Goal: Task Accomplishment & Management: Use online tool/utility

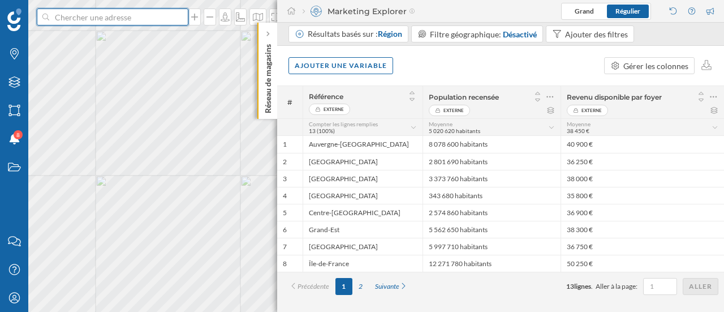
click at [174, 15] on input at bounding box center [112, 16] width 127 height 17
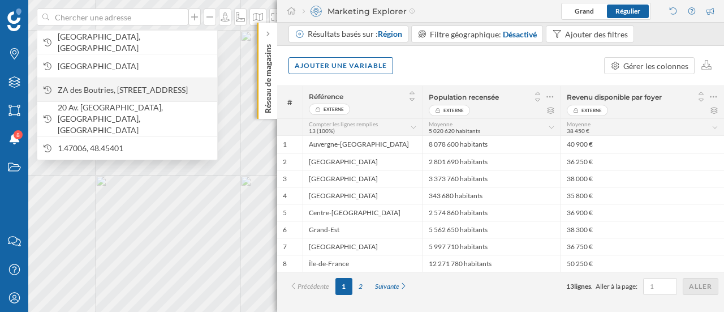
click at [213, 97] on div "ZA des Boutries, [STREET_ADDRESS]" at bounding box center [127, 89] width 180 height 24
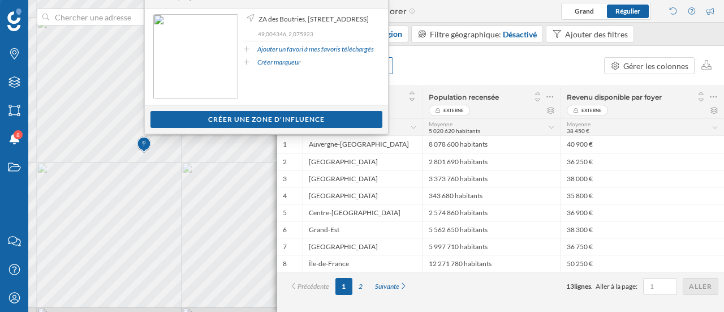
click at [269, 38] on div "ZA des Boutries, [STREET_ADDRESS] 49,004346, 2,075923 Ajouter un favori à mes f…" at bounding box center [309, 56] width 130 height 85
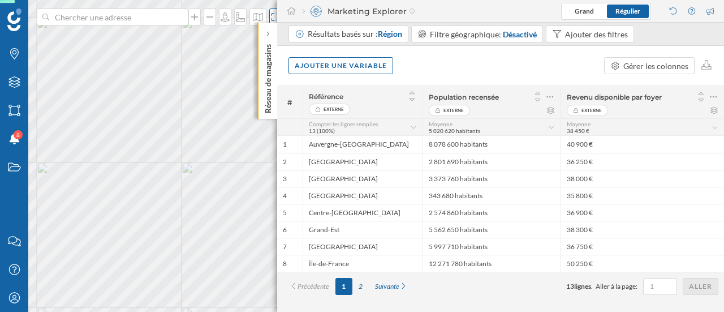
drag, startPoint x: 266, startPoint y: 33, endPoint x: 273, endPoint y: 20, distance: 14.7
click at [266, 32] on icon at bounding box center [267, 34] width 3 height 6
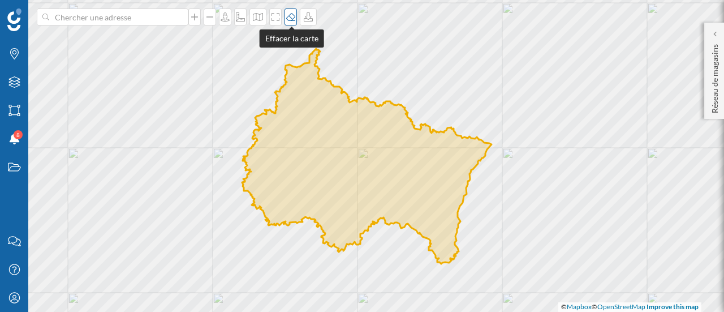
click at [294, 18] on icon at bounding box center [290, 17] width 9 height 8
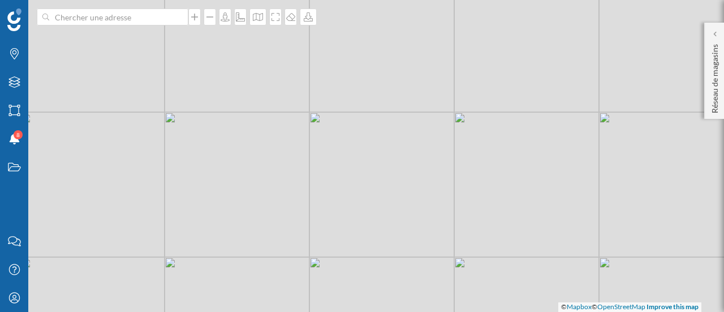
drag, startPoint x: 333, startPoint y: 113, endPoint x: 315, endPoint y: 91, distance: 28.2
click at [315, 91] on div "© Mapbox © OpenStreetMap Improve this map" at bounding box center [362, 156] width 724 height 312
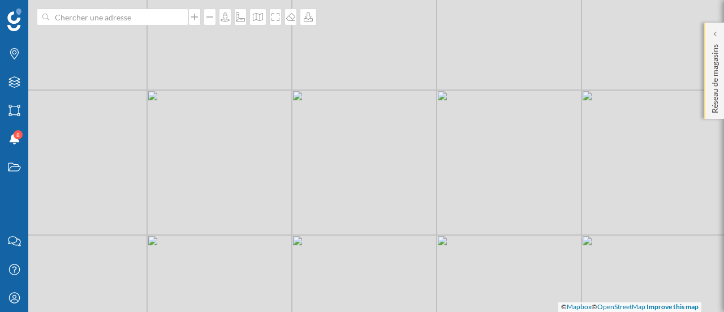
click at [709, 27] on div "Réseau de magasins" at bounding box center [714, 71] width 20 height 96
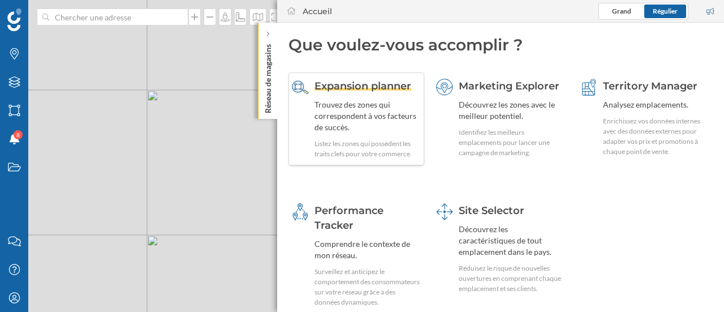
click at [384, 100] on div "Trouvez des zones qui correspondent à vos facteurs de succès." at bounding box center [367, 116] width 106 height 34
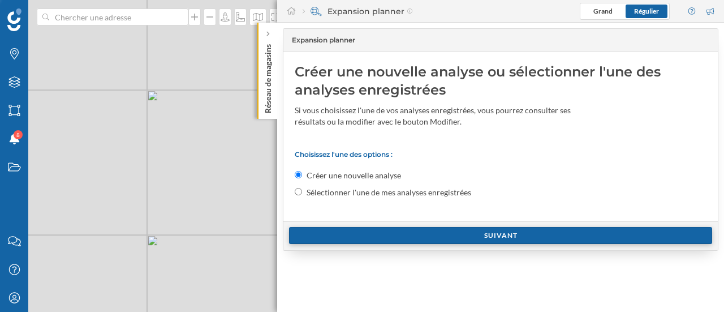
click at [388, 236] on div "Suivant" at bounding box center [500, 235] width 423 height 17
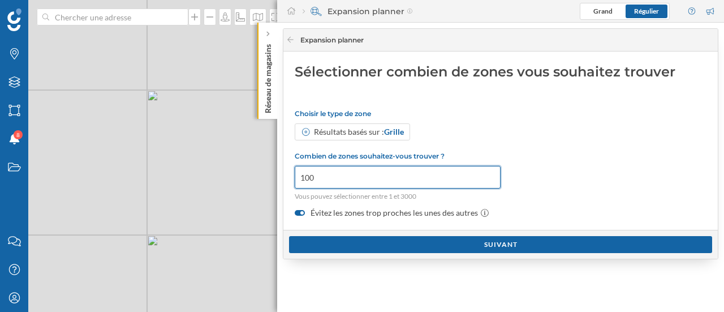
drag, startPoint x: 343, startPoint y: 179, endPoint x: 289, endPoint y: 168, distance: 54.9
click at [289, 168] on div "Sélectionner combien de zones vous souhaitez trouver Choisir le type de zone Ré…" at bounding box center [500, 140] width 434 height 178
type input "3000"
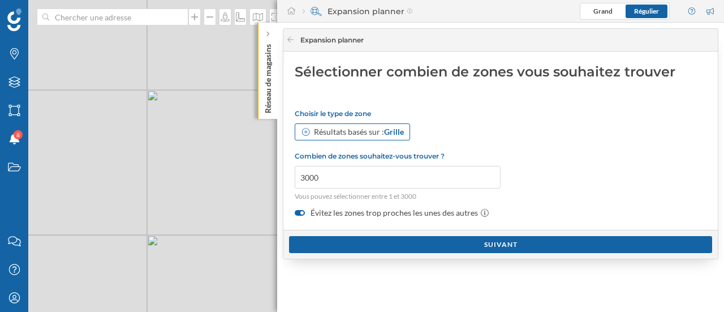
click at [365, 131] on div "Résultats basés sur : Grille" at bounding box center [359, 131] width 90 height 11
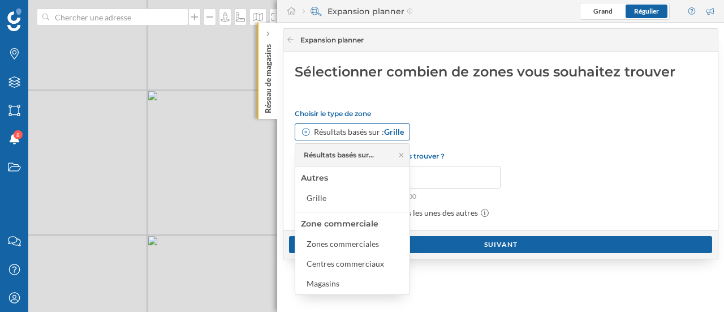
click at [365, 131] on div "Résultats basés sur : Grille" at bounding box center [359, 131] width 90 height 11
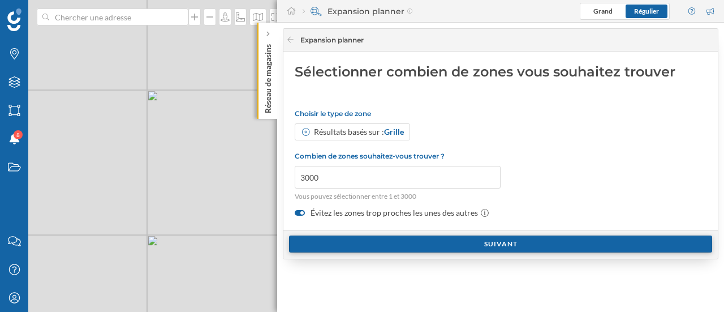
click at [437, 243] on div "Suivant" at bounding box center [500, 243] width 423 height 17
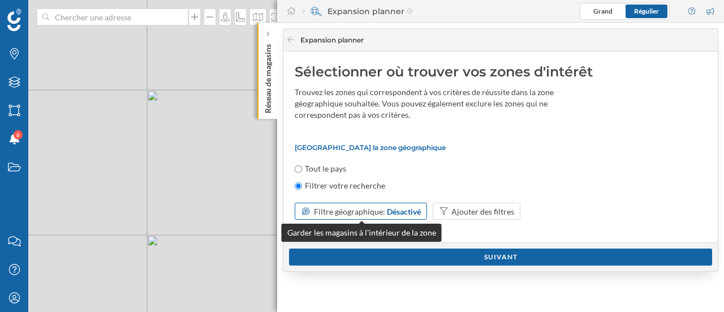
click at [398, 211] on div "Désactivé" at bounding box center [404, 211] width 34 height 12
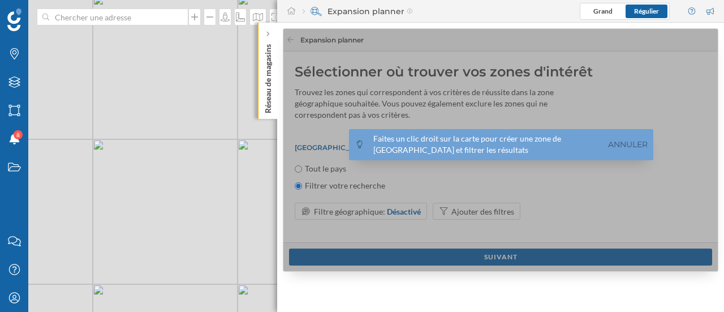
drag, startPoint x: 217, startPoint y: 141, endPoint x: 25, endPoint y: 198, distance: 200.5
click at [25, 198] on div "Marques Filtres Zones Notifications 8 Travail Nous contacter Centre d'aide Mon …" at bounding box center [362, 156] width 724 height 312
drag, startPoint x: 173, startPoint y: 101, endPoint x: 205, endPoint y: 127, distance: 41.4
click at [187, 163] on div "© Mapbox © OpenStreetMap Improve this map" at bounding box center [362, 156] width 724 height 312
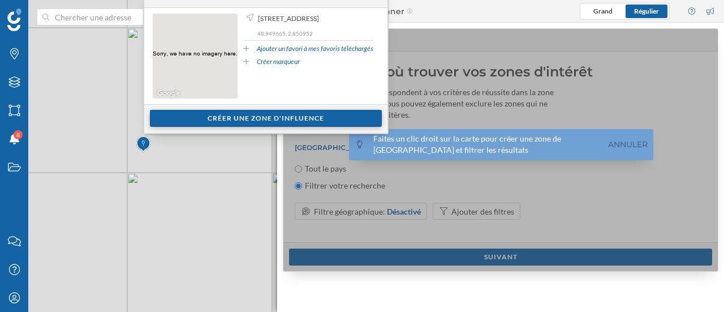
click at [211, 126] on div "Créer une zone d'influence" at bounding box center [266, 118] width 232 height 17
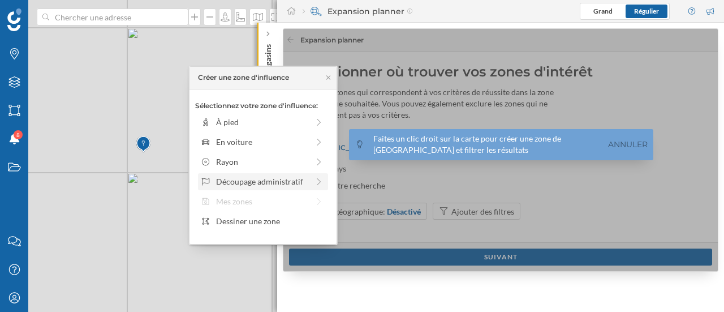
click at [243, 175] on div "Découpage administratif" at bounding box center [262, 181] width 92 height 12
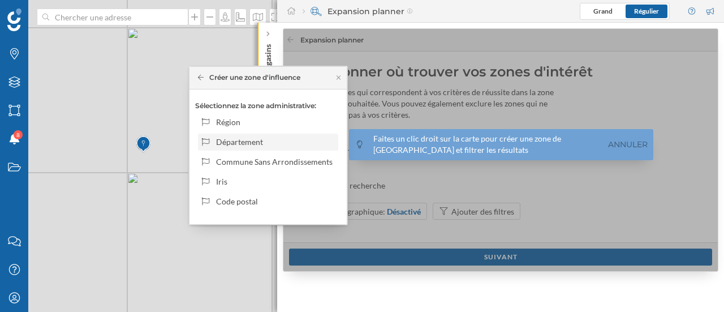
click at [264, 145] on div "Département" at bounding box center [275, 142] width 118 height 12
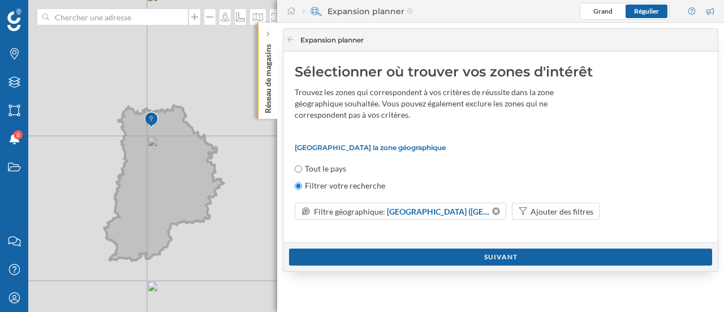
drag, startPoint x: 178, startPoint y: 184, endPoint x: 191, endPoint y: 194, distance: 17.0
click at [191, 194] on icon at bounding box center [164, 183] width 120 height 156
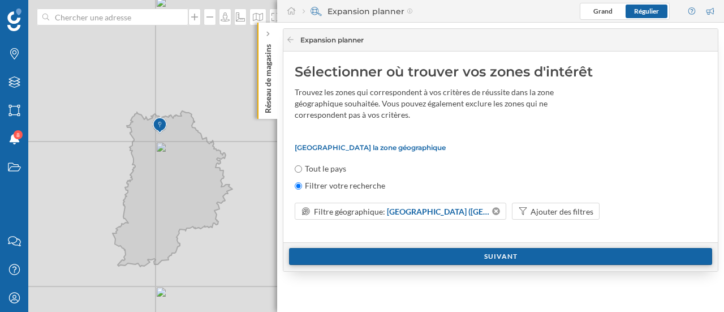
click at [483, 252] on div "Suivant" at bounding box center [500, 256] width 423 height 17
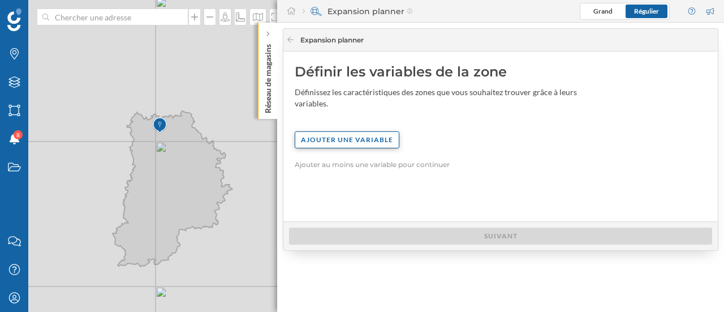
click at [363, 142] on div "Ajouter une variable" at bounding box center [347, 139] width 105 height 17
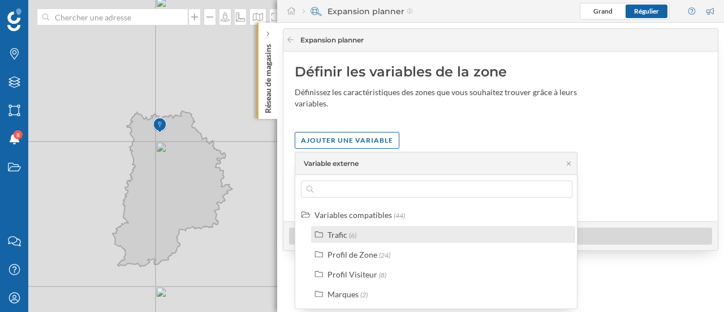
click at [396, 229] on div "Trafic (6)" at bounding box center [448, 235] width 241 height 12
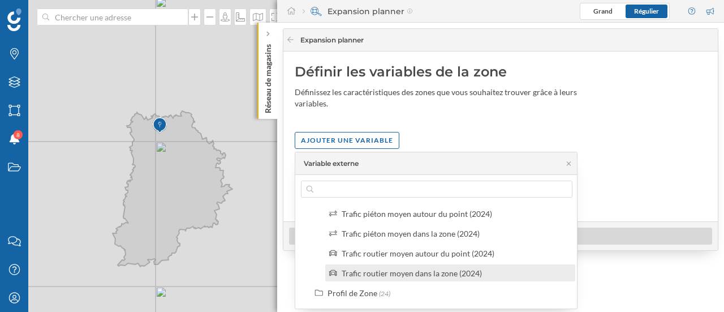
click at [447, 267] on label "Trafic routier moyen dans la zone (2024)" at bounding box center [412, 273] width 140 height 12
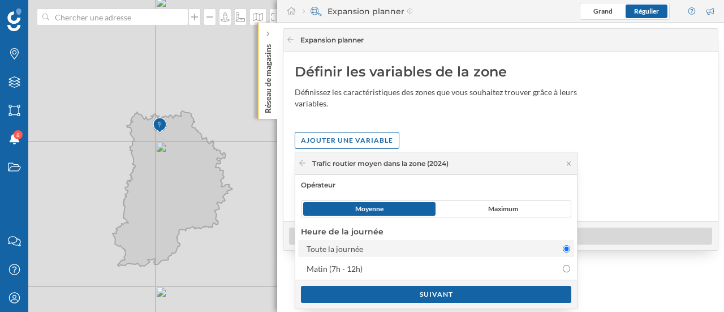
scroll to position [57, 0]
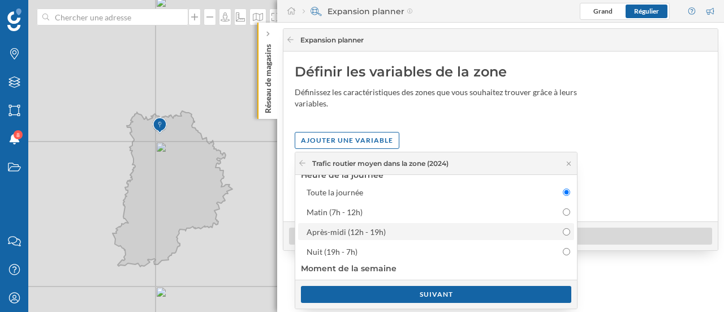
click at [415, 227] on div "Après-midi (12h - 19h)" at bounding box center [426, 232] width 239 height 12
click at [563, 228] on input "Après-midi (12h - 19h)" at bounding box center [566, 231] width 7 height 7
radio input "false"
radio input "true"
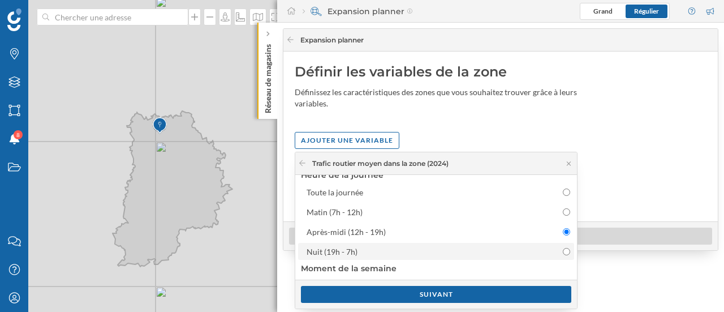
scroll to position [92, 0]
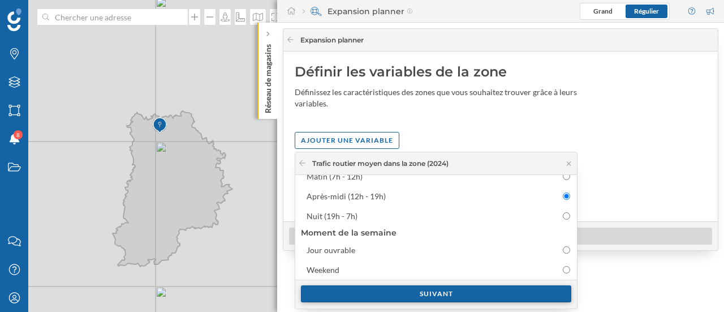
click at [415, 291] on div "Suivant" at bounding box center [436, 293] width 270 height 17
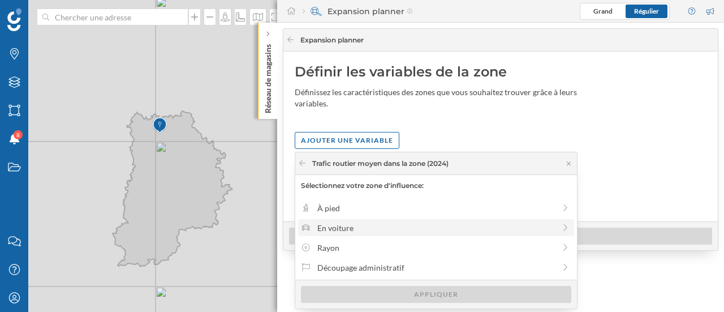
click at [407, 222] on div "En voiture" at bounding box center [436, 228] width 238 height 12
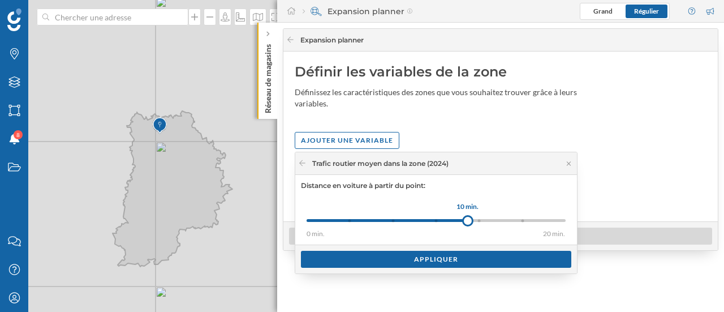
drag, startPoint x: 356, startPoint y: 221, endPoint x: 468, endPoint y: 226, distance: 111.5
click at [468, 226] on div at bounding box center [467, 220] width 11 height 11
click at [459, 260] on div "Appliquer" at bounding box center [436, 258] width 270 height 17
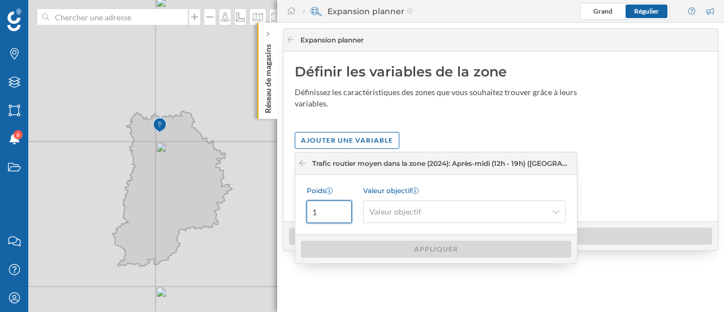
click at [330, 209] on input "1" at bounding box center [329, 211] width 45 height 23
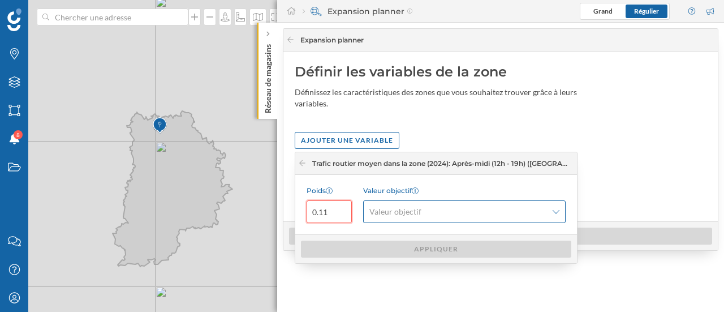
type input "0.11"
click at [408, 214] on span "Valeur objectif" at bounding box center [395, 211] width 52 height 11
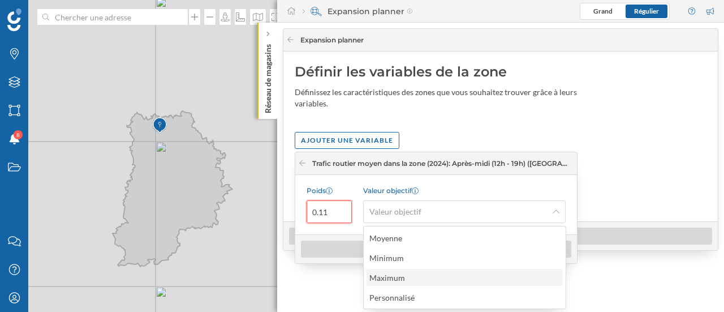
click at [408, 279] on div "Maximum" at bounding box center [389, 278] width 41 height 12
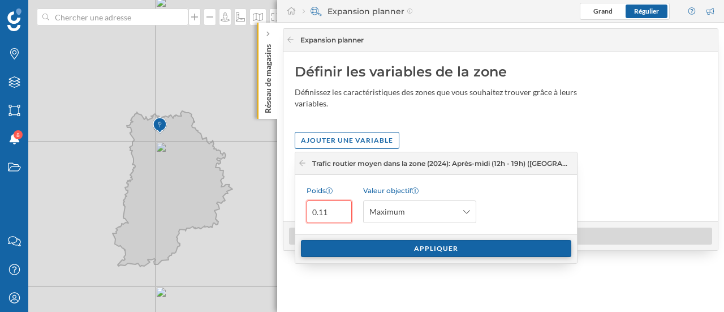
click at [411, 252] on div "Appliquer" at bounding box center [436, 248] width 270 height 17
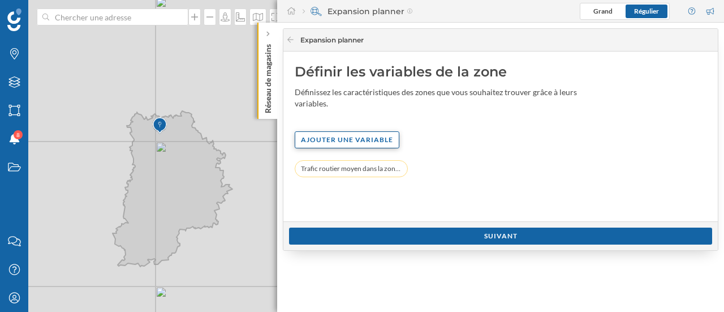
click at [339, 137] on div "Ajouter une variable" at bounding box center [347, 139] width 105 height 17
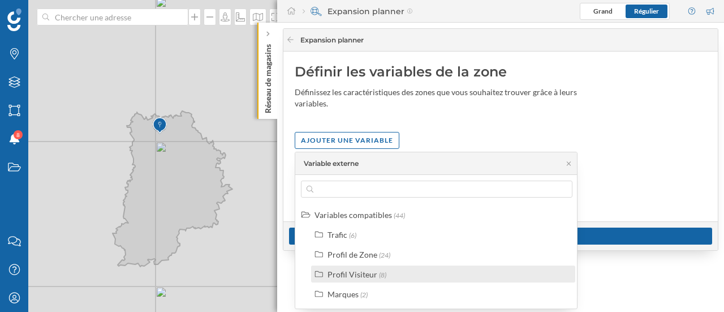
scroll to position [18, 0]
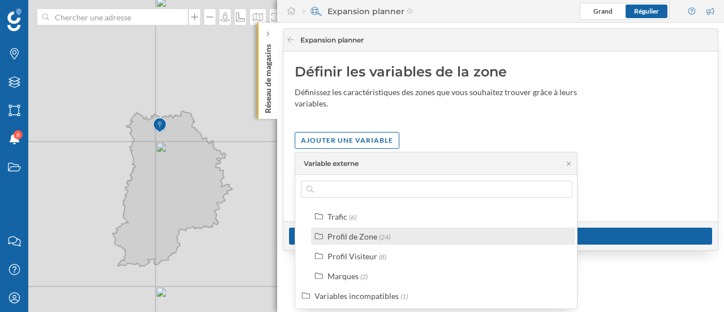
click at [383, 236] on span "(24)" at bounding box center [384, 236] width 11 height 8
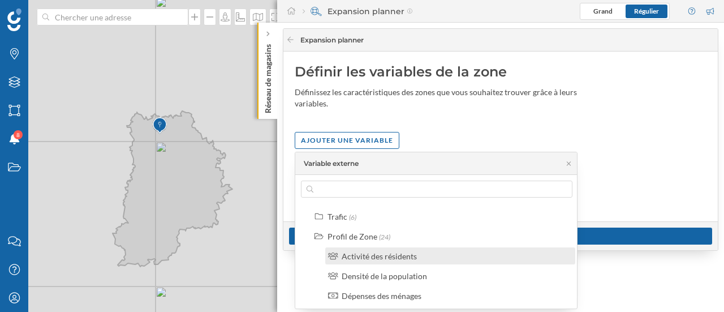
click at [420, 248] on div "Activité des résidents" at bounding box center [450, 255] width 250 height 17
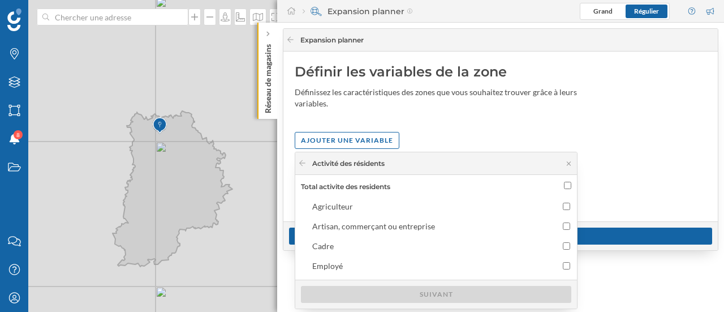
click at [572, 183] on div "Total activite des residents Agriculteur Artisan, commerçant ou entreprise Cadr…" at bounding box center [436, 246] width 282 height 136
click at [567, 184] on input "Total activite des residents" at bounding box center [567, 185] width 7 height 7
checkbox input "true"
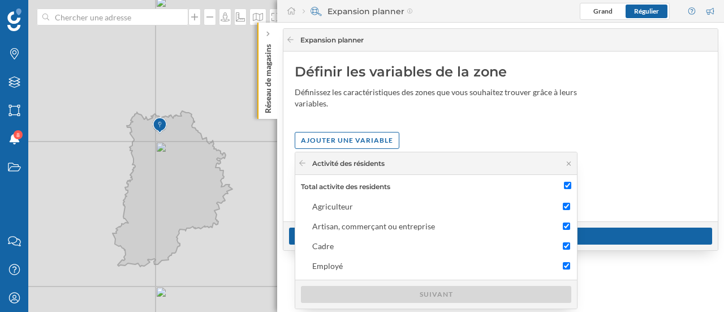
checkbox input "true"
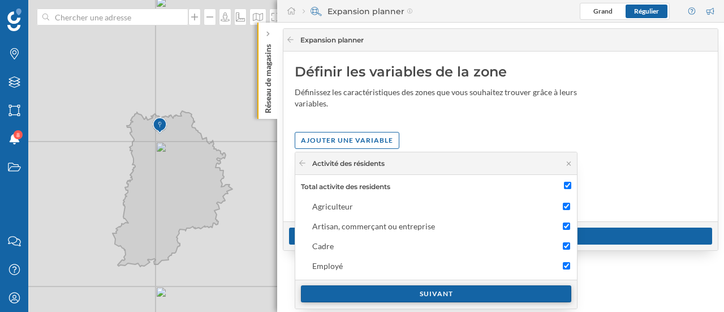
click at [485, 301] on div "Suivant" at bounding box center [436, 293] width 270 height 17
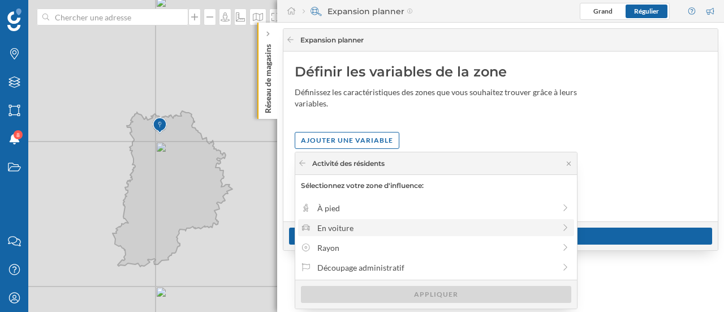
click at [368, 229] on div "En voiture" at bounding box center [436, 228] width 238 height 12
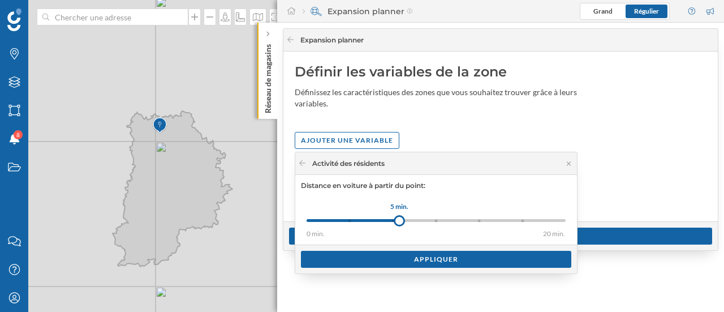
drag, startPoint x: 351, startPoint y: 218, endPoint x: 399, endPoint y: 217, distance: 48.7
click at [399, 217] on div at bounding box center [399, 220] width 11 height 11
click at [395, 260] on div "Appliquer" at bounding box center [436, 258] width 270 height 17
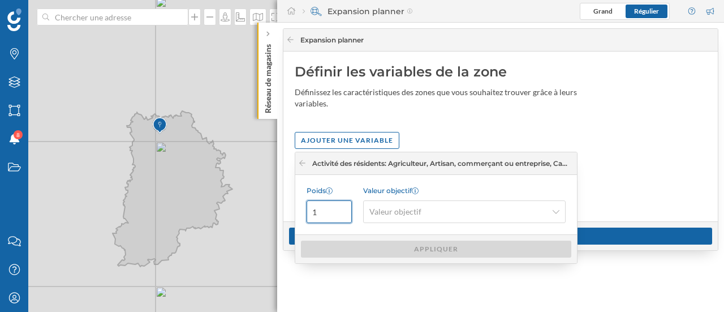
click at [326, 212] on input "1" at bounding box center [329, 211] width 45 height 23
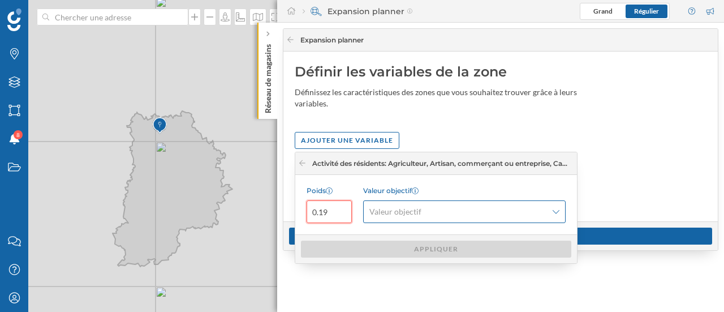
type input "0.19"
click at [380, 210] on span "Valeur objectif" at bounding box center [395, 211] width 52 height 11
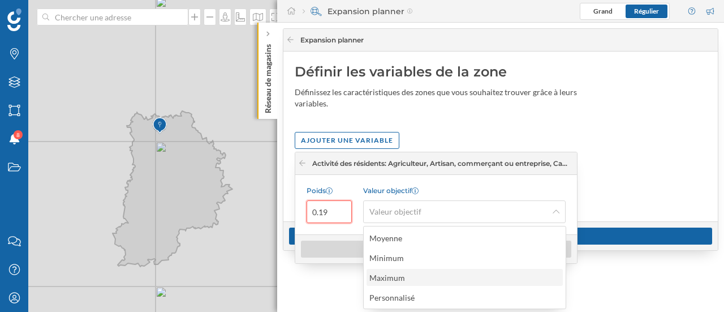
click at [426, 278] on div "Maximum" at bounding box center [463, 278] width 189 height 12
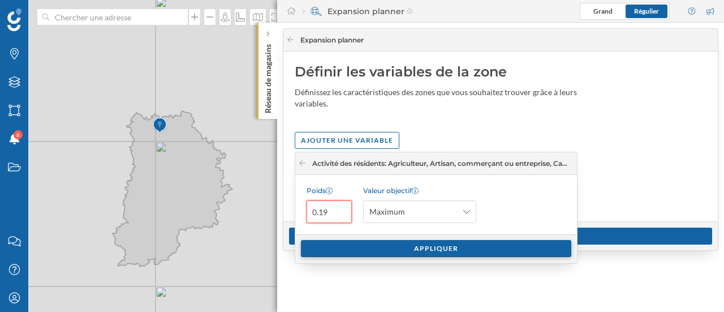
click at [424, 247] on div "Appliquer" at bounding box center [436, 248] width 270 height 17
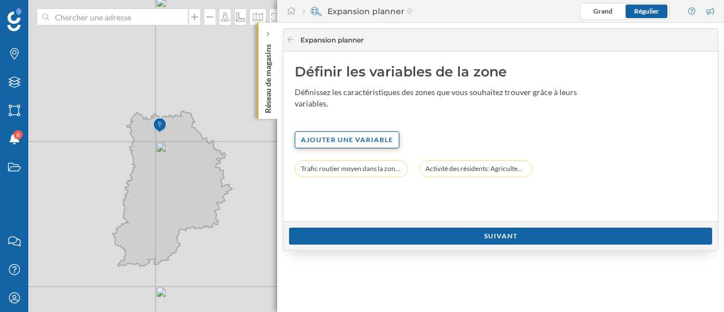
click at [383, 141] on div "Ajouter une variable" at bounding box center [347, 139] width 105 height 17
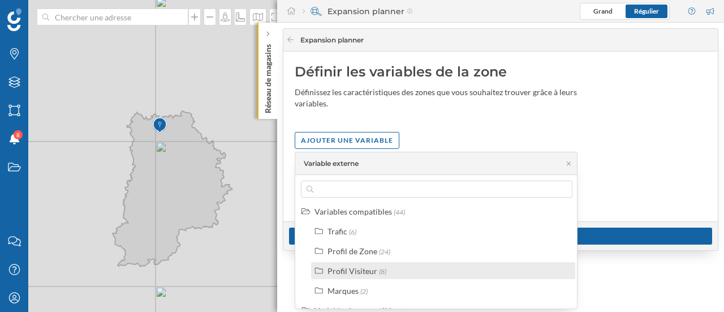
scroll to position [0, 0]
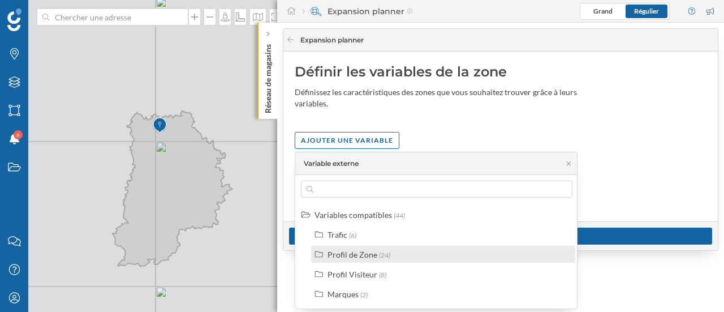
click at [375, 256] on div "Profil de Zone" at bounding box center [353, 254] width 50 height 10
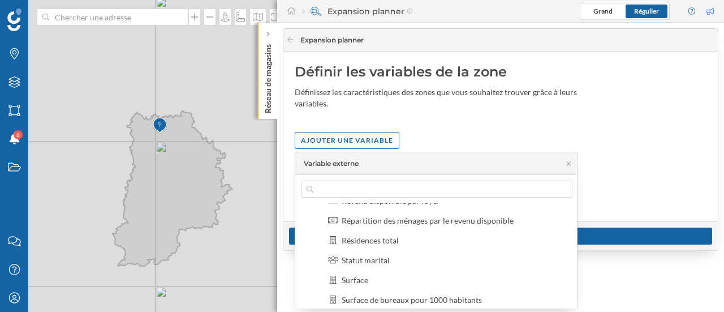
scroll to position [255, 0]
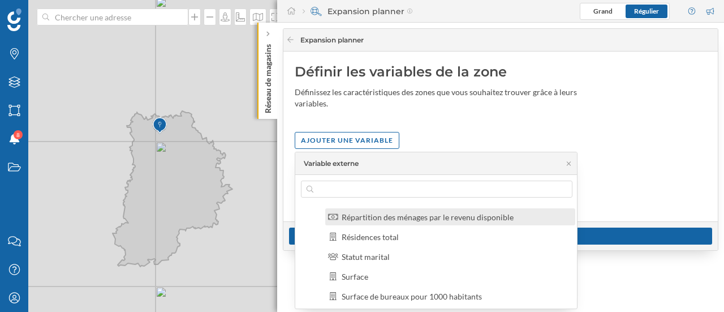
click at [436, 219] on div "Répartition des ménages par le revenu disponible" at bounding box center [428, 217] width 172 height 10
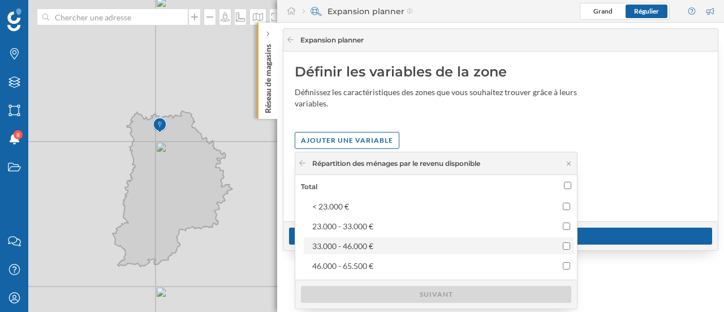
click at [440, 247] on div "33.000 - 46.000 €" at bounding box center [429, 246] width 234 height 12
click at [563, 247] on input "33.000 - 46.000 €" at bounding box center [566, 245] width 7 height 7
checkbox input "true"
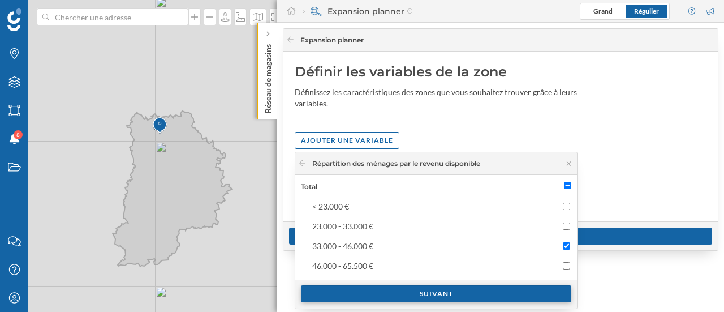
click at [445, 292] on div "Suivant" at bounding box center [436, 293] width 270 height 17
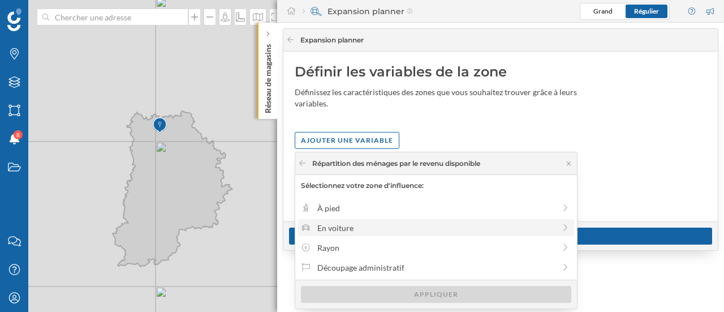
click at [397, 233] on div "En voiture" at bounding box center [436, 227] width 276 height 17
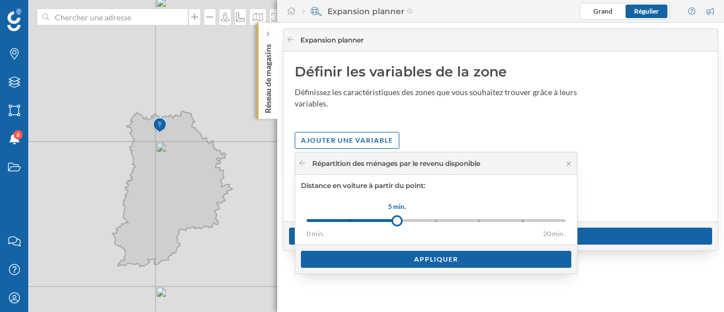
drag, startPoint x: 348, startPoint y: 221, endPoint x: 398, endPoint y: 219, distance: 49.8
click at [398, 219] on div at bounding box center [396, 220] width 11 height 11
click at [413, 256] on div "Appliquer" at bounding box center [436, 258] width 270 height 17
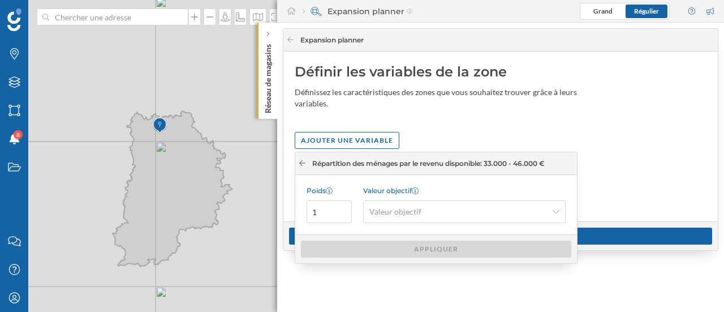
click at [302, 163] on icon at bounding box center [302, 163] width 8 height 7
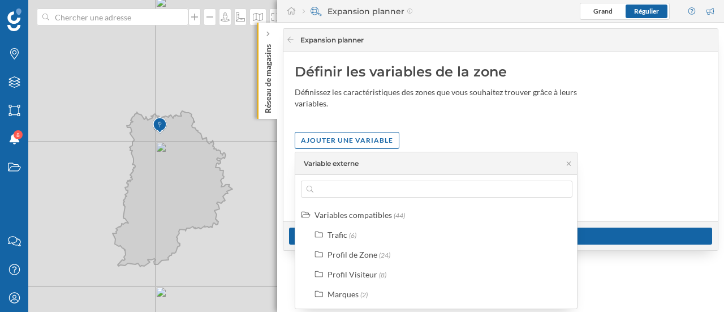
click at [302, 163] on div "Variable externe" at bounding box center [328, 163] width 61 height 10
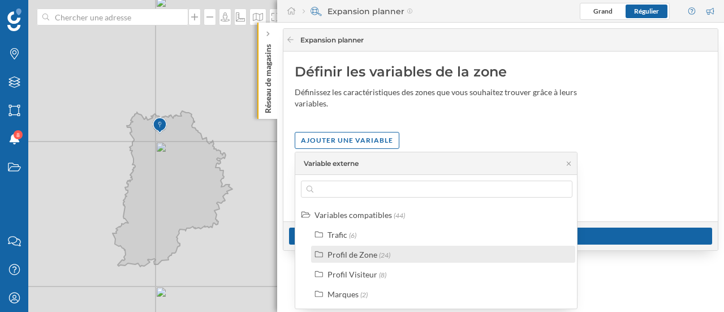
click at [376, 255] on label "Profil de Zone (24)" at bounding box center [359, 254] width 63 height 12
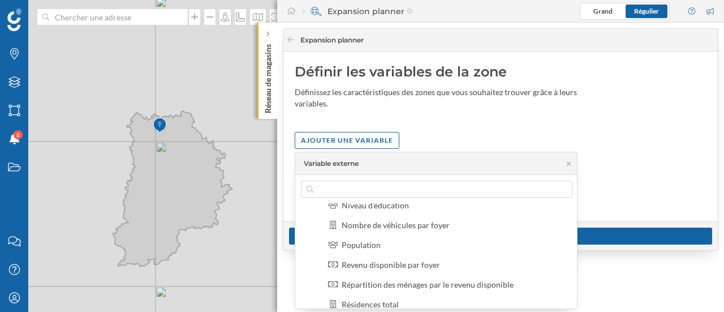
scroll to position [191, 0]
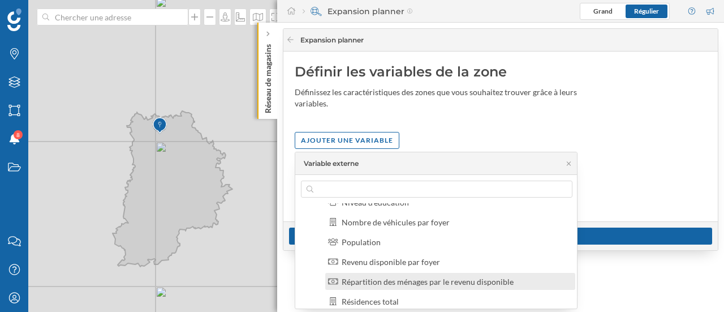
click at [432, 283] on div "Répartition des ménages par le revenu disponible" at bounding box center [428, 282] width 172 height 10
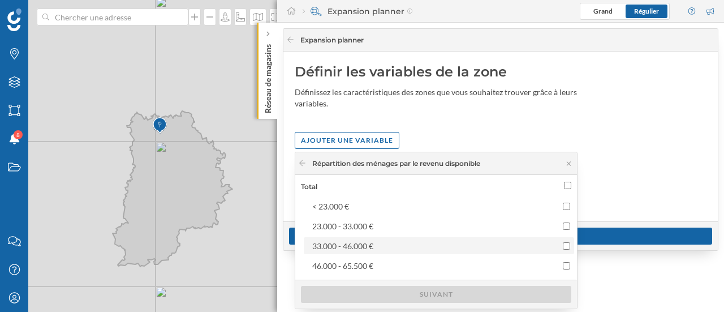
click at [379, 246] on div "33.000 - 46.000 €" at bounding box center [429, 246] width 234 height 12
click at [563, 246] on input "33.000 - 46.000 €" at bounding box center [566, 245] width 7 height 7
checkbox input "true"
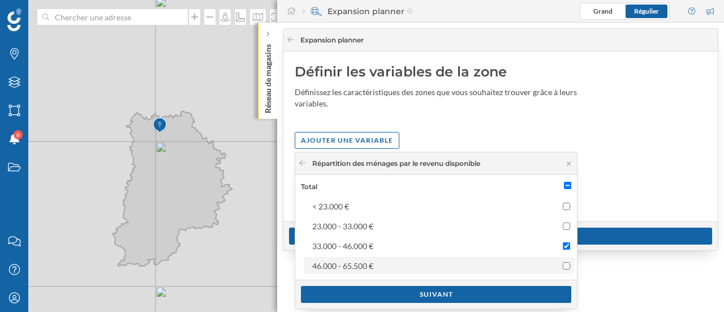
click at [385, 260] on div "46.000 - 65.500 €" at bounding box center [429, 266] width 234 height 12
click at [563, 262] on input "46.000 - 65.500 €" at bounding box center [566, 265] width 7 height 7
checkbox input "true"
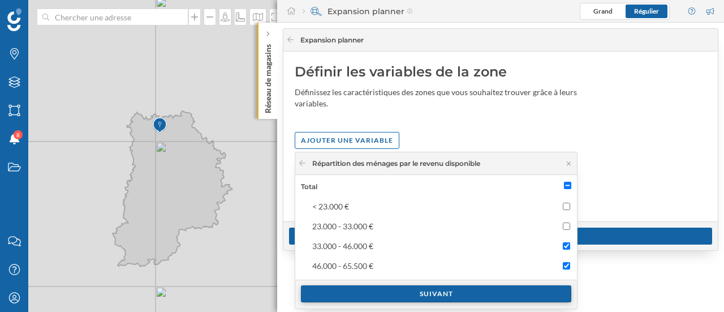
click at [423, 294] on div "Suivant" at bounding box center [436, 293] width 270 height 17
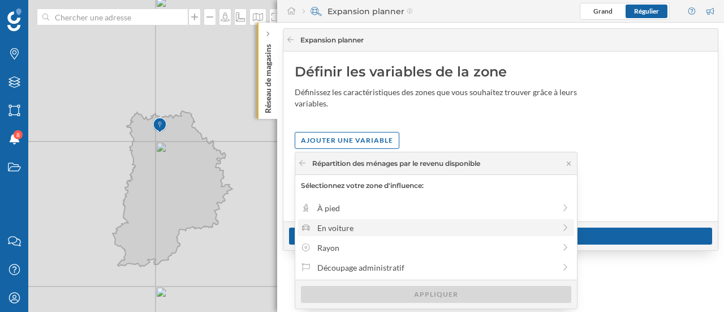
click at [378, 232] on div "En voiture" at bounding box center [436, 228] width 238 height 12
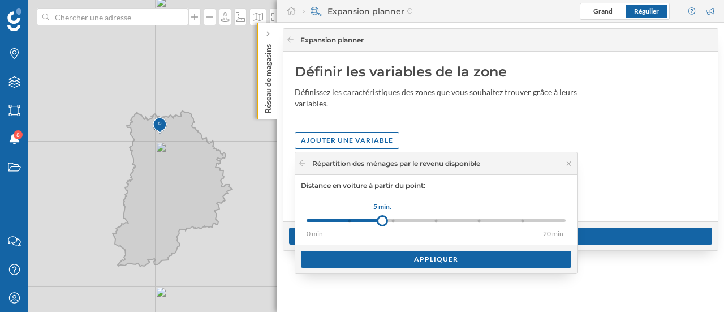
drag, startPoint x: 350, startPoint y: 218, endPoint x: 383, endPoint y: 221, distance: 32.9
click at [383, 221] on div at bounding box center [382, 220] width 11 height 11
click at [395, 258] on div "Appliquer" at bounding box center [436, 258] width 270 height 17
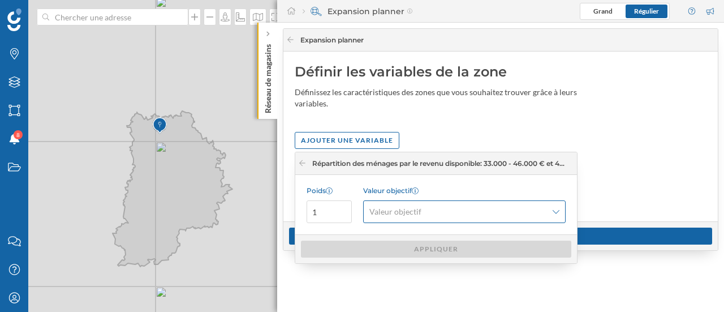
click at [383, 211] on span "Valeur objectif" at bounding box center [395, 211] width 52 height 11
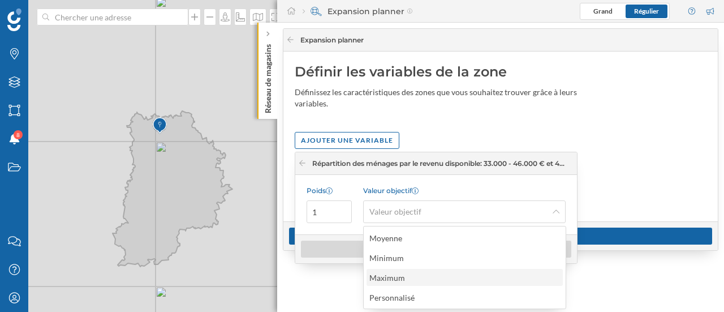
click at [400, 280] on div "Maximum" at bounding box center [387, 278] width 36 height 10
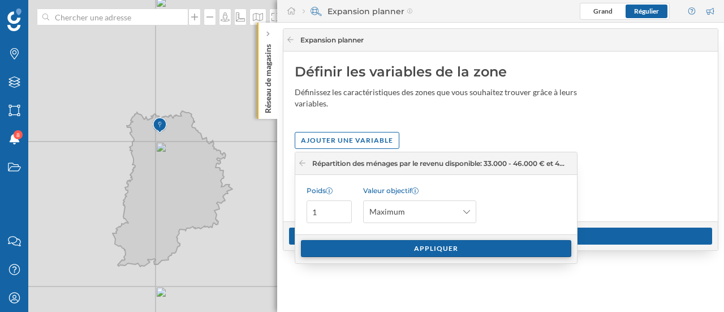
click at [397, 248] on div "Appliquer" at bounding box center [436, 248] width 270 height 17
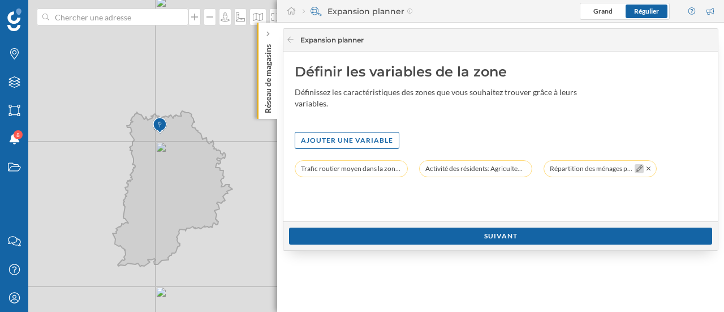
click at [636, 168] on icon at bounding box center [639, 168] width 7 height 7
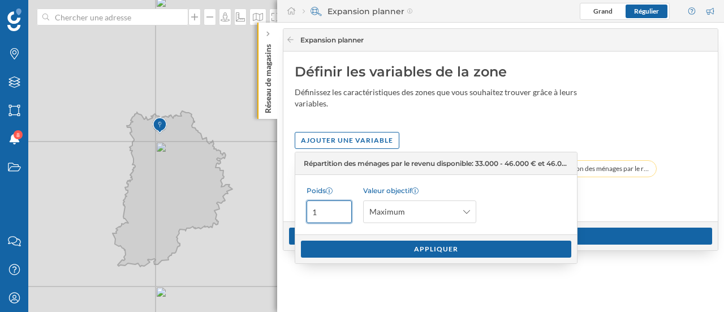
click at [334, 206] on input "1" at bounding box center [329, 211] width 45 height 23
type input "0.13"
click at [408, 251] on div "Appliquer" at bounding box center [436, 248] width 270 height 17
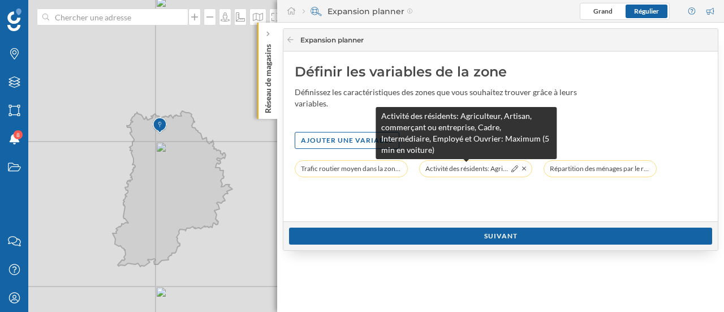
click at [469, 172] on span "Activité des résidents: Agriculteur, Artisan, commerçant ou entreprise, Cadre, …" at bounding box center [466, 168] width 83 height 11
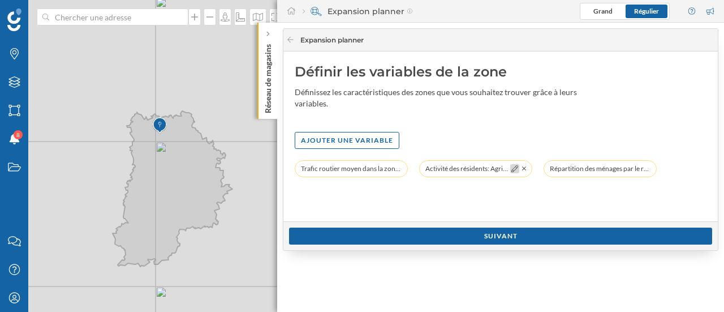
click at [514, 173] on div at bounding box center [514, 168] width 9 height 9
click at [513, 166] on icon at bounding box center [514, 168] width 7 height 7
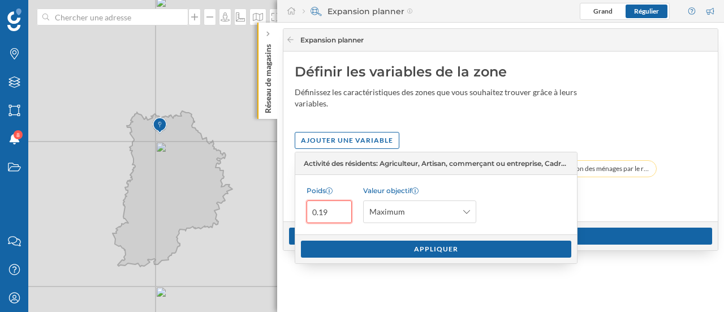
click at [584, 126] on div "Définir les variables de la zone Définissez les caractéristiques des zones que …" at bounding box center [500, 136] width 434 height 170
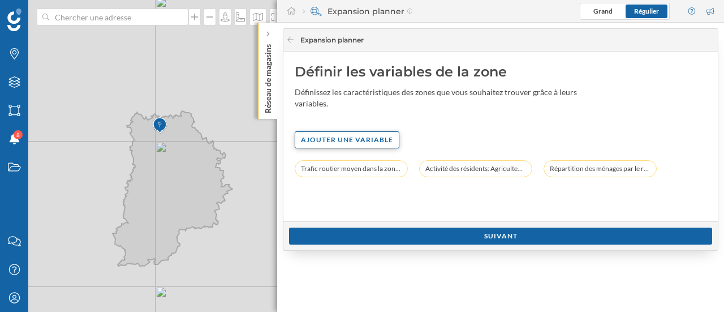
click at [364, 135] on div "Ajouter une variable" at bounding box center [347, 139] width 105 height 17
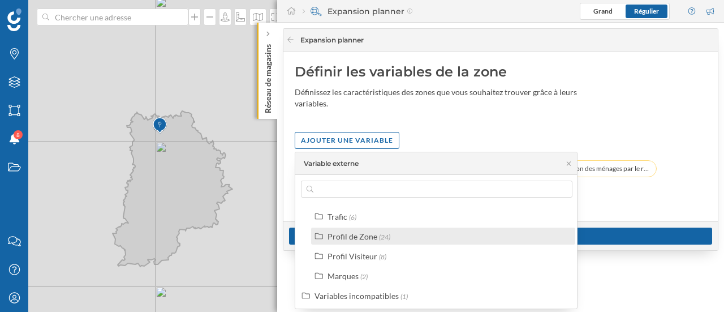
click at [379, 232] on span "(24)" at bounding box center [384, 236] width 11 height 8
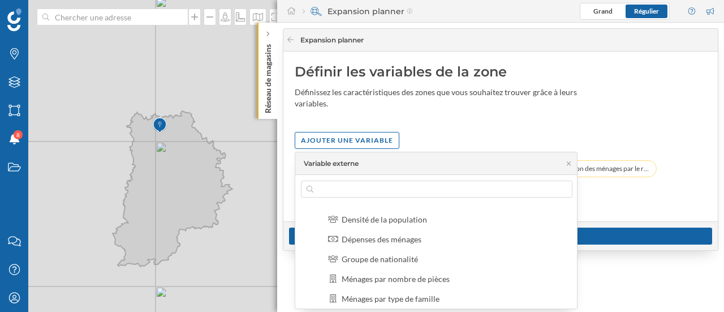
scroll to position [131, 0]
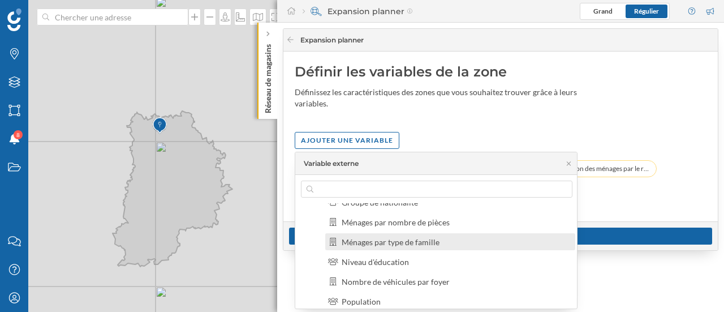
click at [416, 238] on div "Ménages par type de famille" at bounding box center [391, 242] width 98 height 10
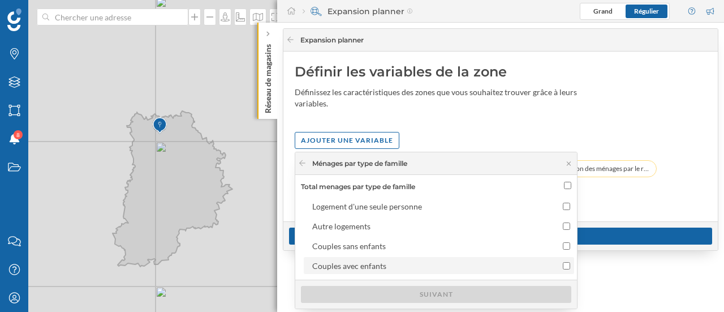
click at [391, 272] on label "Couples avec enfants" at bounding box center [439, 265] width 270 height 17
click at [563, 269] on input "Couples avec enfants" at bounding box center [566, 265] width 7 height 7
checkbox input "true"
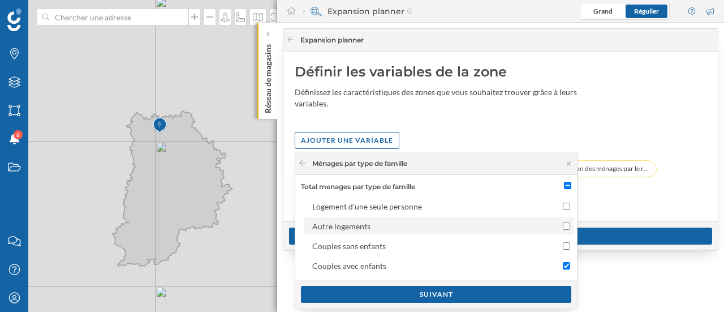
scroll to position [16, 0]
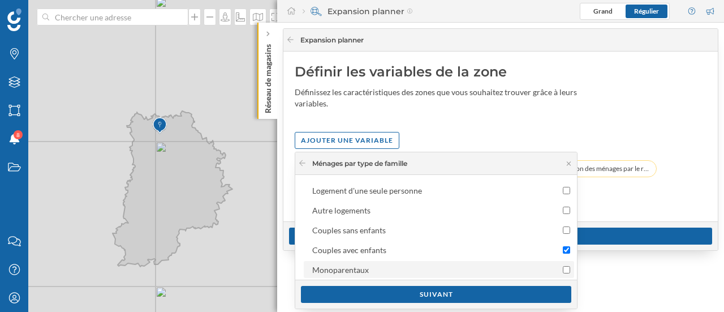
click at [394, 273] on div "Monoparentaux" at bounding box center [429, 270] width 234 height 12
click at [563, 273] on input "Monoparentaux" at bounding box center [566, 269] width 7 height 7
checkbox input "true"
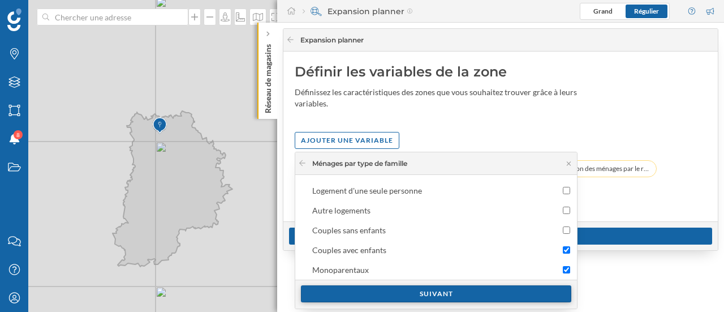
click at [486, 295] on div "Suivant" at bounding box center [436, 293] width 270 height 17
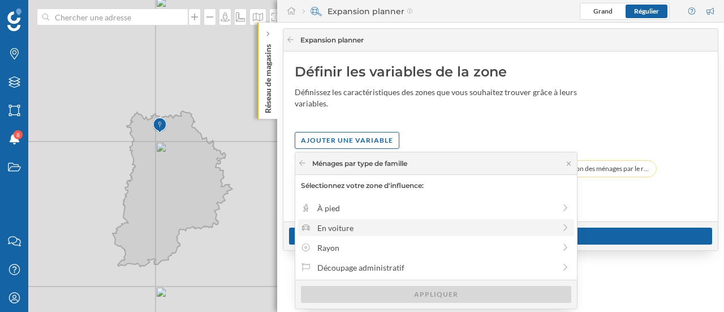
click at [364, 229] on div "En voiture" at bounding box center [436, 228] width 238 height 12
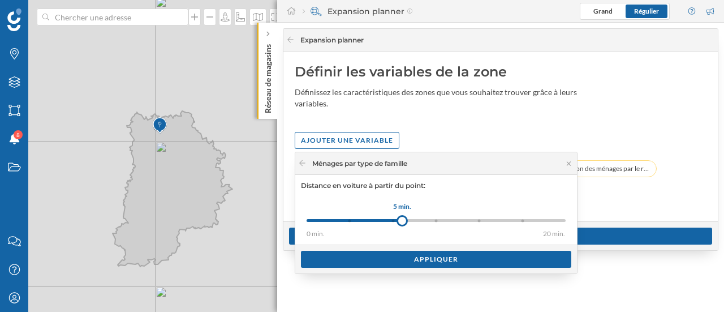
drag, startPoint x: 352, startPoint y: 219, endPoint x: 402, endPoint y: 222, distance: 50.4
click at [402, 222] on div at bounding box center [402, 220] width 11 height 11
click at [415, 258] on div "Appliquer" at bounding box center [436, 258] width 270 height 17
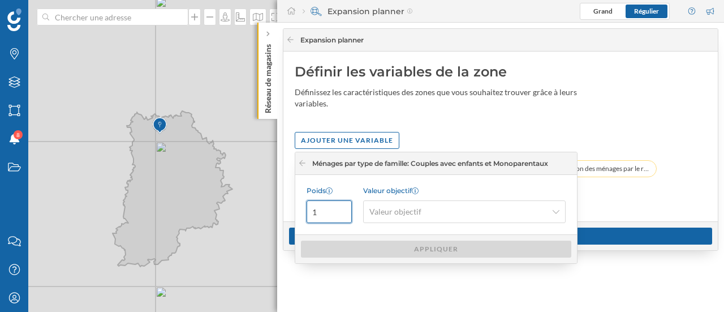
click at [322, 216] on input "1" at bounding box center [329, 211] width 45 height 23
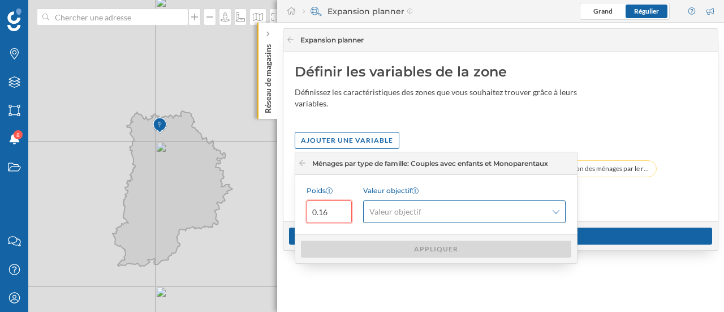
type input "0.16"
click at [434, 213] on span "Valeur objectif" at bounding box center [458, 211] width 178 height 11
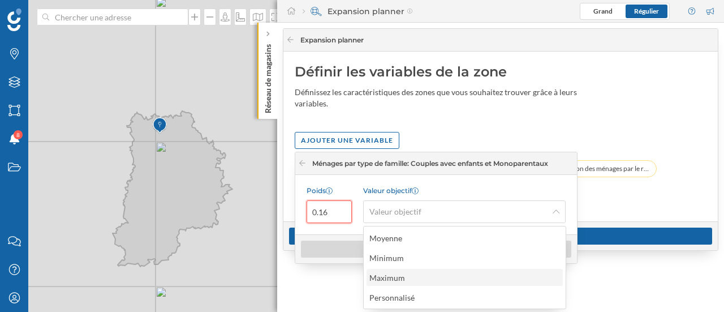
click at [400, 274] on div "Maximum" at bounding box center [387, 278] width 36 height 10
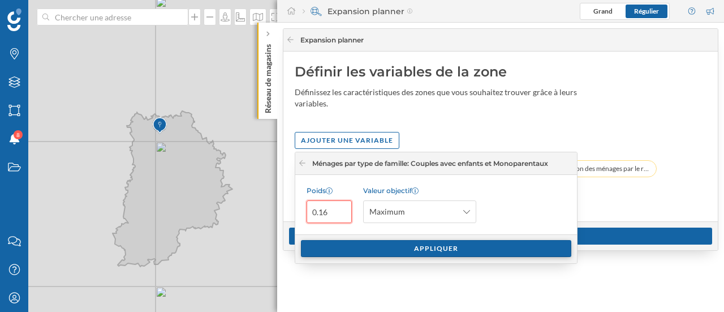
click at [391, 255] on div "Appliquer" at bounding box center [436, 248] width 270 height 17
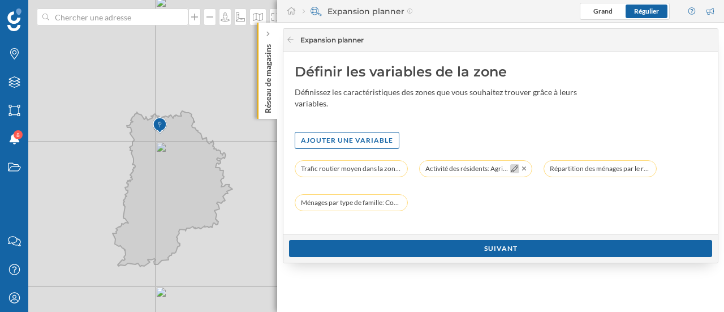
click at [516, 168] on icon at bounding box center [514, 168] width 7 height 7
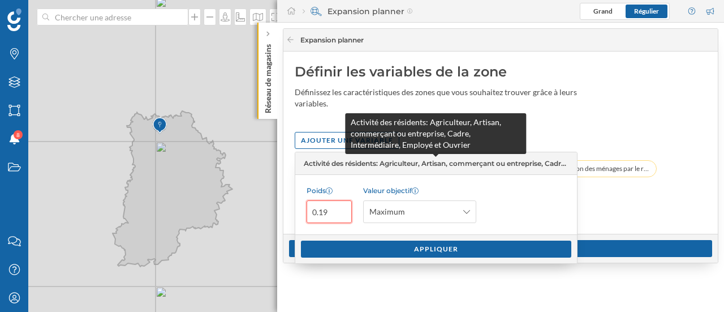
click at [481, 161] on span "Activité des résidents: Agriculteur, Artisan, commerçant ou entreprise, Cadre, …" at bounding box center [436, 163] width 264 height 10
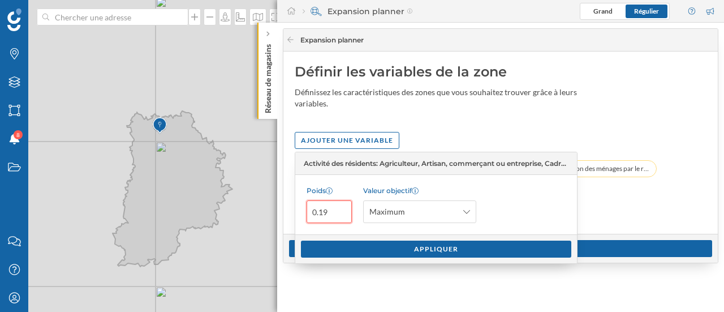
click at [548, 140] on div "Ajouter une variable" at bounding box center [501, 140] width 412 height 17
click at [591, 223] on div "Définir les variables de la zone Définissez les caractéristiques des zones que …" at bounding box center [500, 142] width 434 height 182
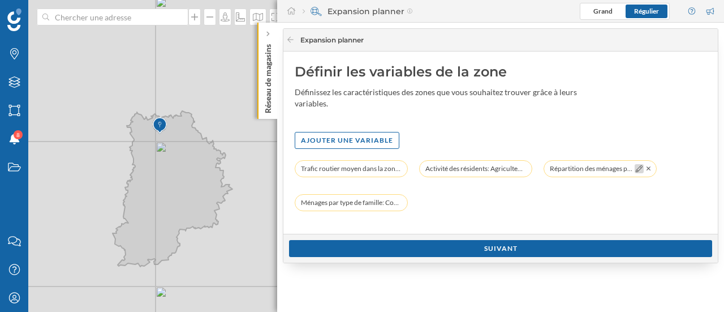
click at [639, 166] on icon at bounding box center [639, 168] width 7 height 7
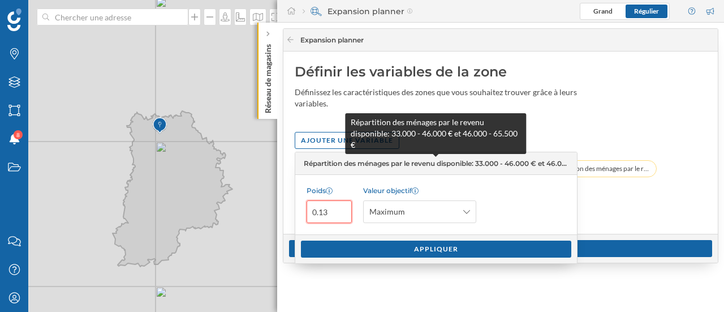
click at [400, 167] on span "Répartition des ménages par le revenu disponible: 33.000 - 46.000 € et 46.000 -…" at bounding box center [436, 163] width 264 height 10
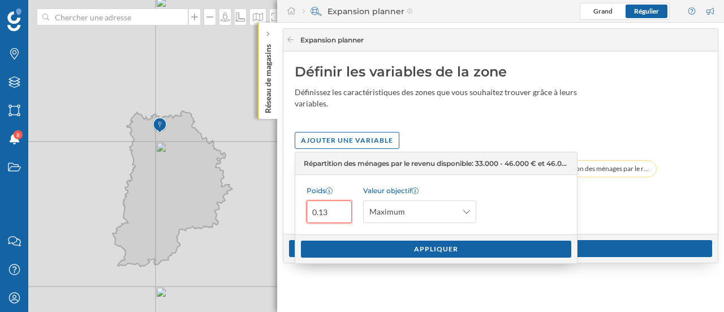
click at [587, 134] on div "Ajouter une variable" at bounding box center [501, 140] width 412 height 17
click at [648, 169] on icon at bounding box center [649, 168] width 4 height 4
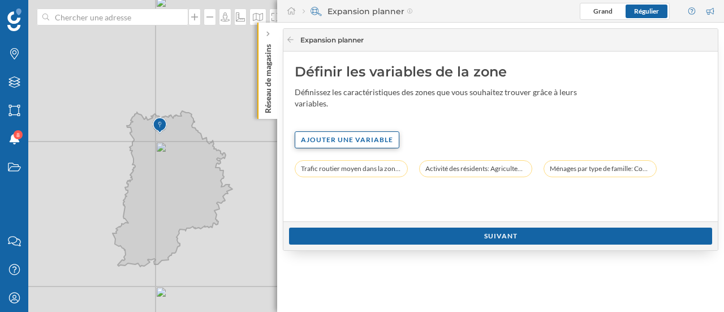
click at [330, 140] on div "Ajouter une variable" at bounding box center [347, 139] width 105 height 17
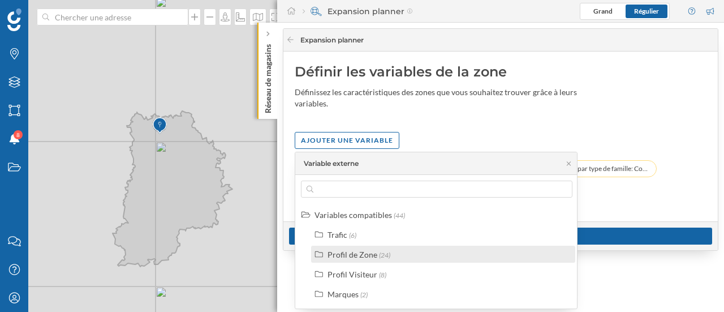
click at [366, 258] on label "Profil de Zone (24)" at bounding box center [359, 254] width 63 height 12
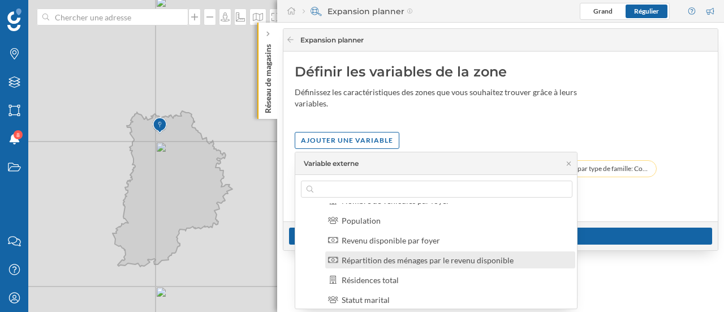
scroll to position [214, 0]
click at [428, 260] on div "Répartition des ménages par le revenu disponible" at bounding box center [428, 258] width 172 height 10
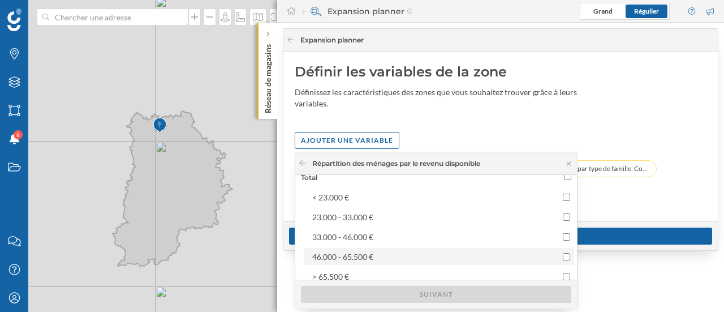
scroll to position [16, 0]
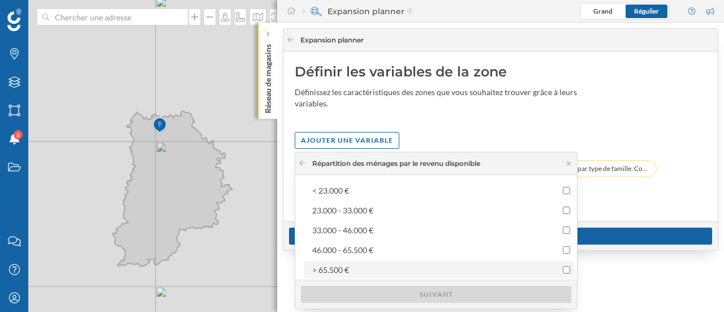
click at [425, 274] on div "> 65.500 €" at bounding box center [429, 270] width 234 height 12
click at [563, 273] on input "> 65.500 €" at bounding box center [566, 269] width 7 height 7
checkbox input "true"
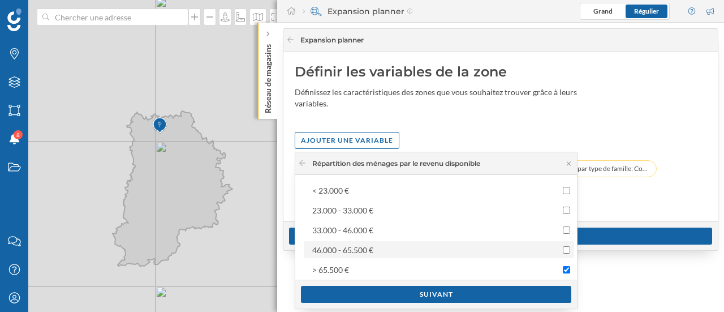
click at [422, 253] on div "46.000 - 65.500 €" at bounding box center [429, 250] width 234 height 12
click at [563, 253] on input "46.000 - 65.500 €" at bounding box center [566, 249] width 7 height 7
checkbox input "true"
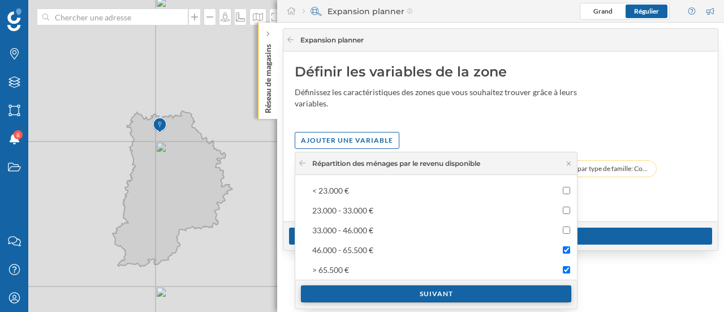
click at [443, 295] on div "Suivant" at bounding box center [436, 293] width 270 height 17
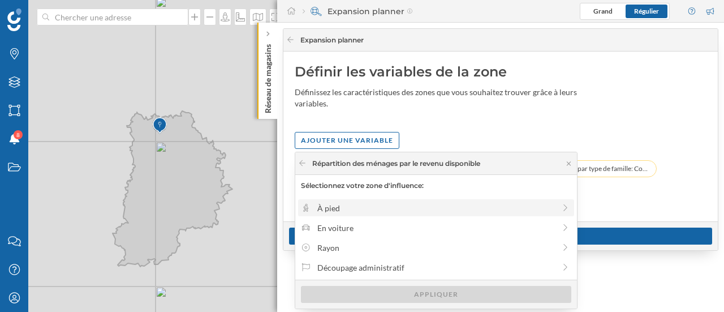
click at [406, 213] on div "À pied" at bounding box center [436, 207] width 276 height 17
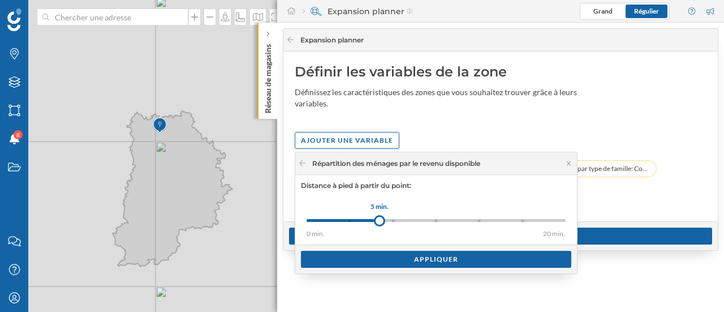
drag, startPoint x: 351, startPoint y: 219, endPoint x: 387, endPoint y: 223, distance: 35.8
click at [385, 223] on div at bounding box center [379, 220] width 11 height 11
click at [408, 257] on div "Appliquer" at bounding box center [436, 258] width 270 height 17
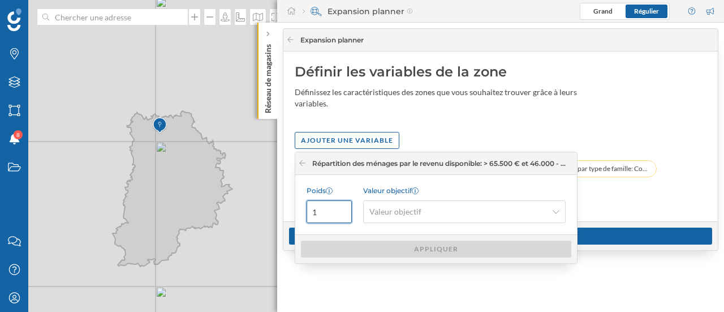
click at [333, 212] on input "1" at bounding box center [329, 211] width 45 height 23
click at [302, 161] on icon at bounding box center [302, 163] width 8 height 7
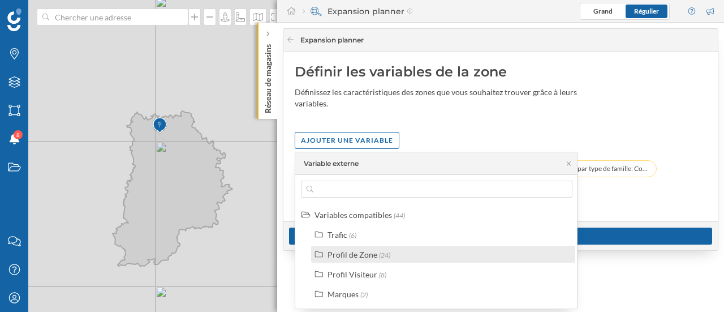
scroll to position [18, 0]
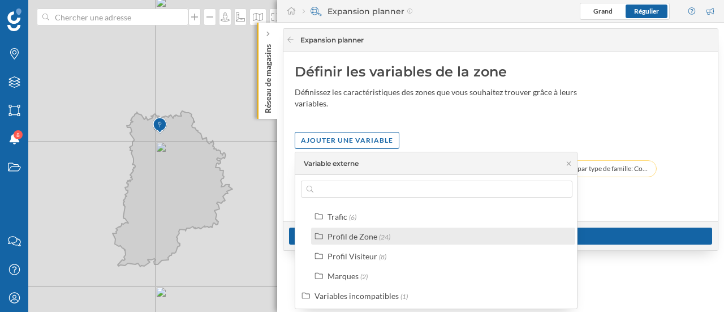
click at [373, 243] on div "Profil de Zone (24)" at bounding box center [443, 235] width 264 height 17
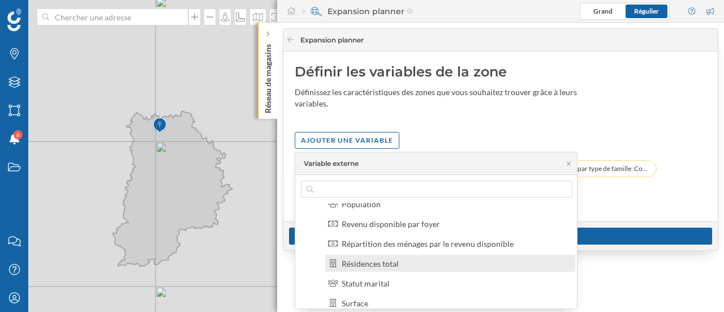
scroll to position [227, 0]
click at [421, 249] on label "Répartition des ménages par le revenu disponible" at bounding box center [428, 245] width 172 height 12
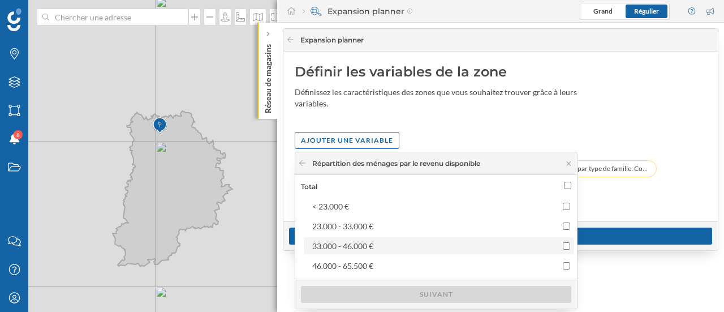
scroll to position [16, 0]
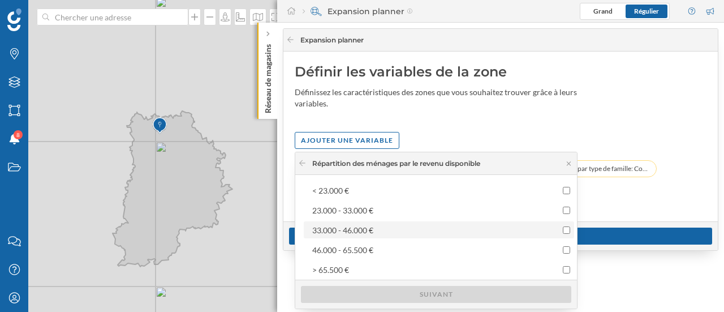
click at [434, 250] on div "46.000 - 65.500 €" at bounding box center [429, 250] width 234 height 12
click at [563, 250] on input "46.000 - 65.500 €" at bounding box center [566, 249] width 7 height 7
checkbox input "true"
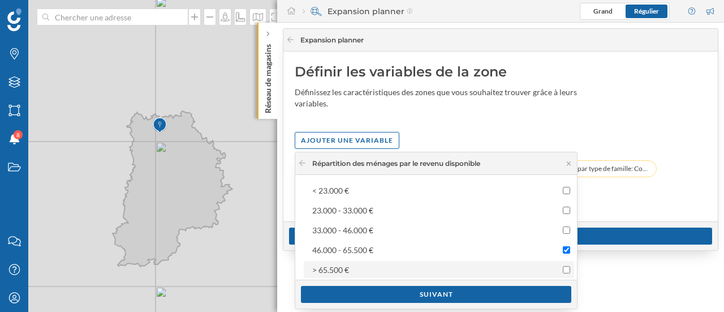
click at [437, 274] on label "> 65.500 €" at bounding box center [439, 269] width 270 height 17
click at [563, 273] on input "> 65.500 €" at bounding box center [566, 269] width 7 height 7
checkbox input "true"
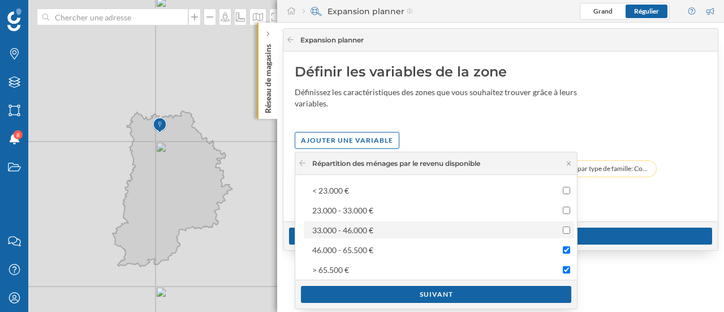
click at [459, 227] on div "33.000 - 46.000 €" at bounding box center [429, 230] width 234 height 12
click at [563, 227] on input "33.000 - 46.000 €" at bounding box center [566, 229] width 7 height 7
checkbox input "true"
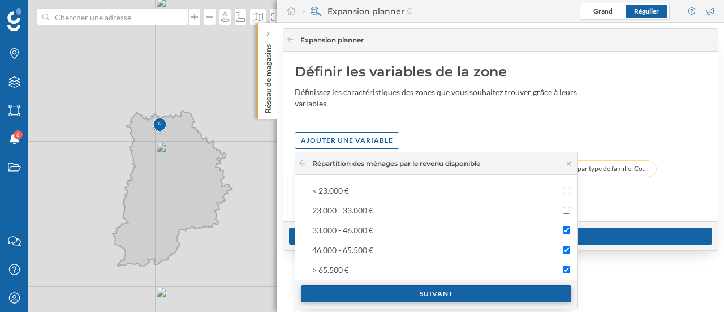
click at [471, 294] on div "Suivant" at bounding box center [436, 293] width 270 height 17
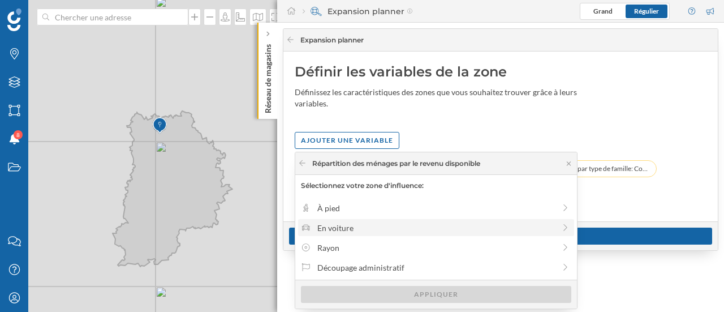
click at [410, 224] on div "En voiture" at bounding box center [436, 228] width 238 height 12
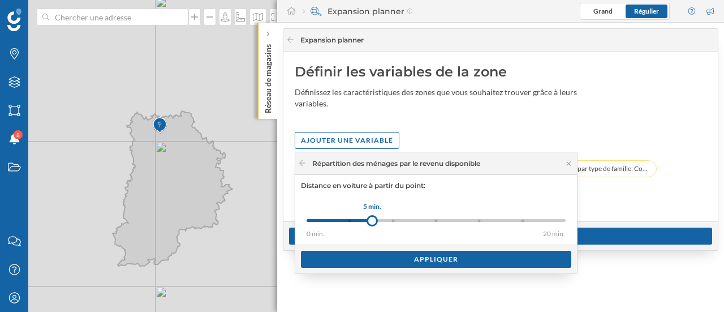
drag, startPoint x: 349, startPoint y: 218, endPoint x: 385, endPoint y: 218, distance: 36.2
click at [378, 218] on div at bounding box center [372, 220] width 11 height 11
click at [411, 260] on div "Appliquer" at bounding box center [436, 258] width 270 height 17
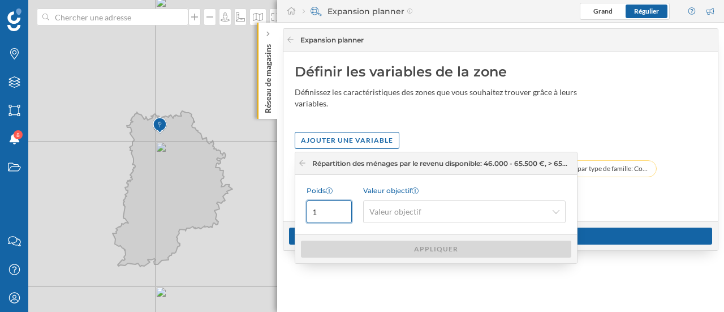
click at [334, 211] on input "1" at bounding box center [329, 211] width 45 height 23
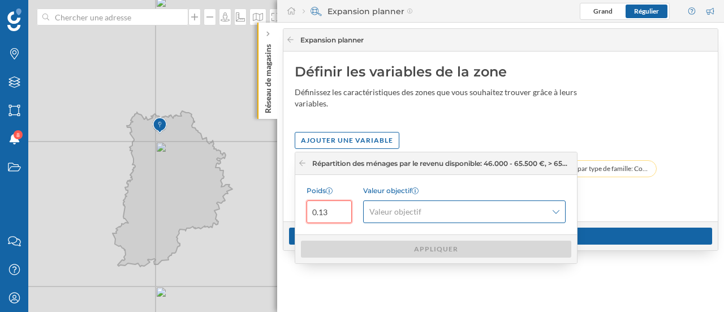
type input "0.13"
click at [481, 218] on div "Valeur objectif" at bounding box center [464, 211] width 203 height 23
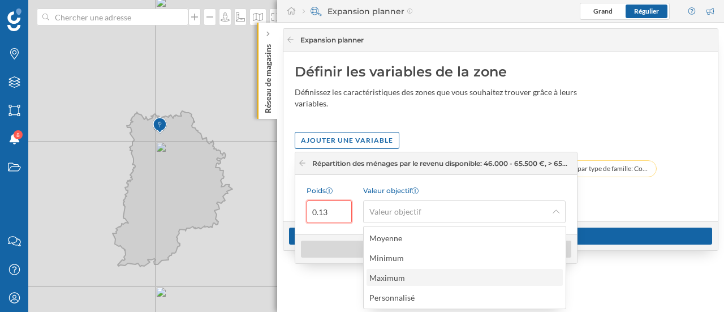
click at [398, 274] on div "Maximum" at bounding box center [387, 278] width 36 height 10
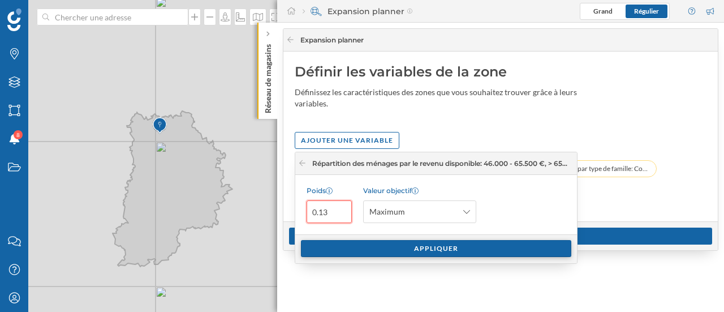
click at [394, 251] on div "Appliquer" at bounding box center [436, 248] width 270 height 17
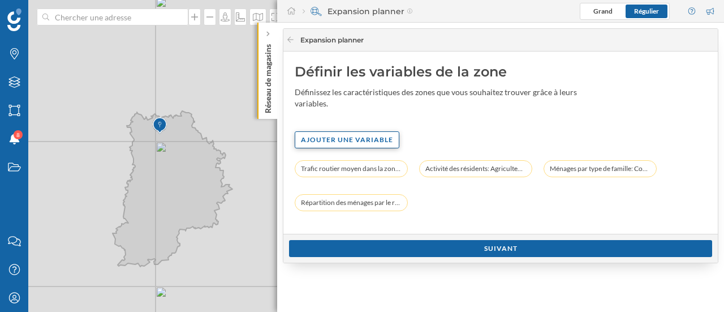
click at [339, 137] on div "Ajouter une variable" at bounding box center [347, 139] width 105 height 17
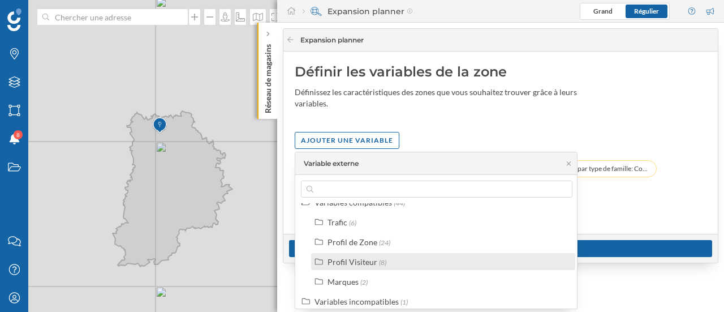
scroll to position [18, 0]
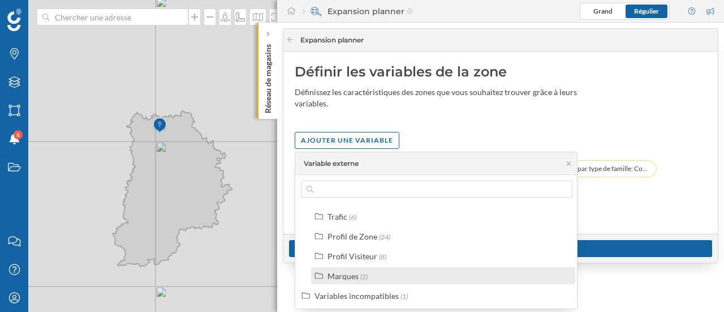
click at [380, 277] on div "Marques (2)" at bounding box center [448, 276] width 241 height 12
click at [390, 270] on label "Points d'intérêt" at bounding box center [369, 276] width 54 height 12
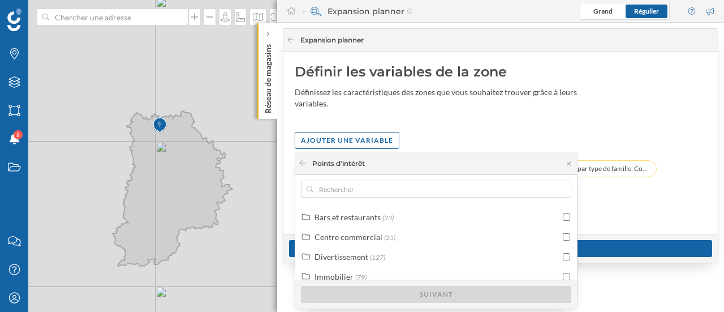
scroll to position [97, 0]
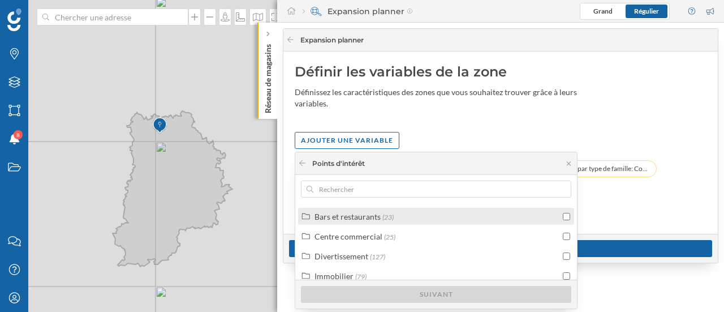
click at [563, 217] on input "checkbox" at bounding box center [566, 216] width 7 height 7
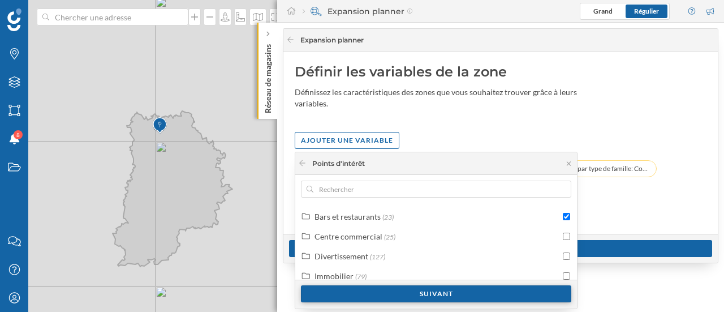
click at [486, 289] on div "Suivant" at bounding box center [436, 293] width 270 height 17
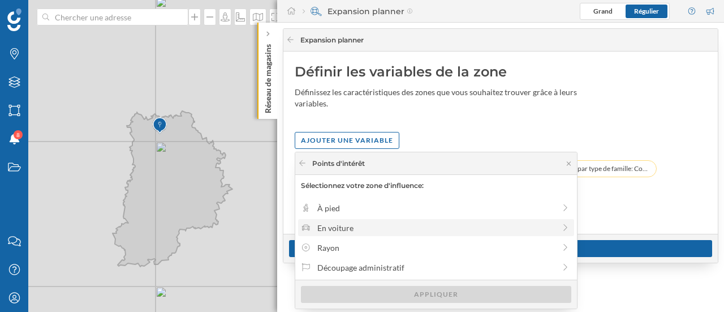
click at [386, 234] on div "En voiture" at bounding box center [436, 227] width 276 height 17
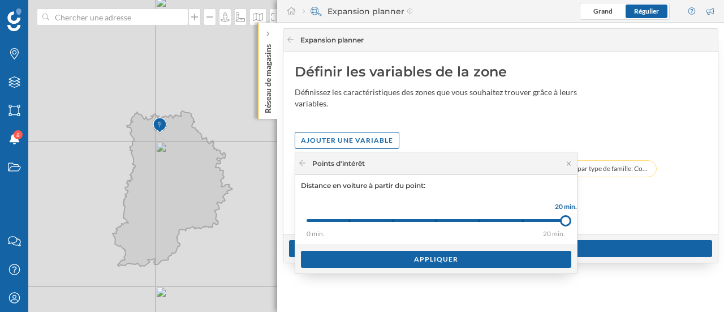
drag, startPoint x: 347, startPoint y: 220, endPoint x: 576, endPoint y: 225, distance: 229.1
click at [576, 225] on div "0 min. 3 min. 5 min. 7 min. 10 min. 15 min. 20 min. 20 min." at bounding box center [436, 220] width 282 height 48
click at [518, 255] on div "Appliquer" at bounding box center [436, 258] width 270 height 17
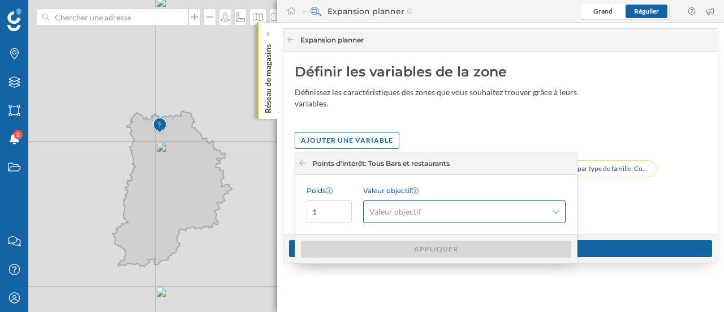
click at [414, 212] on span "Valeur objectif" at bounding box center [395, 211] width 52 height 11
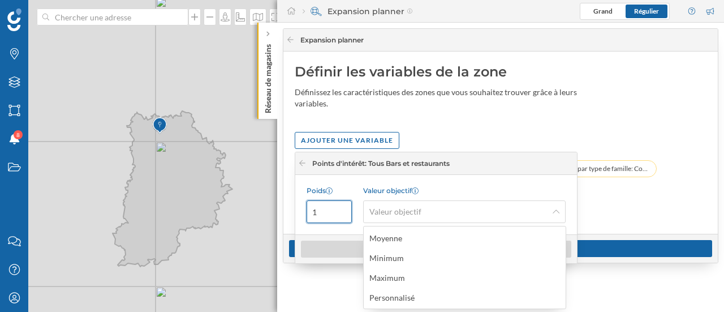
click at [312, 209] on input "1" at bounding box center [329, 211] width 45 height 23
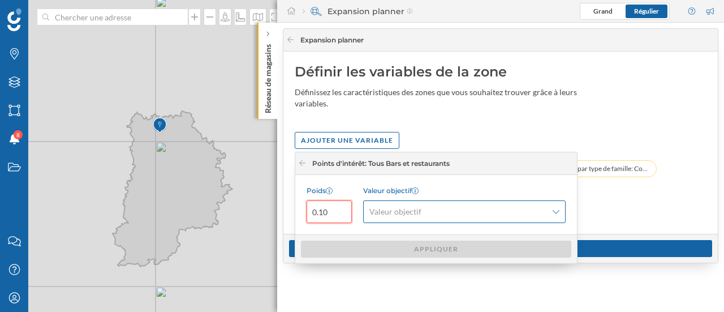
click at [473, 212] on span "Valeur objectif" at bounding box center [458, 211] width 178 height 11
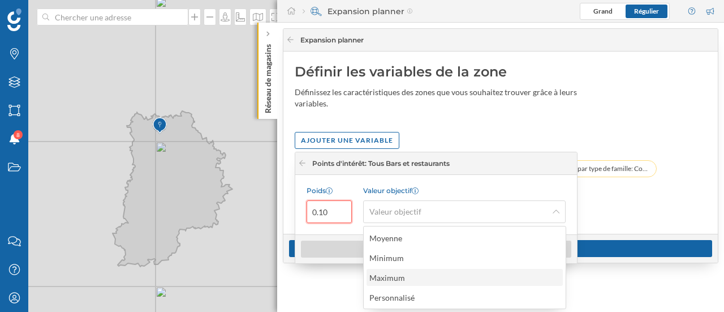
click at [405, 272] on div "Maximum" at bounding box center [389, 278] width 41 height 12
type input "0.1"
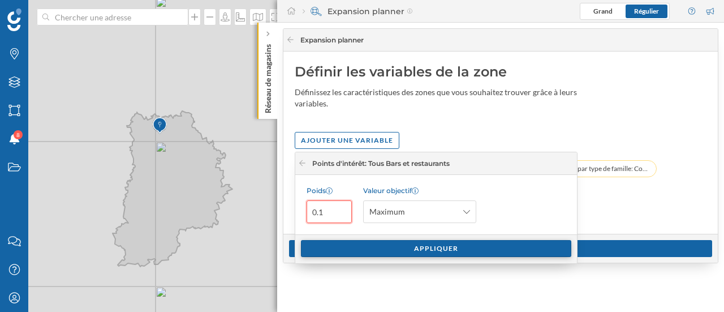
click at [402, 251] on div "Appliquer" at bounding box center [436, 248] width 270 height 17
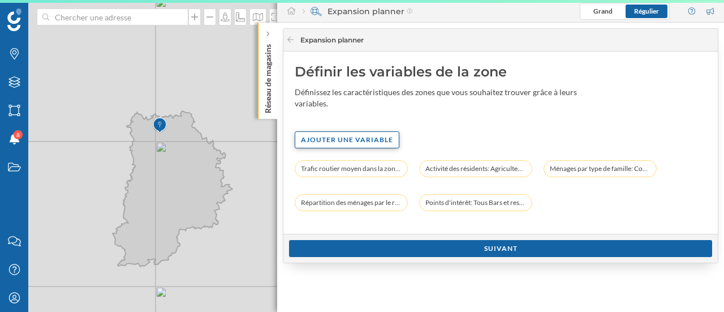
click at [376, 139] on div "Ajouter une variable" at bounding box center [347, 139] width 105 height 17
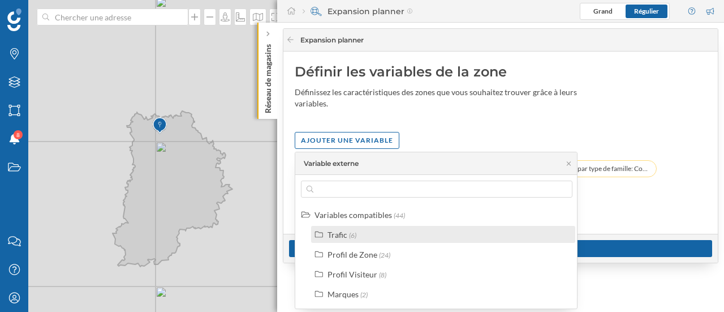
scroll to position [18, 0]
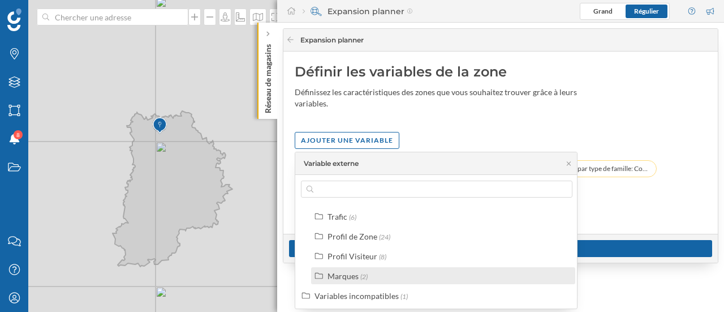
click at [376, 277] on div "Marques (2)" at bounding box center [448, 276] width 241 height 12
click at [401, 273] on div "Points d'intérêt" at bounding box center [455, 276] width 227 height 12
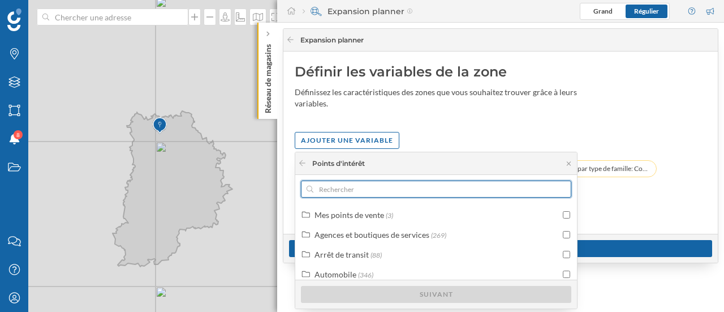
click at [394, 189] on input "text" at bounding box center [435, 188] width 245 height 17
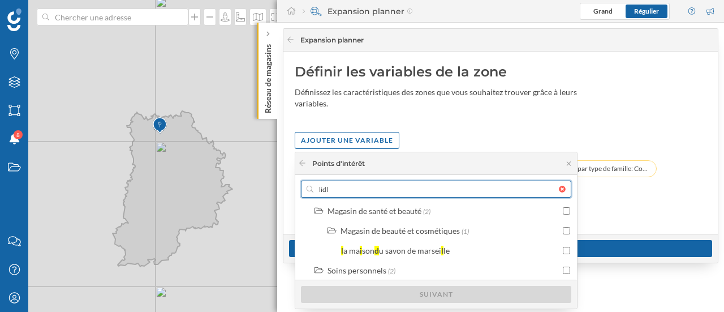
scroll to position [1461, 0]
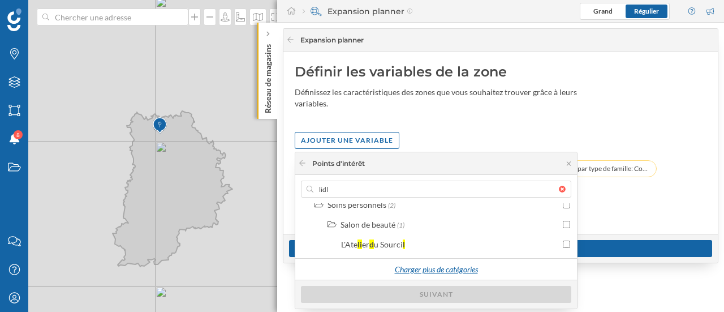
click at [413, 269] on div "Charger plus de catégories" at bounding box center [435, 269] width 97 height 17
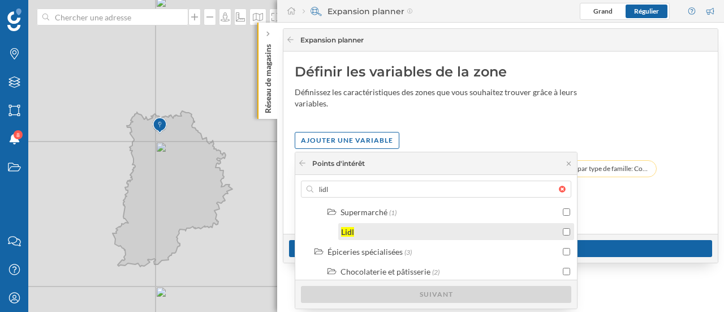
scroll to position [1690, 0]
click at [404, 232] on div "Lidl" at bounding box center [450, 233] width 219 height 12
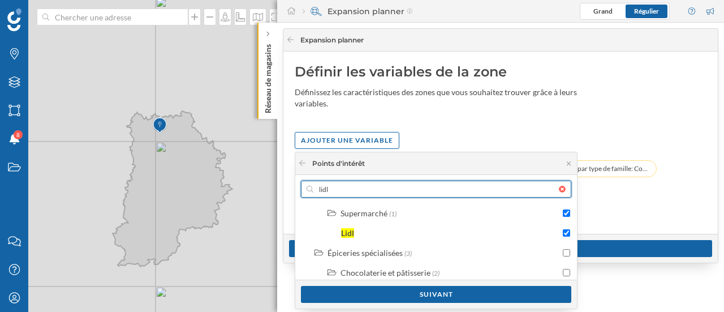
click at [346, 189] on input "lidl" at bounding box center [435, 188] width 245 height 17
type input "int"
checkbox input "false"
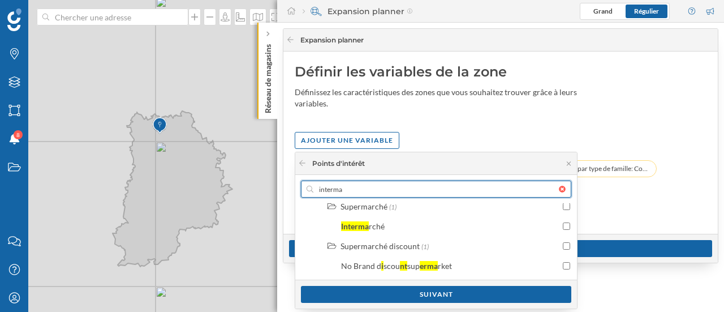
scroll to position [106, 0]
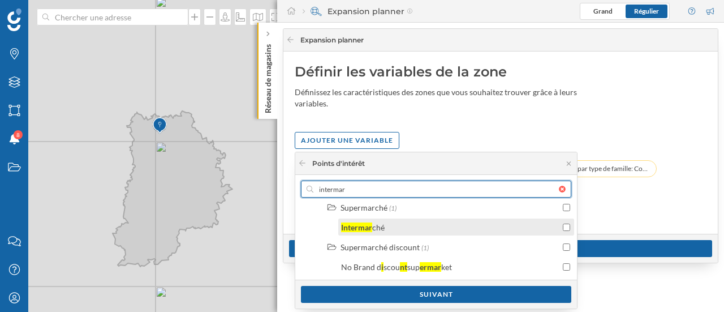
type input "intermar"
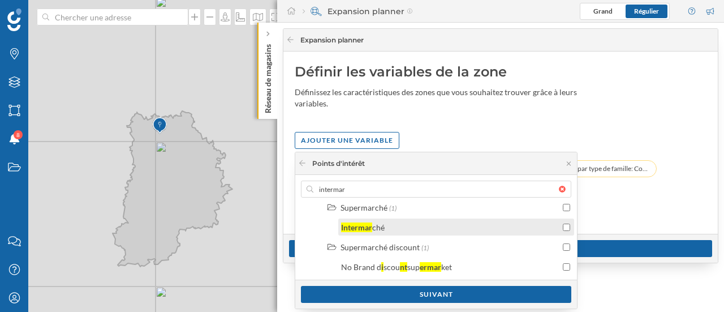
click at [399, 225] on div "Intermar ché" at bounding box center [450, 227] width 219 height 12
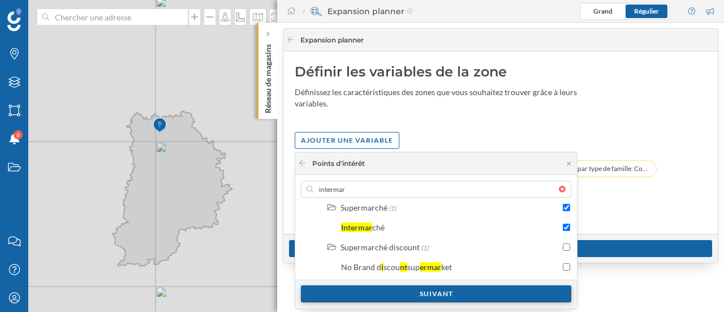
click at [424, 290] on div "Suivant" at bounding box center [436, 293] width 270 height 17
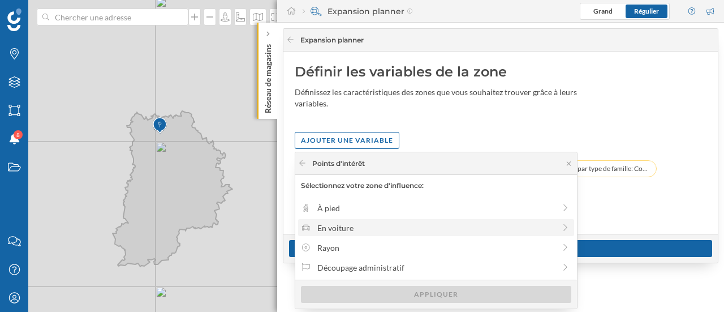
click at [384, 227] on div "En voiture" at bounding box center [436, 228] width 238 height 12
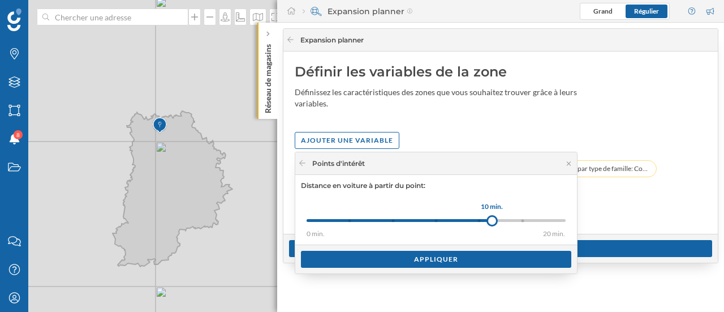
drag, startPoint x: 354, startPoint y: 215, endPoint x: 491, endPoint y: 213, distance: 136.9
click at [491, 213] on div "0 min. 3 min. 5 min. 7 min. 10 min. 15 min. 20 min. 10 min." at bounding box center [436, 220] width 259 height 14
click at [477, 255] on div "Appliquer" at bounding box center [436, 258] width 270 height 17
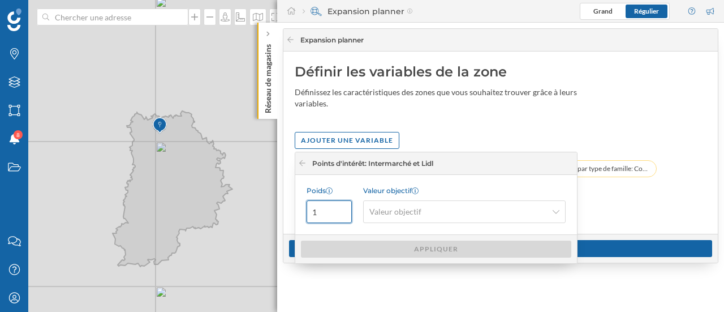
click at [331, 212] on input "1" at bounding box center [329, 211] width 45 height 23
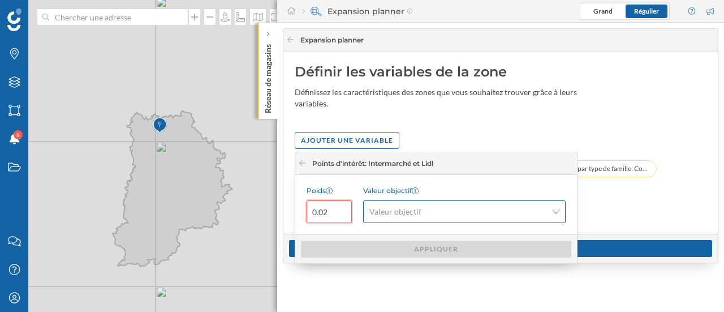
type input "0.02"
click at [400, 206] on span "Valeur objectif" at bounding box center [395, 211] width 52 height 11
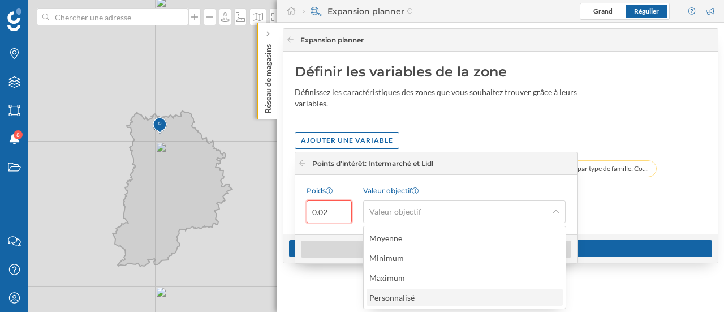
click at [403, 294] on div "Personnalisé" at bounding box center [391, 297] width 45 height 10
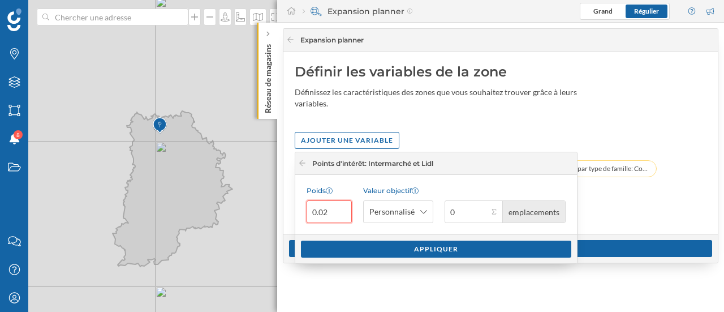
type input "0"
click at [447, 227] on div "Poids 0.02 Valeur objectif Personnalisé 0 emplacements" at bounding box center [436, 204] width 282 height 59
click at [439, 251] on div "Appliquer" at bounding box center [436, 248] width 270 height 17
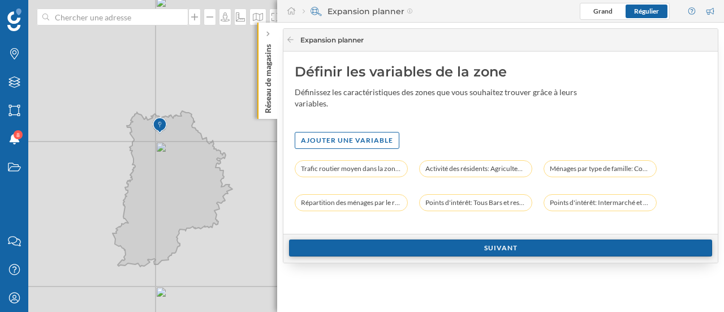
click at [441, 243] on div "Suivant" at bounding box center [500, 247] width 423 height 17
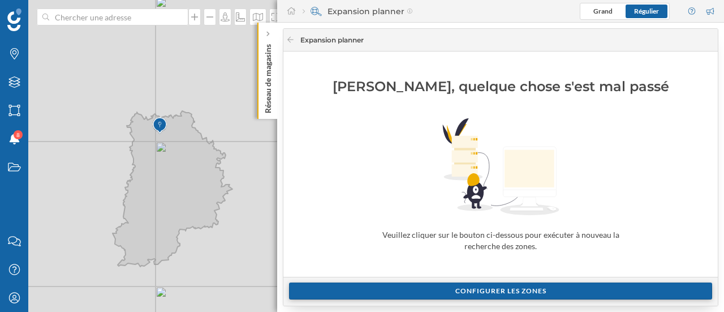
click at [518, 287] on div "Configurer les zones" at bounding box center [500, 290] width 423 height 17
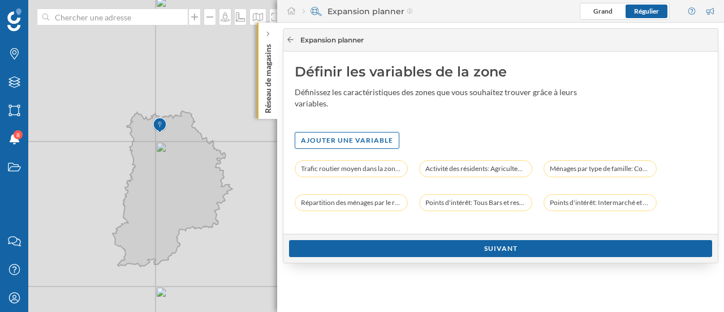
click at [288, 39] on icon at bounding box center [290, 40] width 6 height 6
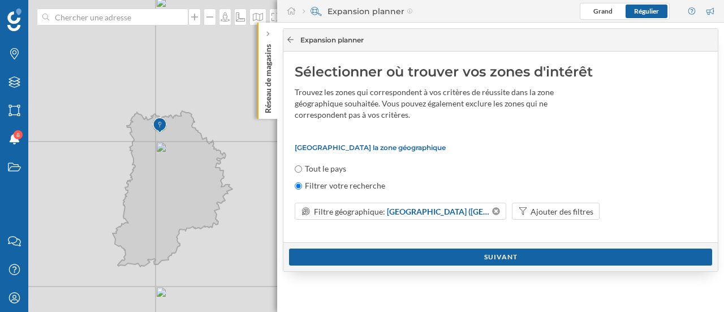
click at [288, 39] on icon at bounding box center [290, 40] width 6 height 6
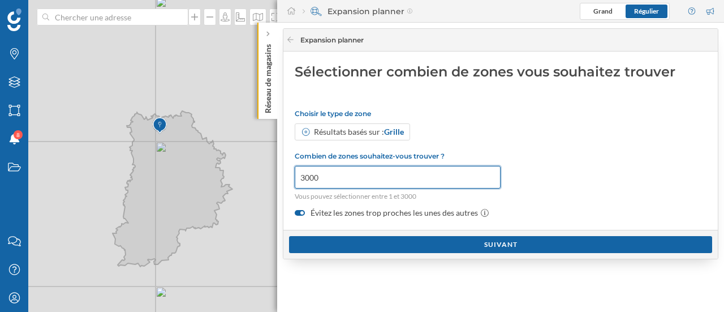
click at [337, 178] on input "3000" at bounding box center [398, 177] width 206 height 23
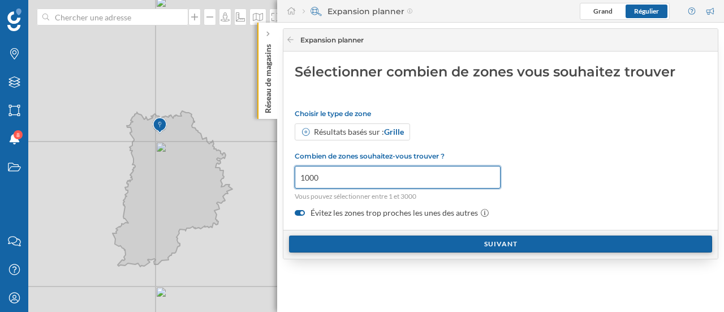
type input "1000"
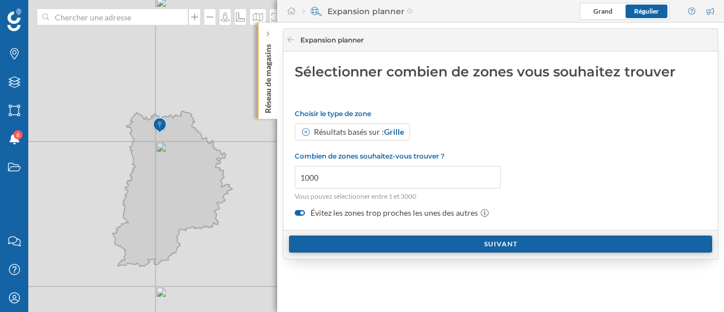
click at [472, 244] on div "Suivant" at bounding box center [500, 243] width 423 height 17
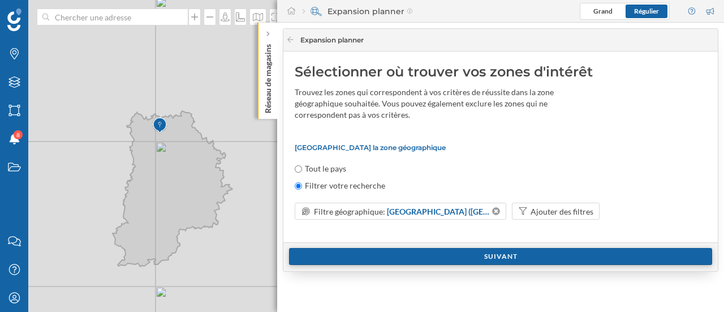
click at [472, 253] on div "Suivant" at bounding box center [500, 256] width 423 height 17
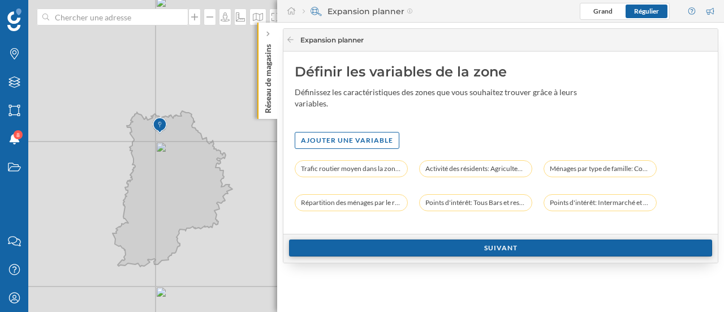
click at [483, 246] on div "Suivant" at bounding box center [500, 247] width 423 height 17
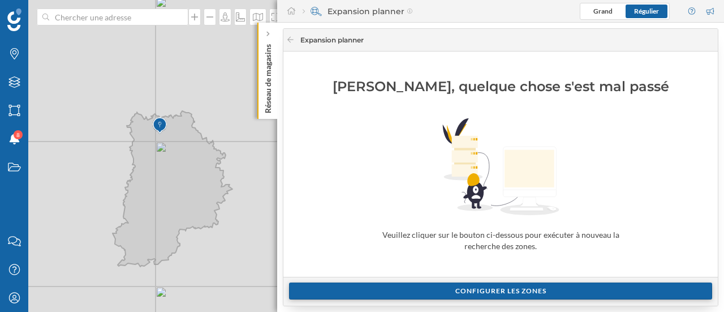
click at [505, 299] on div "Configurer les zones" at bounding box center [500, 290] width 423 height 17
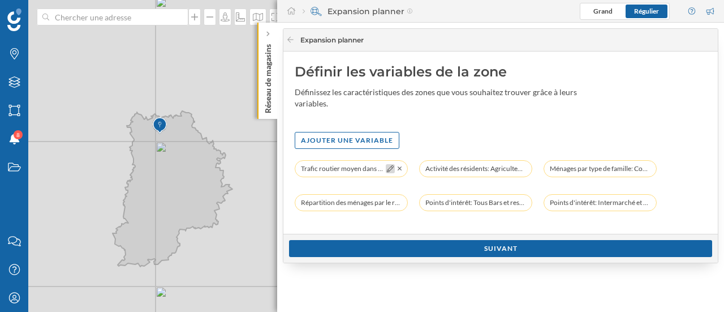
click at [393, 165] on icon at bounding box center [390, 168] width 7 height 7
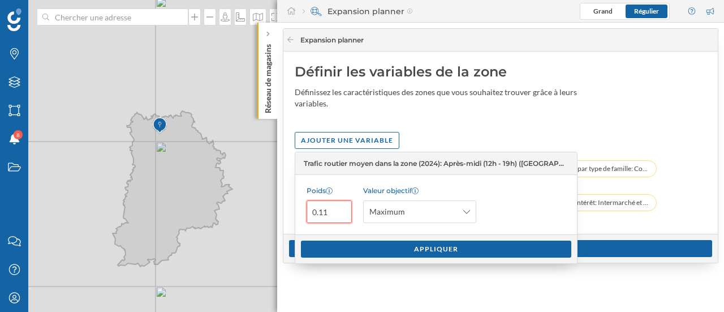
click at [330, 213] on input "0.11" at bounding box center [329, 211] width 45 height 23
type input "11"
click at [382, 243] on div "Appliquer" at bounding box center [436, 248] width 270 height 17
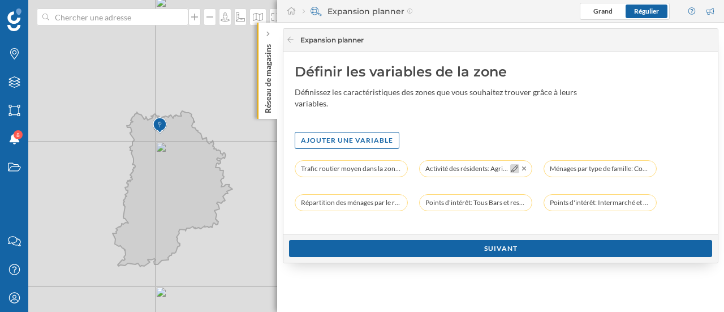
click at [513, 165] on div at bounding box center [514, 168] width 9 height 9
click at [513, 167] on icon at bounding box center [514, 168] width 7 height 7
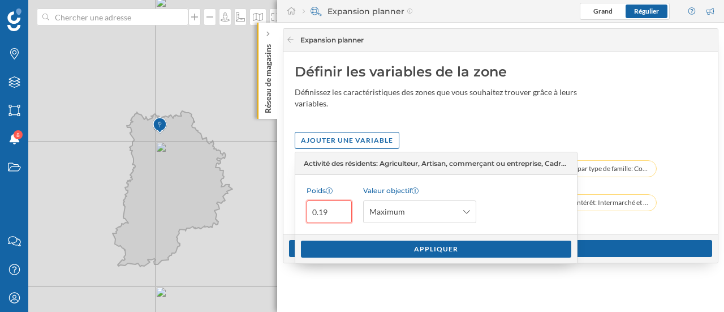
click at [327, 213] on input "0.19" at bounding box center [329, 211] width 45 height 23
type input "19"
click at [392, 251] on div "Appliquer" at bounding box center [436, 248] width 270 height 17
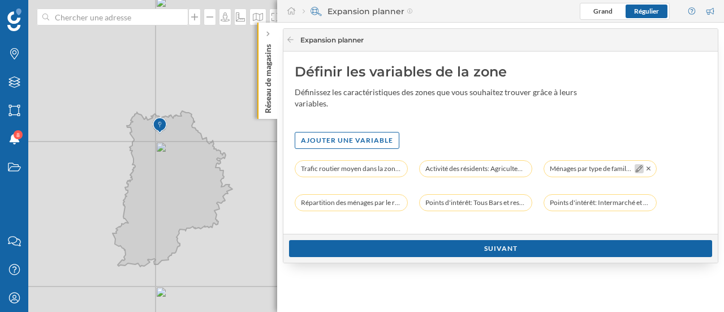
click at [637, 167] on icon at bounding box center [639, 168] width 7 height 7
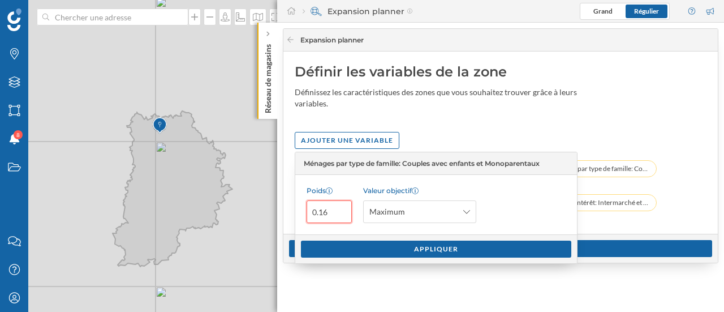
click at [330, 209] on input "0.16" at bounding box center [329, 211] width 45 height 23
type input "16"
click at [402, 243] on div "Appliquer" at bounding box center [436, 248] width 270 height 17
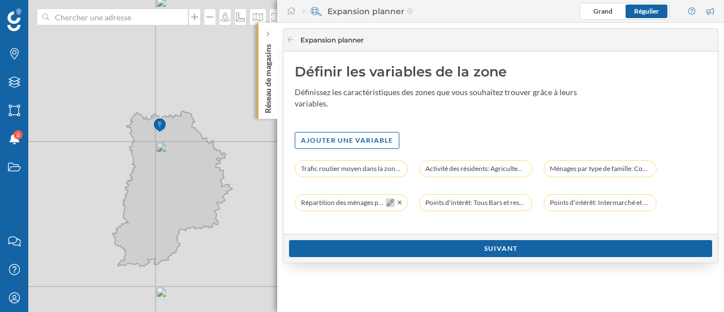
click at [389, 202] on icon at bounding box center [390, 202] width 7 height 7
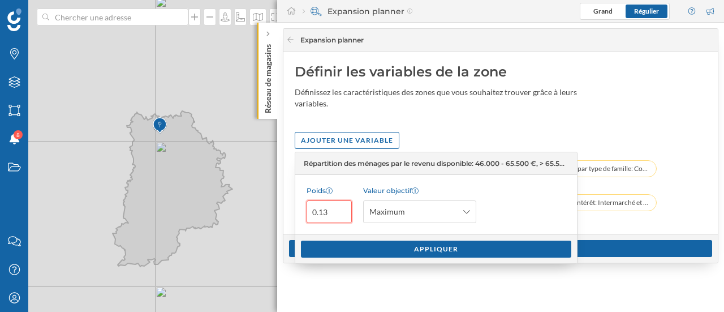
click at [330, 219] on input "0.13" at bounding box center [329, 211] width 45 height 23
type input "13"
click at [359, 248] on div "Appliquer" at bounding box center [436, 248] width 270 height 17
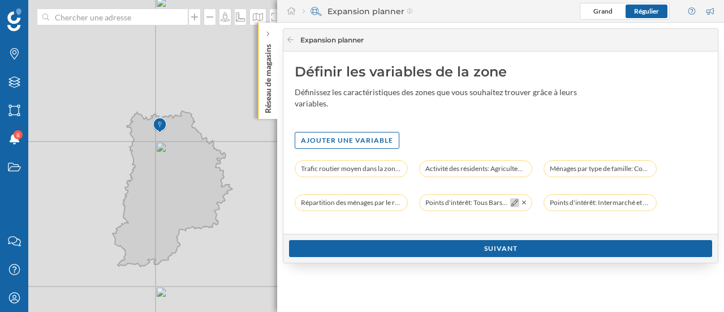
click at [512, 203] on icon at bounding box center [514, 202] width 7 height 7
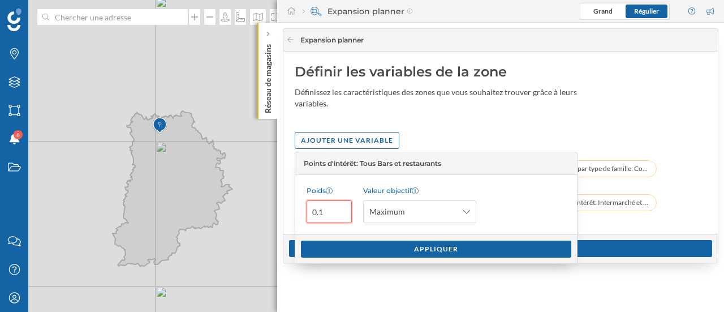
click at [313, 212] on input "0.1" at bounding box center [329, 211] width 45 height 23
type input "1"
click at [362, 240] on div "Appliquer" at bounding box center [436, 248] width 270 height 17
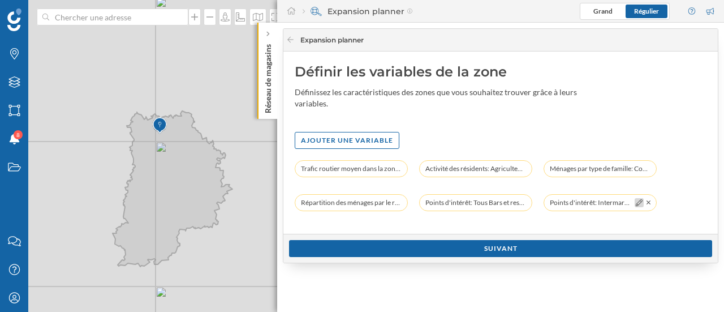
click at [639, 202] on icon at bounding box center [639, 202] width 7 height 7
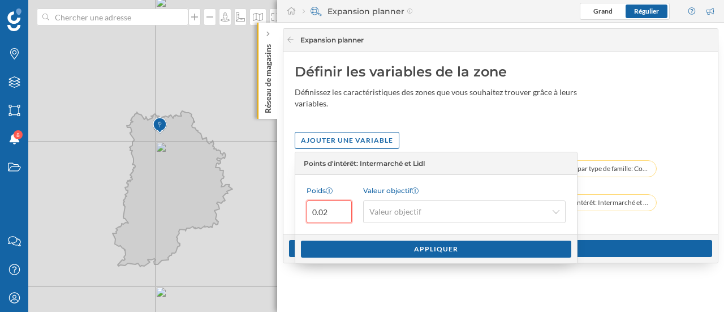
click at [329, 207] on input "0.02" at bounding box center [329, 211] width 45 height 23
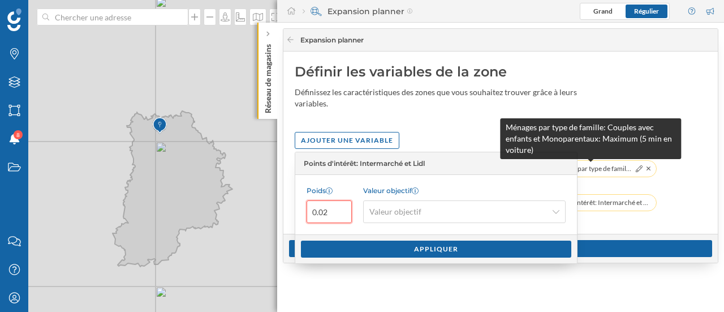
click at [619, 166] on span "Ménages par type de famille: Couples avec enfants et Monoparentaux: Maximum (5 …" at bounding box center [591, 168] width 83 height 11
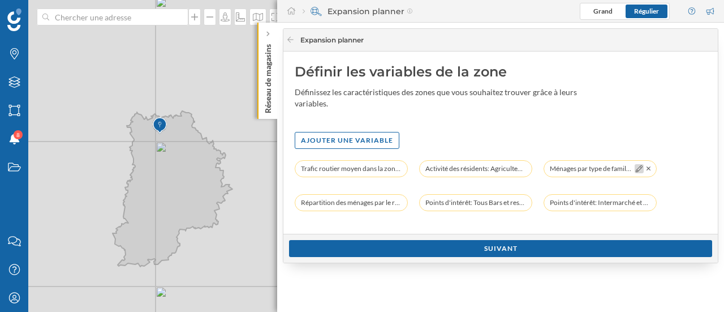
click at [641, 168] on icon at bounding box center [639, 168] width 7 height 7
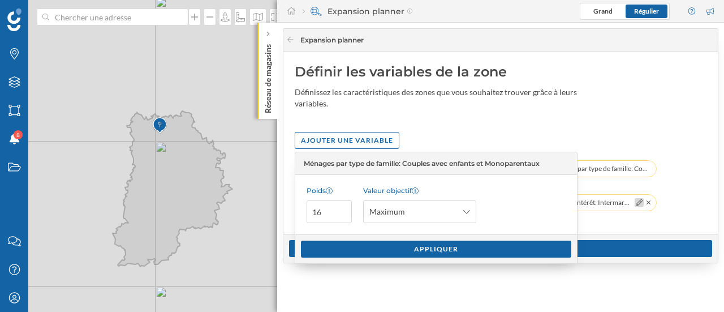
click at [636, 199] on div at bounding box center [639, 202] width 9 height 9
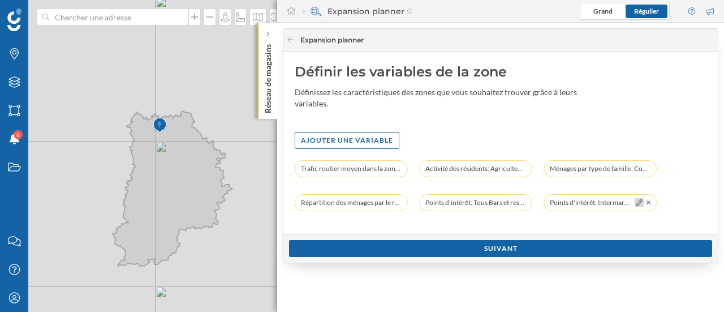
click at [636, 199] on icon at bounding box center [639, 202] width 7 height 7
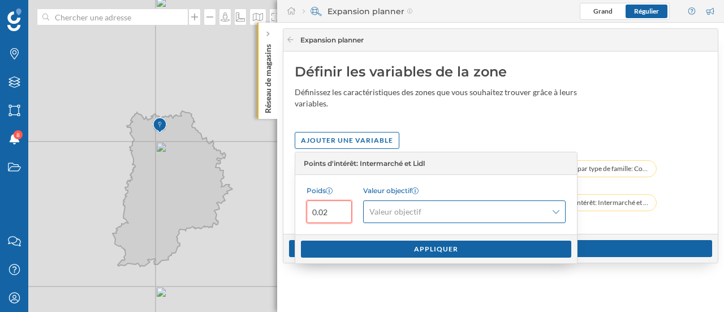
click at [472, 217] on span "Valeur objectif" at bounding box center [458, 211] width 178 height 11
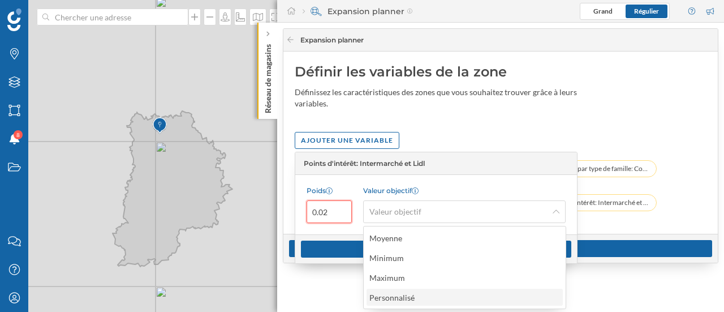
click at [443, 294] on div "Personnalisé" at bounding box center [463, 297] width 189 height 12
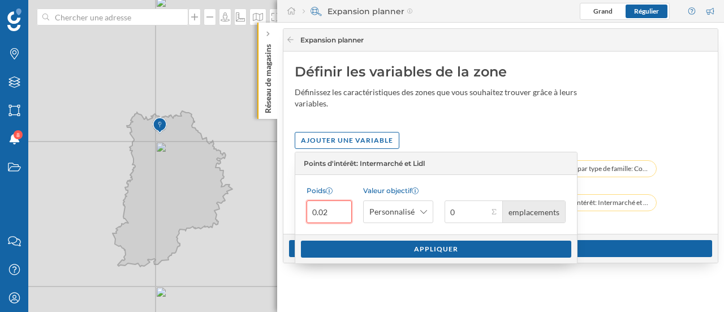
type input "0"
click at [444, 182] on div "Poids 0.02 Valeur objectif Personnalisé 0 emplacements" at bounding box center [436, 204] width 282 height 59
click at [331, 213] on input "0.02" at bounding box center [329, 211] width 45 height 23
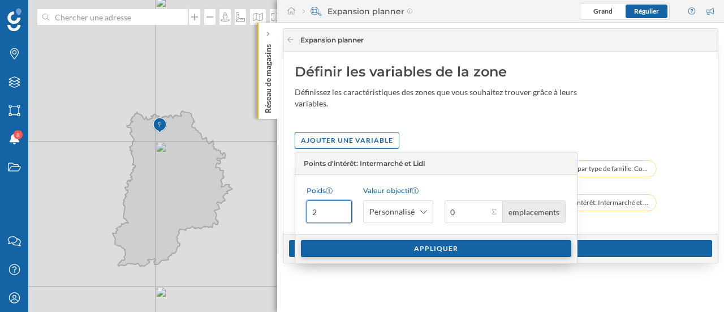
type input "2"
click at [365, 255] on div "Appliquer" at bounding box center [436, 248] width 270 height 17
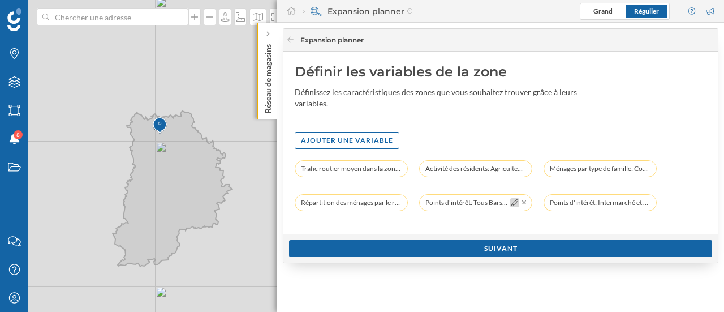
click at [518, 203] on icon at bounding box center [514, 202] width 7 height 7
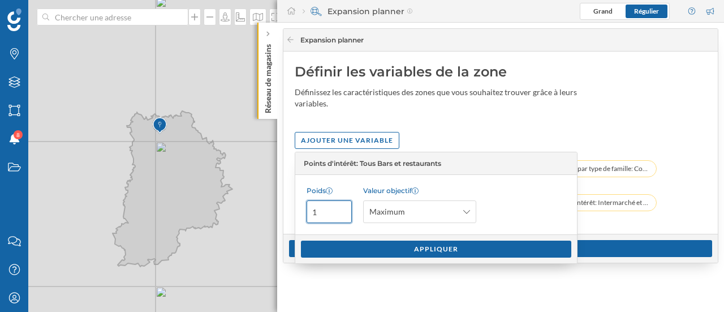
click at [317, 209] on input "1" at bounding box center [329, 211] width 45 height 23
type input "10"
click at [437, 249] on div "Appliquer" at bounding box center [436, 248] width 270 height 17
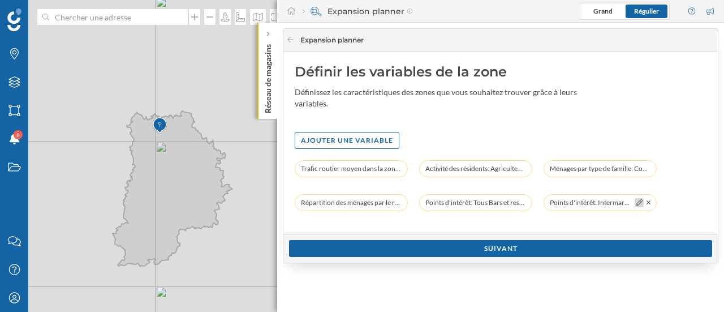
click at [636, 201] on icon at bounding box center [639, 202] width 7 height 7
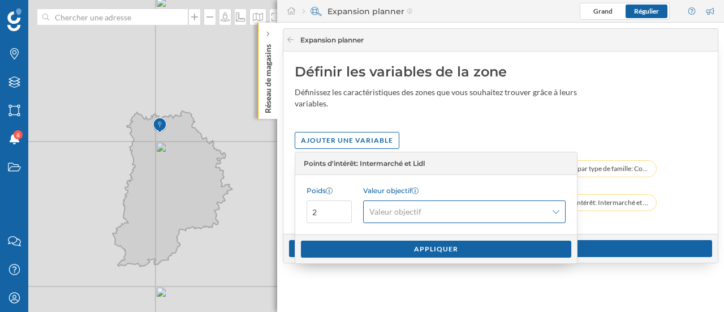
click at [466, 206] on span "Valeur objectif" at bounding box center [458, 211] width 178 height 11
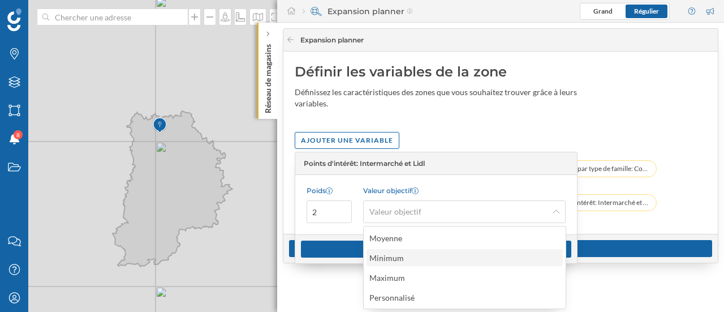
click at [431, 255] on div "Minimum" at bounding box center [463, 258] width 189 height 12
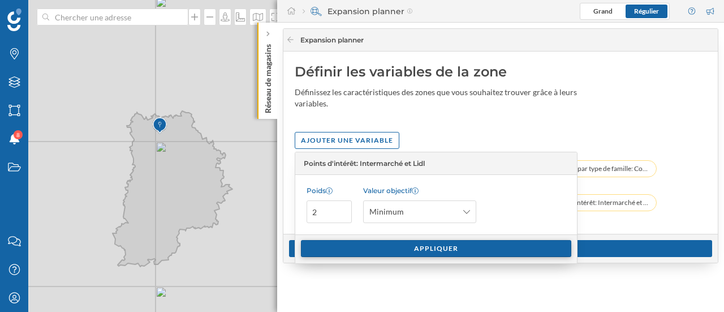
click at [418, 245] on div "Appliquer" at bounding box center [436, 248] width 270 height 17
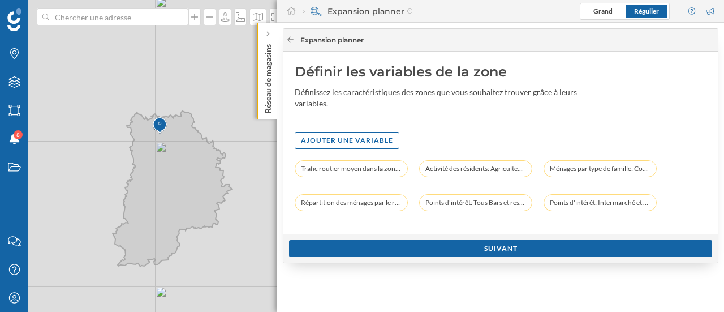
click at [288, 37] on icon at bounding box center [290, 39] width 8 height 7
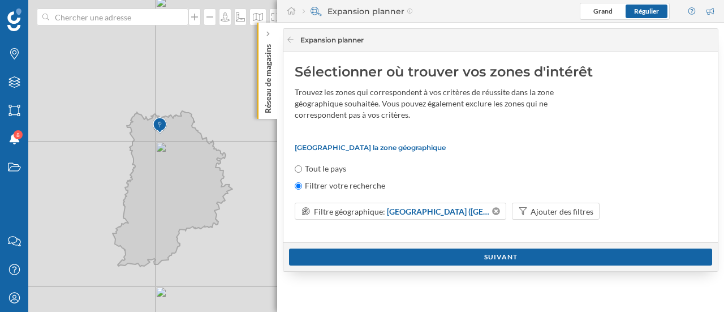
click at [285, 37] on div "Expansion planner" at bounding box center [500, 40] width 434 height 23
click at [291, 38] on icon at bounding box center [290, 39] width 8 height 7
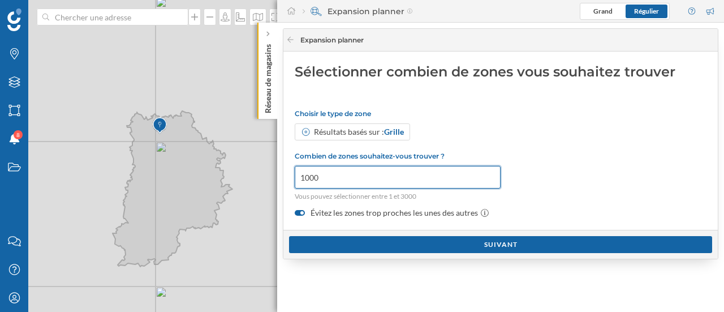
click at [341, 178] on input "1000" at bounding box center [398, 177] width 206 height 23
type input "3000"
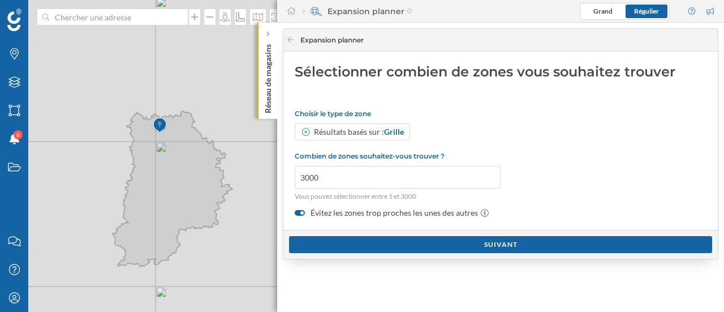
click at [410, 234] on div "Suivant" at bounding box center [500, 244] width 434 height 29
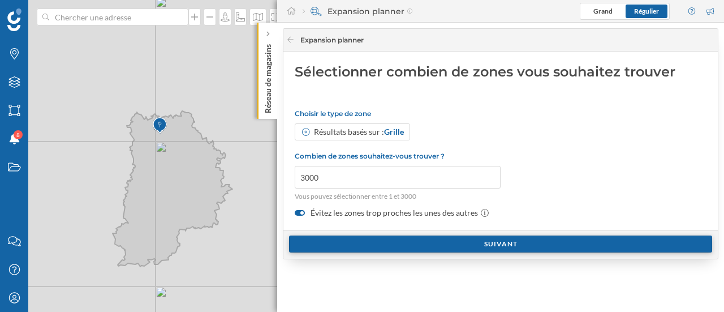
click at [410, 238] on div "Suivant" at bounding box center [500, 243] width 423 height 17
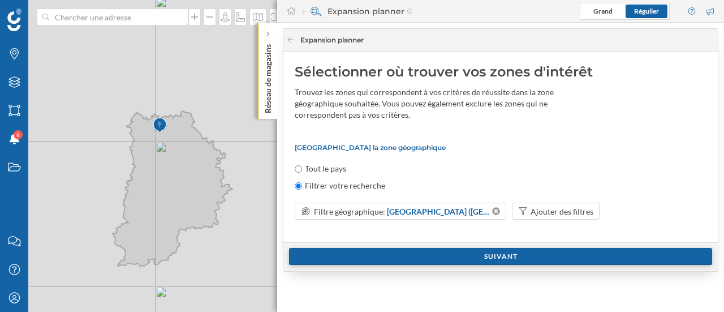
click at [433, 253] on div "Suivant" at bounding box center [500, 256] width 423 height 17
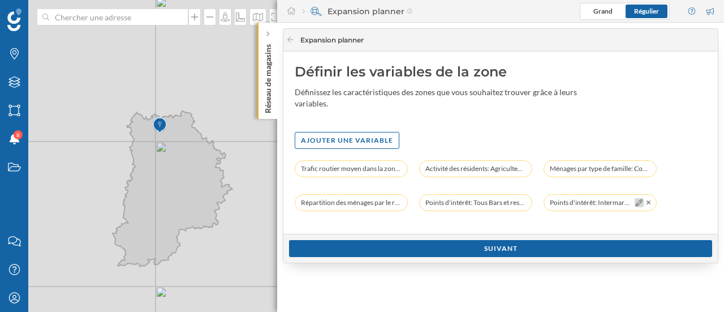
click at [635, 200] on div at bounding box center [639, 202] width 9 height 9
click at [636, 203] on icon at bounding box center [639, 202] width 7 height 7
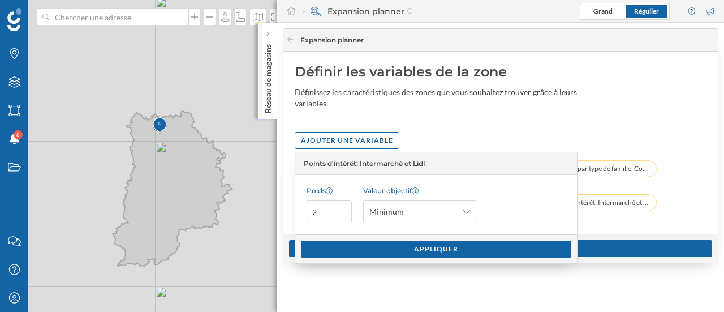
click at [620, 220] on div "Trafic routier moyen dans la zone (2024): Après-midi (12h - 19h) (Moyenne): Max…" at bounding box center [501, 191] width 412 height 62
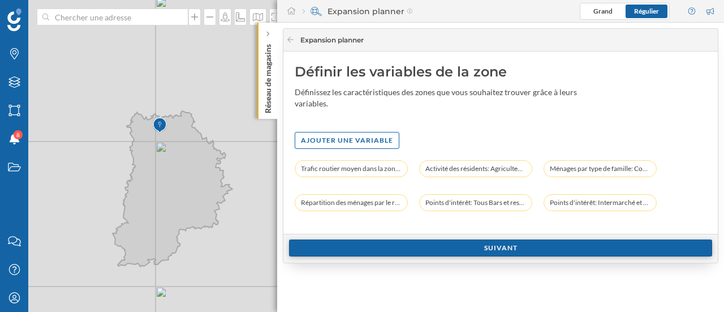
click at [553, 247] on div "Suivant" at bounding box center [500, 247] width 423 height 17
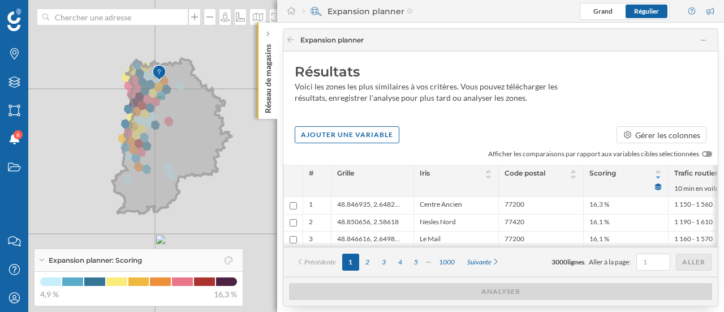
drag, startPoint x: 189, startPoint y: 167, endPoint x: 198, endPoint y: 120, distance: 47.7
click at [198, 120] on icon at bounding box center [172, 136] width 120 height 156
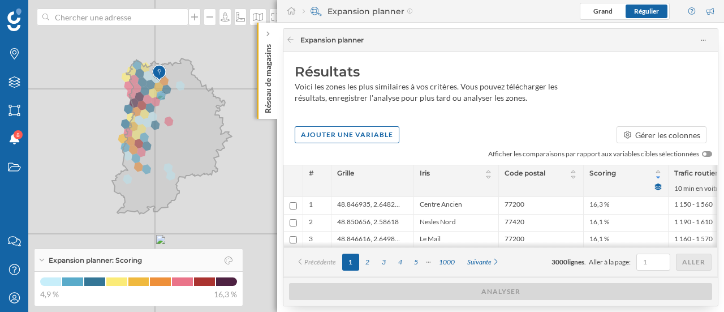
click at [85, 257] on span "Expansion planner: Scoring" at bounding box center [95, 260] width 93 height 10
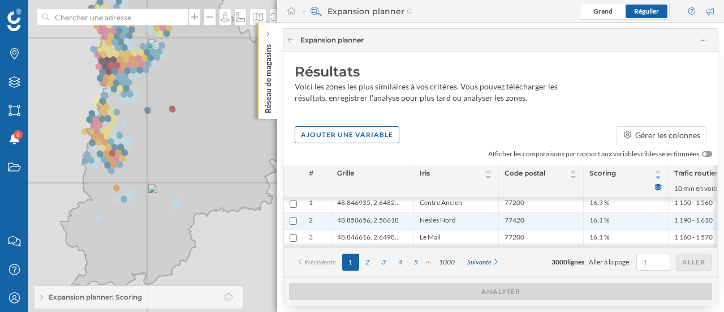
scroll to position [0, 0]
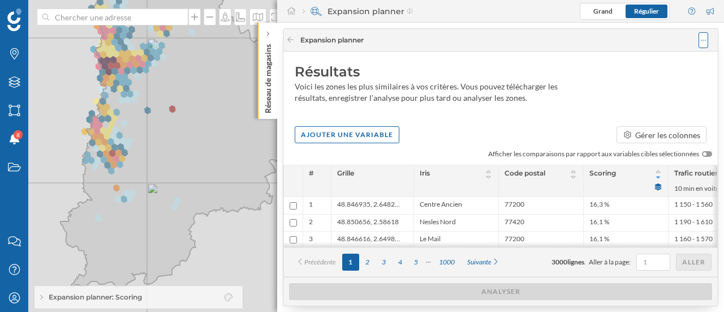
click at [700, 39] on div at bounding box center [704, 40] width 10 height 16
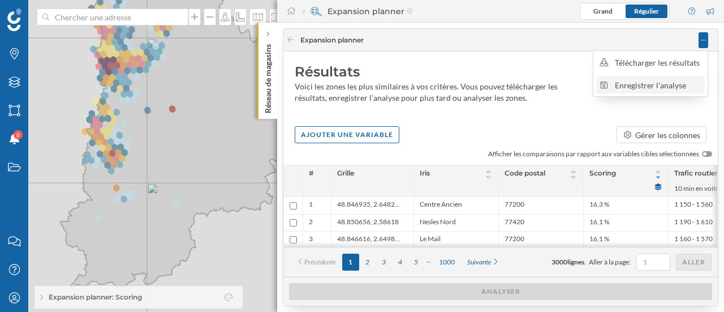
click at [655, 79] on div "Enregistrer l'analyse" at bounding box center [658, 85] width 87 height 12
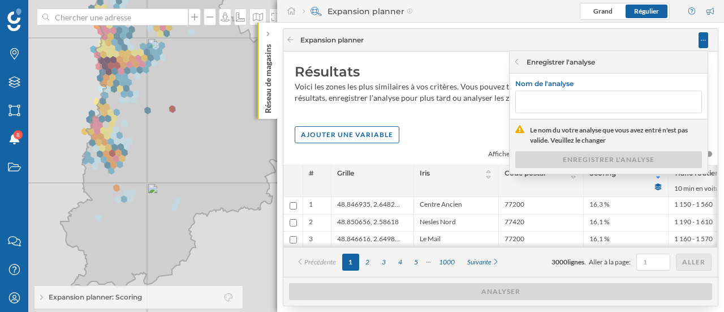
drag, startPoint x: 565, startPoint y: 81, endPoint x: 568, endPoint y: 107, distance: 26.2
click at [565, 81] on label "Nom de l'analyse" at bounding box center [608, 84] width 187 height 11
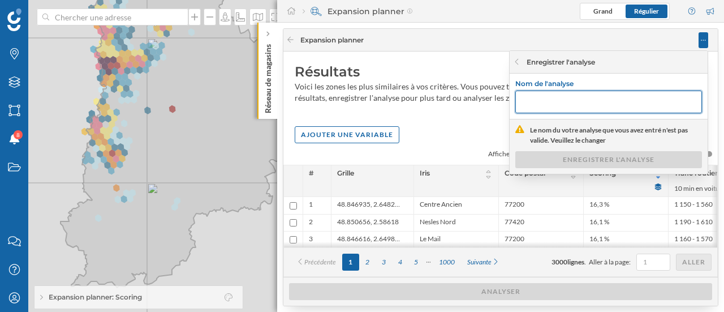
click at [568, 108] on input "text" at bounding box center [608, 102] width 187 height 23
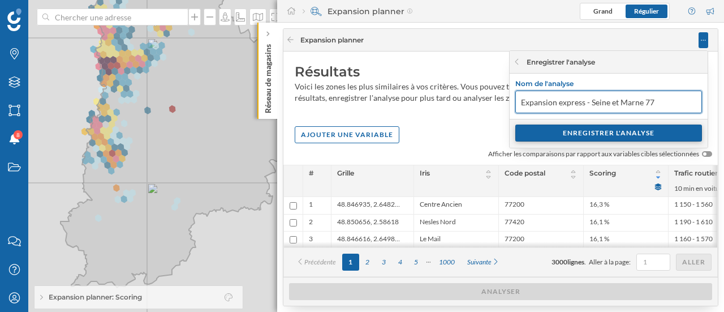
type input "Expansion express - Seine et Marne 77"
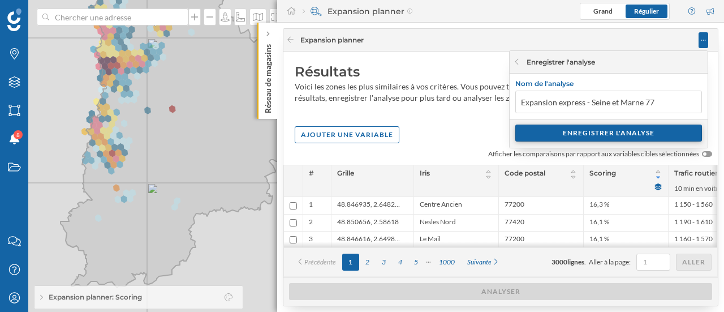
click at [568, 136] on div "ENREGISTRER L'ANALYSE" at bounding box center [608, 132] width 187 height 17
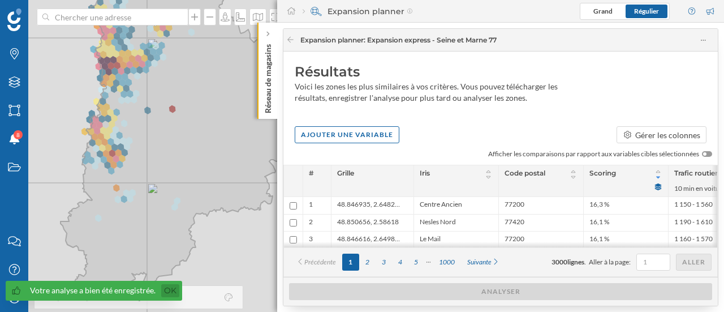
click at [169, 292] on link "Ok" at bounding box center [170, 290] width 18 height 13
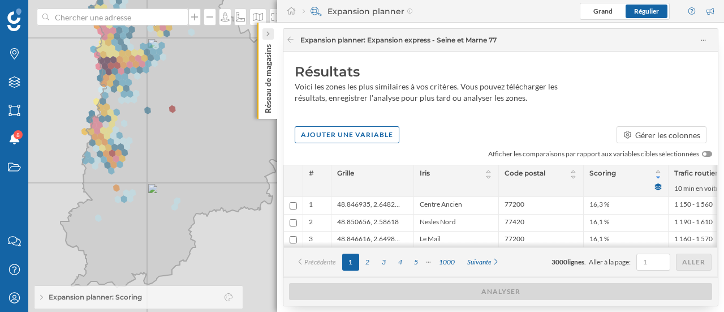
click at [270, 36] on div at bounding box center [267, 33] width 11 height 11
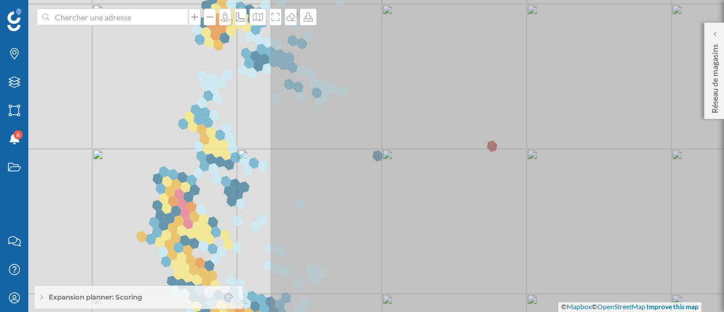
drag, startPoint x: 208, startPoint y: 122, endPoint x: 506, endPoint y: 145, distance: 299.0
click at [506, 145] on icon at bounding box center [632, 185] width 729 height 378
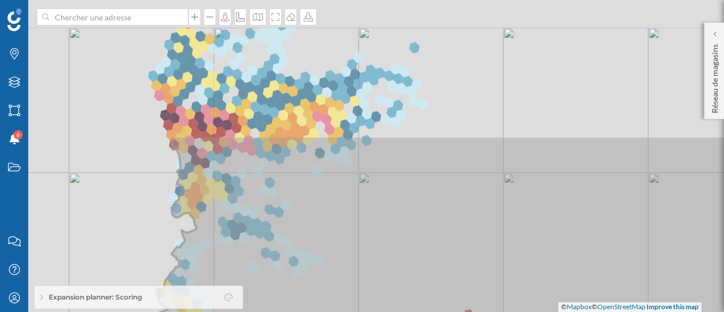
drag, startPoint x: 575, startPoint y: 61, endPoint x: 552, endPoint y: 231, distance: 171.3
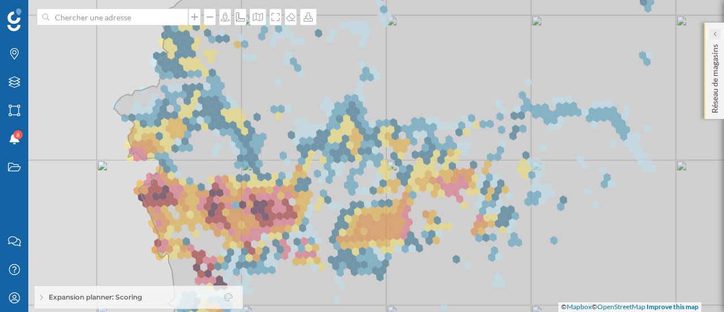
click at [710, 28] on div at bounding box center [714, 33] width 11 height 11
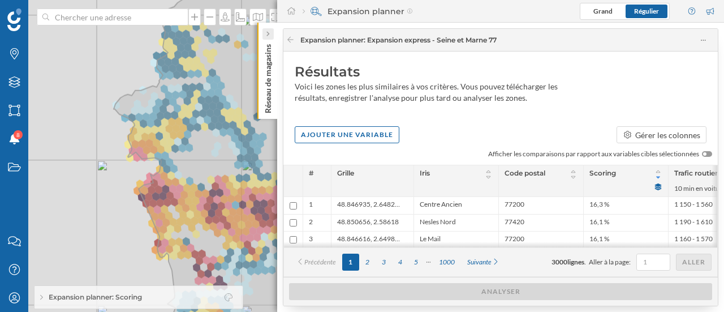
click at [273, 29] on div at bounding box center [267, 33] width 11 height 11
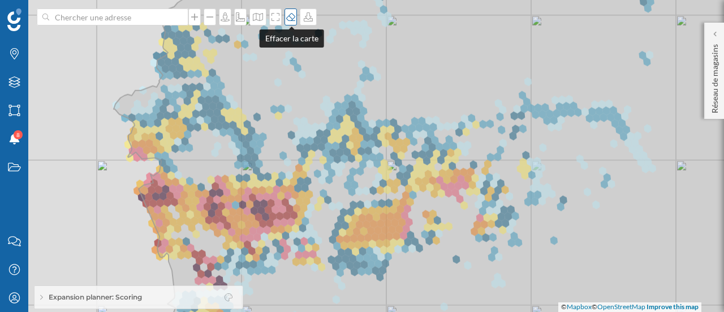
click at [294, 13] on icon at bounding box center [290, 16] width 11 height 9
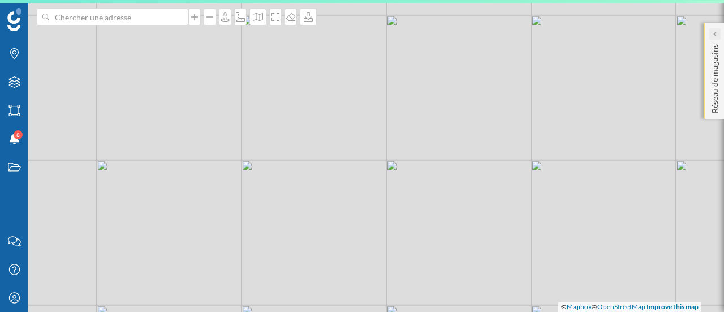
click at [718, 34] on div at bounding box center [714, 33] width 11 height 11
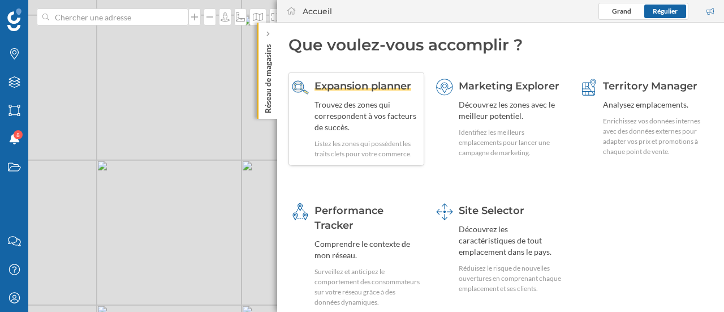
click at [380, 111] on div "Trouvez des zones qui correspondent à vos facteurs de succès." at bounding box center [367, 116] width 106 height 34
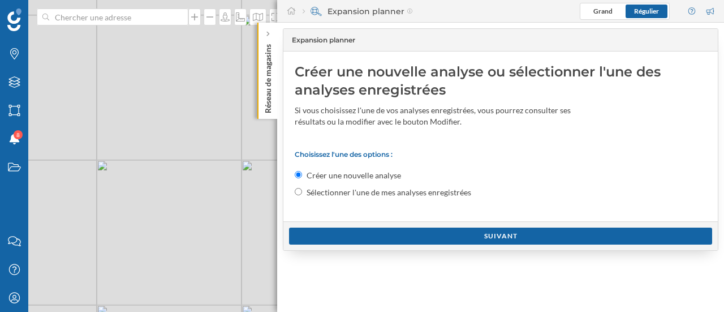
click at [393, 194] on label "Sélectionner l'une de mes analyses enregistrées" at bounding box center [389, 192] width 165 height 11
click at [302, 194] on input "Sélectionner l'une de mes analyses enregistrées" at bounding box center [298, 191] width 7 height 7
radio input "true"
radio input "false"
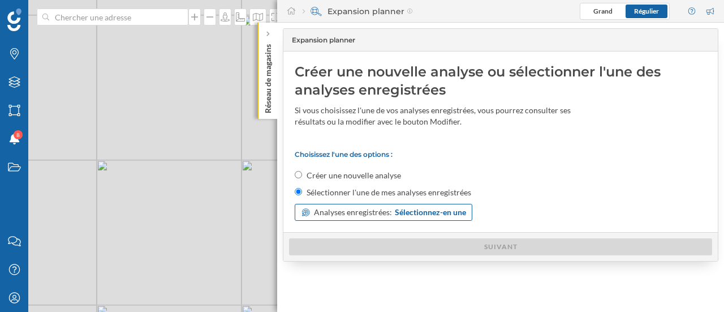
click at [389, 212] on span "Analyses enregistrées:" at bounding box center [353, 211] width 78 height 11
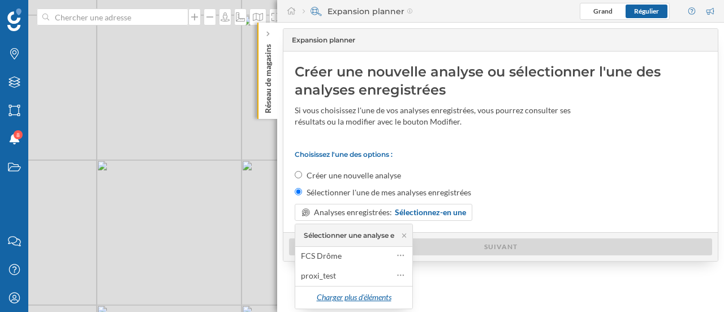
click at [371, 296] on div "Charger plus d'éléments" at bounding box center [353, 297] width 89 height 17
click at [397, 298] on icon at bounding box center [400, 297] width 7 height 11
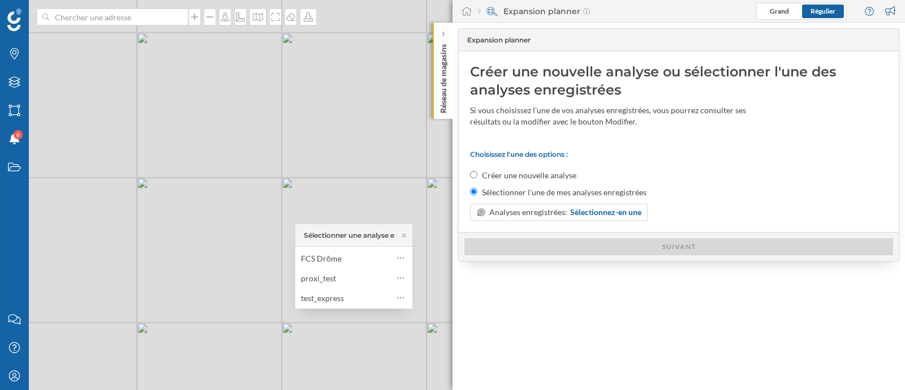
scroll to position [59, 0]
drag, startPoint x: 639, startPoint y: 5, endPoint x: 370, endPoint y: 301, distance: 399.6
click at [370, 301] on span "test_express" at bounding box center [343, 298] width 84 height 12
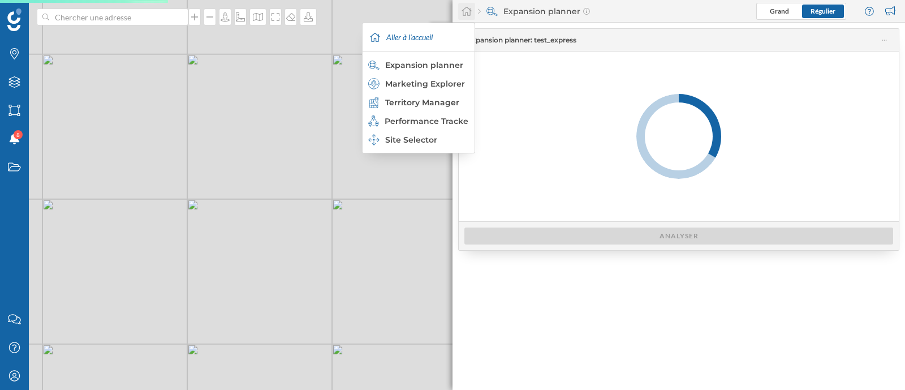
click at [464, 12] on icon at bounding box center [466, 11] width 11 height 10
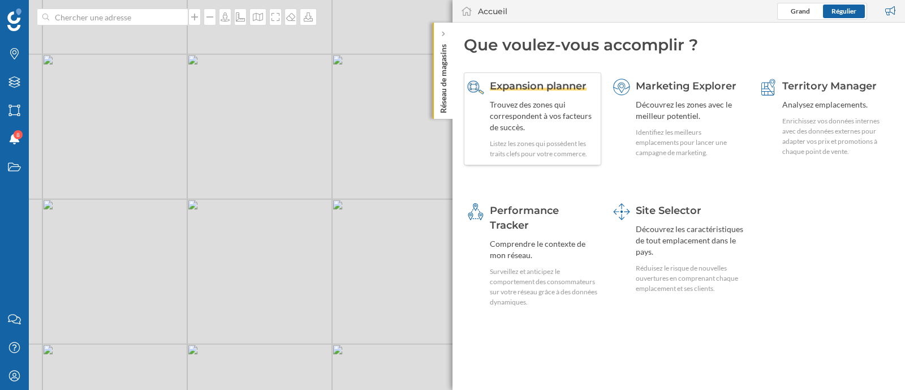
click at [489, 130] on div "Expansion planner Trouvez des zones qui correspondent à vos facteurs de succès.…" at bounding box center [532, 118] width 137 height 93
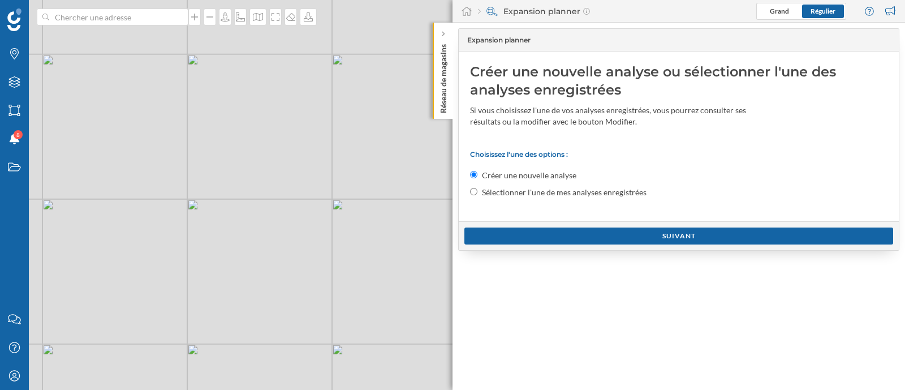
click at [564, 195] on label "Sélectionner l'une de mes analyses enregistrées" at bounding box center [564, 192] width 165 height 11
click at [477, 195] on input "Sélectionner l'une de mes analyses enregistrées" at bounding box center [473, 191] width 7 height 7
radio input "true"
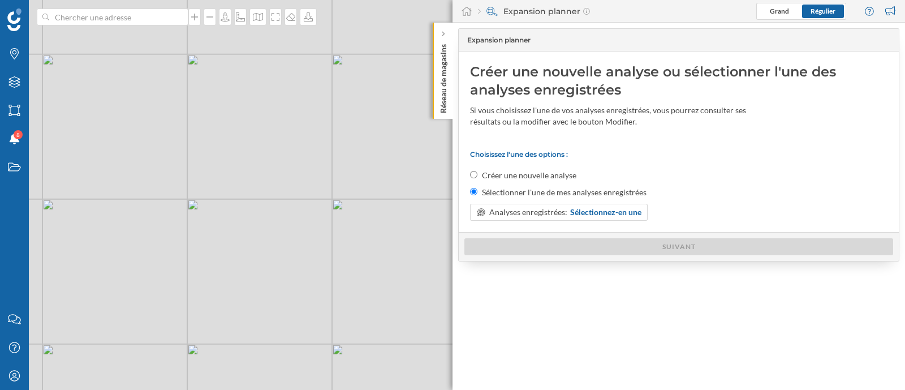
drag, startPoint x: 599, startPoint y: 193, endPoint x: 599, endPoint y: 202, distance: 8.5
click at [599, 193] on label "Sélectionner l'une de mes analyses enregistrées" at bounding box center [564, 192] width 165 height 11
click at [477, 193] on input "Sélectionner l'une de mes analyses enregistrées" at bounding box center [473, 191] width 7 height 7
drag, startPoint x: 591, startPoint y: 223, endPoint x: 591, endPoint y: 210, distance: 12.4
click at [591, 220] on div "Créer une nouvelle analyse ou sélectionner l'une des analyses enregistrées Si v…" at bounding box center [679, 141] width 440 height 180
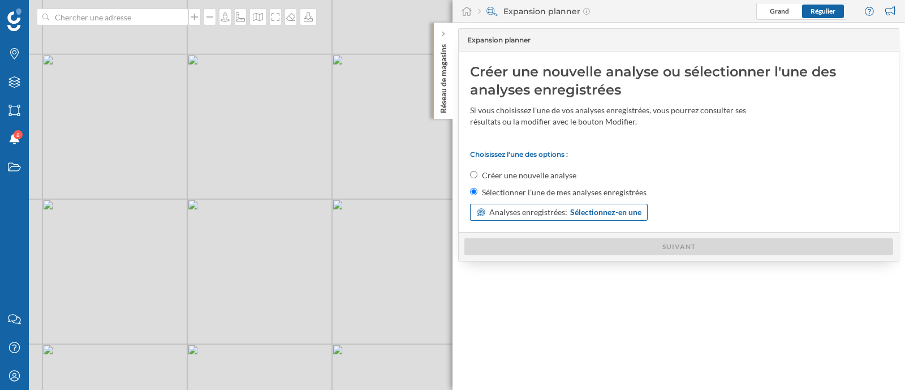
click at [591, 210] on span "Sélectionnez-en une" at bounding box center [605, 211] width 71 height 11
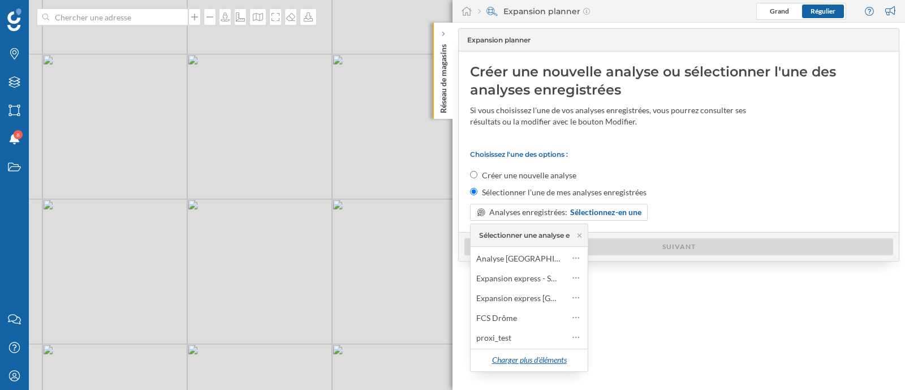
click at [559, 311] on div "Charger plus d'éléments" at bounding box center [529, 360] width 89 height 17
click at [574, 311] on icon at bounding box center [575, 356] width 7 height 11
click at [578, 311] on icon at bounding box center [575, 336] width 7 height 11
click at [575, 311] on icon at bounding box center [575, 317] width 7 height 11
click at [624, 311] on div "Supprimer l'analyse" at bounding box center [629, 386] width 72 height 12
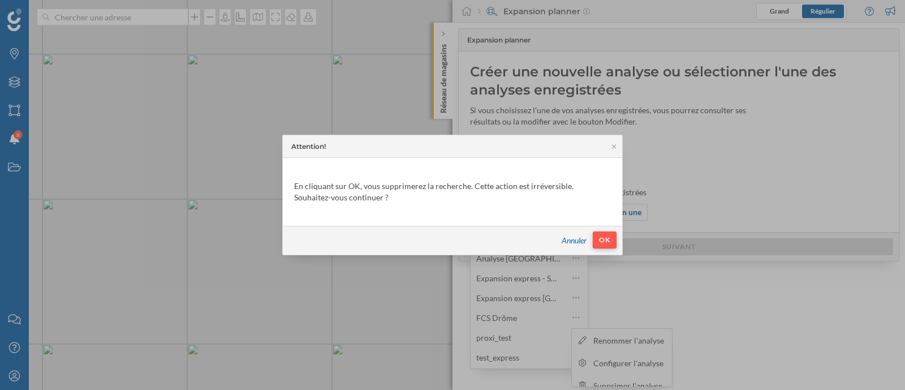
click at [609, 244] on div "OK" at bounding box center [605, 239] width 24 height 17
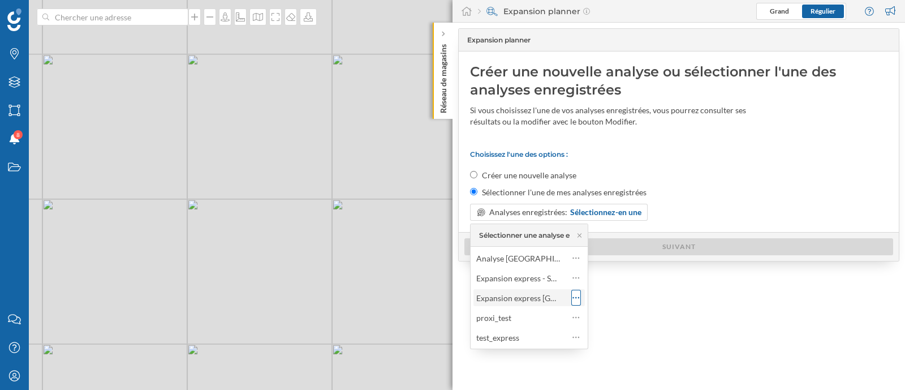
click at [574, 298] on icon at bounding box center [576, 298] width 7 height 2
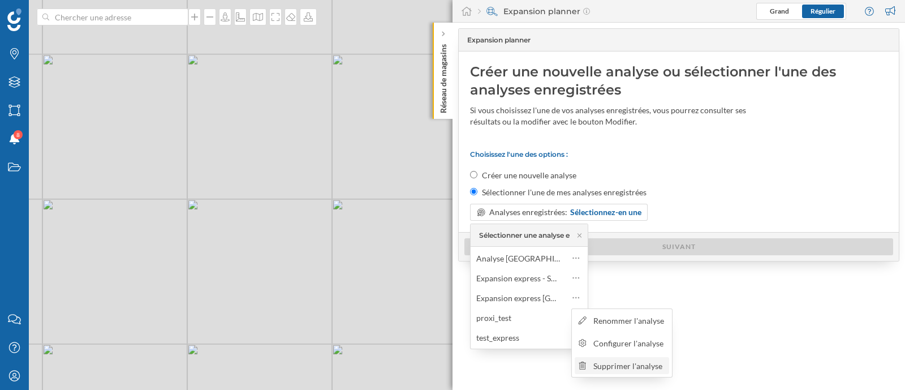
click at [596, 311] on div "Supprimer l'analyse" at bounding box center [629, 366] width 72 height 12
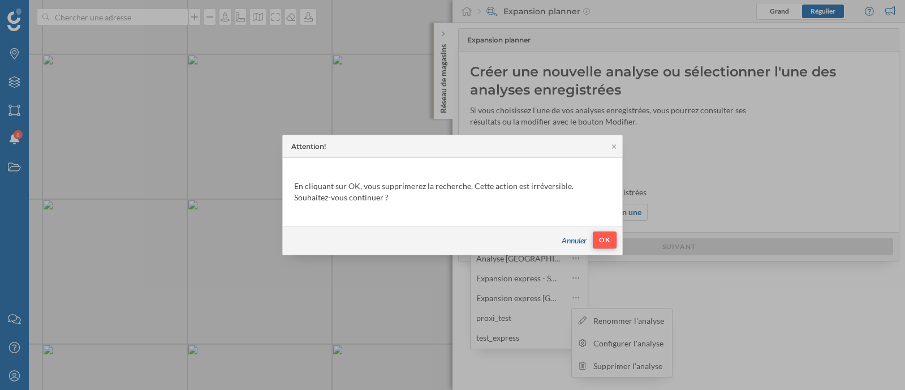
click at [609, 243] on div "OK" at bounding box center [605, 239] width 24 height 17
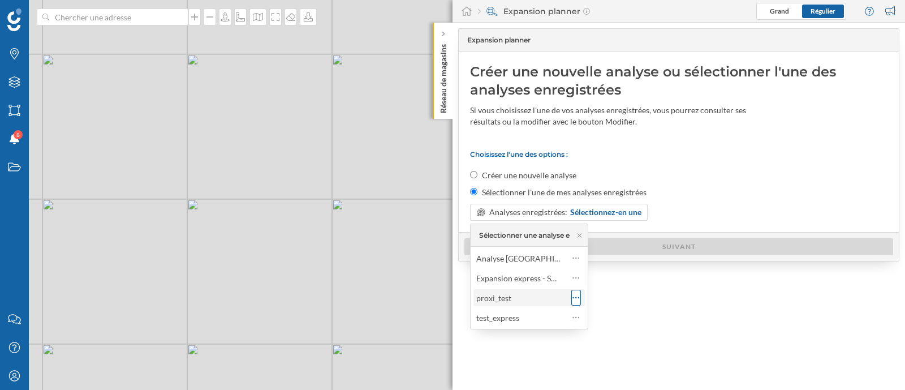
click at [575, 299] on icon at bounding box center [575, 297] width 7 height 11
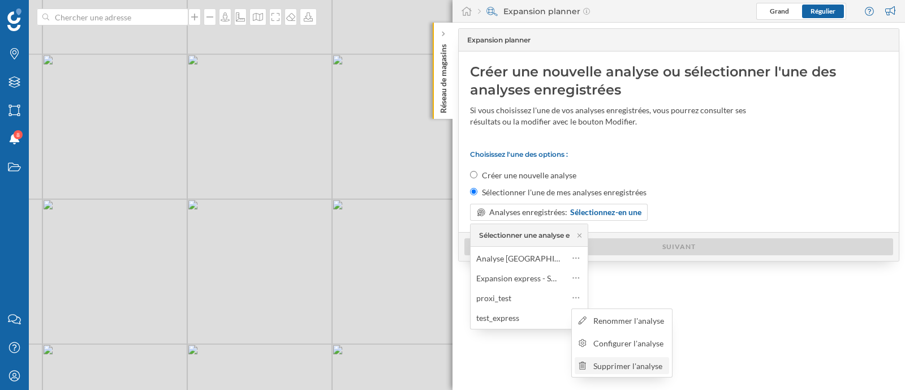
click at [600, 311] on div "Supprimer l'analyse" at bounding box center [629, 366] width 72 height 12
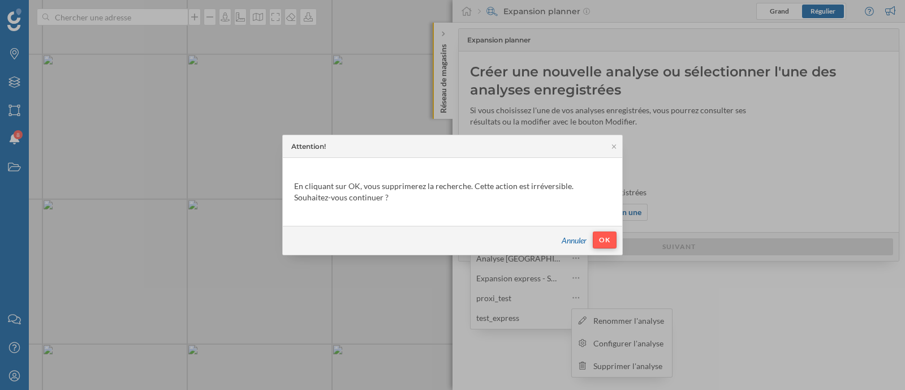
click at [608, 247] on div "OK" at bounding box center [605, 239] width 24 height 17
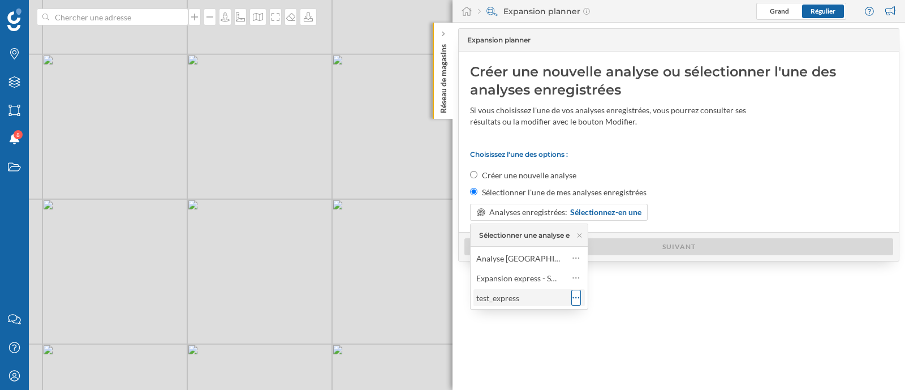
click at [579, 296] on icon at bounding box center [575, 297] width 7 height 11
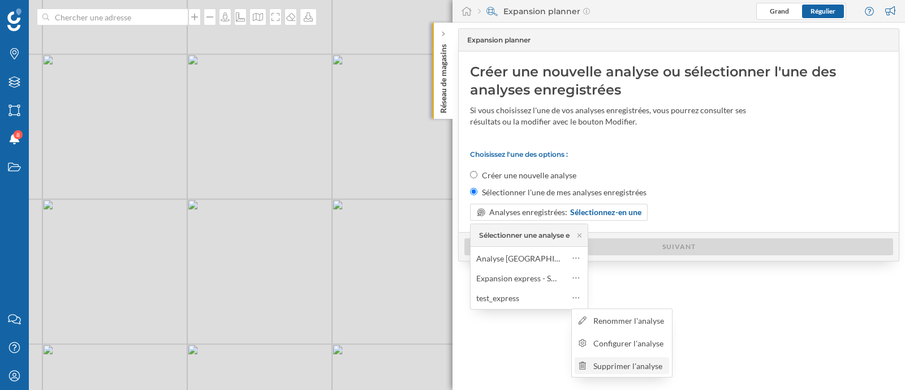
click at [602, 311] on div "Supprimer l'analyse" at bounding box center [629, 366] width 72 height 12
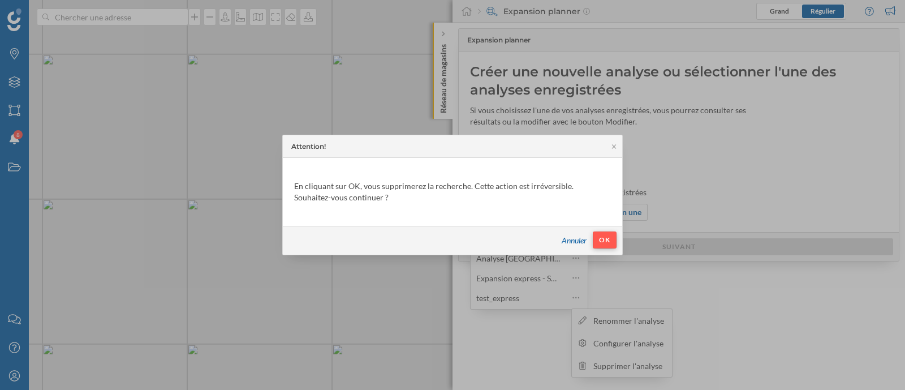
click at [608, 242] on div "OK" at bounding box center [605, 239] width 24 height 17
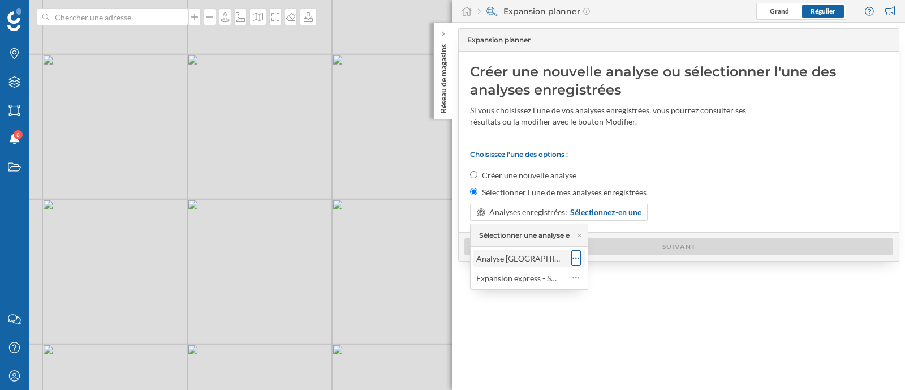
click at [576, 255] on icon at bounding box center [575, 257] width 7 height 11
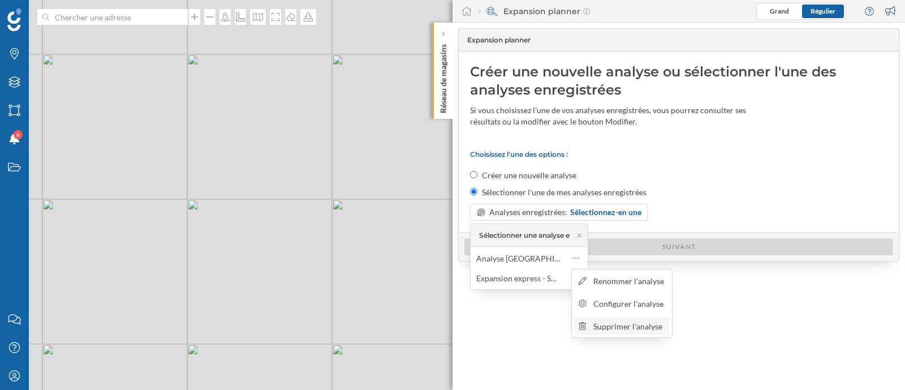
click at [591, 311] on div "Supprimer l'analyse" at bounding box center [622, 326] width 88 height 12
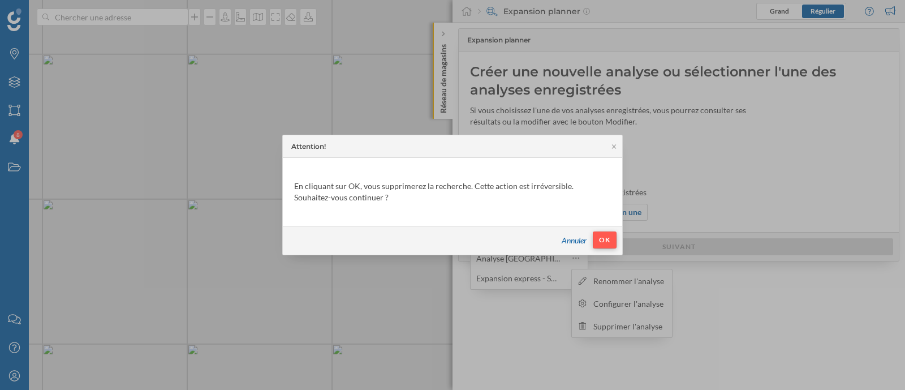
click at [601, 239] on div "OK" at bounding box center [605, 239] width 24 height 17
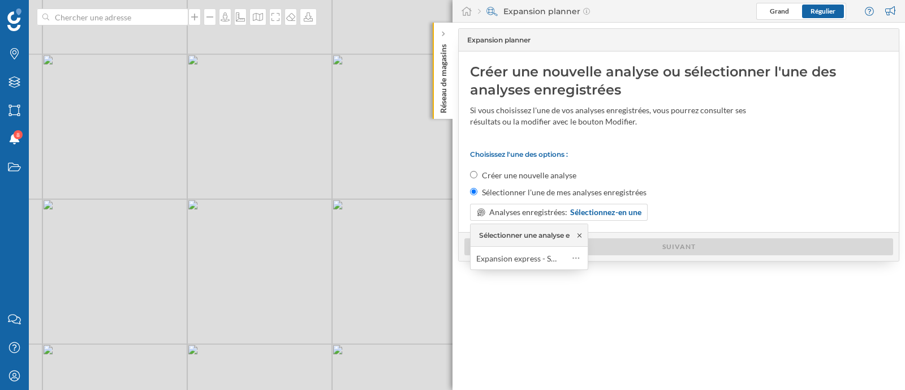
click at [580, 235] on icon at bounding box center [580, 235] width 4 height 4
click at [490, 170] on label "Créer une nouvelle analyse" at bounding box center [529, 175] width 94 height 11
click at [477, 171] on input "Créer une nouvelle analyse" at bounding box center [473, 174] width 7 height 7
radio input "true"
radio input "false"
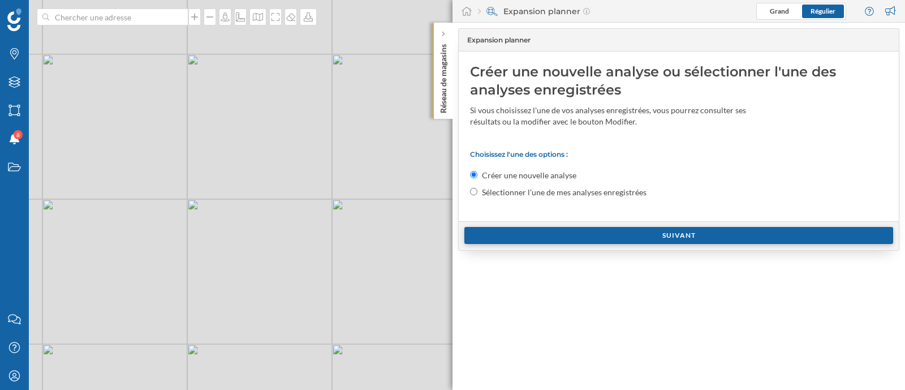
click at [554, 234] on div "Suivant" at bounding box center [678, 235] width 429 height 17
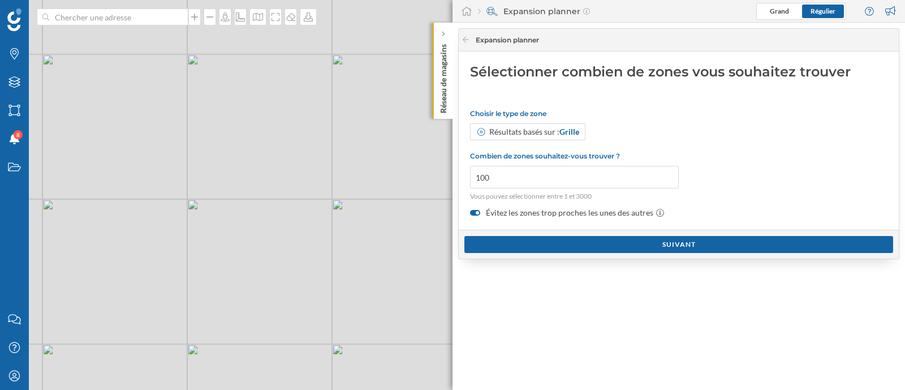
drag, startPoint x: 543, startPoint y: 191, endPoint x: 544, endPoint y: 183, distance: 7.4
click at [543, 189] on div "Combien de zones souhaitez-vous trouver ? 100 Vous pouvez sélectionner entre 1 …" at bounding box center [574, 177] width 209 height 50
click at [544, 183] on input "100" at bounding box center [574, 177] width 209 height 23
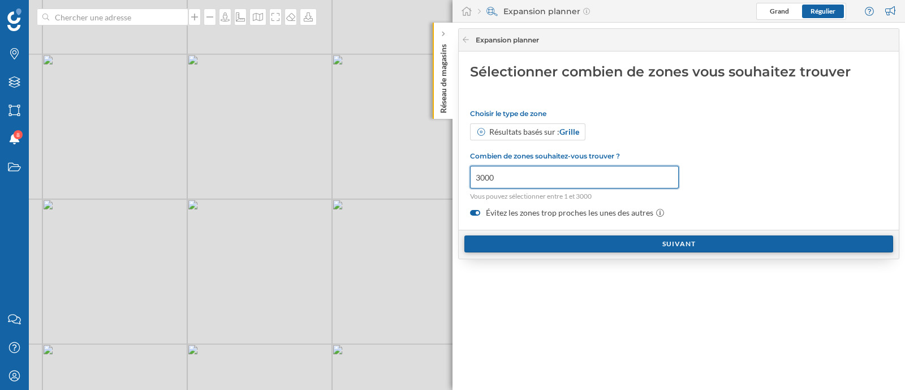
type input "3000"
click at [594, 239] on div "Suivant" at bounding box center [678, 243] width 429 height 17
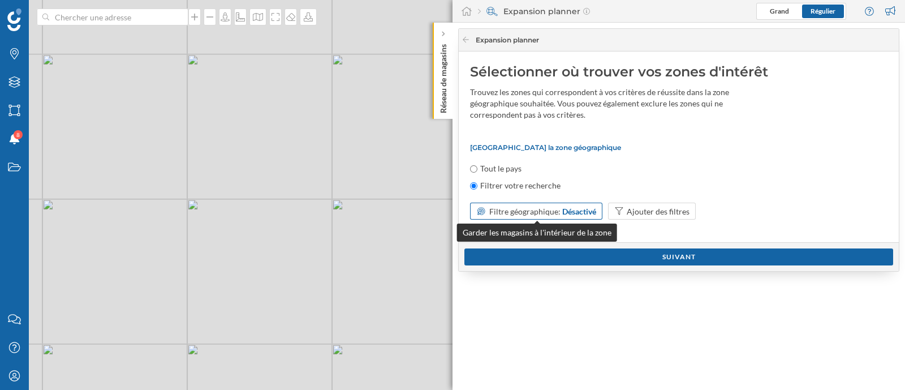
click at [576, 211] on div "Désactivé" at bounding box center [579, 211] width 34 height 12
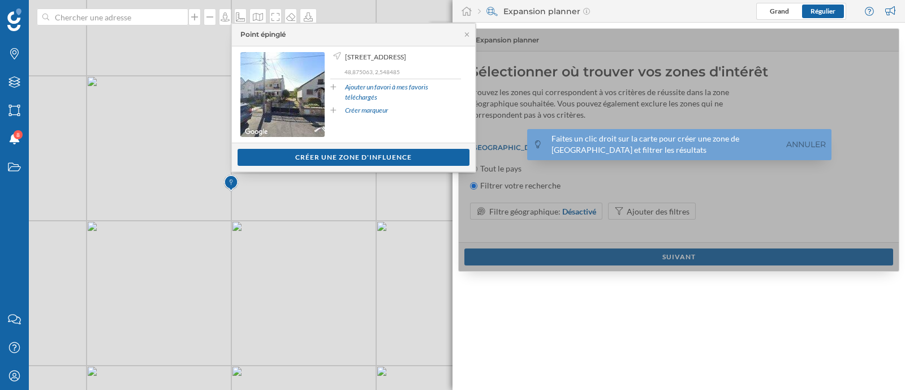
click at [290, 171] on div "Point épinglé [STREET_ADDRESS] 48,875063, 2,548485 Ajouter un favori à mes favo…" at bounding box center [353, 98] width 245 height 150
drag, startPoint x: 292, startPoint y: 165, endPoint x: 295, endPoint y: 160, distance: 6.3
click at [294, 161] on div "Afficher les consommateurs Créer une zone d'influence" at bounding box center [353, 157] width 243 height 29
click at [295, 160] on div "Créer une zone d'influence" at bounding box center [354, 156] width 232 height 17
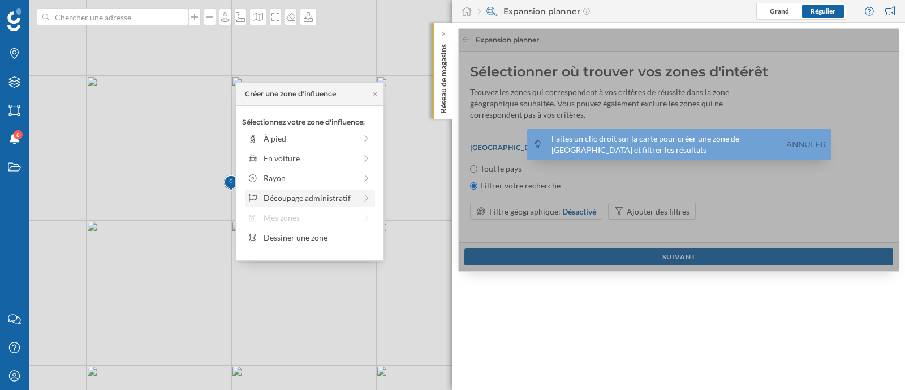
click at [307, 196] on div "Découpage administratif" at bounding box center [310, 198] width 92 height 12
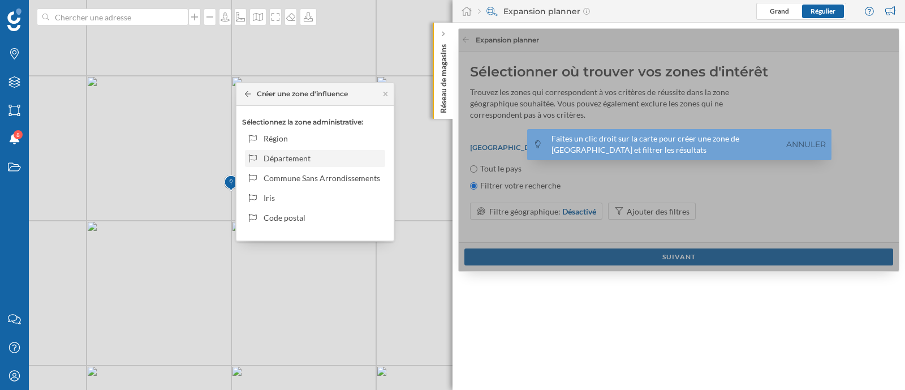
click at [322, 157] on div "Département" at bounding box center [323, 158] width 118 height 12
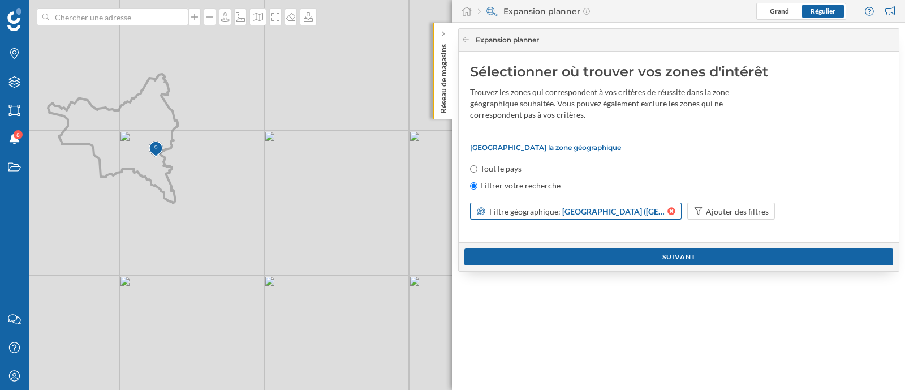
click at [670, 208] on icon at bounding box center [671, 211] width 8 height 8
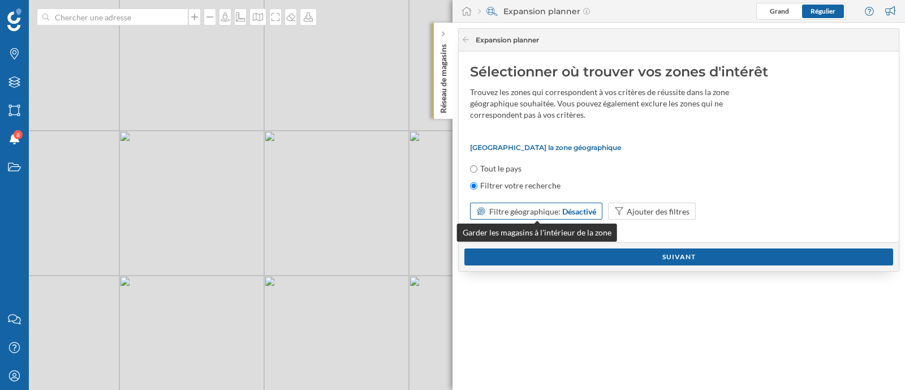
click at [564, 216] on div "Désactivé" at bounding box center [579, 211] width 34 height 12
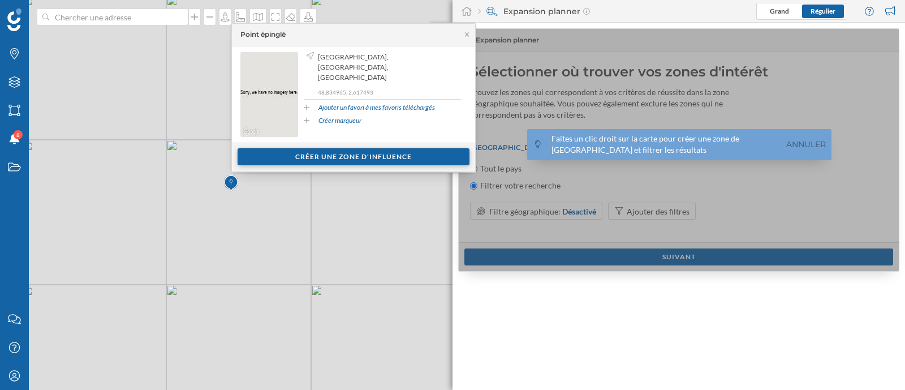
click at [294, 161] on div "Créer une zone d'influence" at bounding box center [354, 156] width 232 height 17
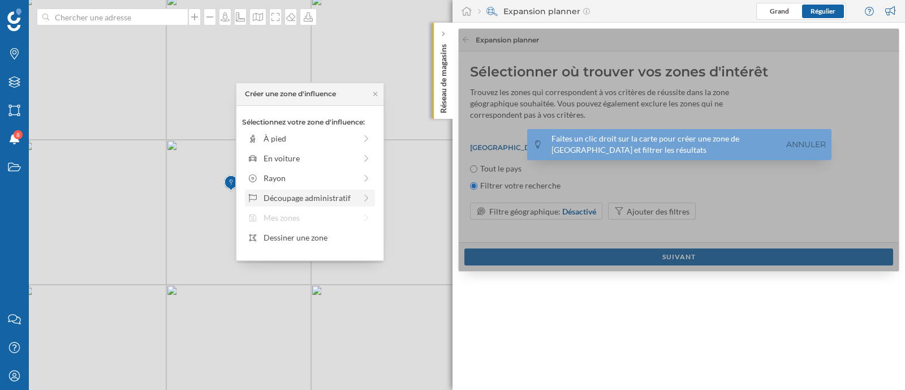
click at [317, 192] on div "Découpage administratif" at bounding box center [310, 198] width 92 height 12
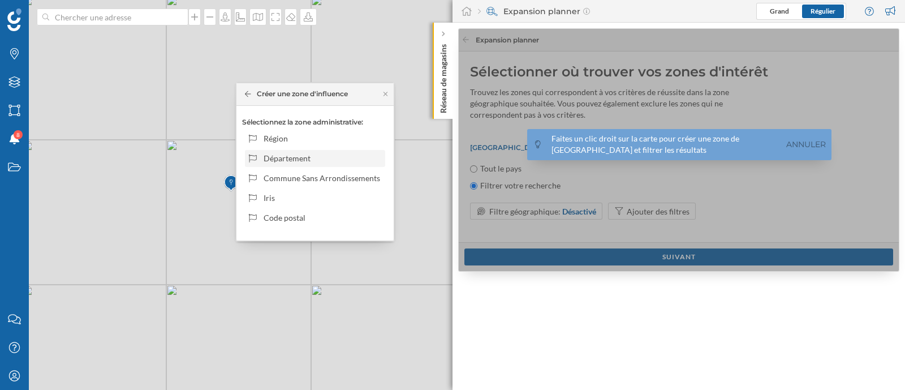
click at [333, 151] on div "Département" at bounding box center [315, 158] width 140 height 17
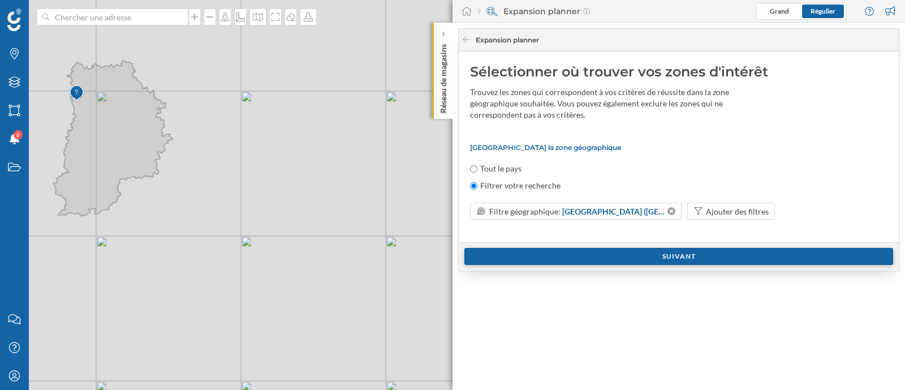
click at [643, 248] on div "Suivant" at bounding box center [678, 256] width 429 height 17
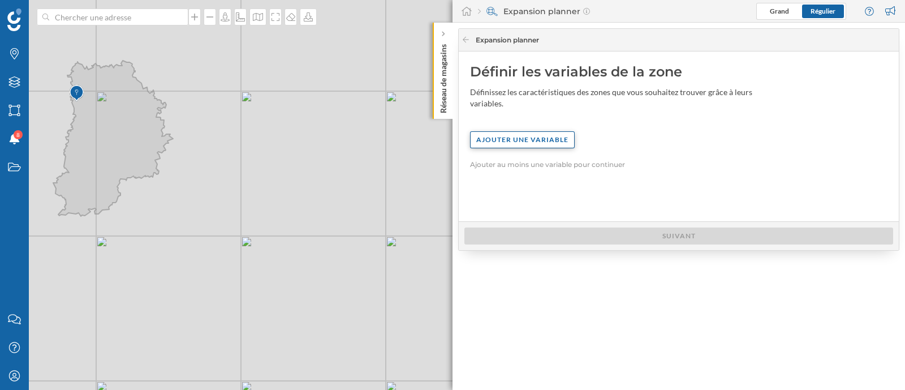
click at [540, 132] on div "Ajouter une variable" at bounding box center [522, 139] width 105 height 17
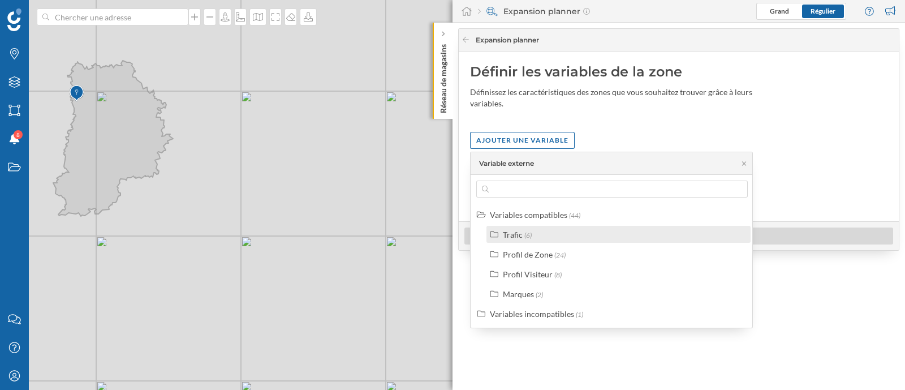
click at [535, 230] on div "Trafic (6)" at bounding box center [623, 235] width 241 height 12
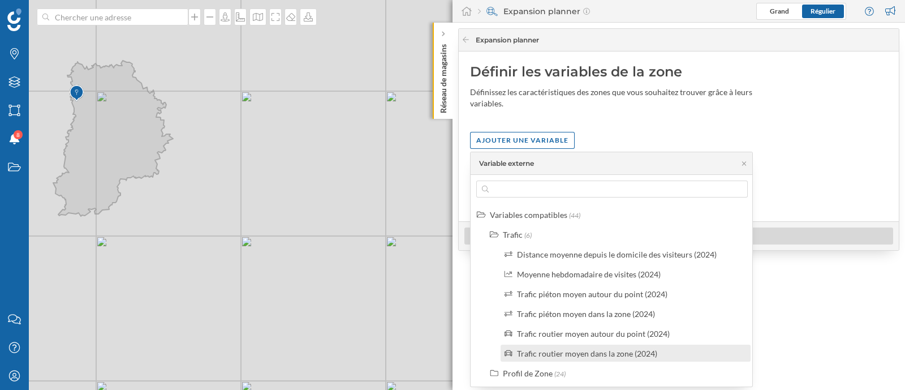
click at [652, 311] on div "Trafic routier moyen dans la zone (2024)" at bounding box center [587, 353] width 140 height 10
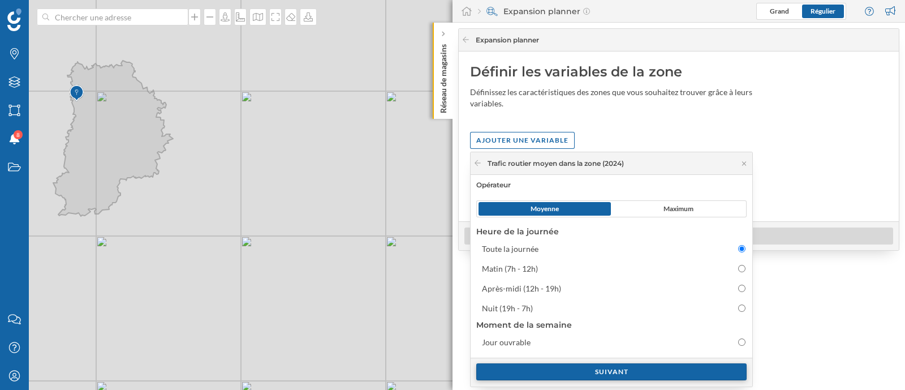
click at [584, 311] on div "Suivant" at bounding box center [611, 371] width 270 height 17
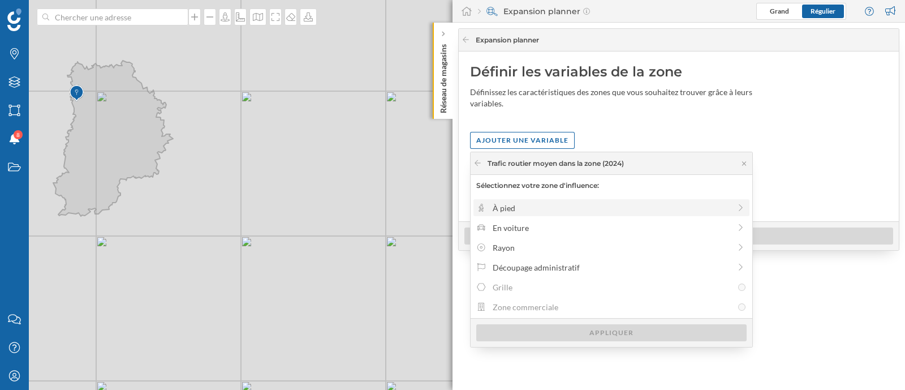
click at [541, 202] on div "À pied" at bounding box center [612, 208] width 238 height 12
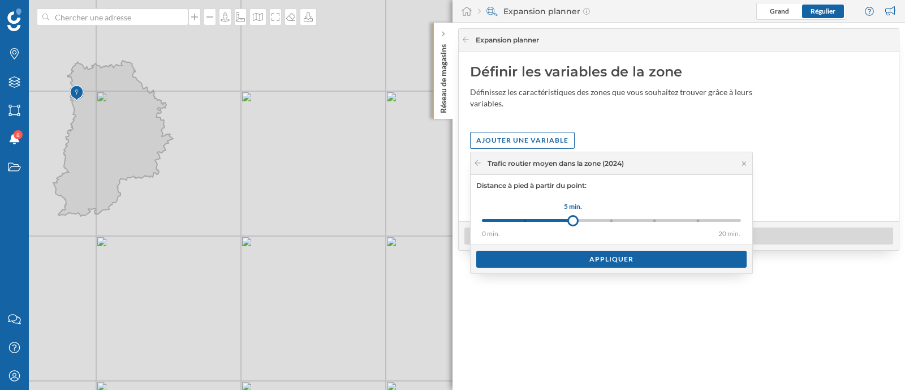
drag, startPoint x: 549, startPoint y: 218, endPoint x: 573, endPoint y: 218, distance: 23.8
click at [573, 218] on div at bounding box center [572, 220] width 11 height 11
click at [583, 257] on div "Appliquer" at bounding box center [611, 258] width 270 height 17
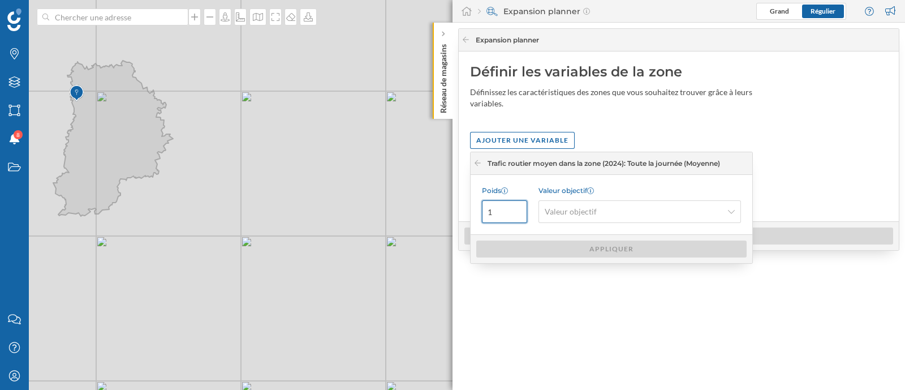
click at [490, 209] on input "1" at bounding box center [504, 211] width 45 height 23
type input "4"
click at [613, 194] on div "Valeur objectif" at bounding box center [639, 190] width 203 height 8
click at [609, 208] on span "Valeur objectif" at bounding box center [634, 211] width 178 height 11
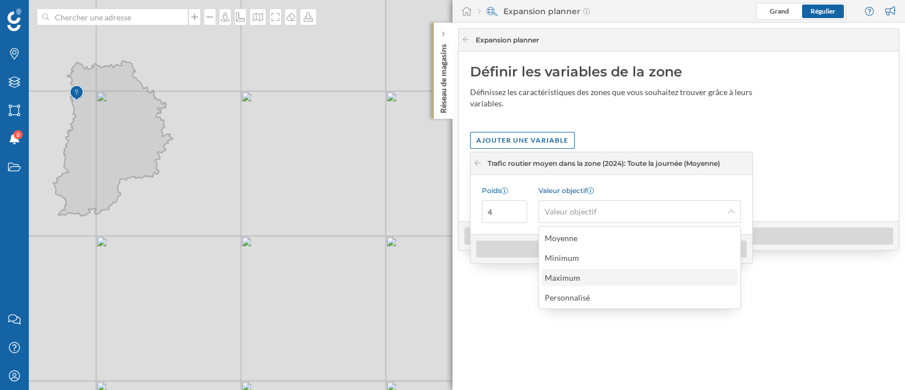
click at [596, 272] on div "Maximum" at bounding box center [639, 278] width 189 height 12
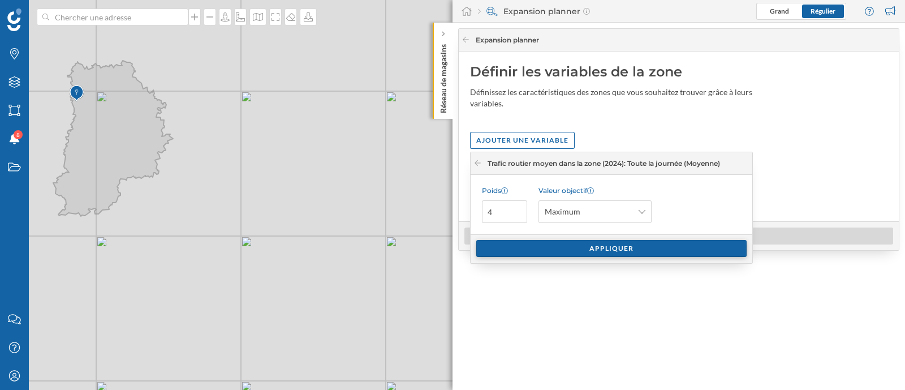
click at [591, 248] on div "Appliquer" at bounding box center [611, 248] width 270 height 17
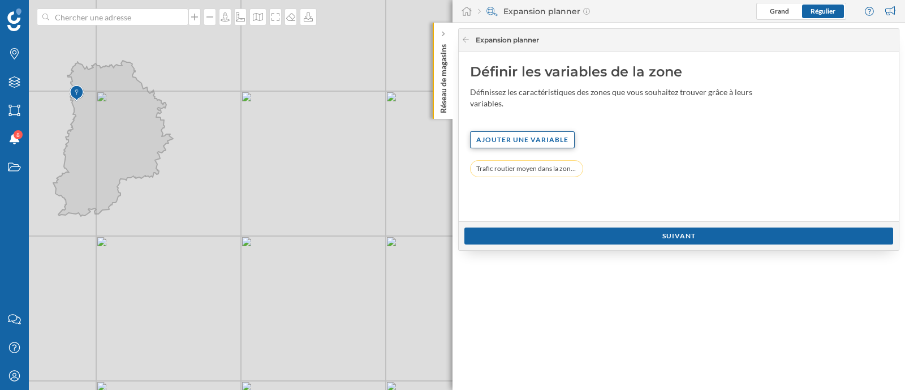
click at [536, 143] on div "Ajouter une variable" at bounding box center [522, 139] width 105 height 17
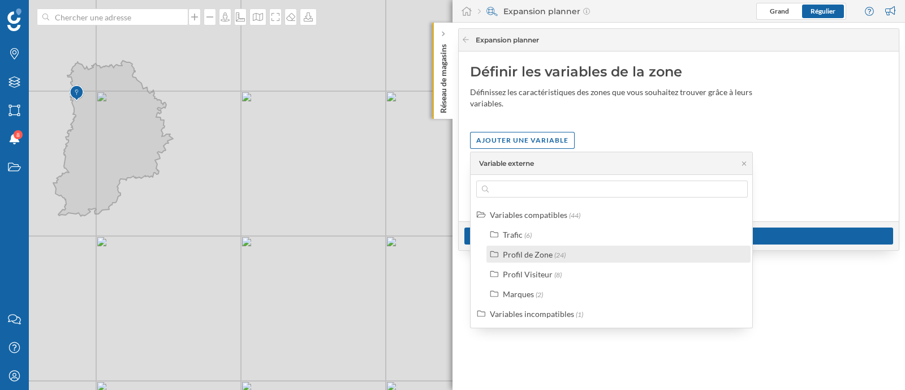
click at [523, 251] on div "Profil de Zone" at bounding box center [528, 254] width 50 height 10
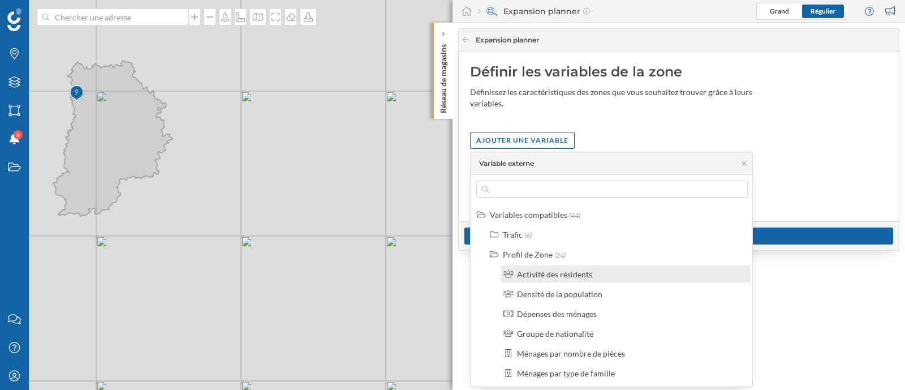
click at [545, 275] on div "Activité des résidents" at bounding box center [554, 274] width 75 height 10
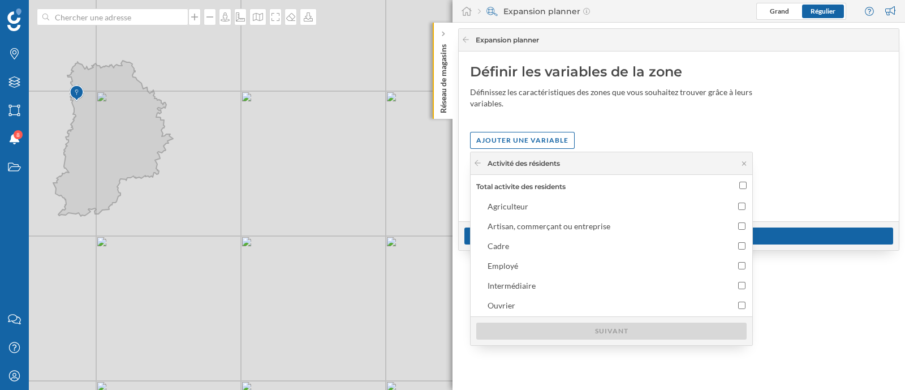
click at [723, 183] on input "Total activite des residents" at bounding box center [742, 185] width 7 height 7
checkbox input "true"
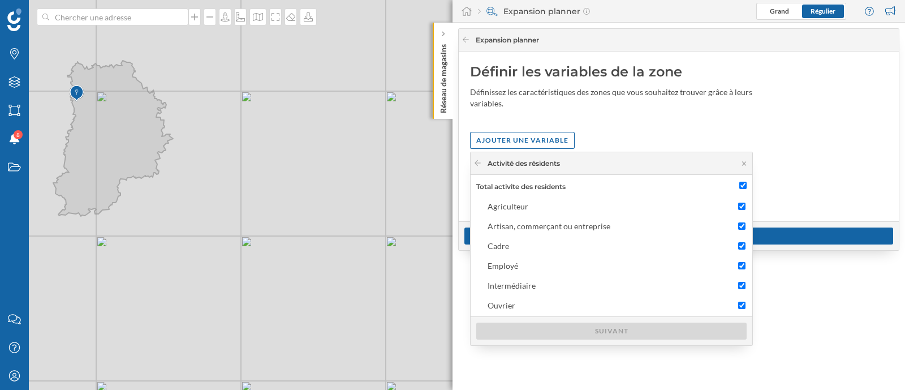
checkbox input "true"
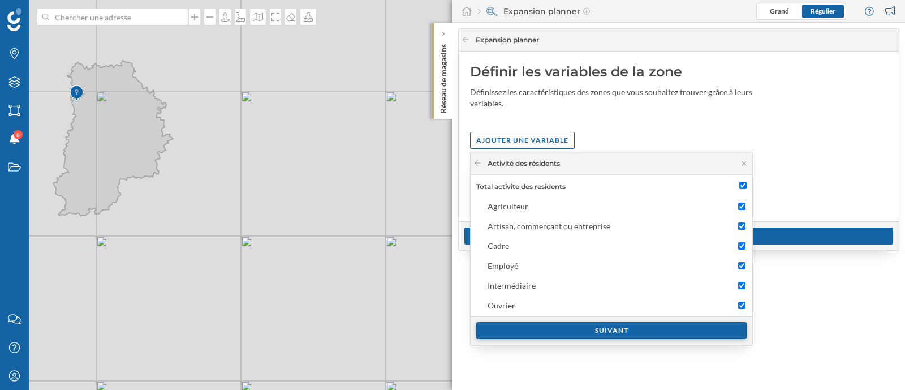
click at [649, 311] on div "Suivant" at bounding box center [611, 330] width 270 height 17
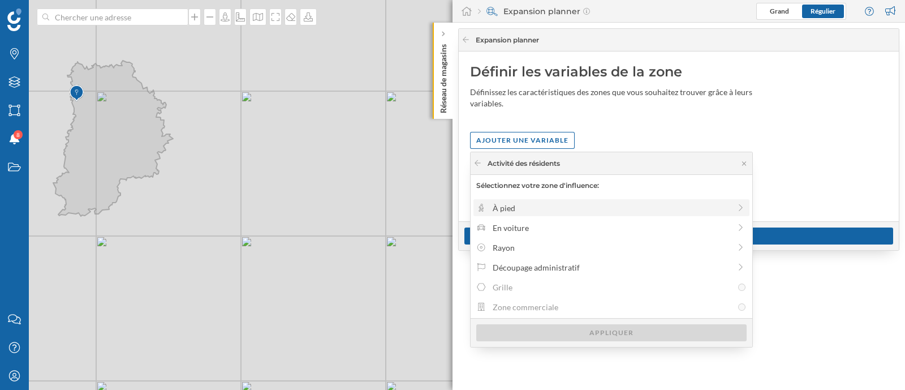
click at [517, 210] on div "À pied" at bounding box center [612, 208] width 238 height 12
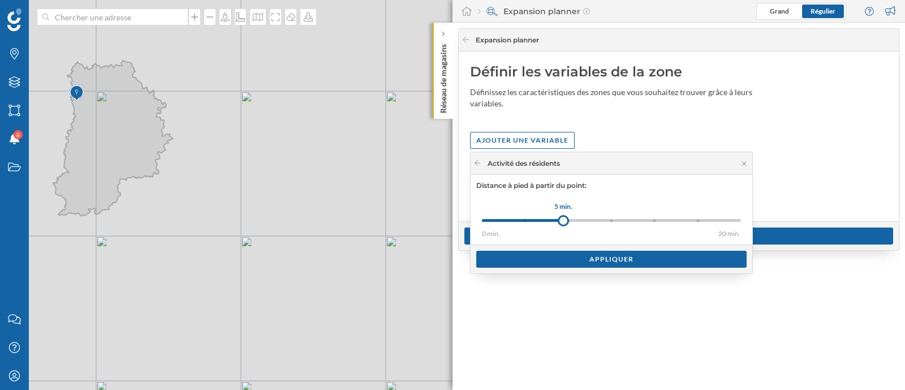
drag, startPoint x: 543, startPoint y: 219, endPoint x: 566, endPoint y: 220, distance: 22.6
click at [566, 220] on div at bounding box center [563, 220] width 11 height 11
click at [570, 258] on div "Appliquer" at bounding box center [611, 258] width 270 height 17
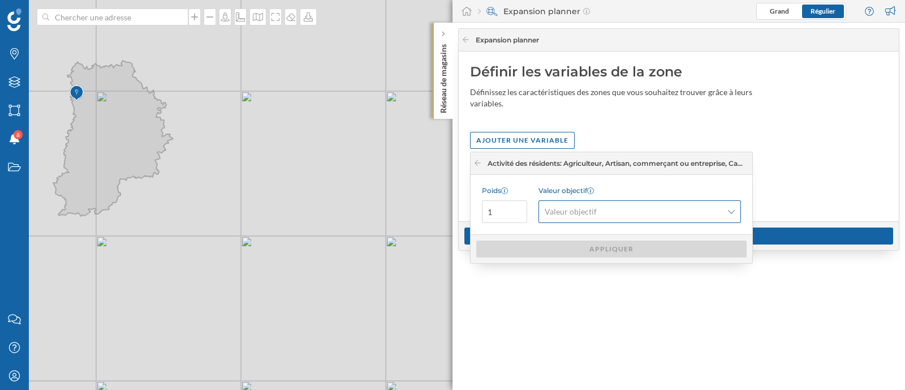
click at [583, 214] on span "Valeur objectif" at bounding box center [571, 211] width 52 height 11
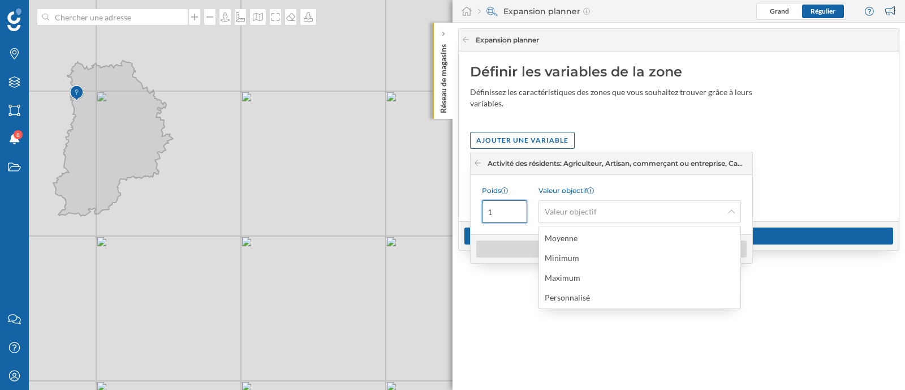
click at [496, 213] on input "1" at bounding box center [504, 211] width 45 height 23
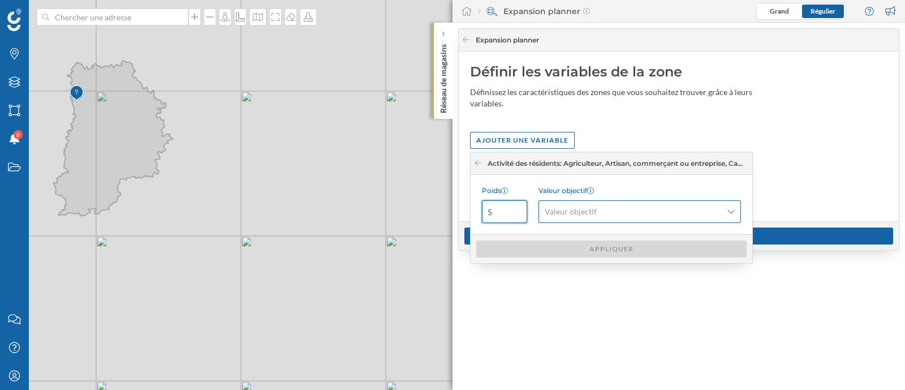
type input "5"
click at [598, 212] on span "Valeur objectif" at bounding box center [634, 211] width 178 height 11
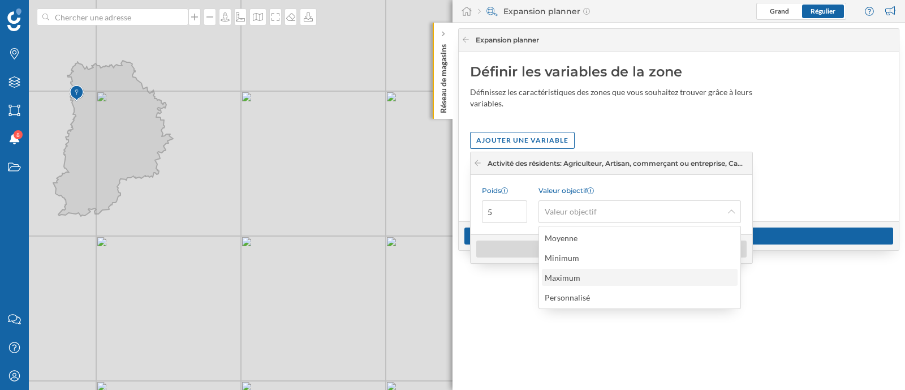
click at [585, 280] on div "Maximum" at bounding box center [639, 278] width 189 height 12
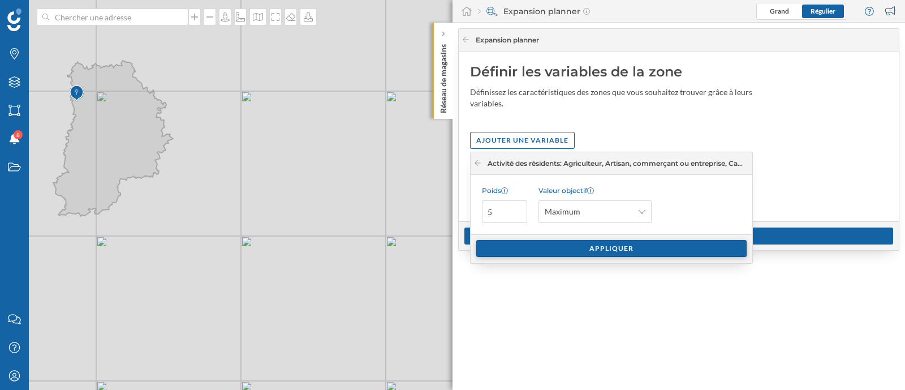
click at [593, 252] on div "Appliquer" at bounding box center [611, 248] width 270 height 17
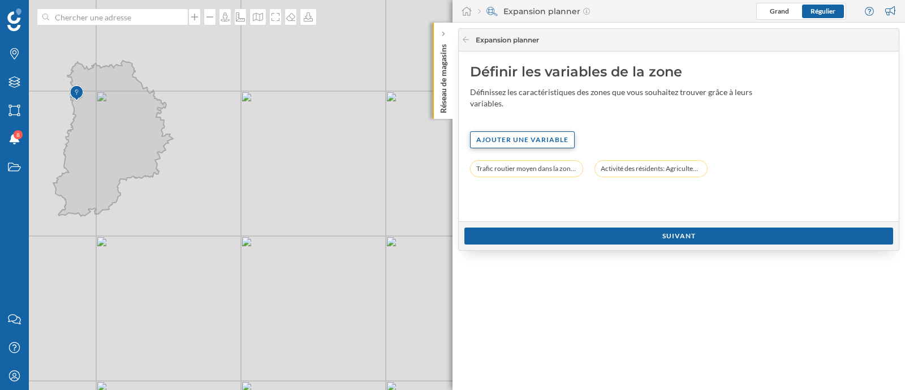
click at [566, 142] on div "Ajouter une variable" at bounding box center [522, 139] width 105 height 17
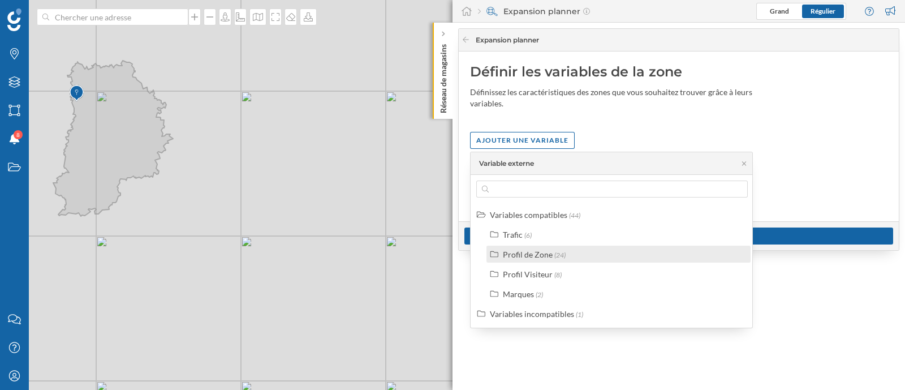
click at [515, 249] on div "Profil de Zone" at bounding box center [528, 254] width 50 height 10
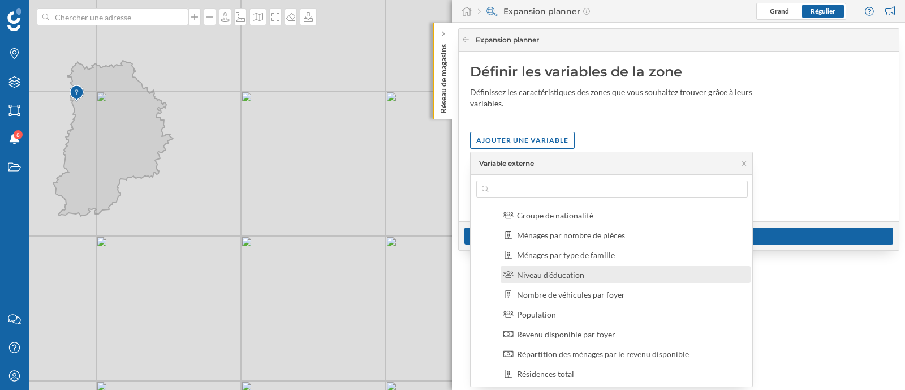
scroll to position [115, 0]
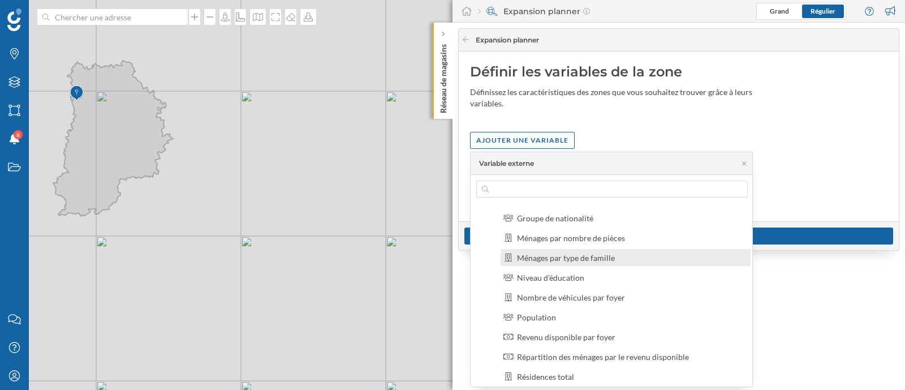
click at [609, 258] on div "Ménages par type de famille" at bounding box center [566, 258] width 98 height 10
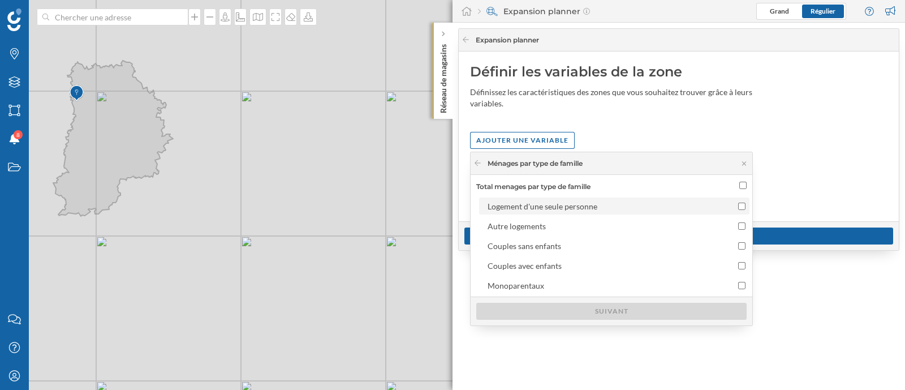
click at [542, 201] on div "Logement d'une seule personne" at bounding box center [543, 206] width 110 height 10
click at [723, 203] on input "Logement d'une seule personne" at bounding box center [741, 206] width 7 height 7
checkbox input "true"
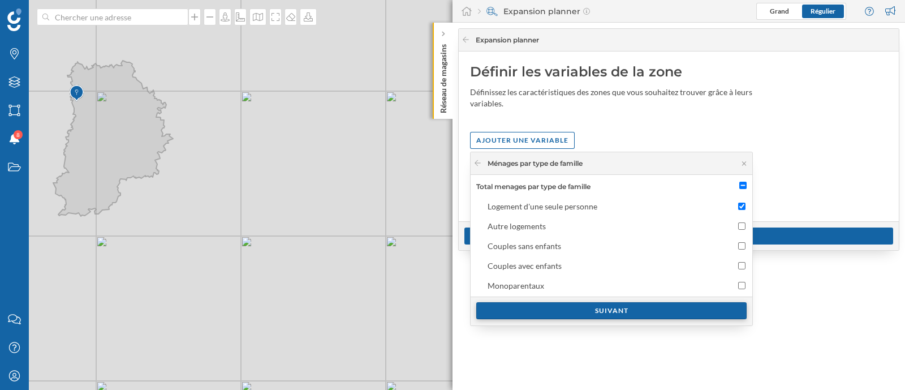
click at [567, 304] on div "Suivant" at bounding box center [611, 310] width 270 height 17
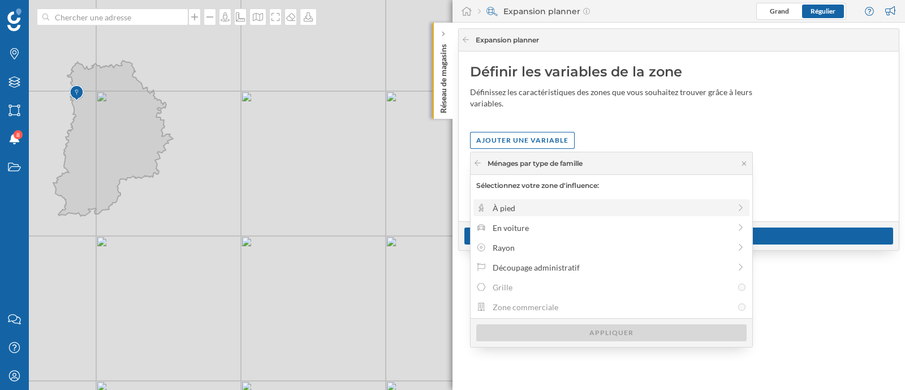
click at [535, 209] on div "À pied" at bounding box center [612, 208] width 238 height 12
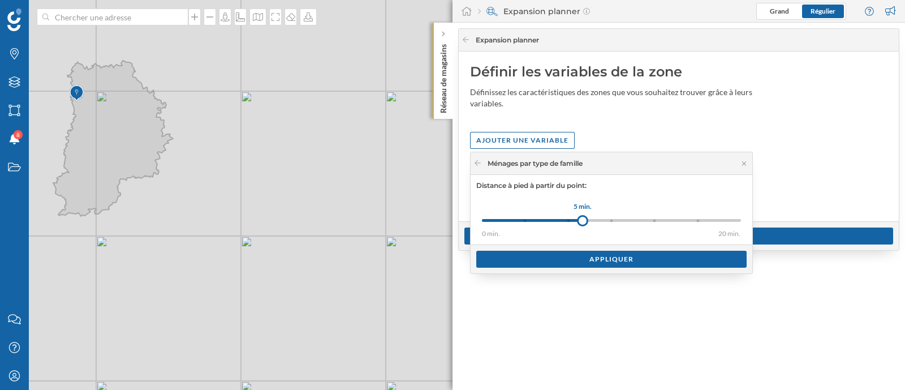
drag, startPoint x: 527, startPoint y: 219, endPoint x: 583, endPoint y: 223, distance: 55.6
click at [583, 221] on div at bounding box center [582, 220] width 11 height 11
click at [573, 261] on div "Appliquer" at bounding box center [611, 258] width 270 height 17
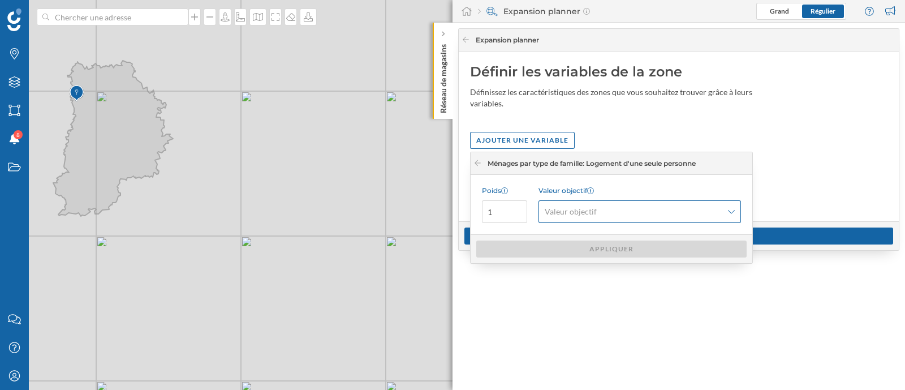
click at [552, 213] on span "Valeur objectif" at bounding box center [571, 211] width 52 height 11
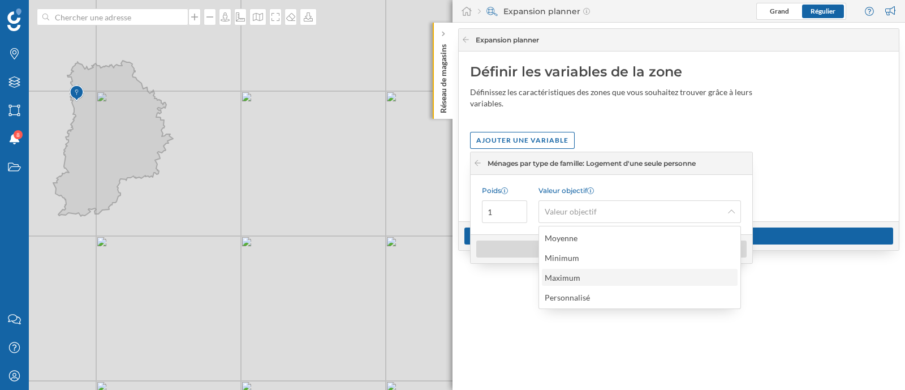
click at [568, 281] on div "Maximum" at bounding box center [563, 278] width 36 height 10
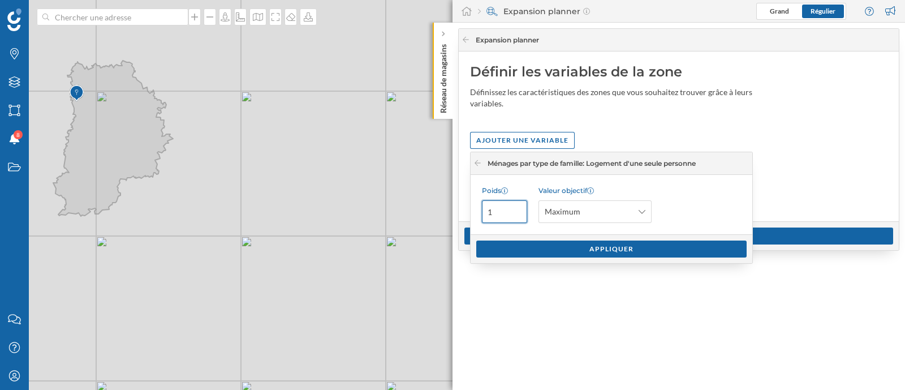
click at [489, 210] on input "1" at bounding box center [504, 211] width 45 height 23
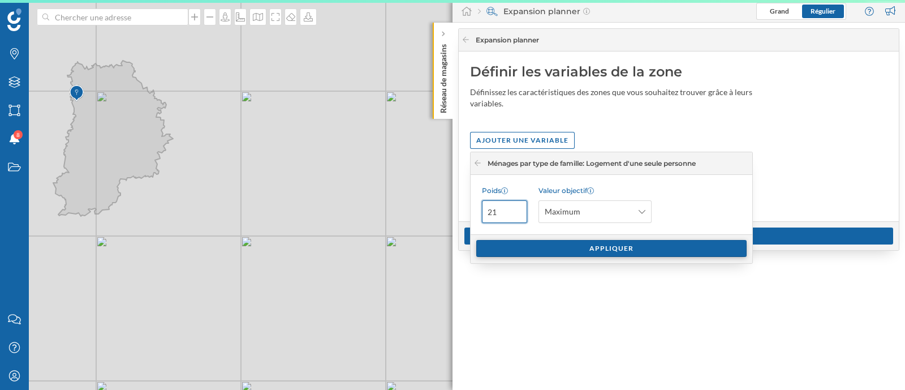
type input "21"
click at [541, 248] on div "Appliquer" at bounding box center [611, 248] width 270 height 17
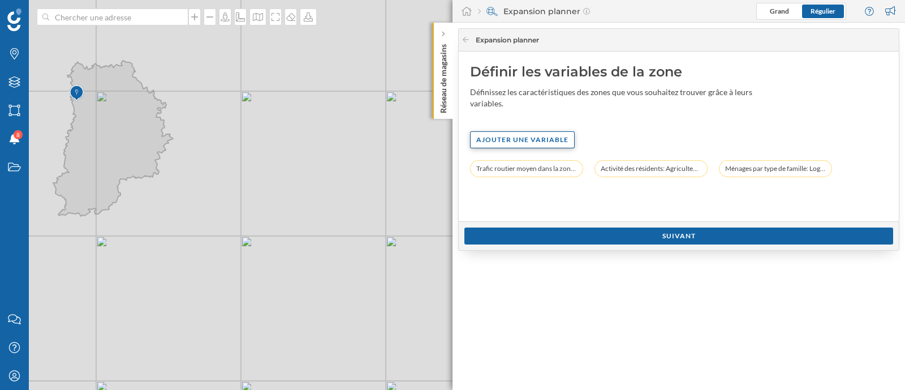
click at [543, 134] on div "Ajouter une variable" at bounding box center [522, 139] width 105 height 17
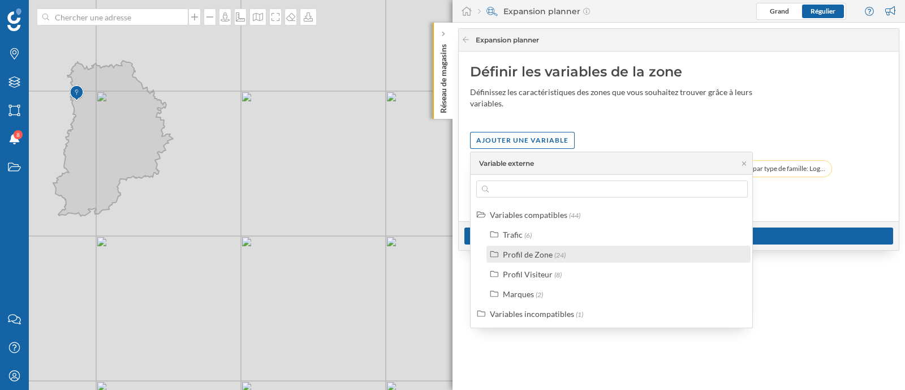
click at [552, 256] on label "Profil de Zone (24)" at bounding box center [534, 254] width 63 height 12
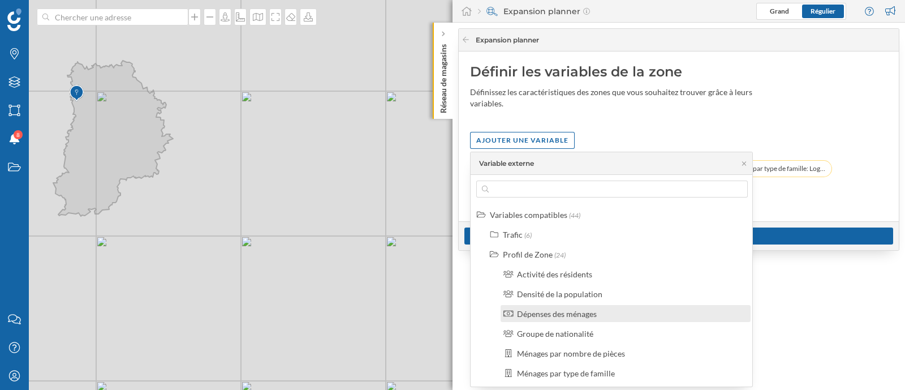
click at [593, 311] on div "Dépenses des ménages" at bounding box center [557, 314] width 80 height 10
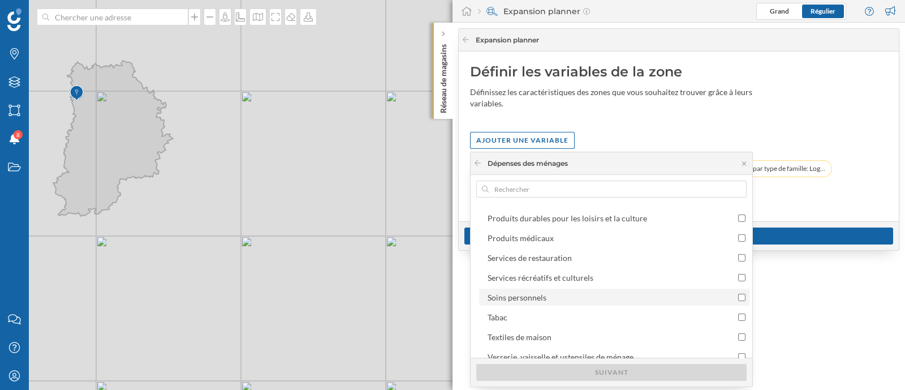
scroll to position [312, 0]
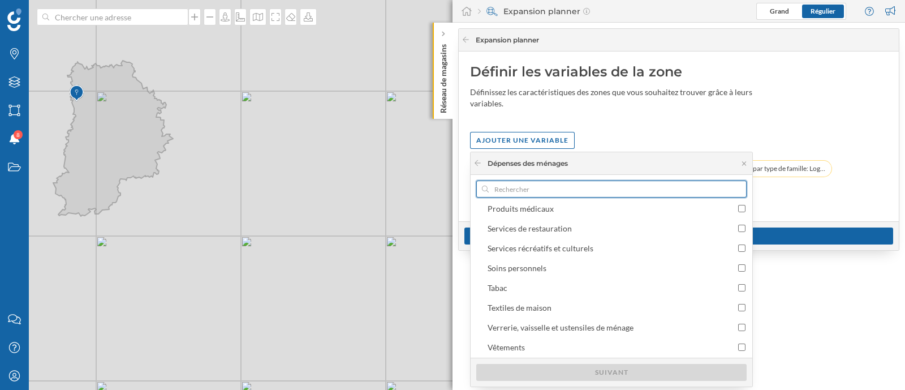
click at [561, 188] on input "text" at bounding box center [611, 188] width 245 height 17
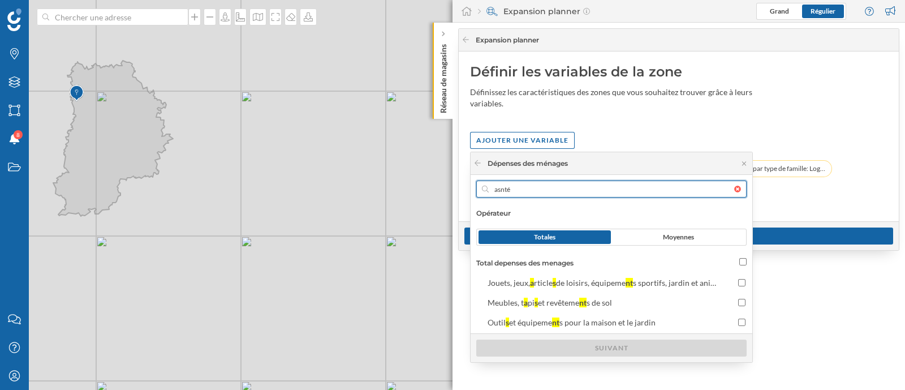
scroll to position [0, 0]
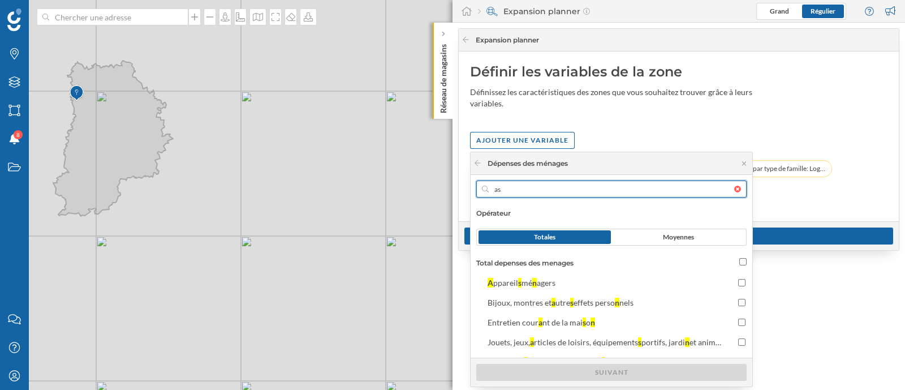
type input "a"
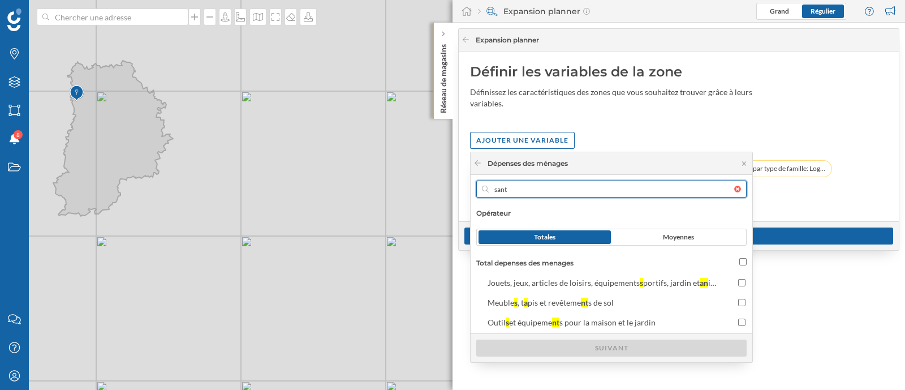
type input "santé"
click at [564, 188] on input "santé" at bounding box center [611, 188] width 245 height 17
click at [564, 187] on input "santé" at bounding box center [611, 188] width 245 height 17
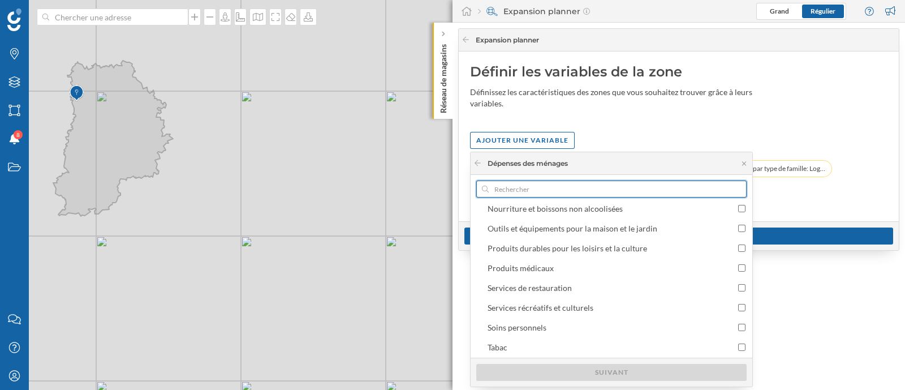
scroll to position [246, 0]
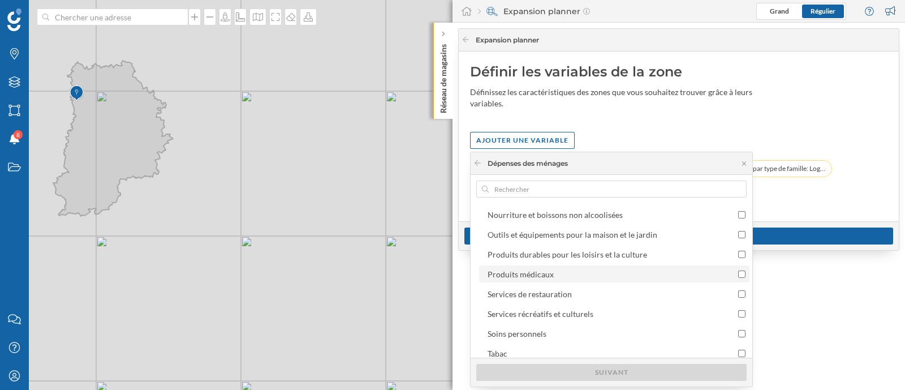
click at [583, 265] on label "Produits médicaux" at bounding box center [614, 273] width 270 height 17
click at [723, 270] on input "Produits médicaux" at bounding box center [741, 273] width 7 height 7
checkbox input "true"
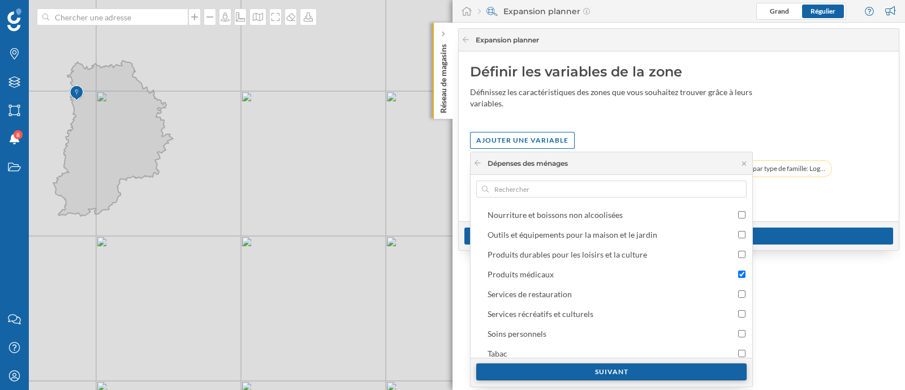
click at [586, 311] on div "Suivant" at bounding box center [611, 371] width 270 height 17
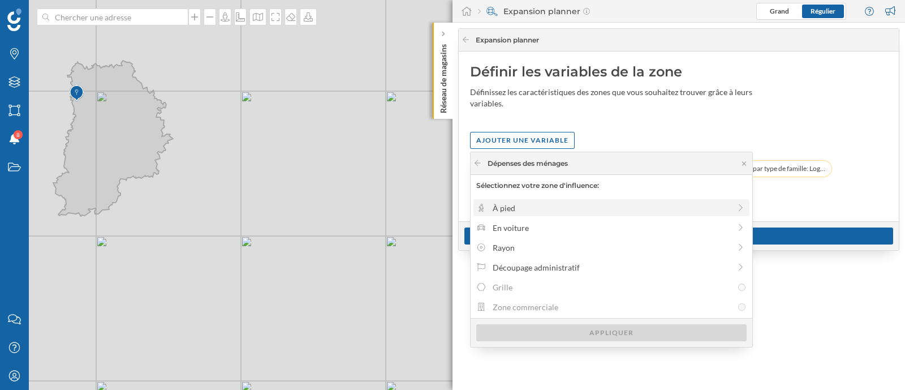
click at [526, 212] on div "À pied" at bounding box center [612, 208] width 238 height 12
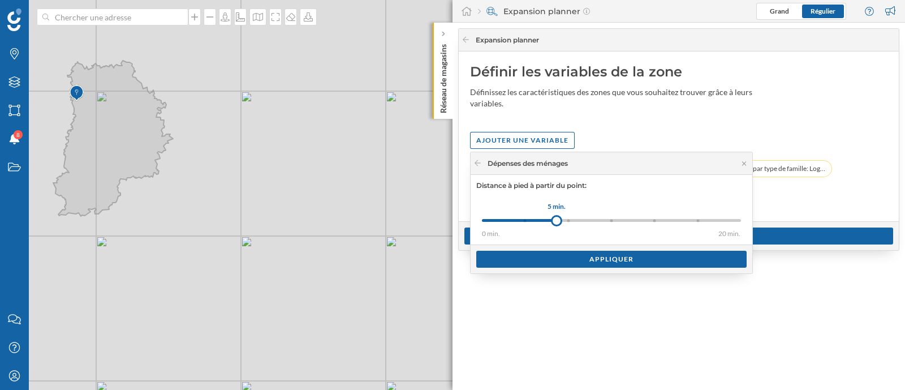
drag, startPoint x: 526, startPoint y: 217, endPoint x: 557, endPoint y: 223, distance: 31.6
click at [557, 223] on div at bounding box center [556, 220] width 11 height 11
click at [574, 252] on div "Appliquer" at bounding box center [611, 258] width 270 height 17
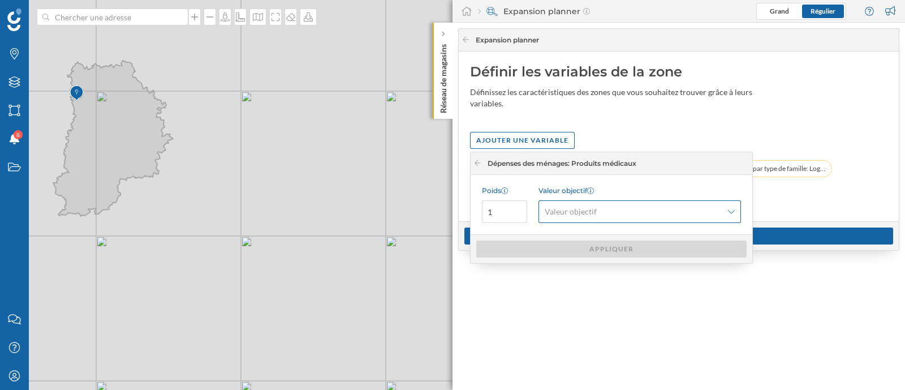
click at [679, 205] on div "Valeur objectif" at bounding box center [639, 211] width 203 height 23
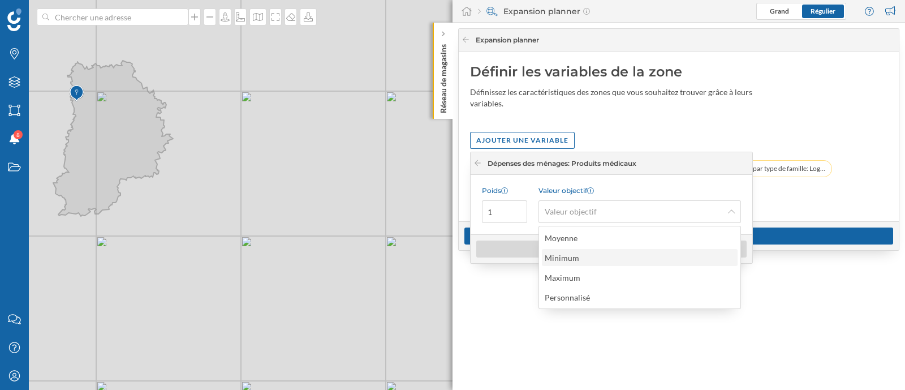
click at [631, 261] on div "Minimum" at bounding box center [639, 258] width 189 height 12
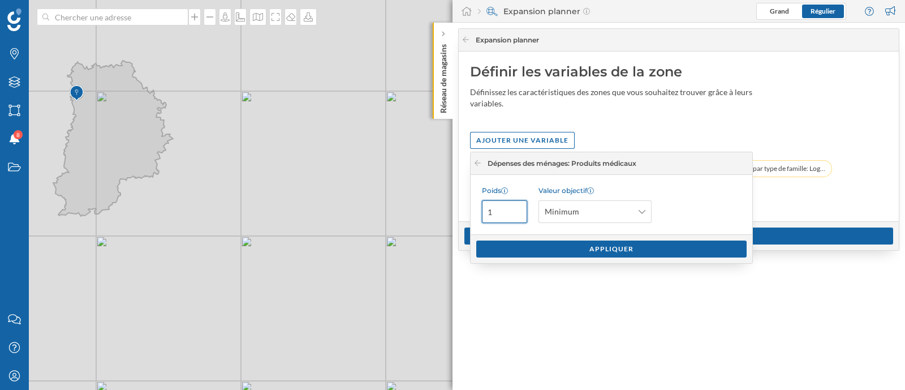
click at [511, 215] on input "1" at bounding box center [504, 211] width 45 height 23
type input "29"
click at [593, 240] on div "Appliquer" at bounding box center [611, 248] width 270 height 17
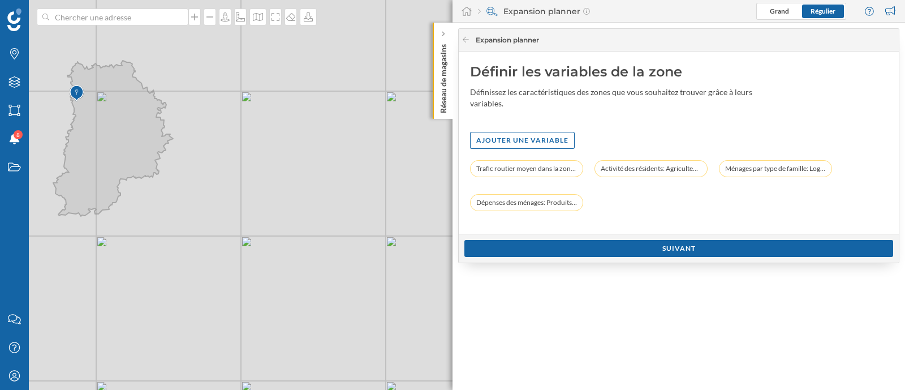
click at [528, 129] on div "Définir les variables de la zone Définissez les caractéristiques des zones que …" at bounding box center [679, 142] width 440 height 182
click at [529, 146] on div "Ajouter une variable" at bounding box center [522, 139] width 105 height 17
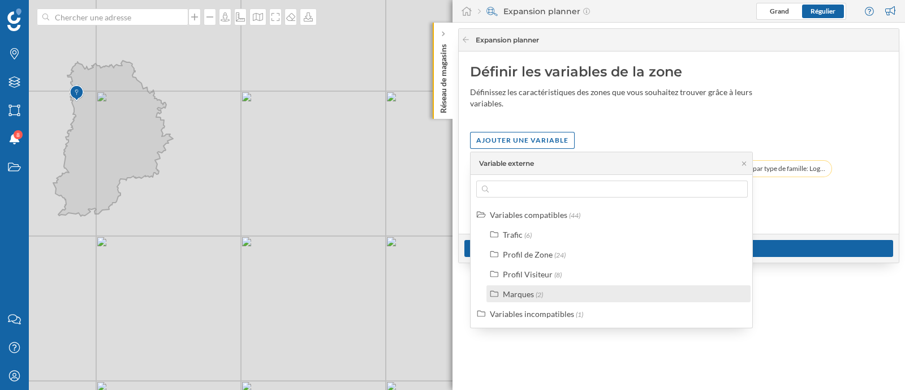
click at [541, 298] on span "(2)" at bounding box center [539, 294] width 7 height 8
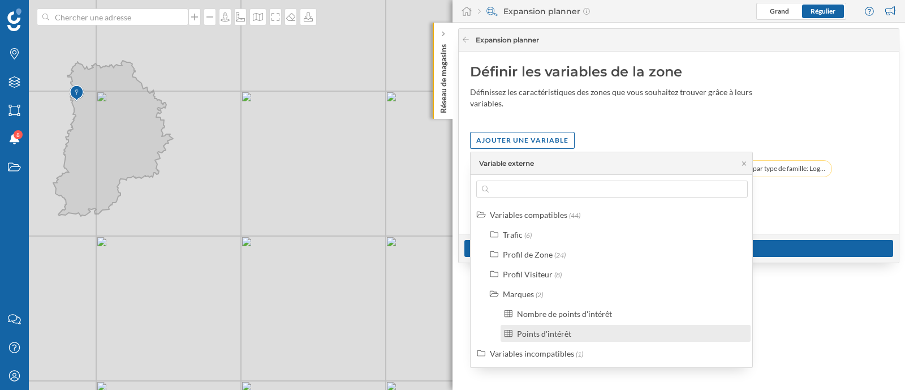
click at [550, 311] on div "Points d'intérêt" at bounding box center [544, 334] width 54 height 10
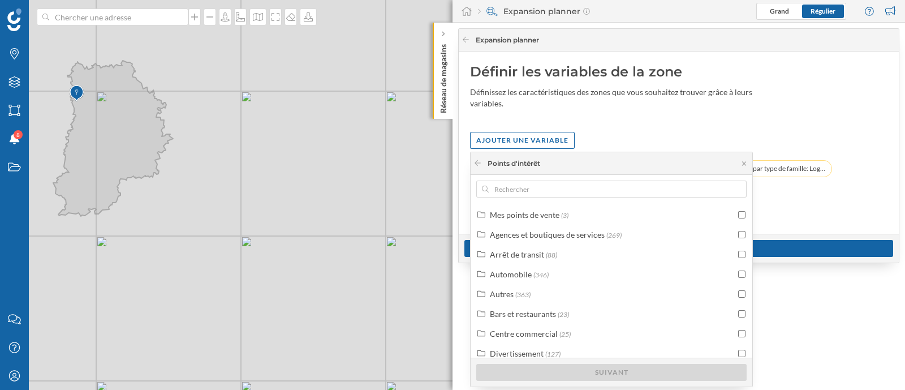
scroll to position [70, 0]
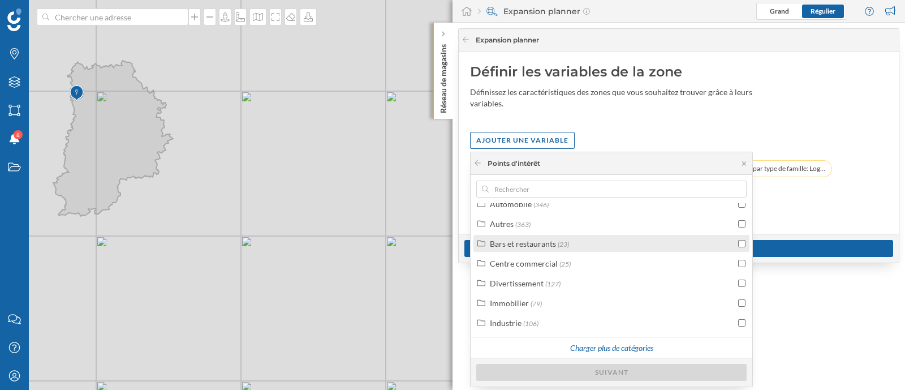
drag, startPoint x: 745, startPoint y: 240, endPoint x: 739, endPoint y: 242, distance: 5.9
click at [723, 240] on div "Bars et restaurants (23)" at bounding box center [611, 243] width 276 height 17
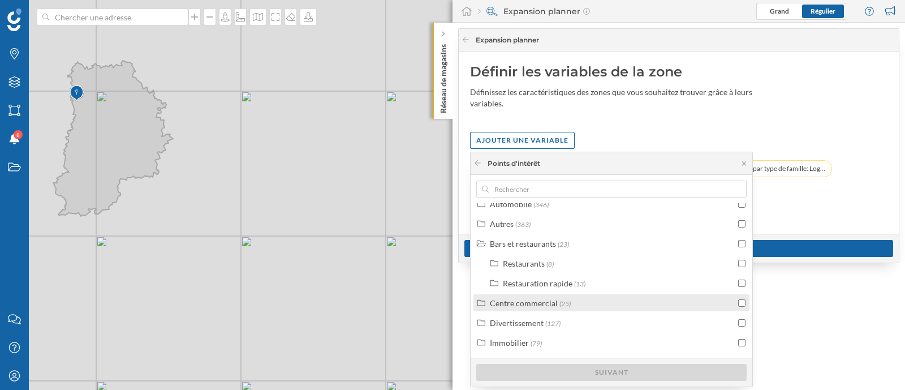
drag, startPoint x: 740, startPoint y: 247, endPoint x: 736, endPoint y: 263, distance: 16.3
click at [723, 245] on div at bounding box center [741, 244] width 7 height 12
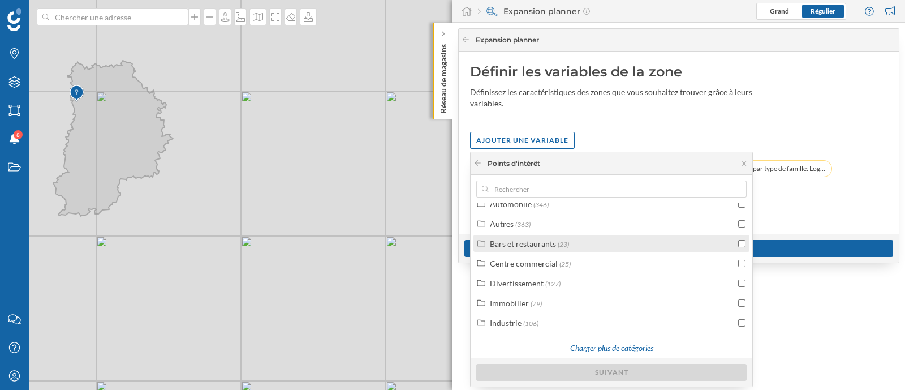
click at [723, 242] on input "checkbox" at bounding box center [741, 243] width 7 height 7
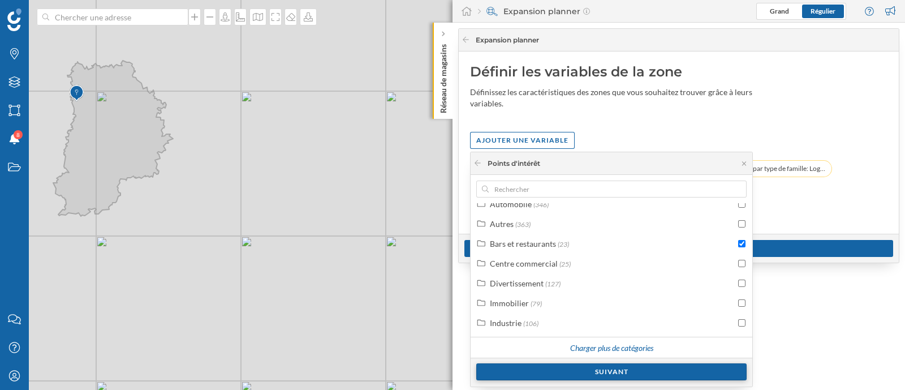
click at [649, 311] on div "Suivant" at bounding box center [611, 371] width 270 height 17
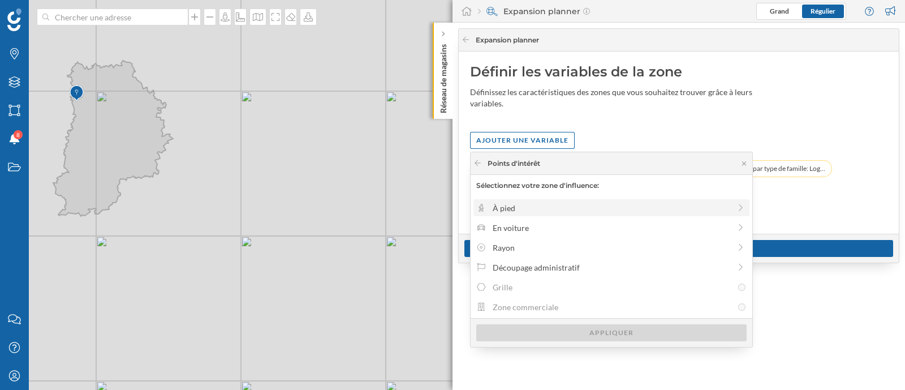
click at [552, 210] on div "À pied" at bounding box center [612, 208] width 238 height 12
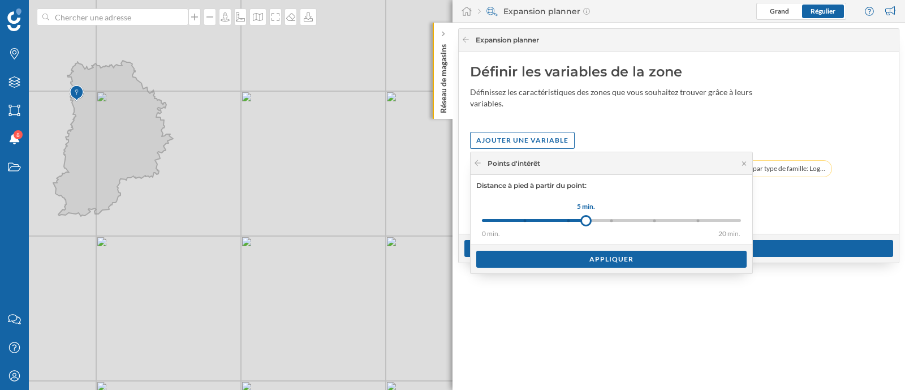
drag, startPoint x: 527, startPoint y: 219, endPoint x: 586, endPoint y: 216, distance: 59.5
click at [586, 216] on div at bounding box center [585, 220] width 11 height 11
click at [583, 260] on div "Appliquer" at bounding box center [611, 258] width 270 height 17
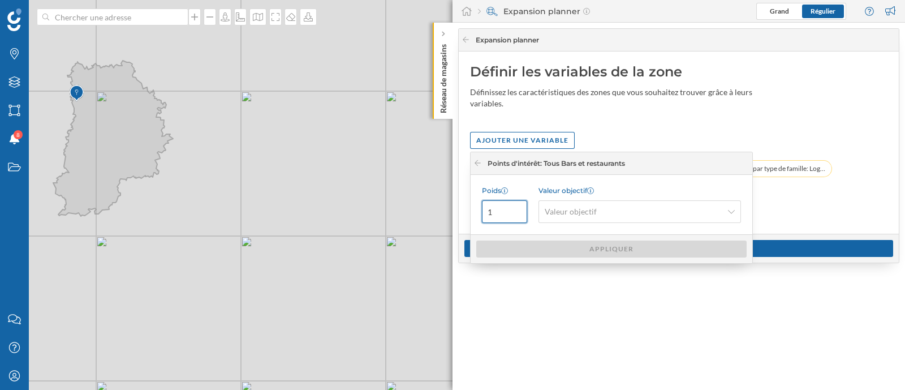
click at [484, 210] on input "1" at bounding box center [504, 211] width 45 height 23
type input "24"
click at [585, 219] on div "Valeur objectif" at bounding box center [639, 211] width 203 height 23
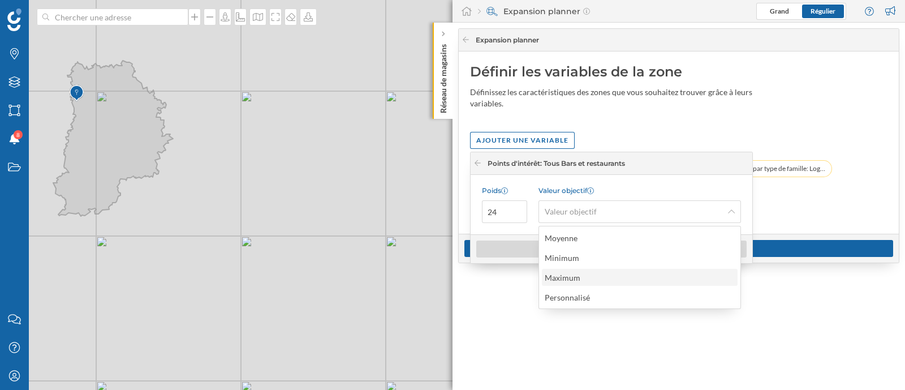
click at [590, 272] on div "Maximum" at bounding box center [639, 278] width 189 height 12
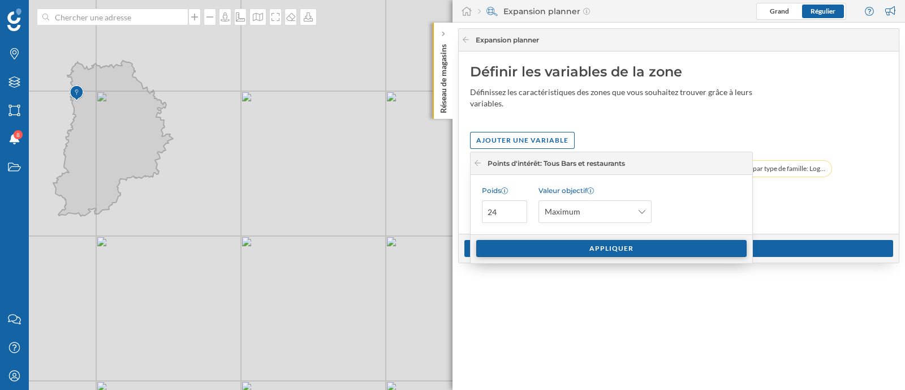
click at [586, 253] on div "Appliquer" at bounding box center [611, 248] width 270 height 17
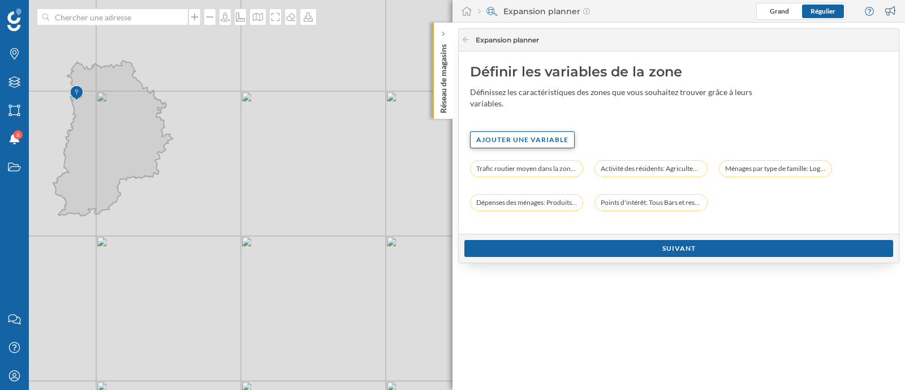
click at [532, 144] on div "Ajouter une variable" at bounding box center [522, 139] width 105 height 17
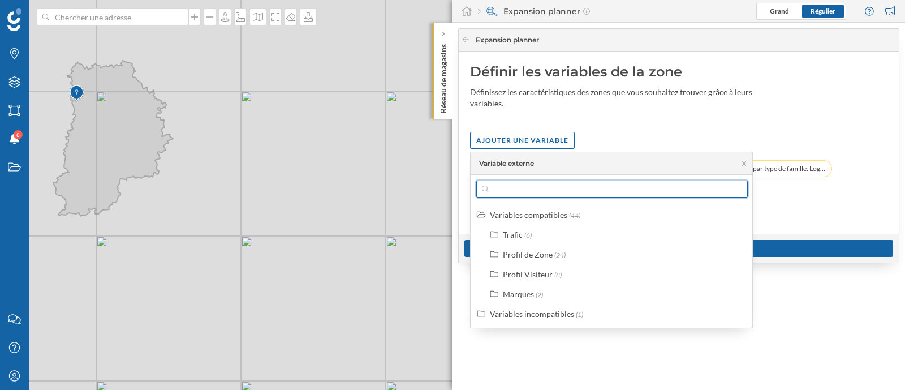
click at [550, 183] on input "text" at bounding box center [612, 188] width 247 height 17
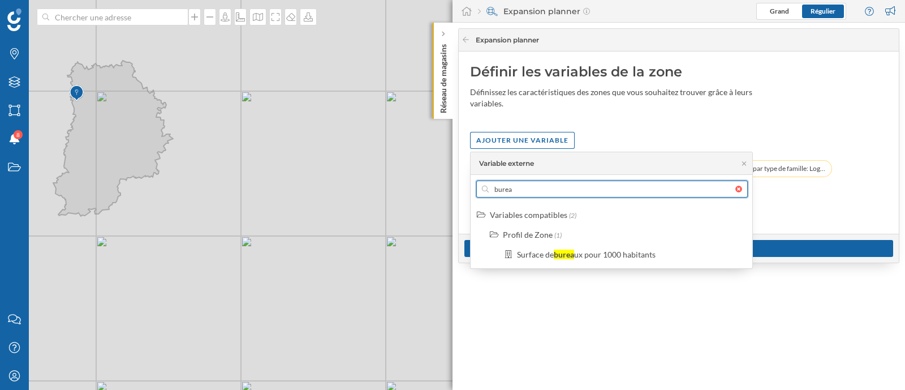
type input "bureau"
click at [546, 185] on input "bureau" at bounding box center [612, 188] width 247 height 17
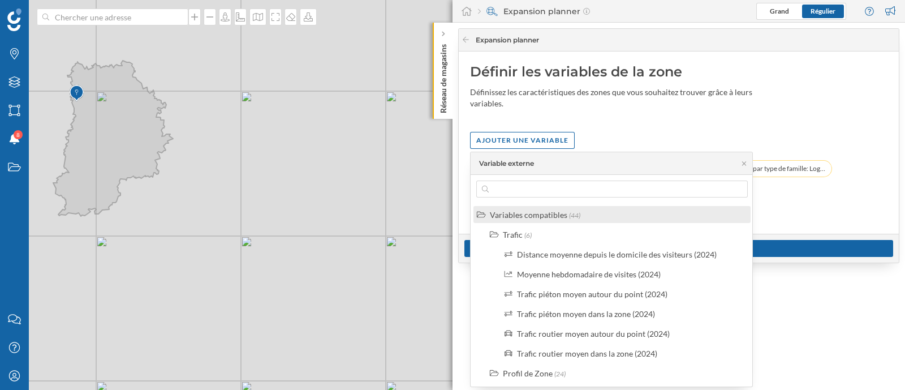
click at [511, 210] on div "Variables compatibles" at bounding box center [528, 215] width 77 height 10
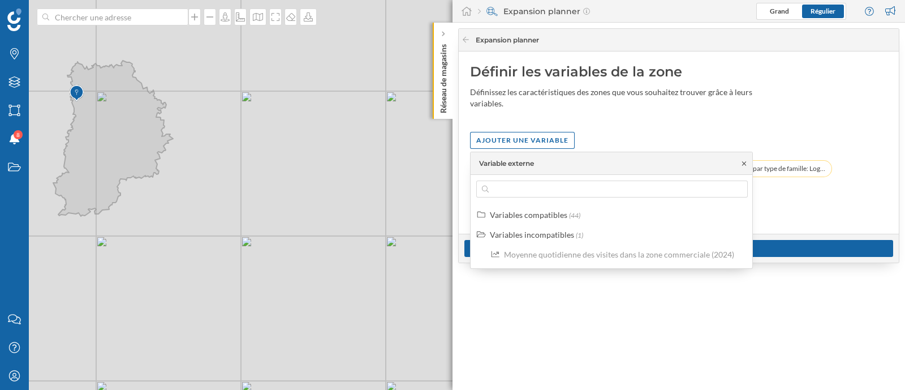
click at [723, 164] on icon at bounding box center [744, 163] width 8 height 7
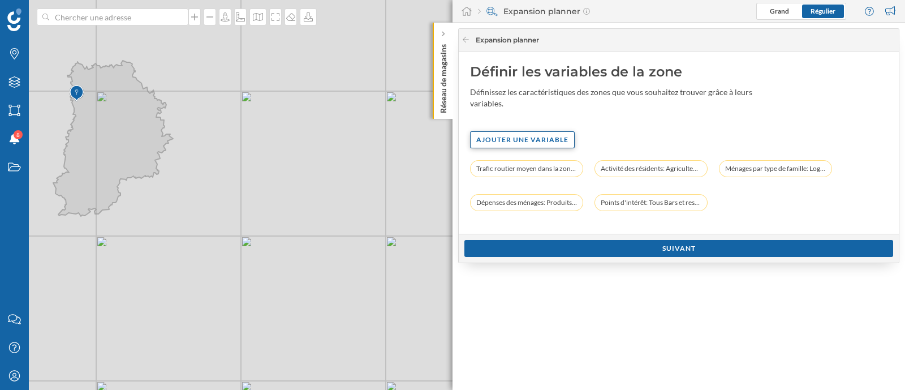
drag, startPoint x: 503, startPoint y: 152, endPoint x: 507, endPoint y: 146, distance: 7.4
click at [503, 152] on div "Ajouter une variable Trafic routier moyen dans la zone (2024): Toute la journée…" at bounding box center [678, 177] width 417 height 91
click at [506, 146] on div "Ajouter une variable" at bounding box center [522, 139] width 105 height 17
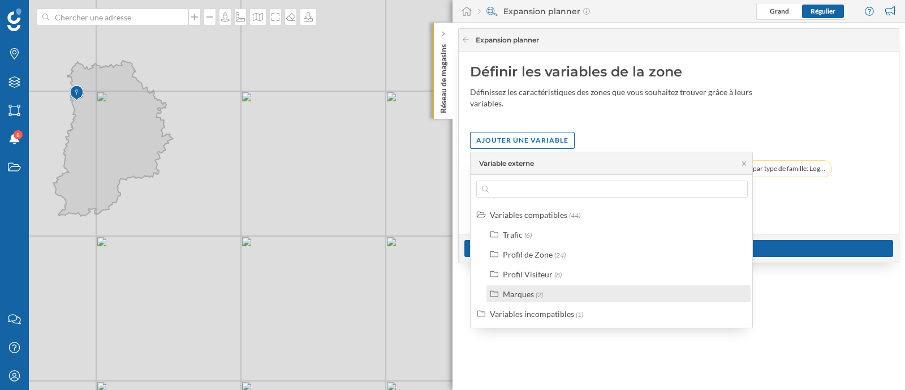
click at [536, 292] on span "(2)" at bounding box center [539, 294] width 7 height 8
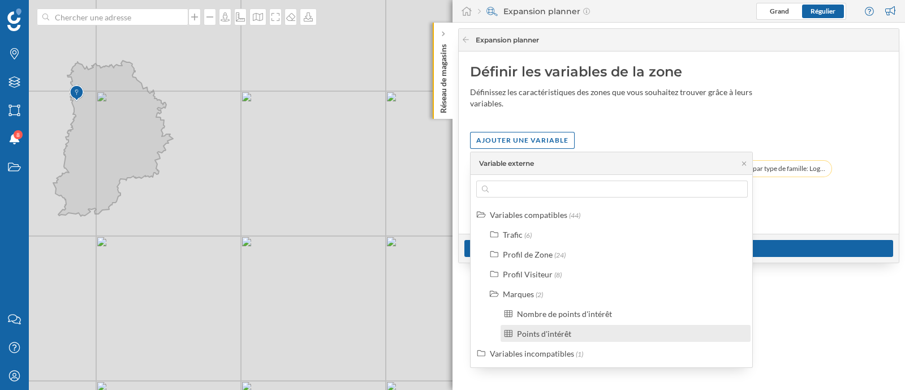
click at [552, 311] on div "Points d'intérêt" at bounding box center [626, 333] width 250 height 17
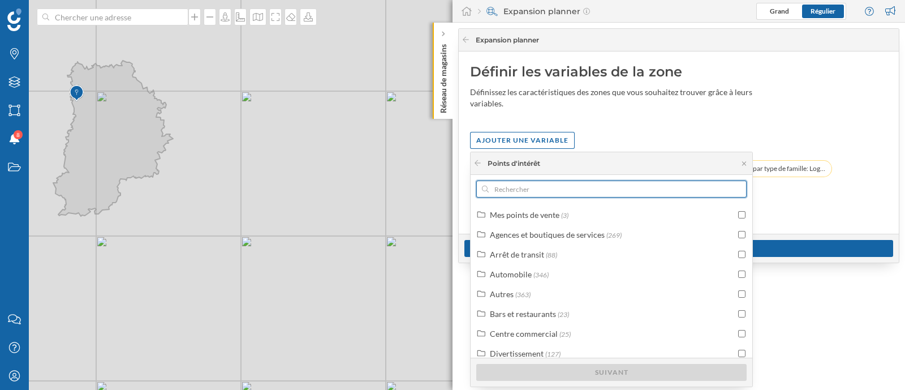
click at [553, 192] on input "text" at bounding box center [611, 188] width 245 height 17
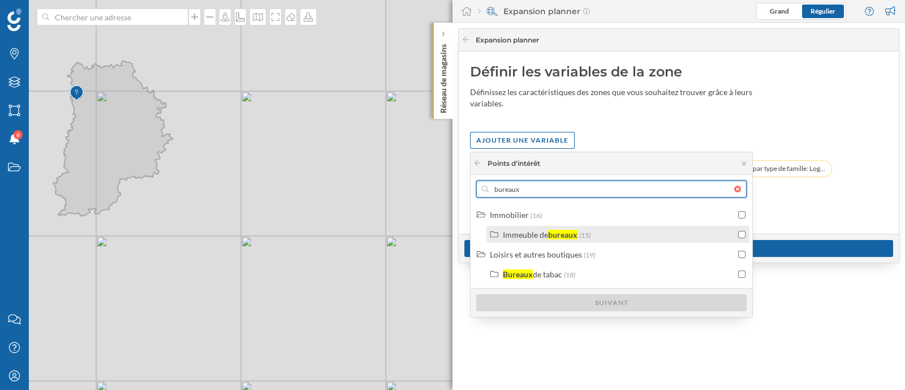
type input "bureaux"
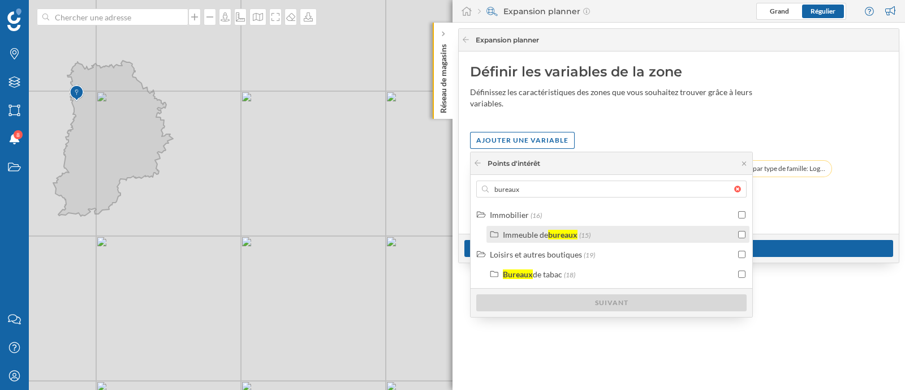
click at [723, 232] on input "checkbox" at bounding box center [741, 234] width 7 height 7
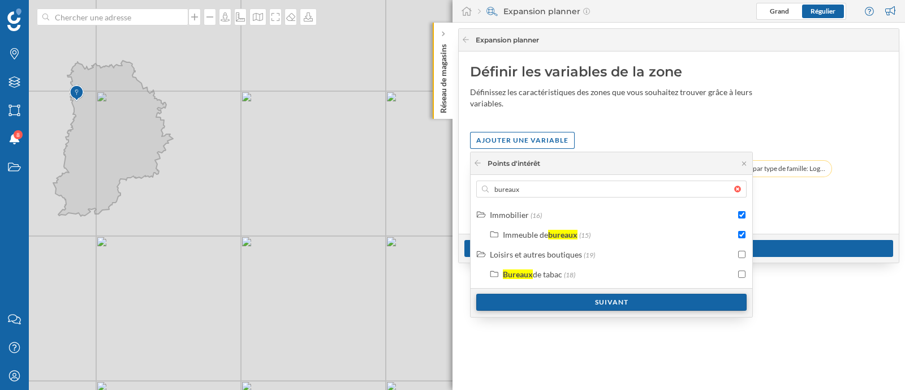
click at [655, 303] on div "Suivant" at bounding box center [611, 302] width 270 height 17
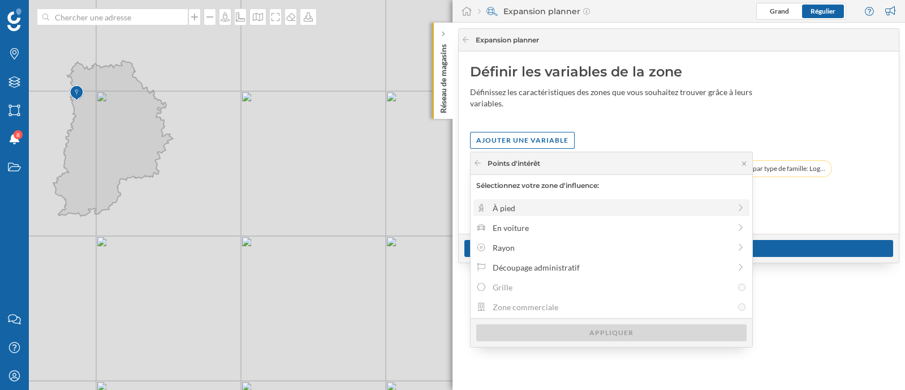
click at [511, 199] on div "À pied" at bounding box center [611, 207] width 276 height 17
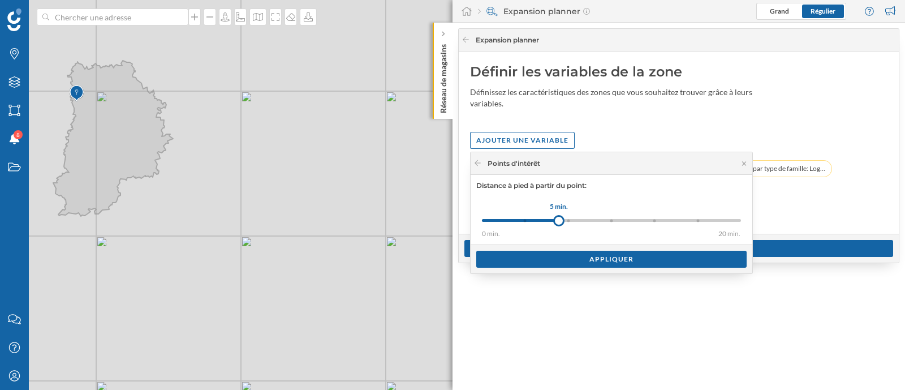
drag, startPoint x: 526, startPoint y: 214, endPoint x: 560, endPoint y: 216, distance: 34.0
click at [560, 216] on div at bounding box center [558, 220] width 11 height 11
click at [567, 250] on div "Appliquer" at bounding box center [611, 258] width 270 height 17
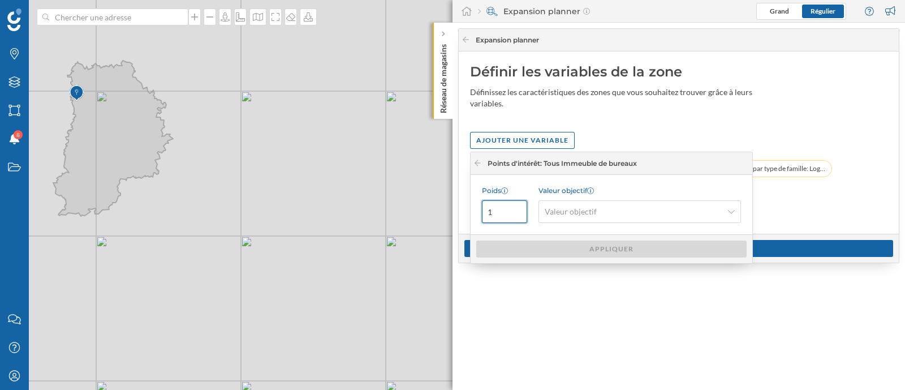
click at [500, 212] on input "1" at bounding box center [504, 211] width 45 height 23
type input "16"
click at [647, 204] on div "Valeur objectif" at bounding box center [639, 211] width 203 height 23
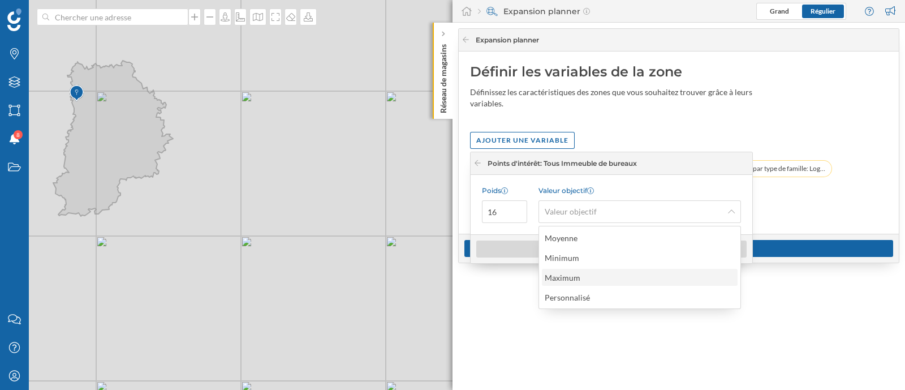
click at [605, 276] on div "Maximum" at bounding box center [639, 278] width 189 height 12
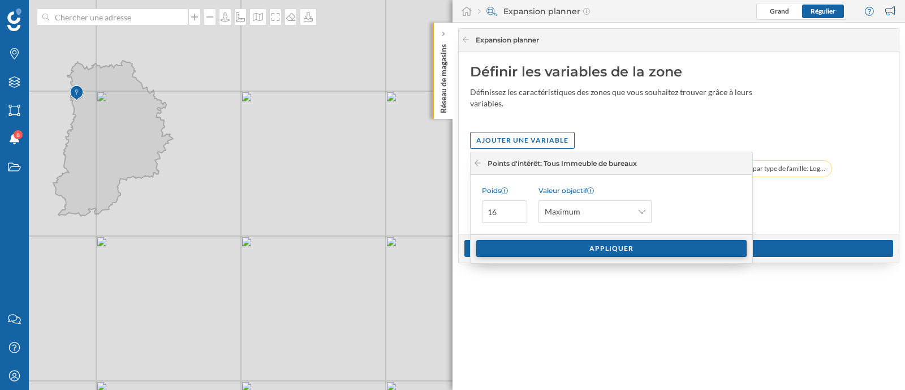
click at [584, 246] on div "Appliquer" at bounding box center [611, 248] width 270 height 17
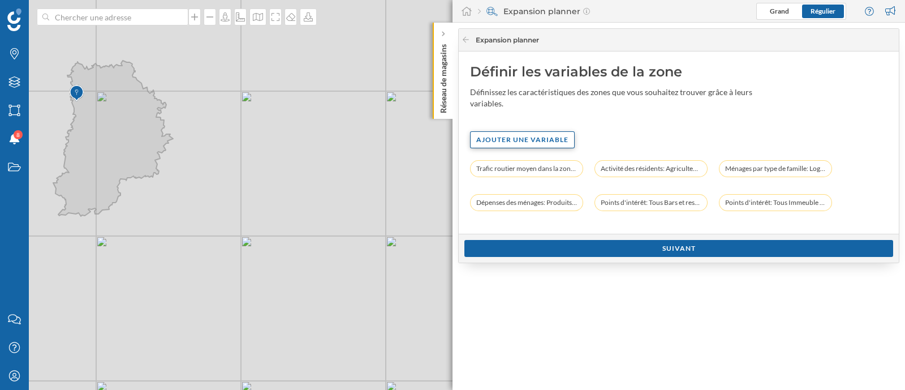
click at [531, 141] on div "Ajouter une variable" at bounding box center [522, 139] width 105 height 17
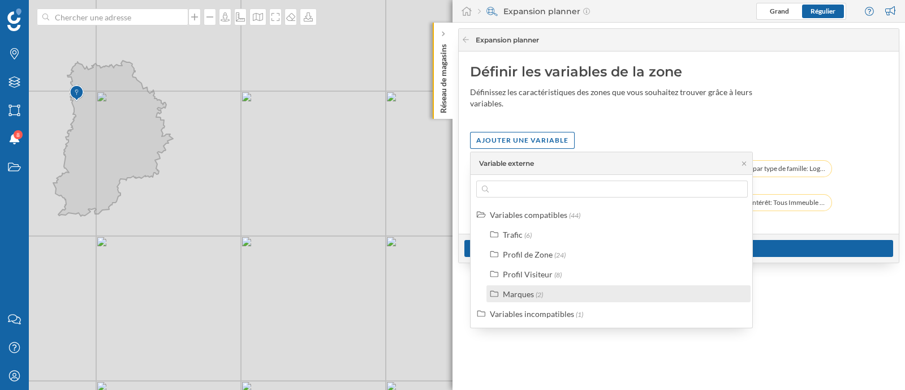
click at [546, 294] on div "Marques (2)" at bounding box center [623, 294] width 241 height 12
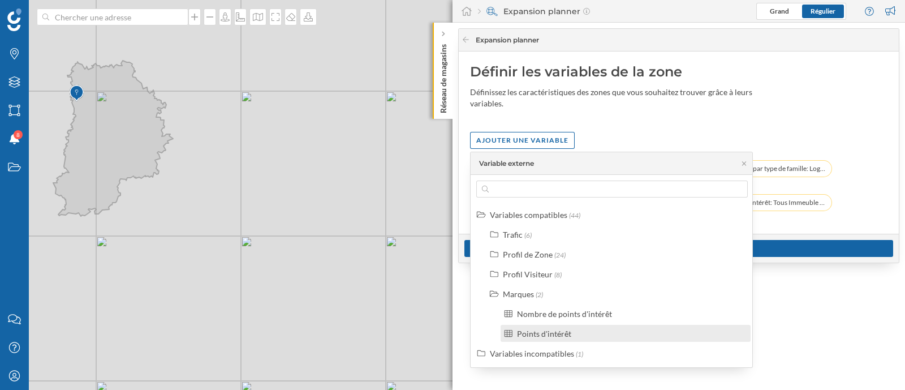
click at [552, 311] on div "Points d'intérêt" at bounding box center [544, 334] width 54 height 10
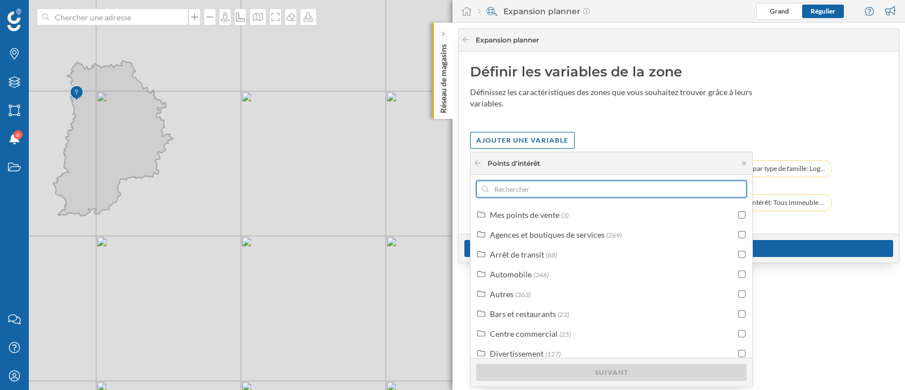
click at [541, 193] on input "text" at bounding box center [611, 188] width 245 height 17
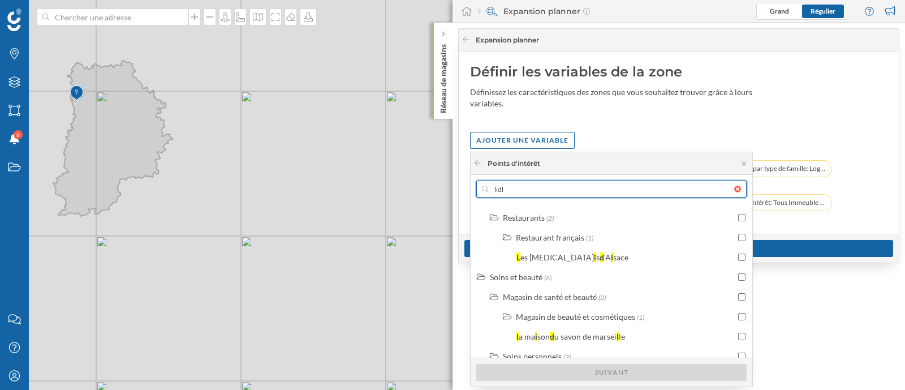
scroll to position [1384, 0]
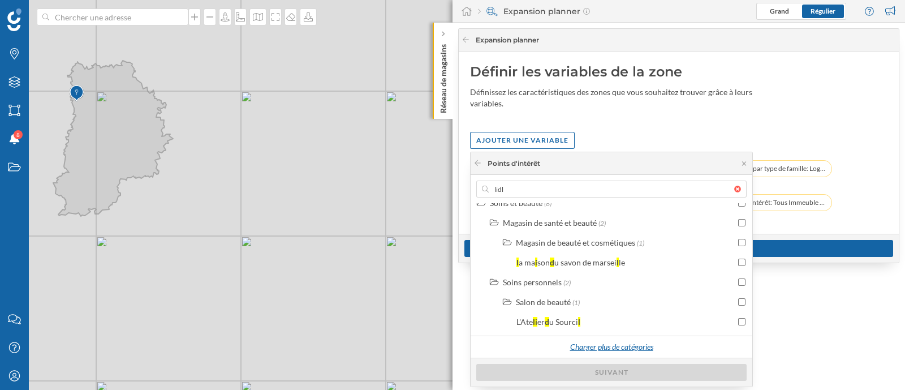
click at [581, 311] on div "Charger plus de catégories" at bounding box center [611, 347] width 97 height 17
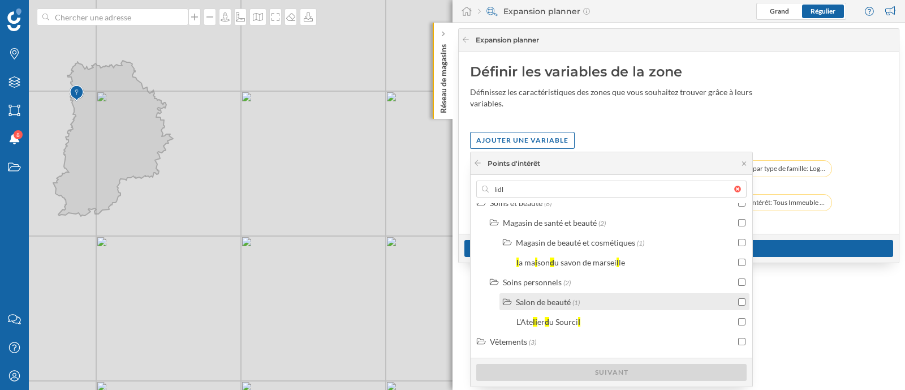
scroll to position [1658, 0]
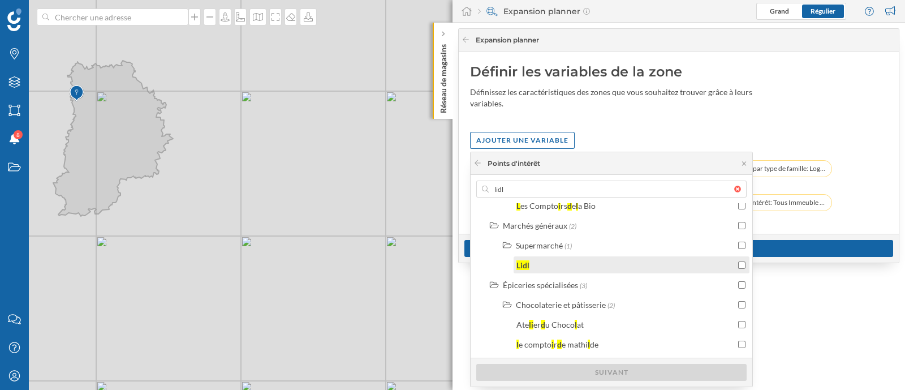
click at [550, 264] on div "Lidl" at bounding box center [625, 265] width 219 height 12
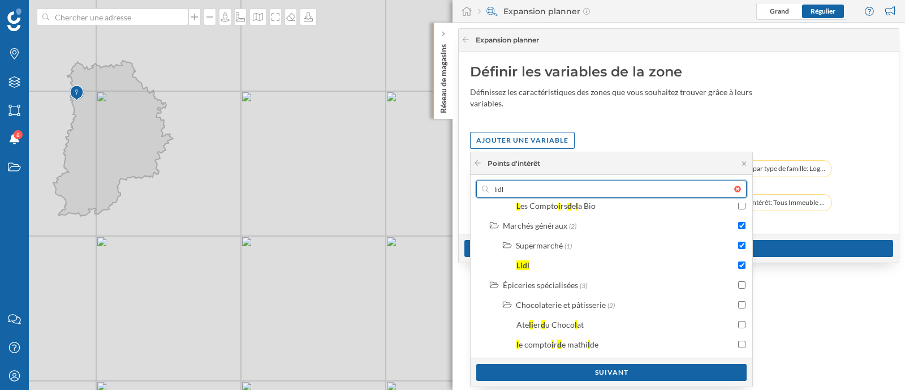
click at [497, 183] on input "lidl" at bounding box center [611, 188] width 245 height 17
type input "in"
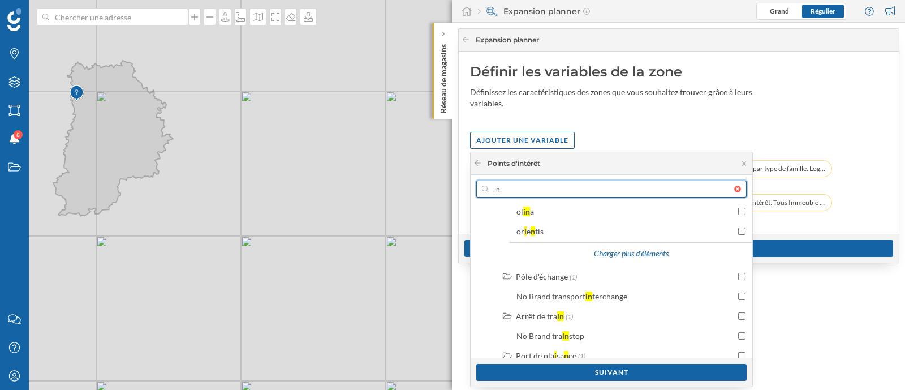
checkbox input "false"
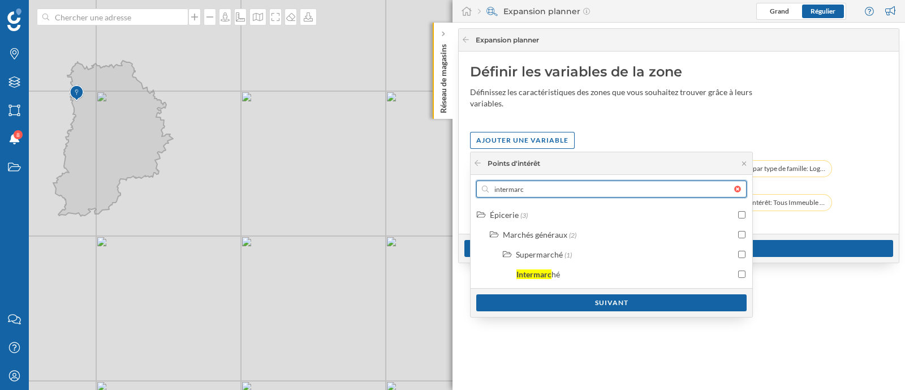
scroll to position [0, 0]
type input "intermarché"
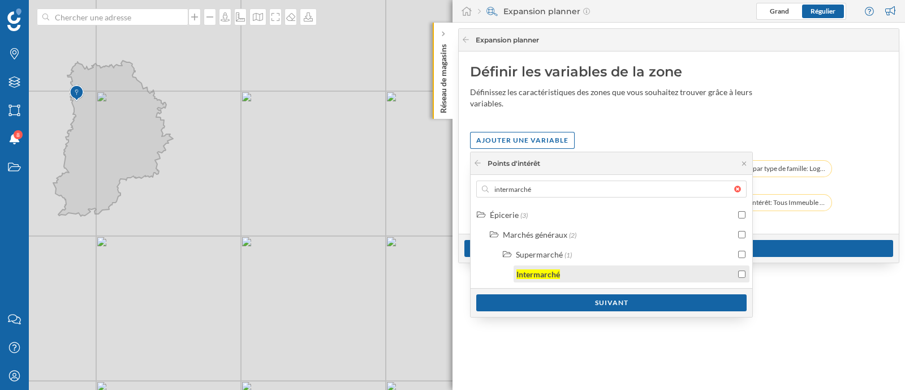
click at [573, 273] on div "Intermarché" at bounding box center [625, 274] width 219 height 12
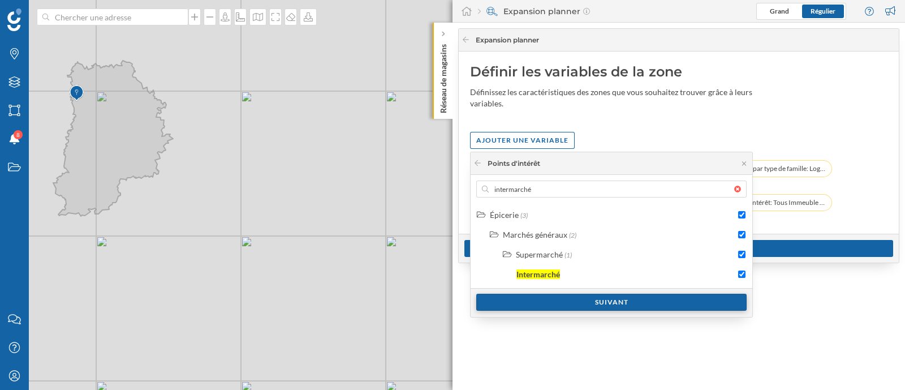
click at [589, 301] on div "Suivant" at bounding box center [611, 302] width 270 height 17
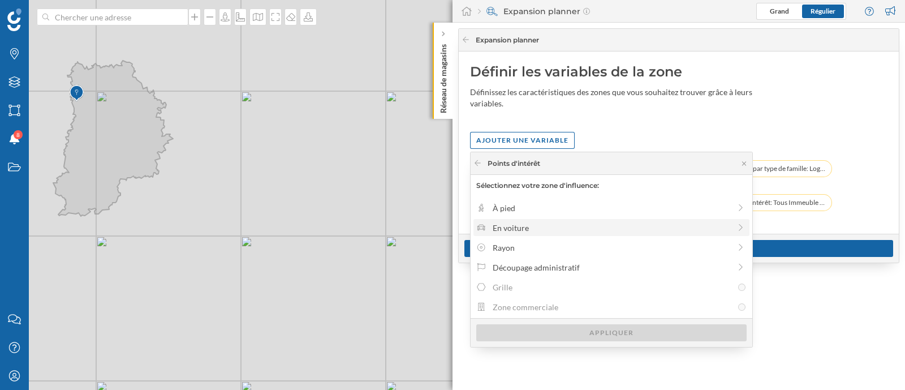
click at [540, 232] on div "En voiture" at bounding box center [612, 228] width 238 height 12
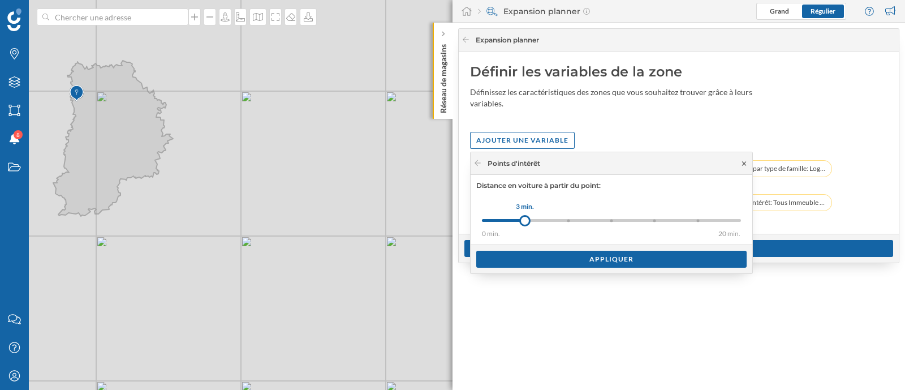
click at [723, 161] on icon at bounding box center [744, 163] width 8 height 7
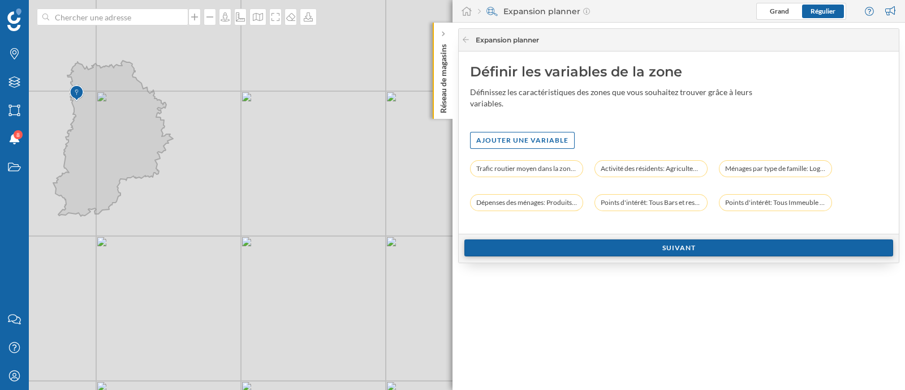
click at [680, 251] on div "Suivant" at bounding box center [678, 247] width 429 height 17
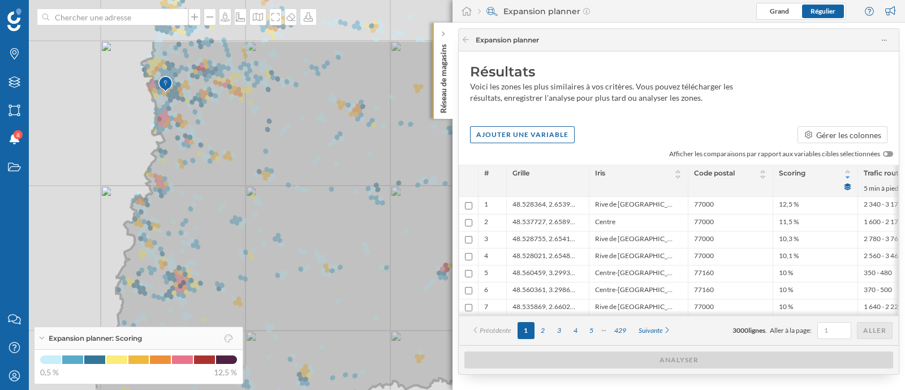
drag, startPoint x: 156, startPoint y: 156, endPoint x: 320, endPoint y: 234, distance: 181.7
click at [320, 234] on icon at bounding box center [323, 276] width 460 height 472
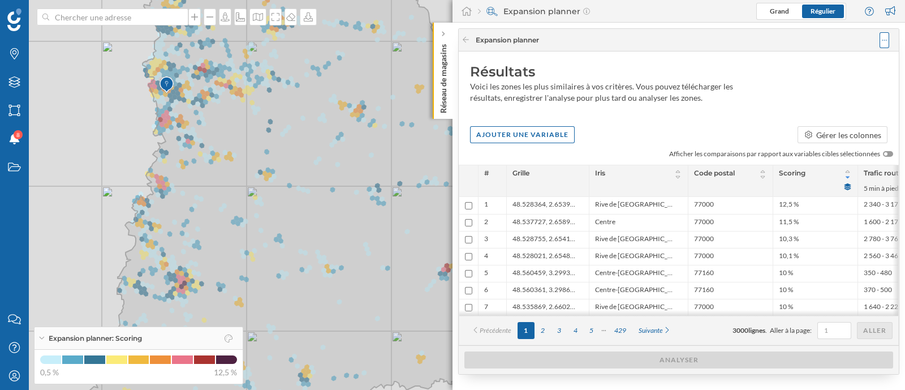
click at [723, 37] on icon at bounding box center [884, 40] width 5 height 8
click at [723, 89] on div "Enregistrer l'analyse" at bounding box center [839, 85] width 87 height 12
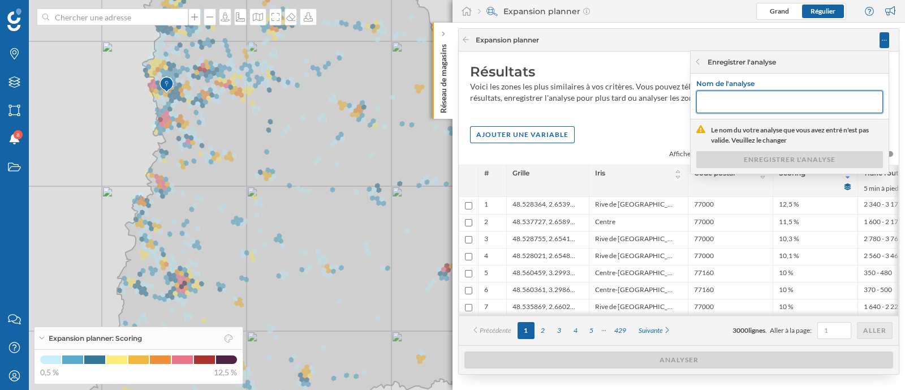
click at [723, 96] on input "text" at bounding box center [789, 102] width 187 height 23
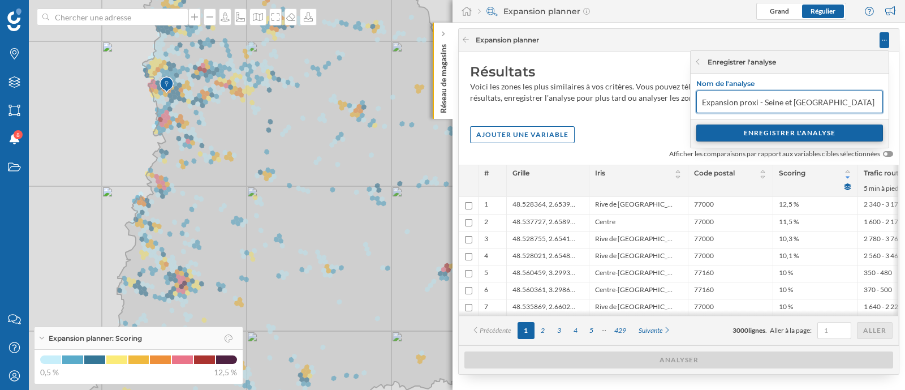
type input "Expansion proxi - Seine et [GEOGRAPHIC_DATA]"
click at [723, 126] on div "ENREGISTRER L'ANALYSE" at bounding box center [789, 132] width 187 height 17
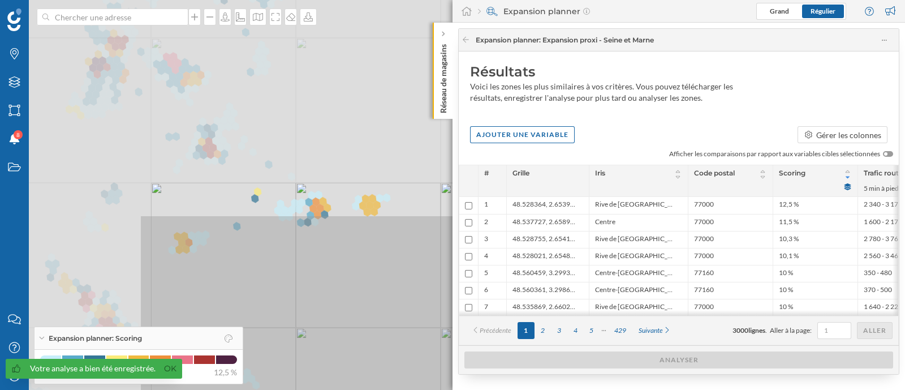
drag, startPoint x: 158, startPoint y: 96, endPoint x: 351, endPoint y: 268, distance: 258.4
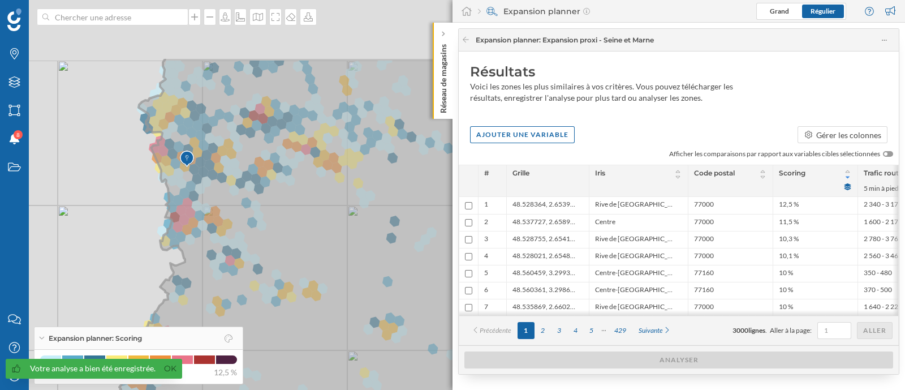
drag, startPoint x: 218, startPoint y: 101, endPoint x: 291, endPoint y: 173, distance: 102.4
click at [247, 195] on icon at bounding box center [527, 293] width 869 height 472
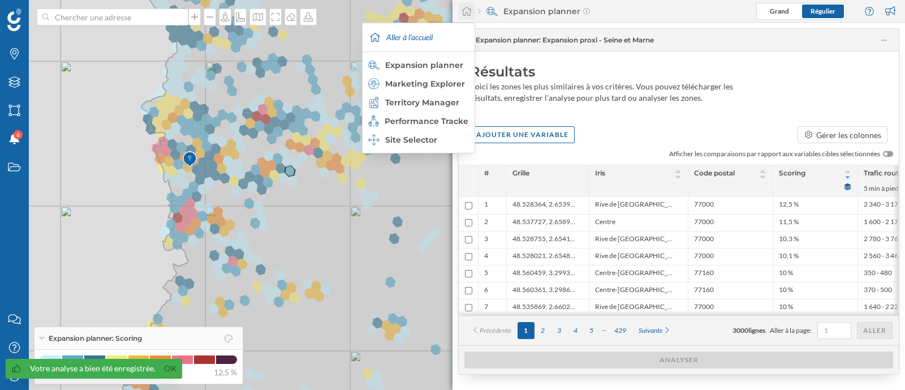
click at [469, 13] on icon at bounding box center [466, 11] width 11 height 10
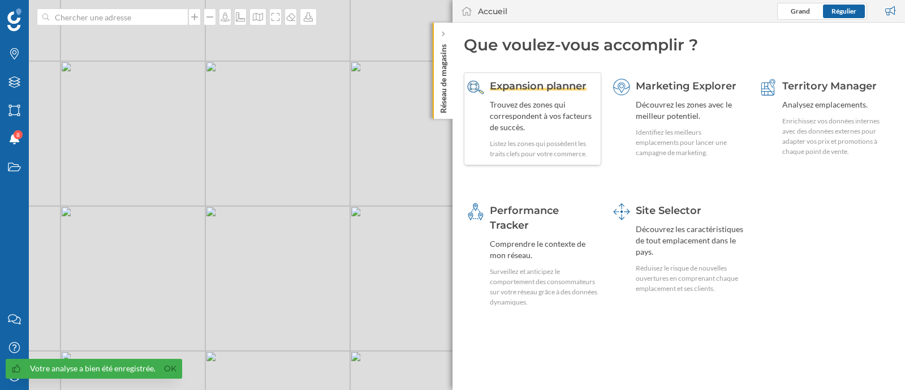
click at [531, 110] on div "Trouvez des zones qui correspondent à vos facteurs de succès." at bounding box center [544, 116] width 108 height 34
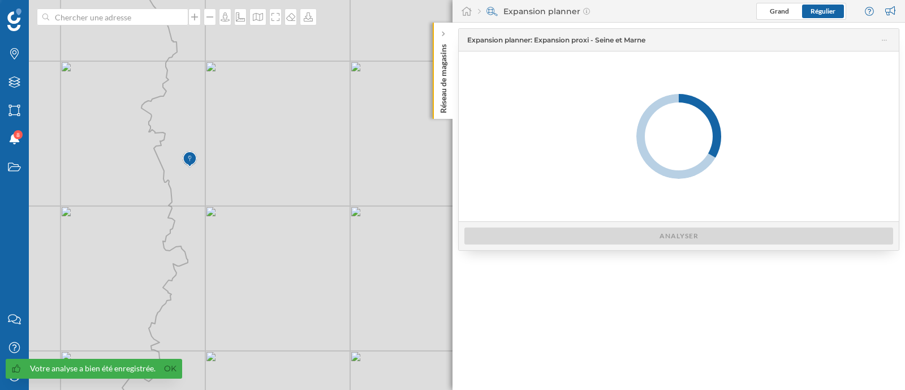
click at [550, 193] on div at bounding box center [679, 136] width 440 height 170
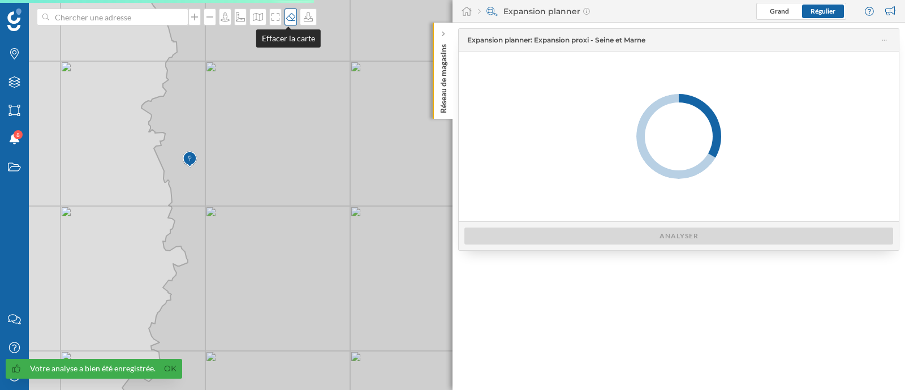
click at [291, 14] on icon at bounding box center [290, 16] width 11 height 9
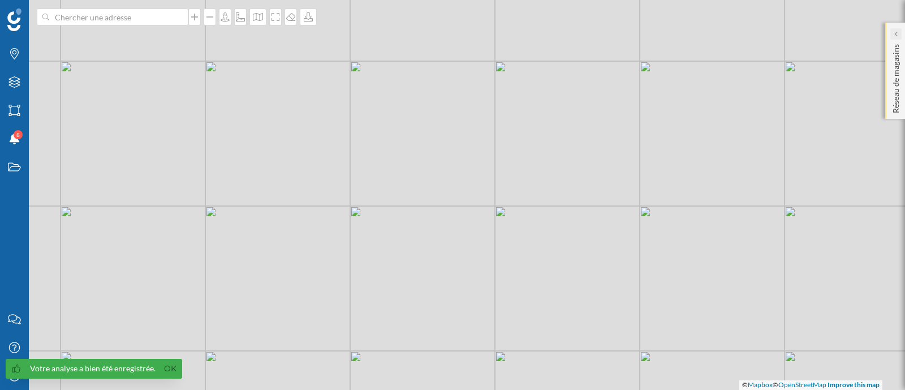
click at [723, 32] on div at bounding box center [895, 33] width 11 height 11
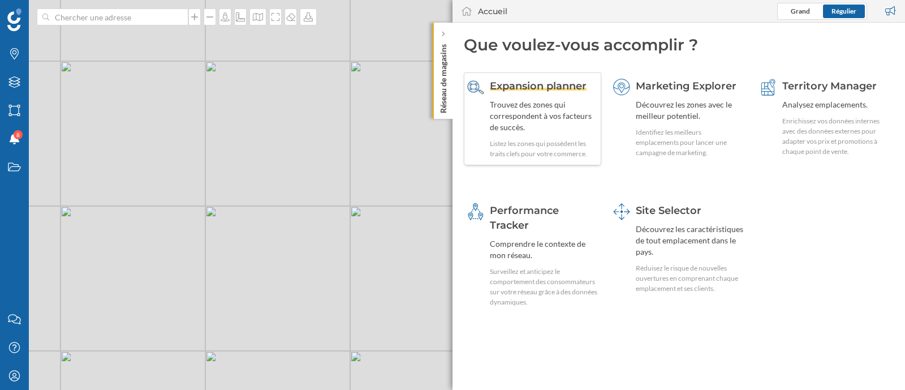
click at [506, 124] on div "Trouvez des zones qui correspondent à vos facteurs de succès." at bounding box center [544, 116] width 108 height 34
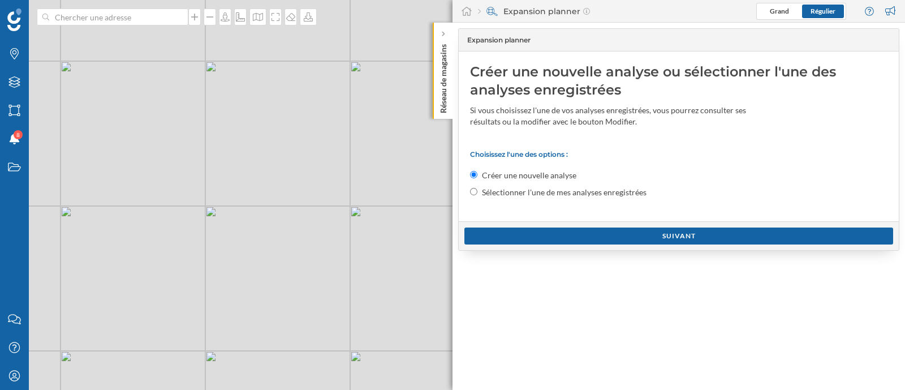
click at [573, 189] on label "Sélectionner l'une de mes analyses enregistrées" at bounding box center [564, 192] width 165 height 11
click at [477, 189] on input "Sélectionner l'une de mes analyses enregistrées" at bounding box center [473, 191] width 7 height 7
radio input "true"
radio input "false"
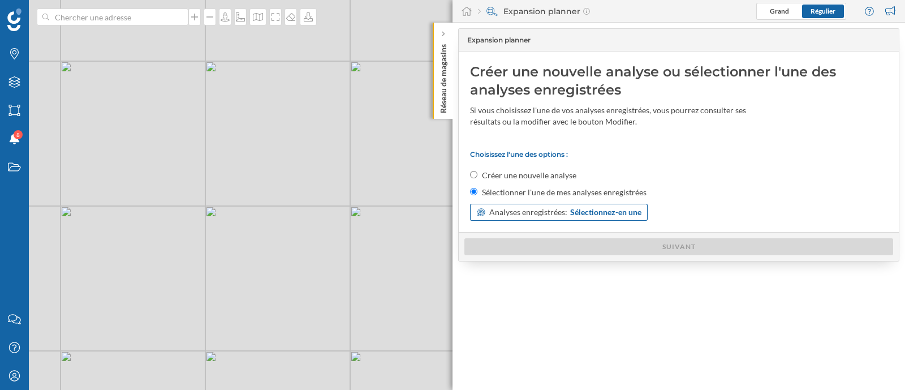
click at [571, 205] on div "Analyses enregistrées: Sélectionnez-en une" at bounding box center [559, 212] width 178 height 17
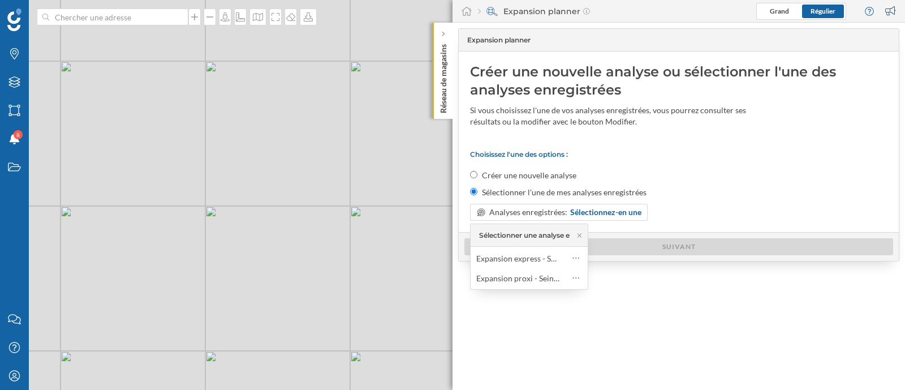
drag, startPoint x: 877, startPoint y: 156, endPoint x: 863, endPoint y: 155, distance: 14.2
click at [723, 156] on p "Choisissez l'une des options :" at bounding box center [678, 154] width 417 height 8
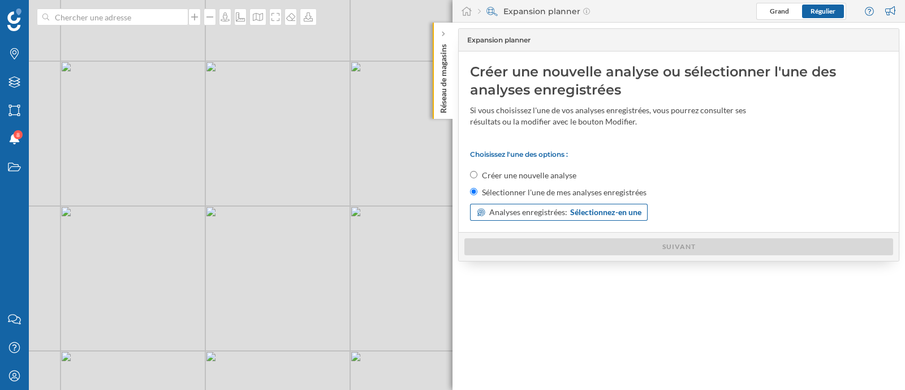
click at [602, 214] on span "Sélectionnez-en une" at bounding box center [605, 211] width 71 height 11
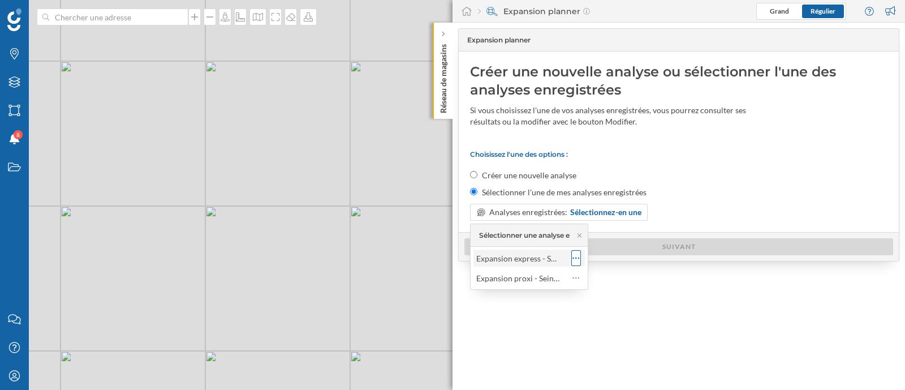
click at [575, 260] on icon at bounding box center [575, 257] width 7 height 11
click at [610, 264] on div "Expansion planner Créer une nouvelle analyse ou sélectionner l'une des analyses…" at bounding box center [679, 206] width 453 height 367
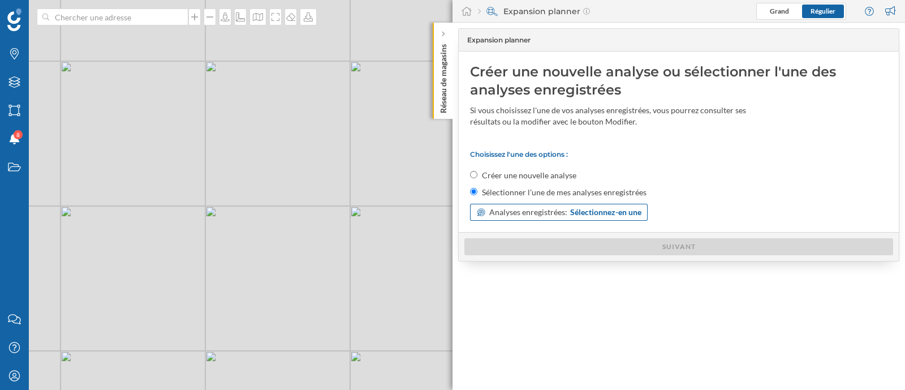
click at [574, 216] on span "Sélectionnez-en une" at bounding box center [605, 211] width 71 height 11
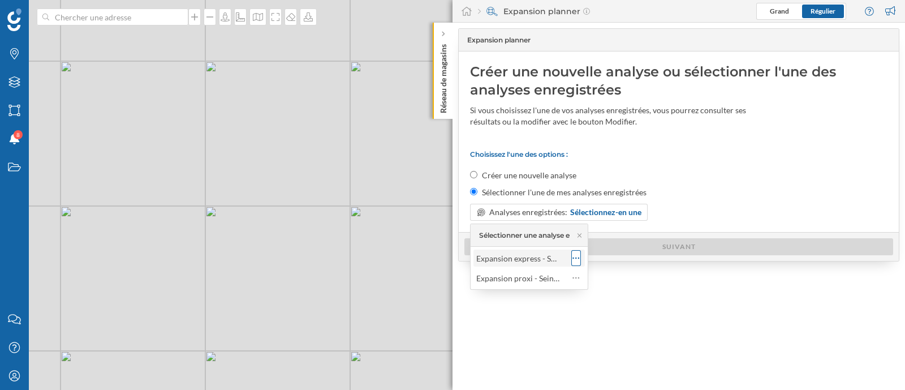
click at [574, 258] on icon at bounding box center [575, 257] width 7 height 11
click at [597, 278] on div "Renommer l'analyse" at bounding box center [629, 281] width 72 height 12
click at [563, 261] on input "Expansion express - Seine et Marne 77" at bounding box center [523, 260] width 95 height 17
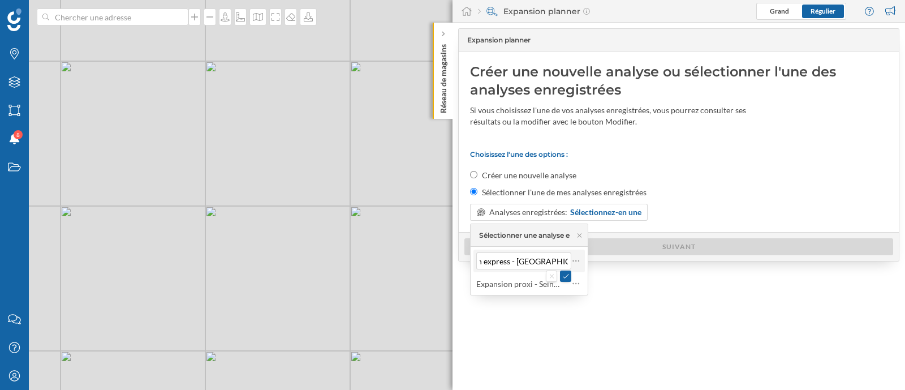
scroll to position [0, 33]
click at [516, 259] on input "Expansion express - [GEOGRAPHIC_DATA] et [GEOGRAPHIC_DATA]" at bounding box center [523, 260] width 95 height 17
type input "Expansion express - 77 Seine et [GEOGRAPHIC_DATA]"
click at [568, 278] on button at bounding box center [565, 275] width 11 height 11
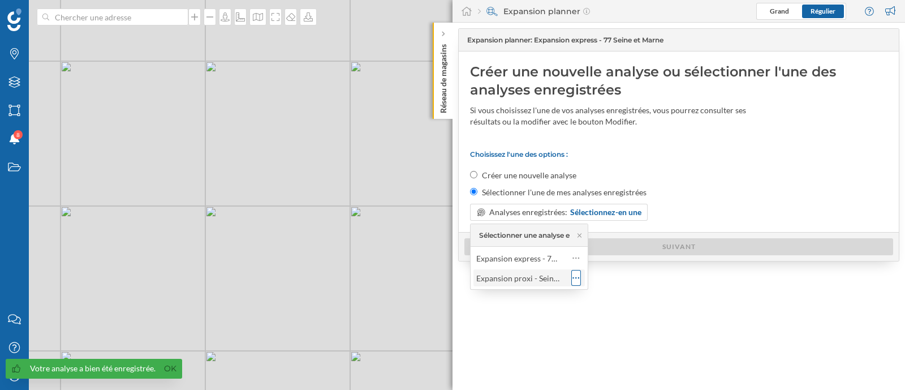
click at [576, 278] on icon at bounding box center [576, 278] width 7 height 2
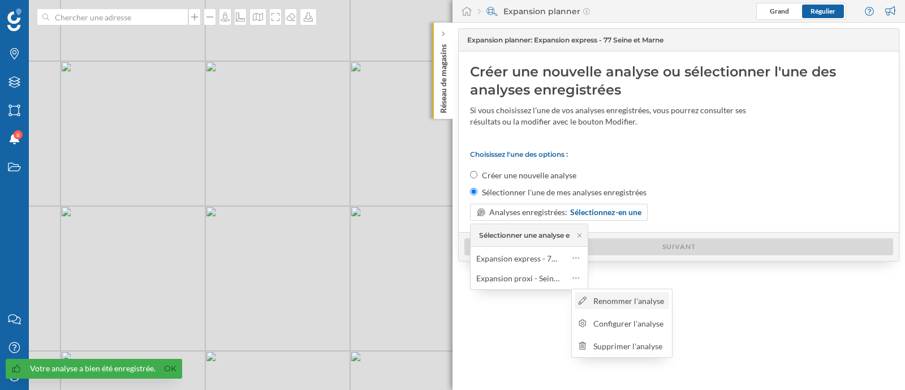
click at [608, 303] on div "Renommer l'analyse" at bounding box center [629, 301] width 72 height 12
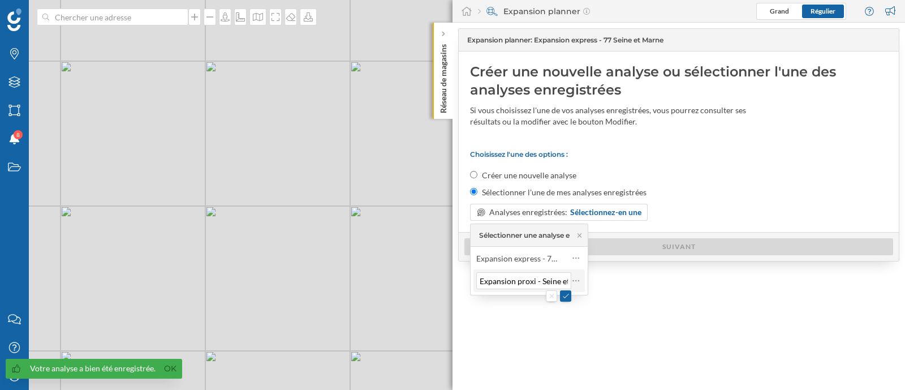
scroll to position [0, 24]
click at [515, 281] on input "Expansion proxi - Seine et [GEOGRAPHIC_DATA]" at bounding box center [523, 280] width 95 height 17
type input "Expansion proxi - 77 Seine et Marne"
click at [568, 296] on button at bounding box center [565, 295] width 11 height 11
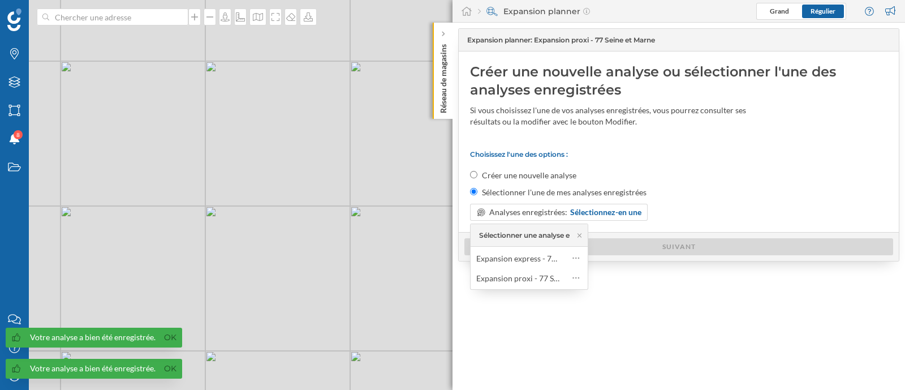
click at [636, 300] on div "Expansion planner : Expansion proxi - 77 Seine et Marne Créer une nouvelle anal…" at bounding box center [679, 206] width 453 height 367
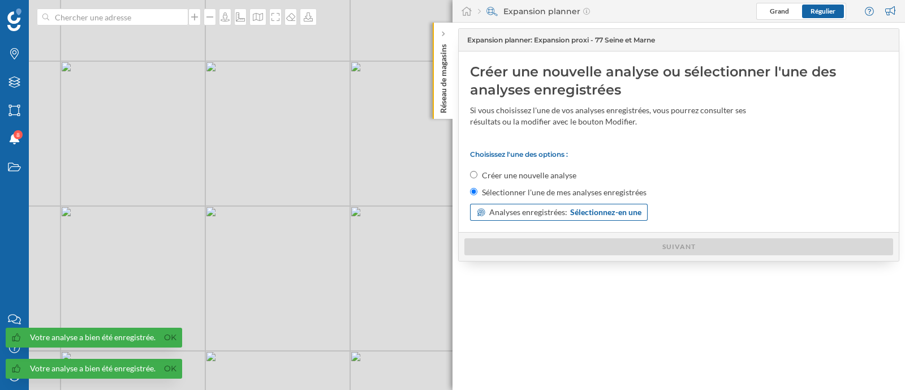
click at [594, 214] on span "Sélectionnez-en une" at bounding box center [605, 211] width 71 height 11
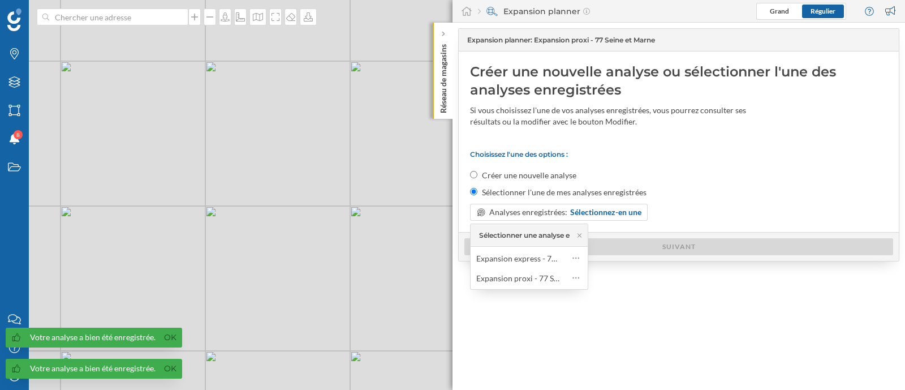
drag, startPoint x: 813, startPoint y: 11, endPoint x: 537, endPoint y: 323, distance: 417.1
click at [537, 311] on div "Expansion planner : Expansion proxi - 77 Seine et Marne Créer une nouvelle anal…" at bounding box center [679, 206] width 453 height 367
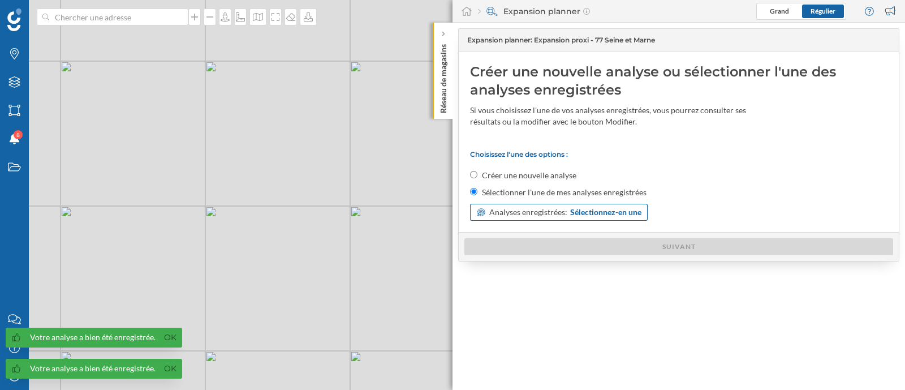
click at [602, 214] on span "Sélectionnez-en une" at bounding box center [605, 211] width 71 height 11
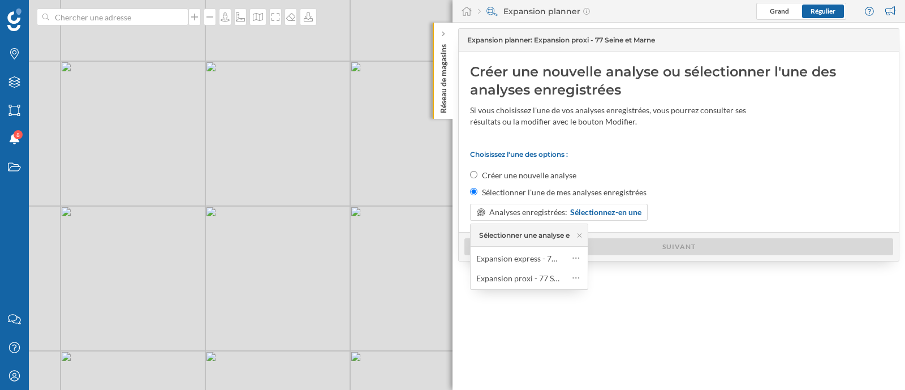
click at [723, 239] on div "Suivant" at bounding box center [678, 246] width 429 height 17
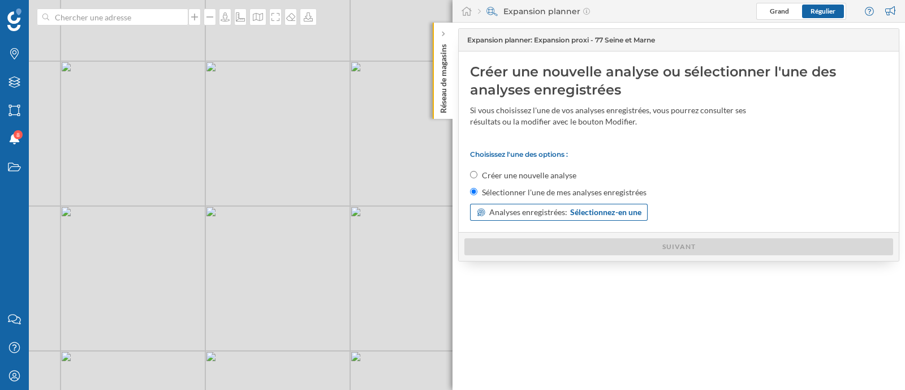
click at [522, 210] on span "Analyses enregistrées:" at bounding box center [528, 211] width 78 height 11
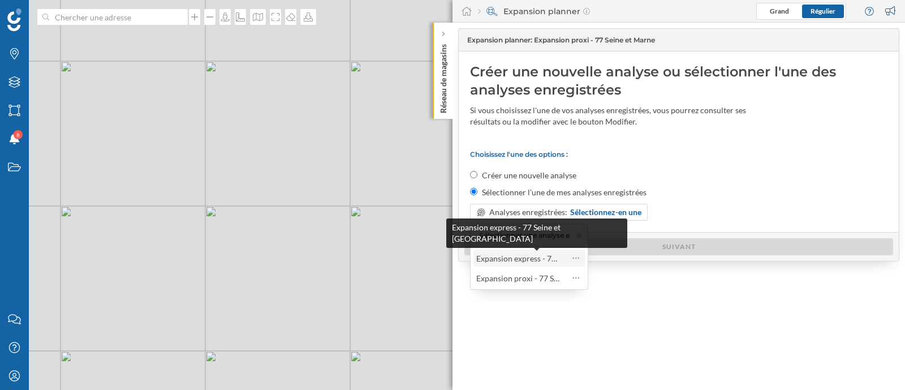
click at [537, 256] on div "Expansion express - 77 Seine et [GEOGRAPHIC_DATA]" at bounding box center [571, 258] width 191 height 10
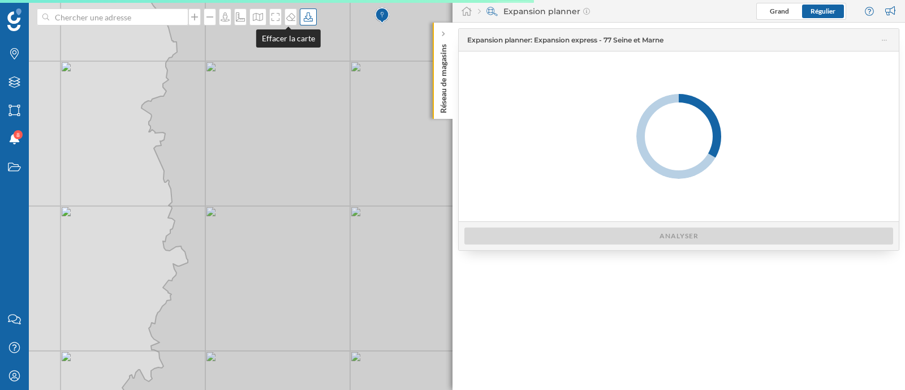
click at [303, 15] on icon at bounding box center [308, 16] width 11 height 9
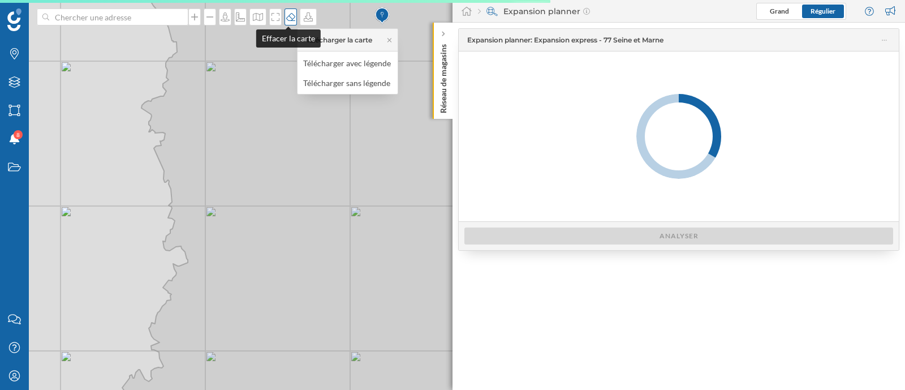
click at [291, 15] on icon at bounding box center [290, 17] width 9 height 8
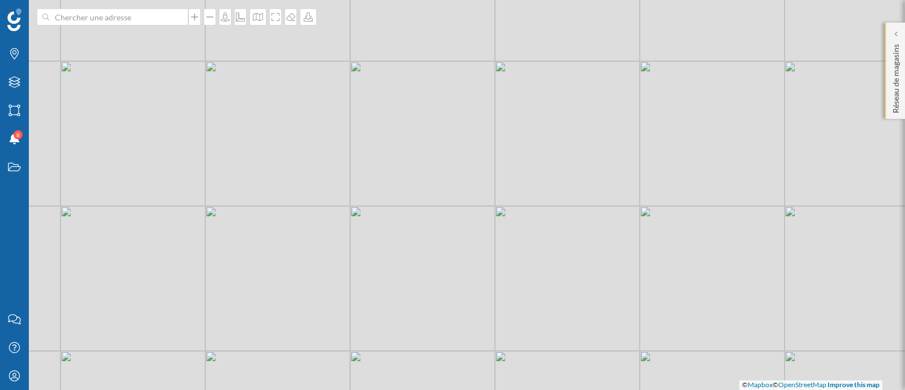
drag, startPoint x: 896, startPoint y: 44, endPoint x: 865, endPoint y: 102, distance: 66.3
click at [723, 43] on p "Réseau de magasins" at bounding box center [895, 77] width 11 height 74
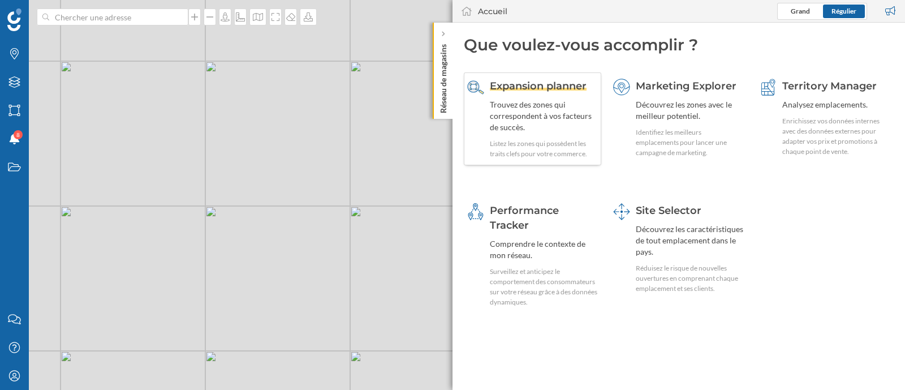
click at [507, 130] on div "Trouvez des zones qui correspondent à vos facteurs de succès." at bounding box center [544, 116] width 108 height 34
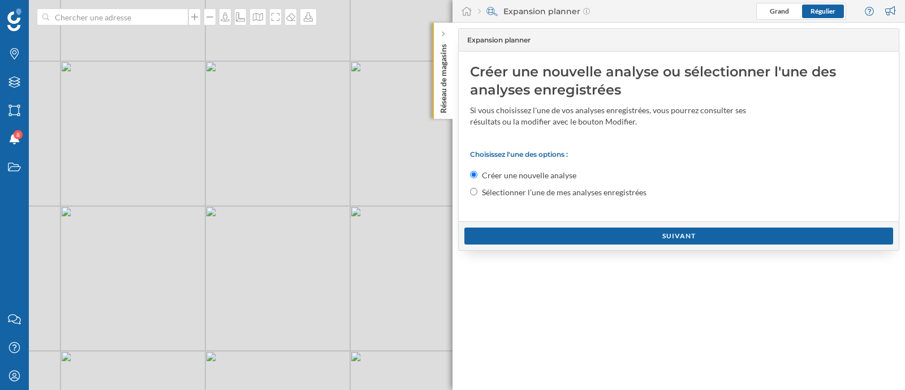
click at [537, 189] on label "Sélectionner l'une de mes analyses enregistrées" at bounding box center [564, 192] width 165 height 11
click at [477, 189] on input "Sélectionner l'une de mes analyses enregistrées" at bounding box center [473, 191] width 7 height 7
radio input "true"
radio input "false"
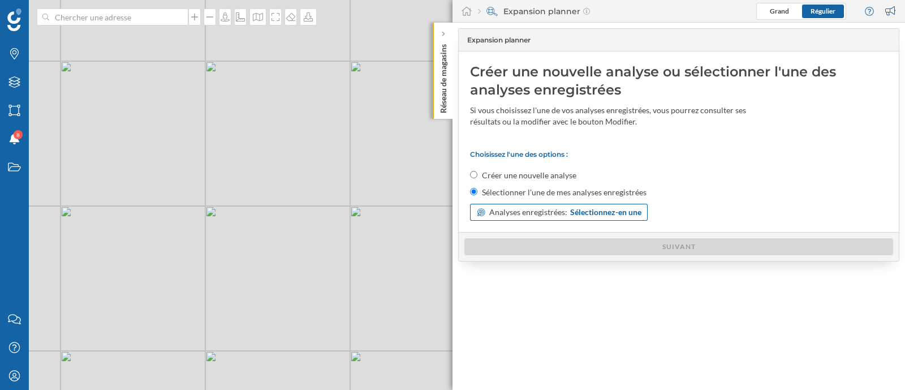
click at [532, 213] on span "Analyses enregistrées:" at bounding box center [528, 211] width 78 height 11
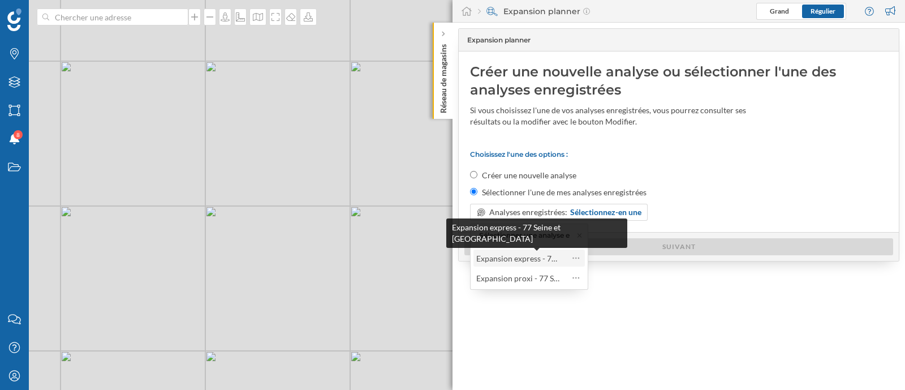
click at [527, 258] on div "Expansion express - 77 Seine et [GEOGRAPHIC_DATA]" at bounding box center [571, 258] width 191 height 10
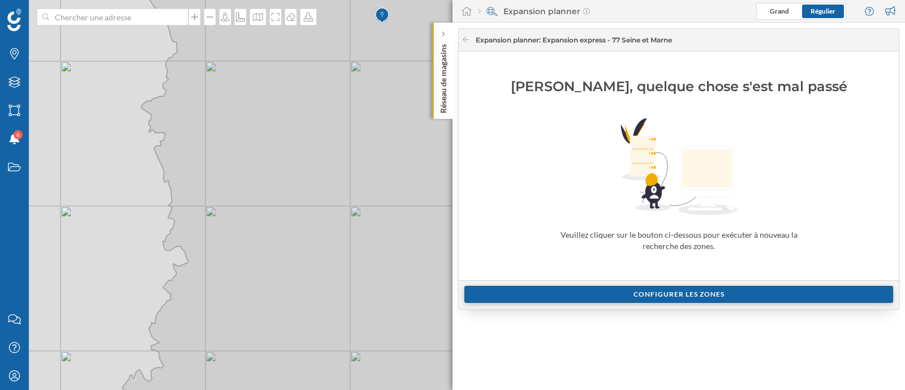
click at [694, 294] on div "Configurer les zones" at bounding box center [678, 294] width 429 height 17
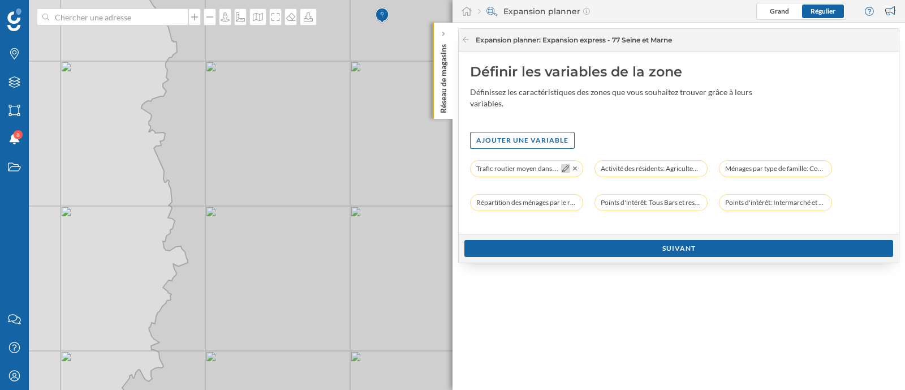
click at [561, 164] on div at bounding box center [565, 168] width 9 height 9
click at [567, 168] on icon at bounding box center [565, 168] width 7 height 7
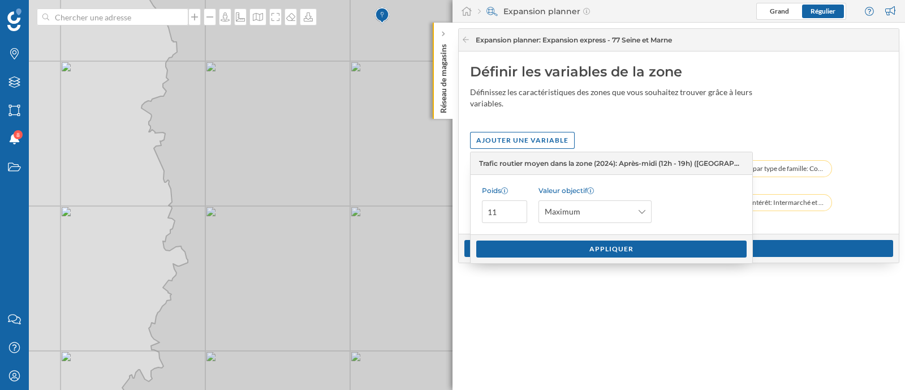
click at [642, 115] on div "Définir les variables de la zone Définissez les caractéristiques des zones que …" at bounding box center [679, 142] width 440 height 182
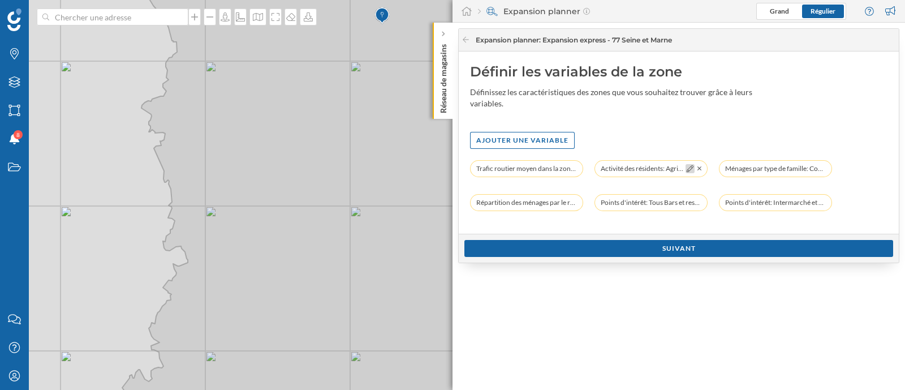
click at [687, 170] on icon at bounding box center [690, 168] width 7 height 7
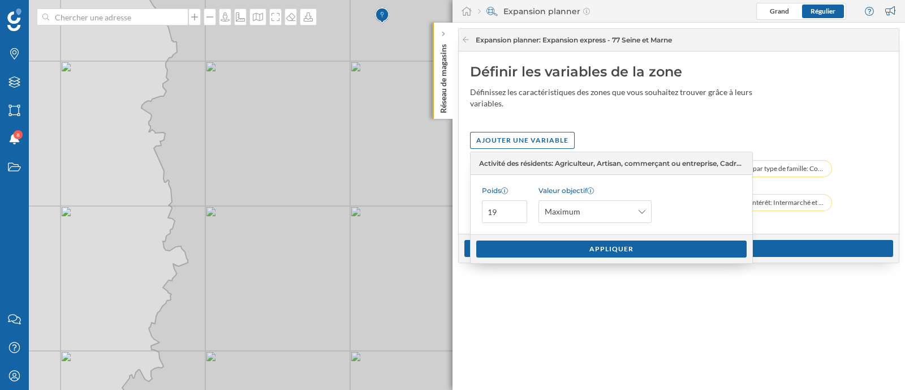
click at [686, 127] on div "Définir les variables de la zone Définissez les caractéristiques des zones que …" at bounding box center [679, 142] width 440 height 182
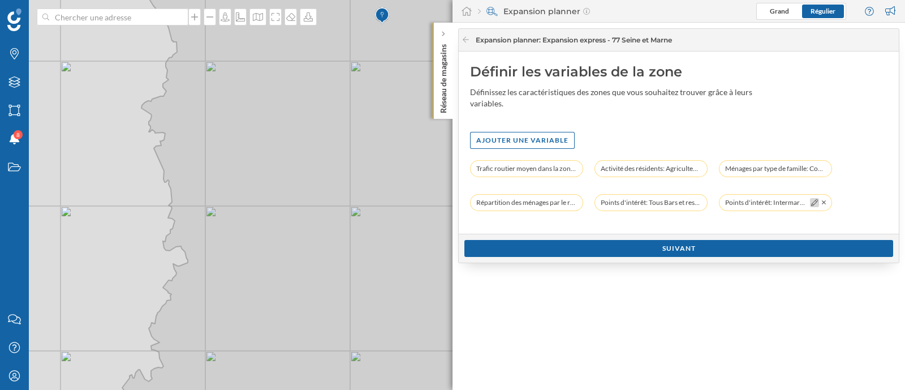
click at [723, 202] on icon at bounding box center [814, 202] width 7 height 7
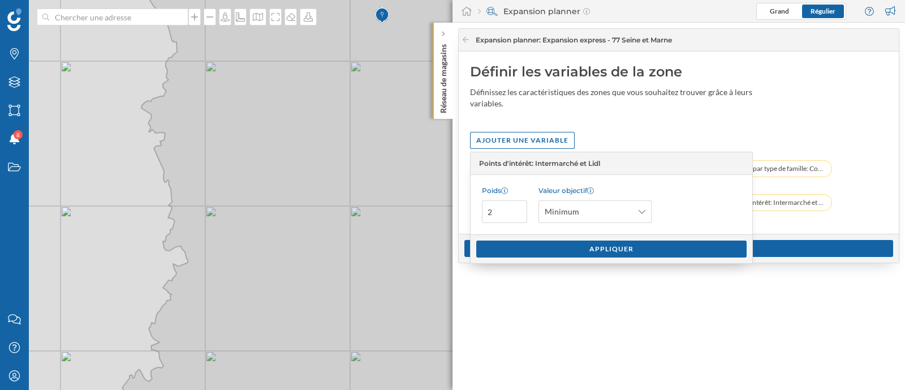
click at [723, 133] on div "Ajouter une variable" at bounding box center [678, 140] width 417 height 17
click at [723, 169] on div at bounding box center [814, 168] width 9 height 9
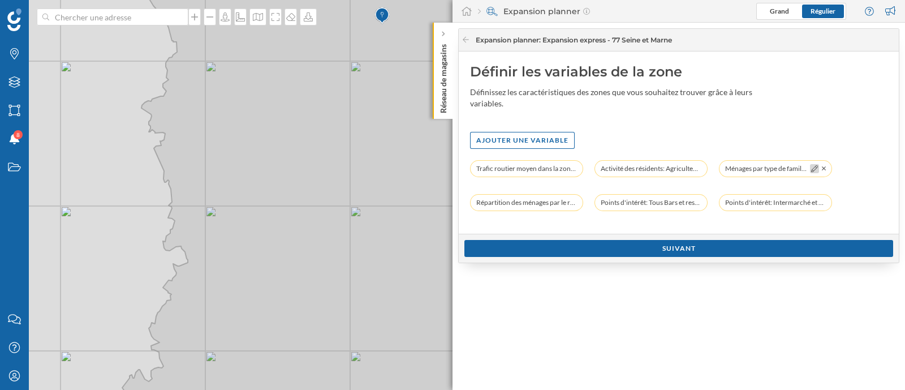
click at [723, 169] on div at bounding box center [814, 168] width 9 height 9
click at [723, 167] on icon at bounding box center [814, 168] width 7 height 7
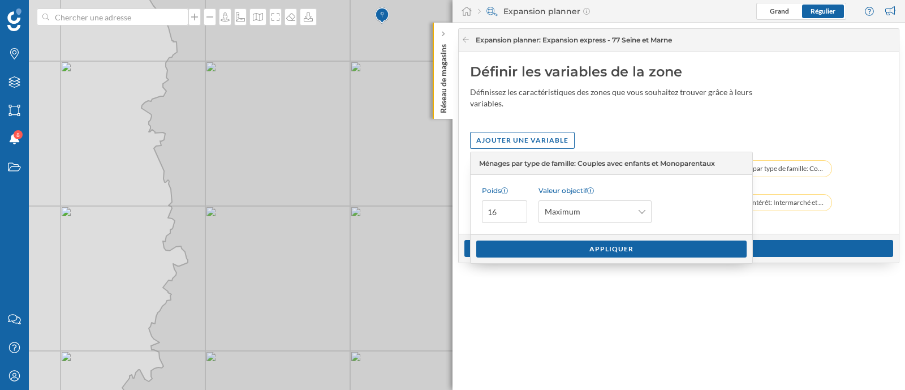
click at [723, 126] on div "Définir les variables de la zone Définissez les caractéristiques des zones que …" at bounding box center [679, 142] width 440 height 182
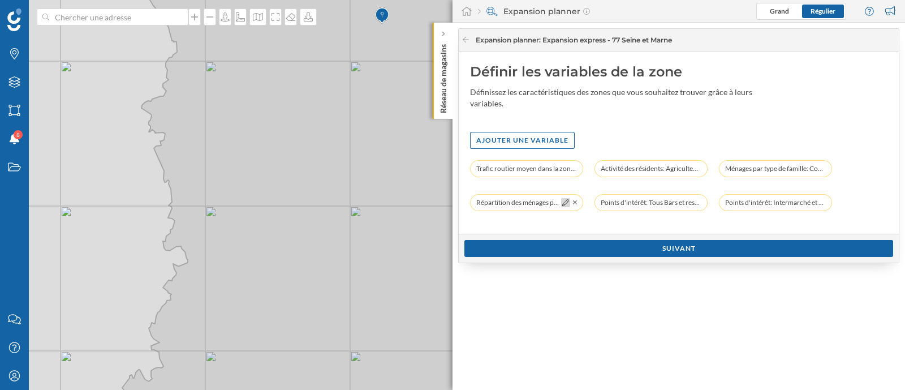
click at [568, 202] on icon at bounding box center [565, 202] width 7 height 7
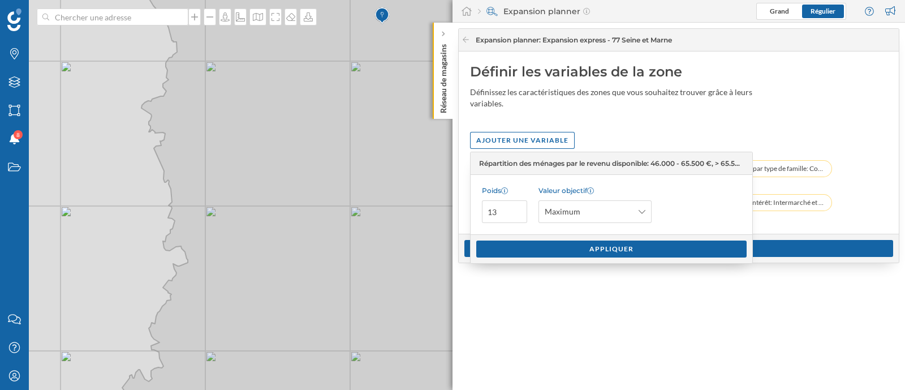
click at [723, 230] on div "Définir les variables de la zone Définissez les caractéristiques des zones que …" at bounding box center [679, 142] width 440 height 182
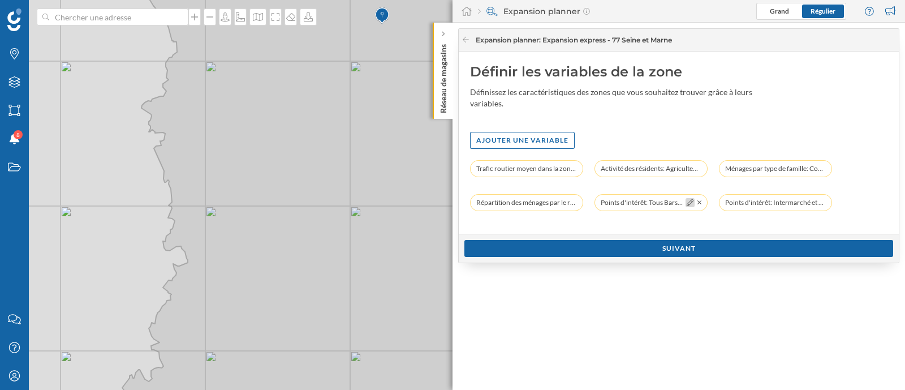
click at [690, 204] on icon at bounding box center [690, 202] width 7 height 7
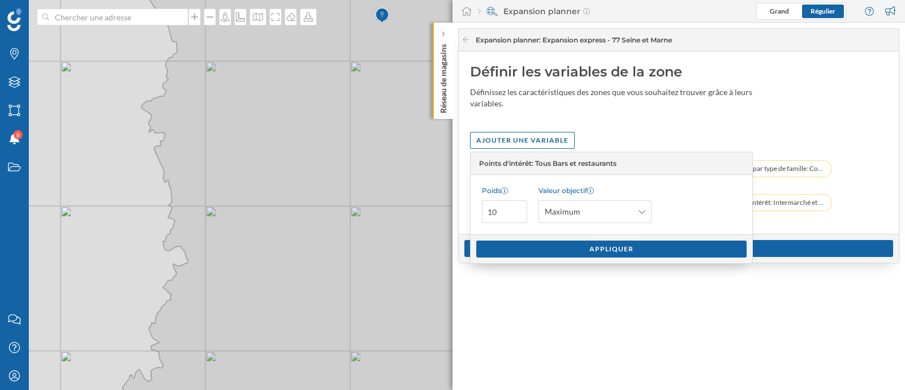
click at [657, 118] on div "Définir les variables de la zone Définissez les caractéristiques des zones que …" at bounding box center [679, 142] width 440 height 182
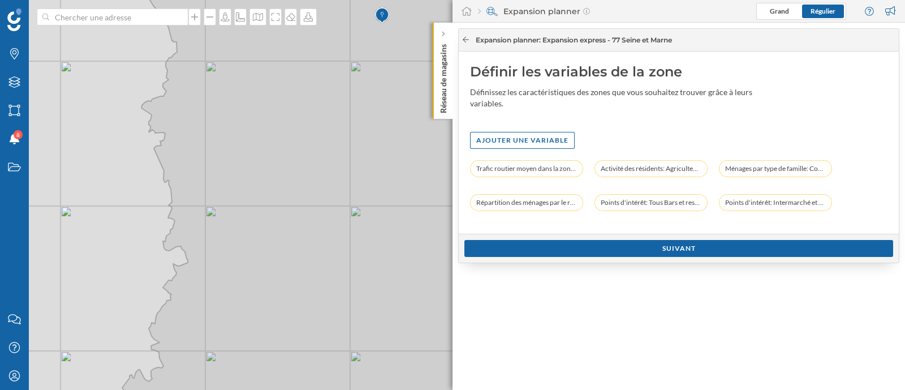
click at [466, 37] on icon at bounding box center [466, 39] width 8 height 7
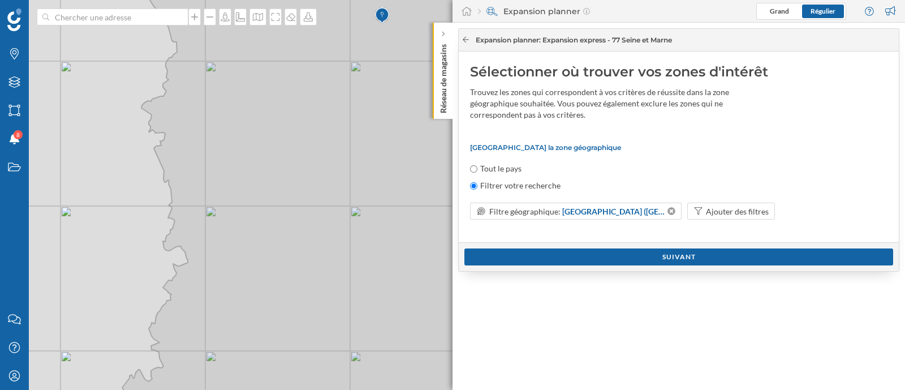
click at [466, 37] on icon at bounding box center [466, 39] width 8 height 7
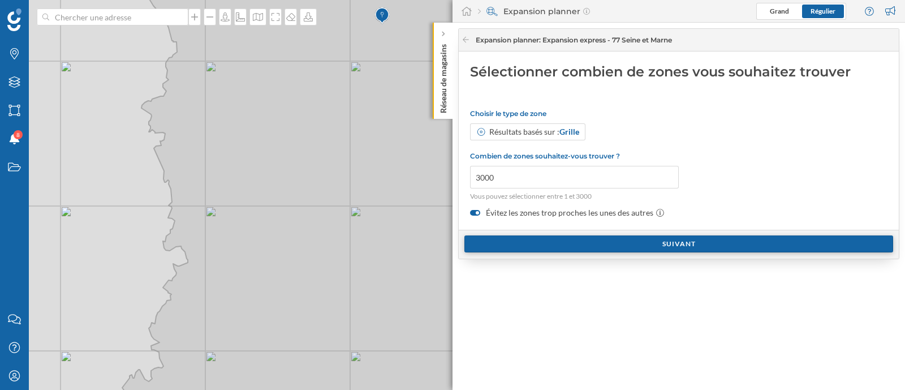
click at [576, 247] on div "Suivant" at bounding box center [678, 243] width 429 height 17
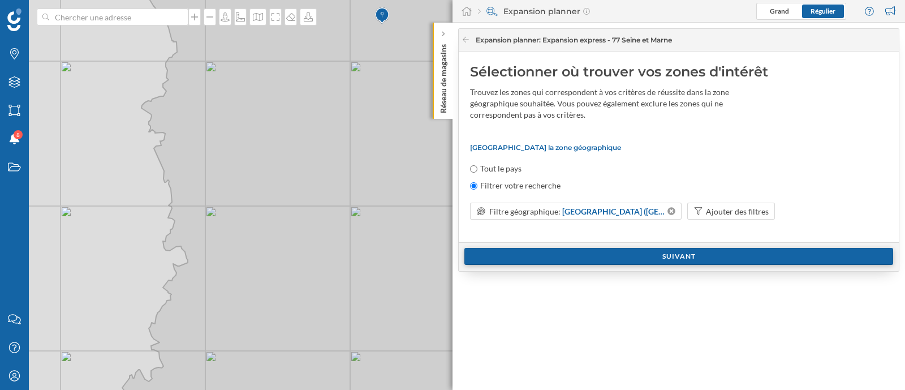
click at [579, 255] on div "Suivant" at bounding box center [678, 256] width 429 height 17
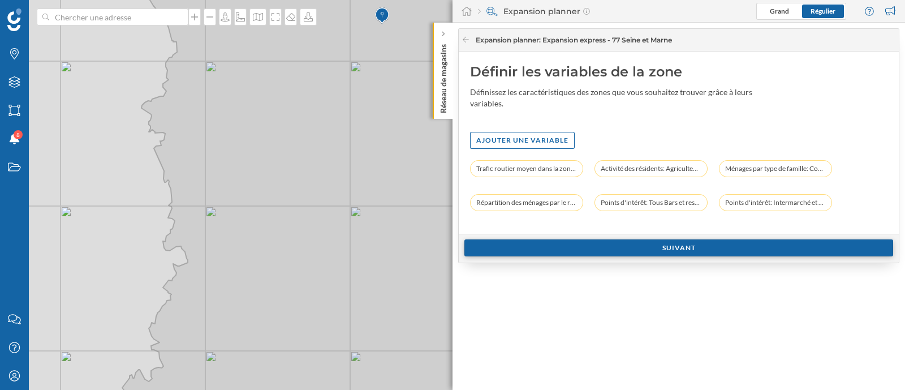
click at [579, 244] on div "Suivant" at bounding box center [678, 247] width 429 height 17
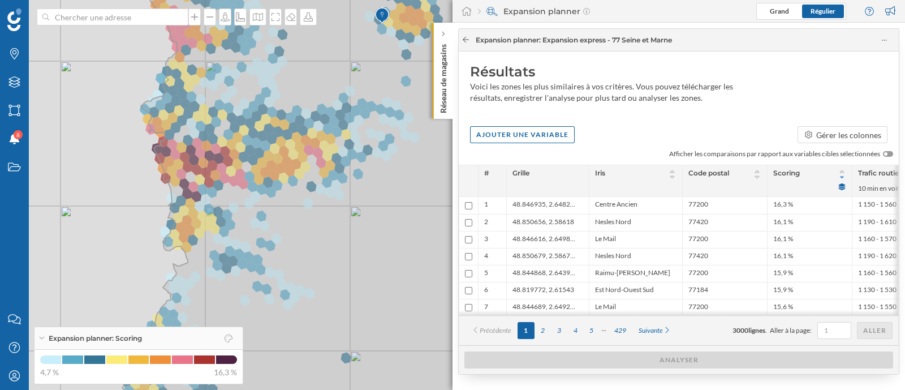
click at [467, 38] on icon at bounding box center [466, 39] width 8 height 7
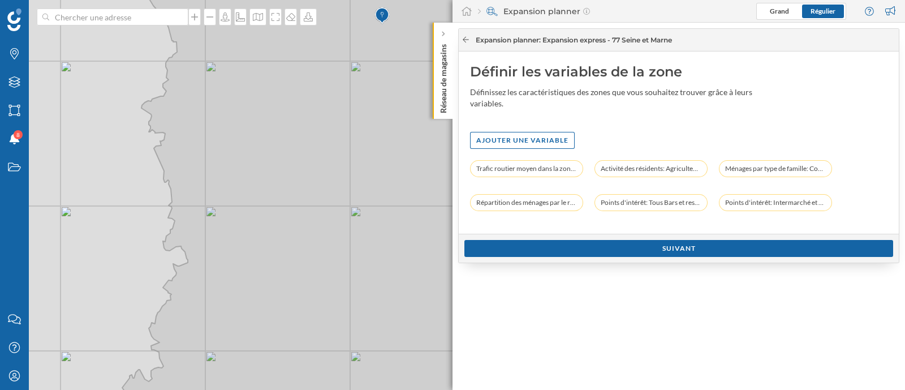
click at [467, 38] on icon at bounding box center [466, 39] width 8 height 7
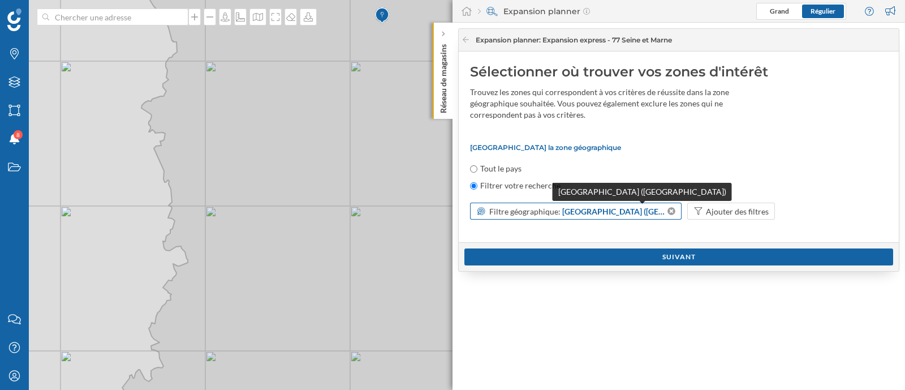
click at [596, 210] on span "[GEOGRAPHIC_DATA] ([GEOGRAPHIC_DATA])" at bounding box center [614, 211] width 104 height 12
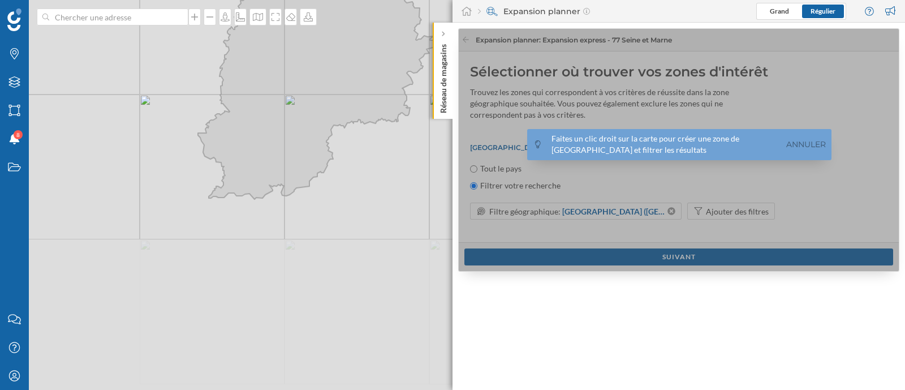
drag, startPoint x: 184, startPoint y: 328, endPoint x: 178, endPoint y: 119, distance: 208.8
click at [178, 119] on div "© Mapbox © OpenStreetMap Improve this map" at bounding box center [452, 195] width 905 height 390
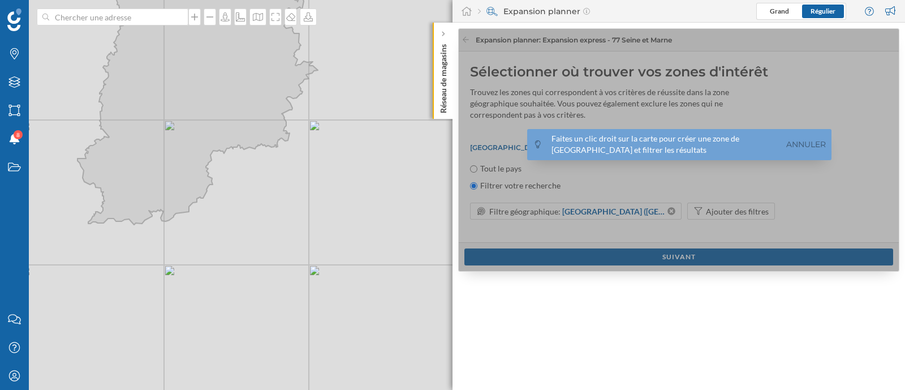
drag, startPoint x: 369, startPoint y: 225, endPoint x: 249, endPoint y: 262, distance: 126.1
click at [249, 262] on div "© Mapbox © OpenStreetMap Improve this map" at bounding box center [452, 195] width 905 height 390
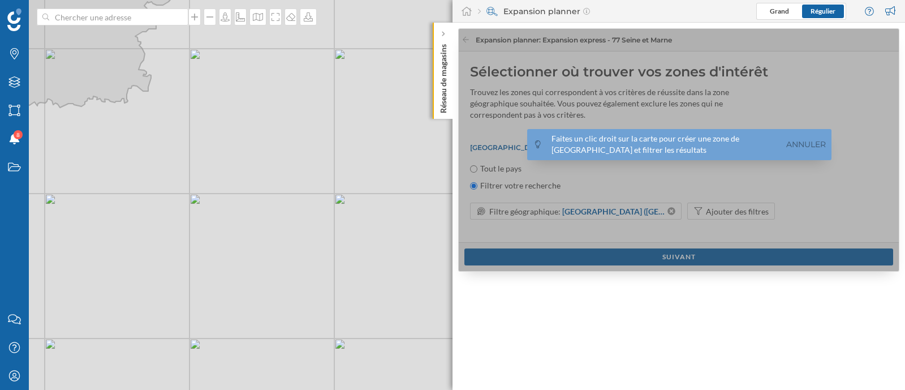
drag, startPoint x: 343, startPoint y: 179, endPoint x: 206, endPoint y: 188, distance: 136.6
click at [174, 188] on div "© Mapbox © OpenStreetMap Improve this map" at bounding box center [452, 195] width 905 height 390
drag, startPoint x: 345, startPoint y: 171, endPoint x: 202, endPoint y: 188, distance: 144.1
click at [202, 188] on div "© Mapbox © OpenStreetMap Improve this map" at bounding box center [452, 195] width 905 height 390
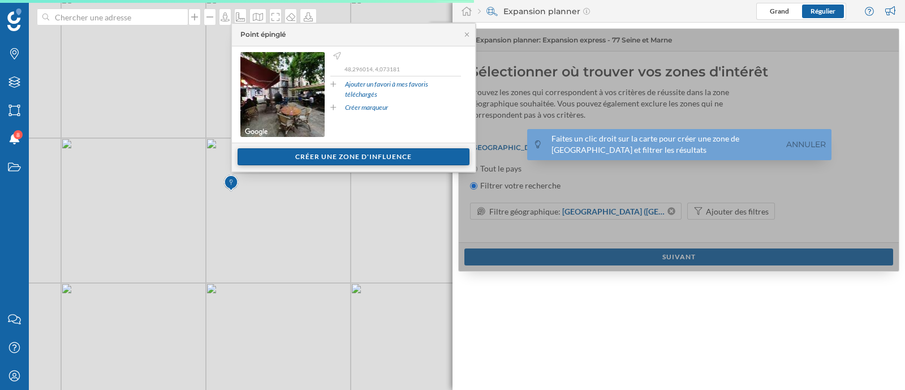
click at [324, 154] on div "Créer une zone d'influence" at bounding box center [354, 156] width 232 height 17
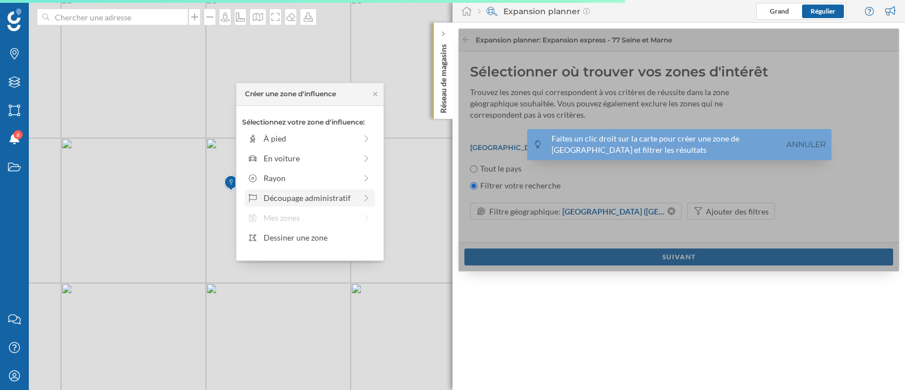
click at [333, 200] on div "Découpage administratif" at bounding box center [310, 198] width 92 height 12
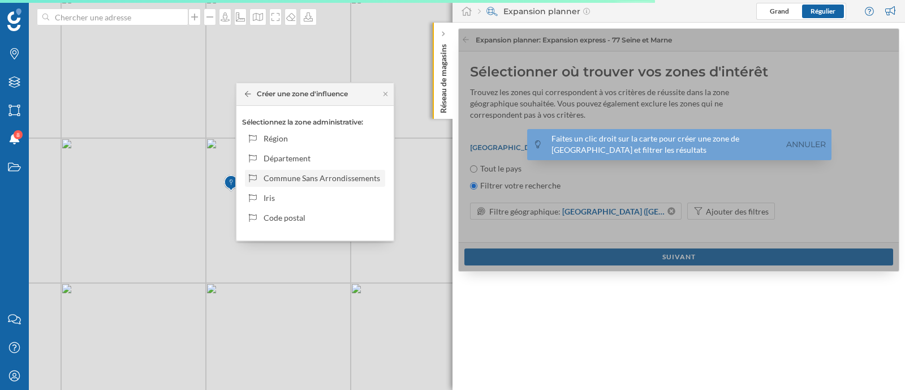
click at [320, 176] on div "Commune Sans Arrondissements" at bounding box center [323, 178] width 118 height 12
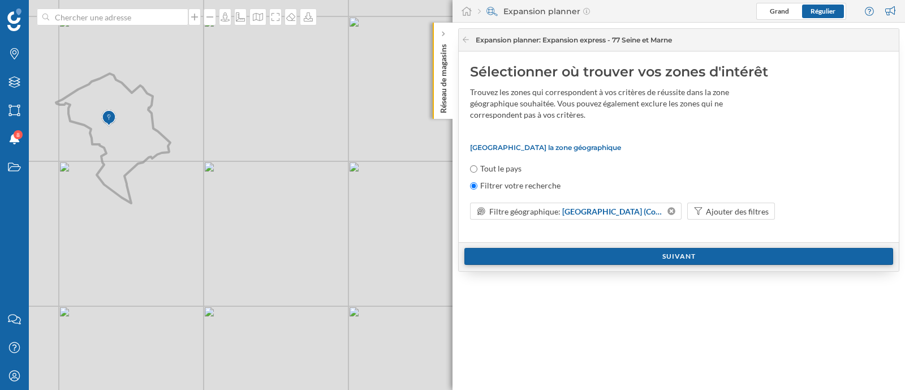
click at [662, 258] on div "Suivant" at bounding box center [678, 256] width 429 height 17
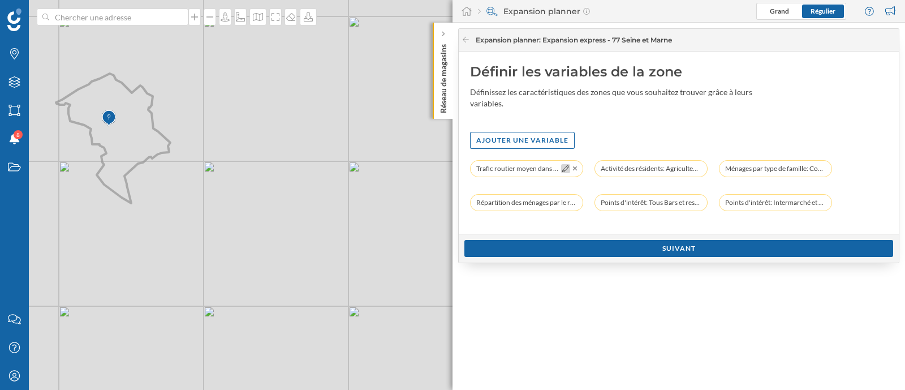
click at [563, 169] on icon at bounding box center [565, 168] width 7 height 7
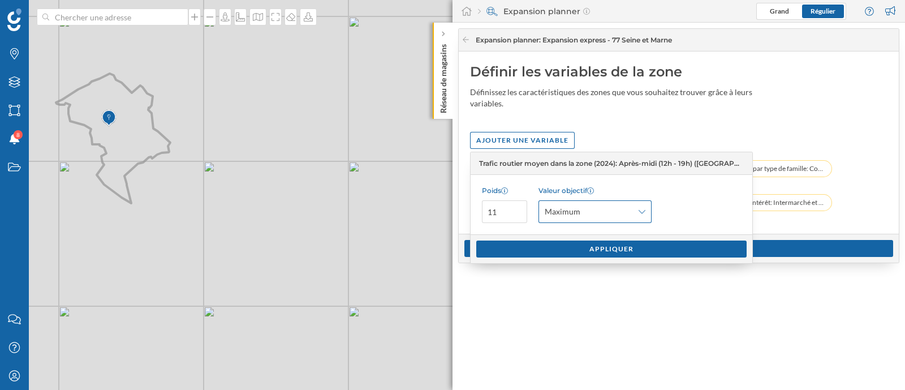
click at [588, 218] on div "Maximum" at bounding box center [594, 211] width 113 height 23
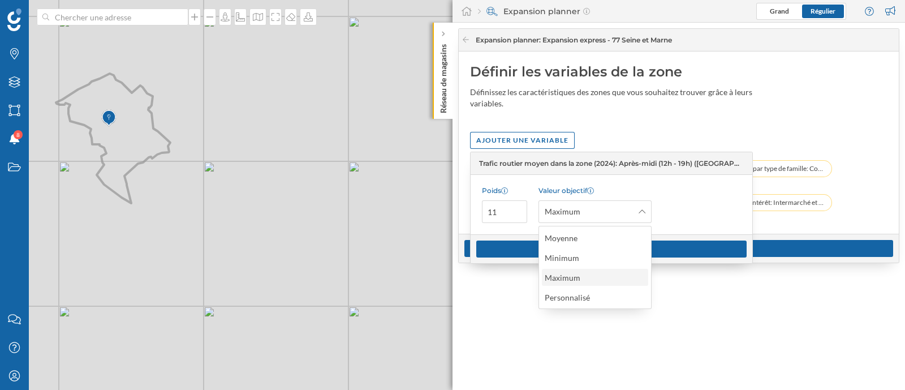
click at [584, 273] on div "Maximum" at bounding box center [565, 278] width 41 height 12
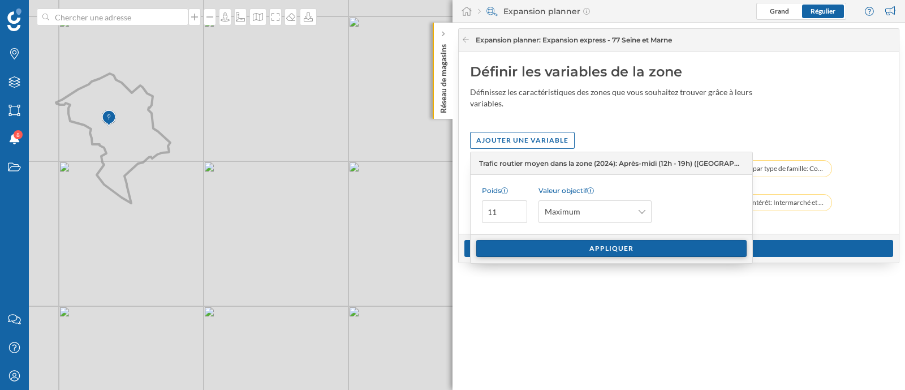
click at [592, 247] on div "Appliquer" at bounding box center [611, 248] width 270 height 17
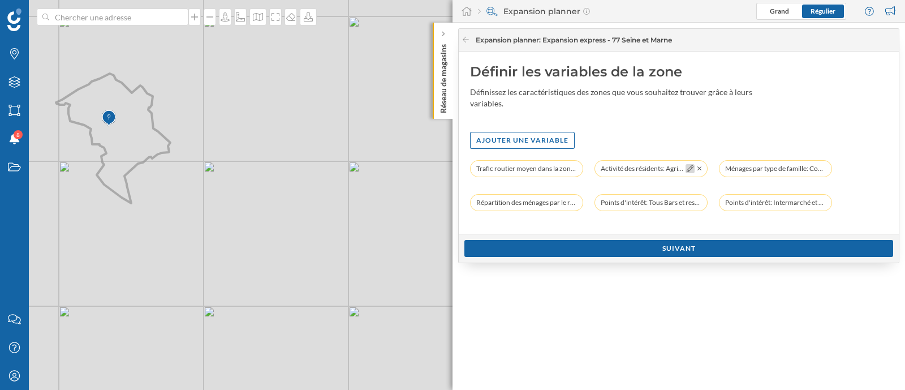
click at [687, 171] on icon at bounding box center [690, 168] width 7 height 7
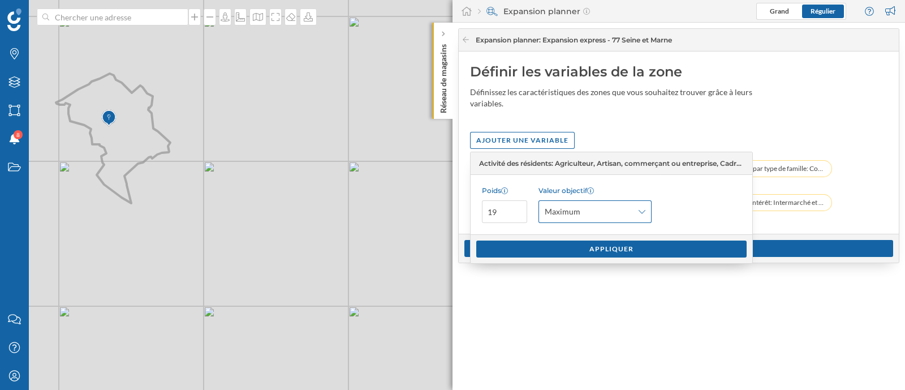
click at [617, 209] on span "Maximum" at bounding box center [589, 211] width 88 height 11
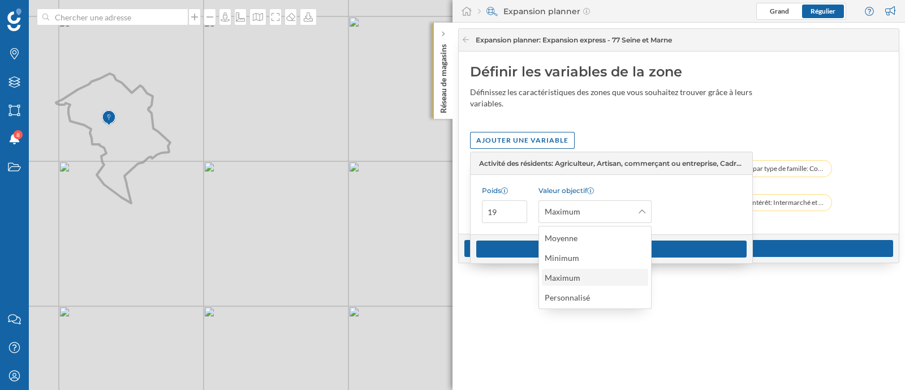
click at [580, 277] on div "Maximum" at bounding box center [565, 278] width 41 height 12
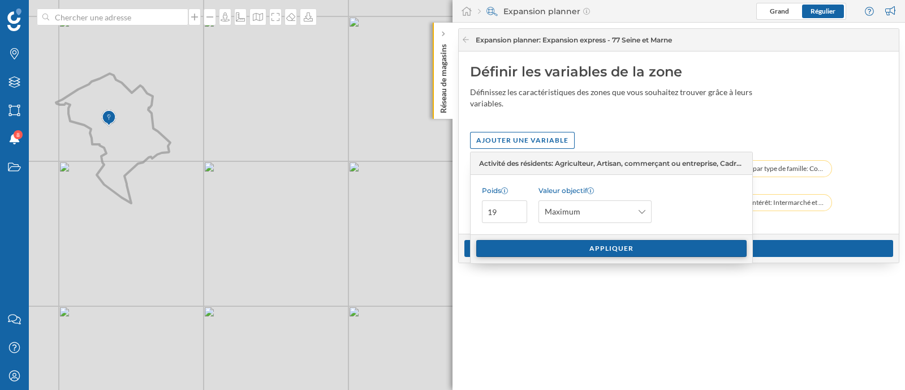
click at [596, 249] on div "Appliquer" at bounding box center [611, 248] width 270 height 17
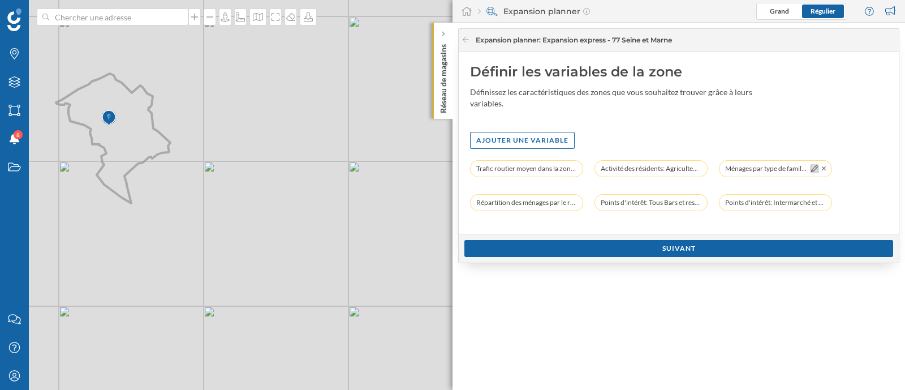
click at [723, 171] on icon at bounding box center [814, 168] width 7 height 7
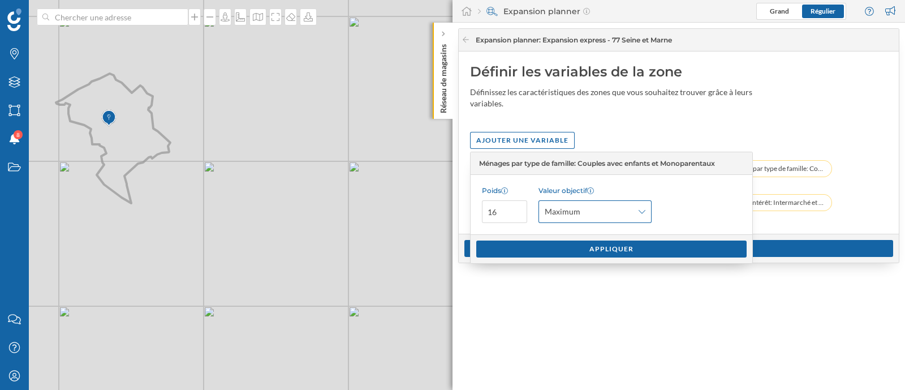
click at [617, 215] on span "Maximum" at bounding box center [589, 211] width 88 height 11
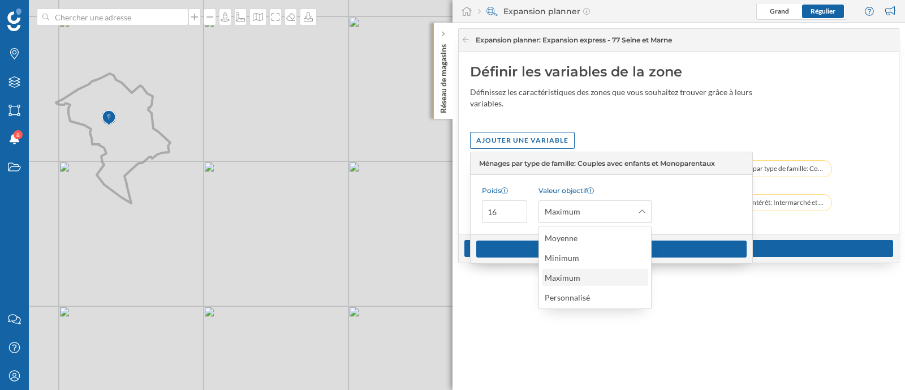
click at [588, 278] on div "Maximum" at bounding box center [595, 278] width 100 height 12
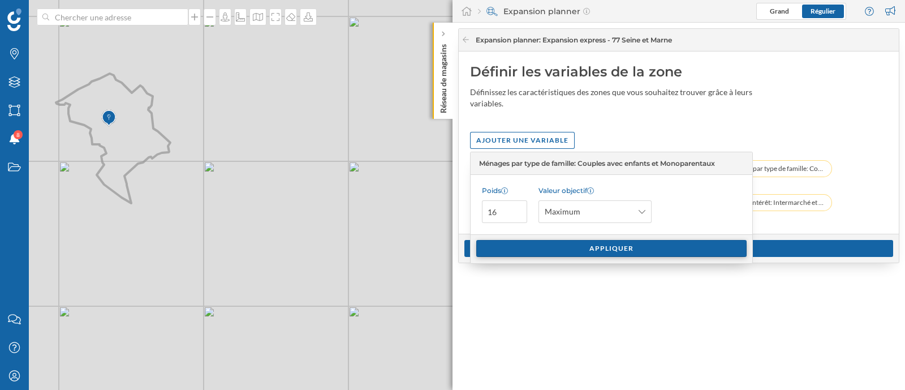
click at [602, 247] on div "Appliquer" at bounding box center [611, 248] width 270 height 17
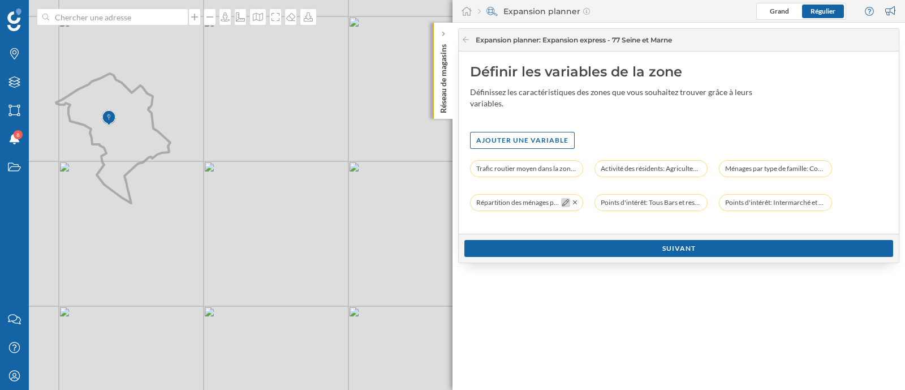
click at [563, 200] on icon at bounding box center [565, 202] width 7 height 7
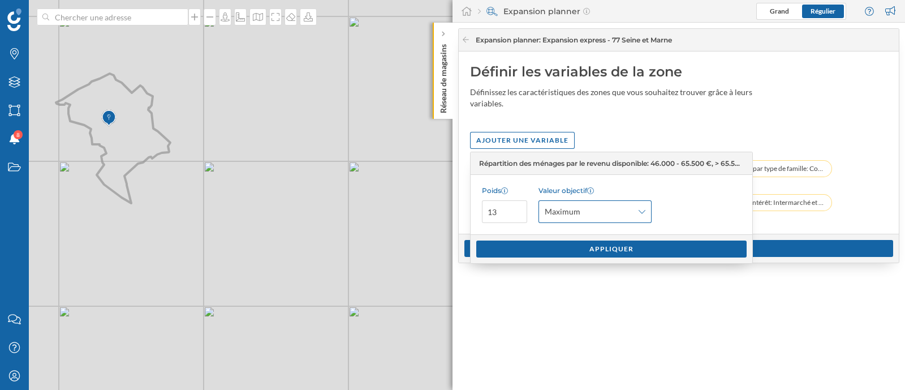
click at [573, 206] on span "Maximum" at bounding box center [563, 211] width 36 height 11
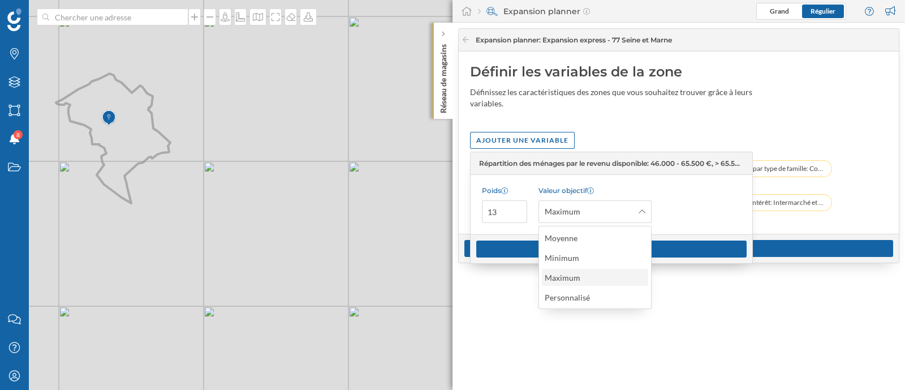
click at [571, 278] on div "Maximum" at bounding box center [563, 278] width 36 height 10
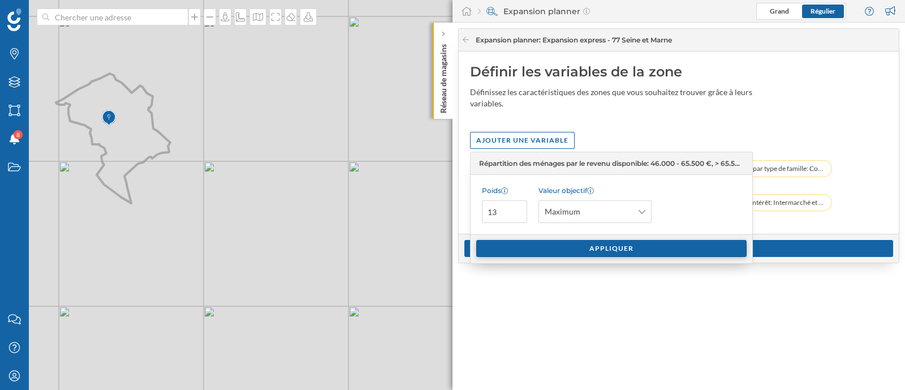
click at [578, 245] on div "Appliquer" at bounding box center [611, 248] width 270 height 17
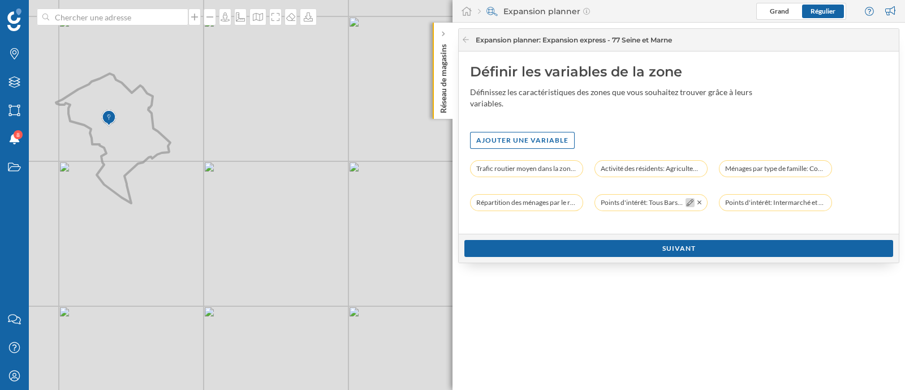
click at [690, 201] on icon at bounding box center [690, 202] width 7 height 7
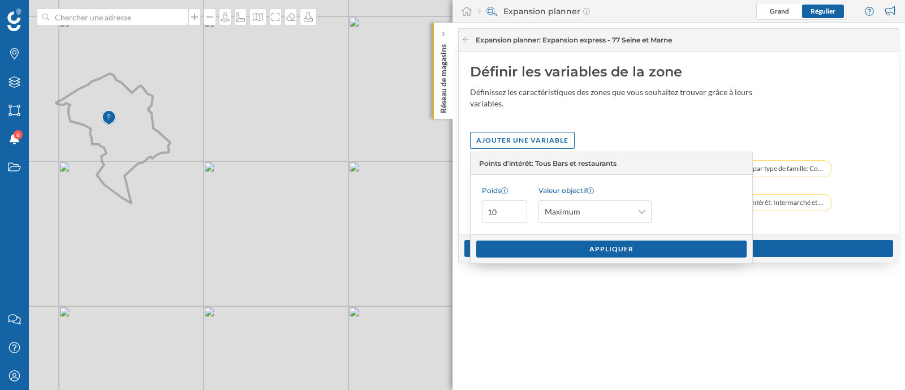
click at [619, 199] on div "Valeur objectif Maximum" at bounding box center [639, 204] width 203 height 37
click at [619, 208] on span "Maximum" at bounding box center [589, 211] width 88 height 11
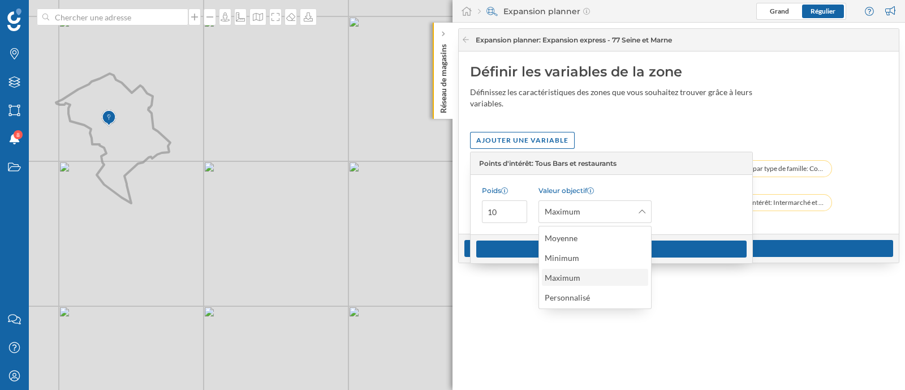
click at [592, 274] on div "Maximum" at bounding box center [595, 278] width 100 height 12
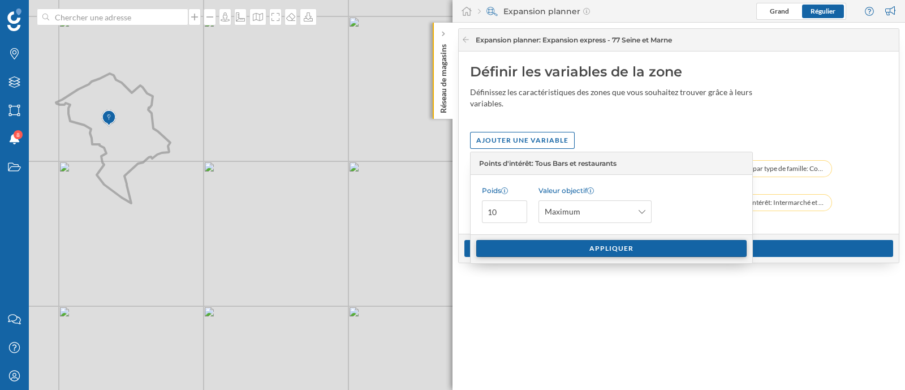
click at [602, 254] on div "Appliquer" at bounding box center [611, 248] width 270 height 17
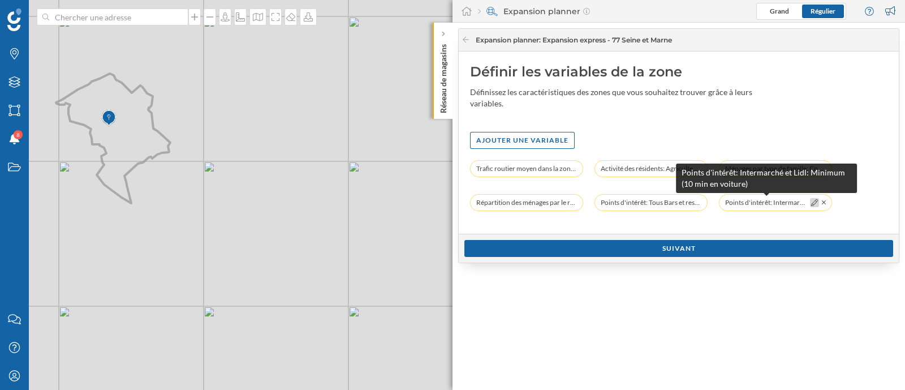
drag, startPoint x: 805, startPoint y: 203, endPoint x: 812, endPoint y: 203, distance: 6.2
click at [723, 203] on span "Points d'intérêt: Intermarché et Lidl: Minimum (10 min en voiture)" at bounding box center [766, 202] width 83 height 11
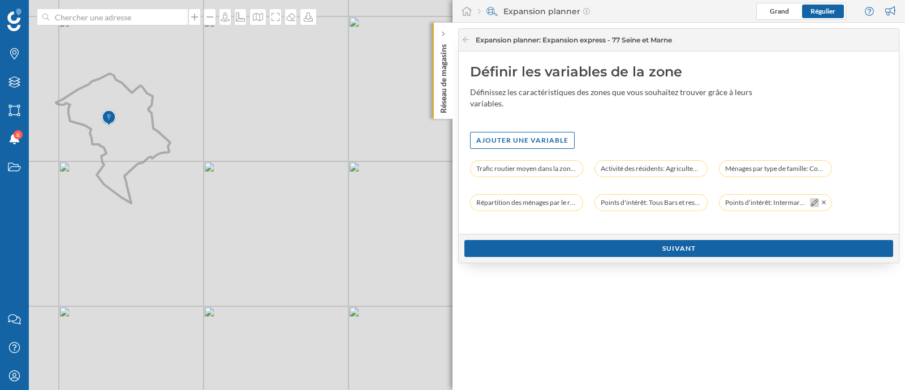
click at [723, 203] on icon at bounding box center [814, 202] width 7 height 7
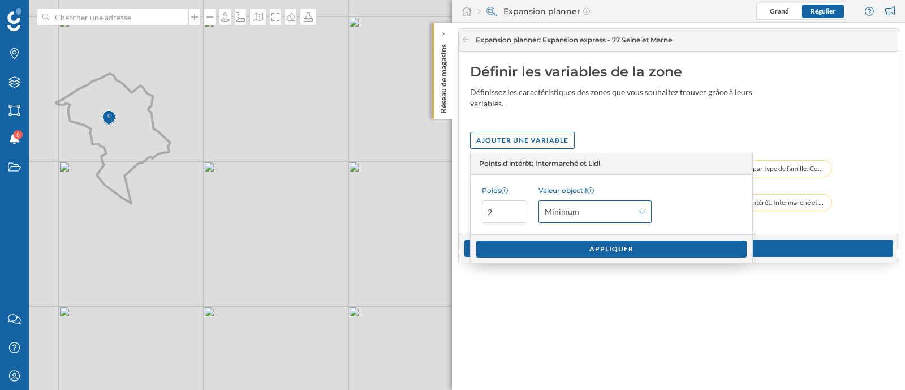
click at [602, 212] on span "Minimum" at bounding box center [589, 211] width 88 height 11
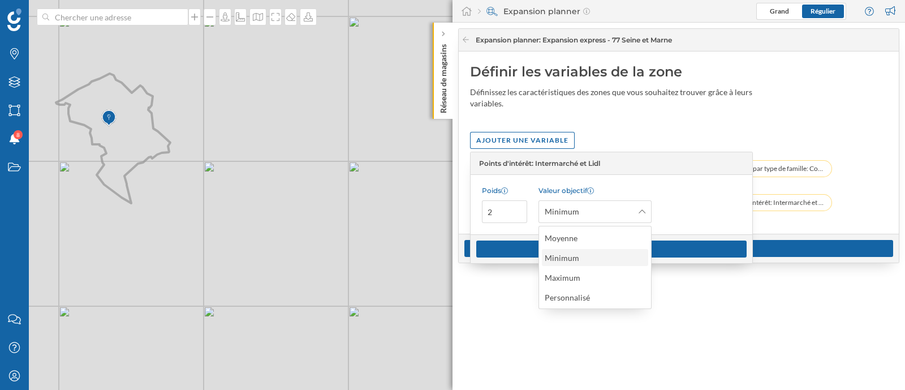
click at [584, 261] on div "Minimum" at bounding box center [595, 258] width 100 height 12
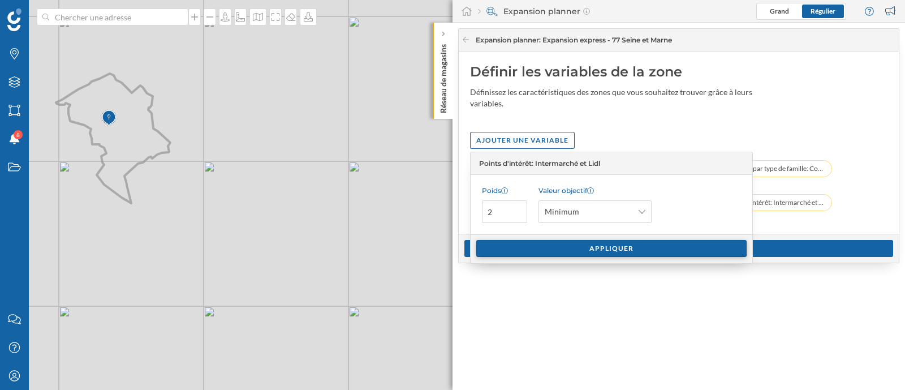
click at [594, 248] on div "Appliquer" at bounding box center [611, 248] width 270 height 17
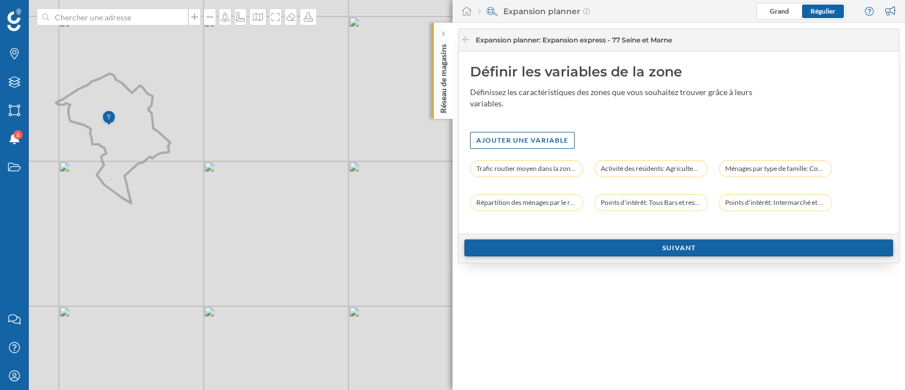
click at [669, 240] on div "Suivant" at bounding box center [678, 247] width 429 height 17
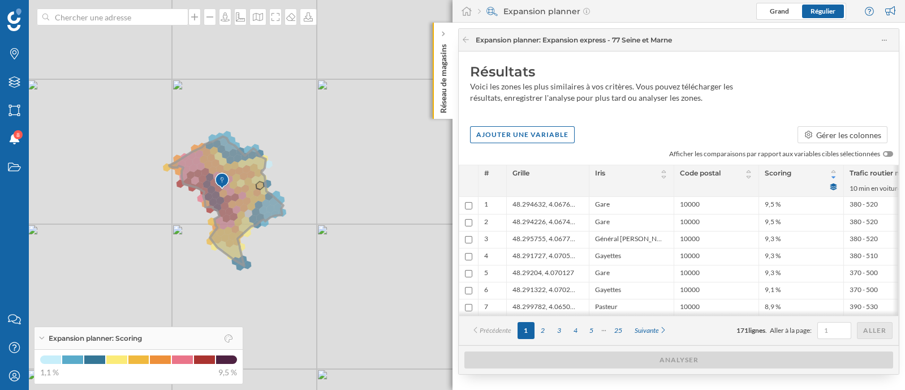
drag, startPoint x: 153, startPoint y: 128, endPoint x: 257, endPoint y: 181, distance: 117.4
click at [257, 181] on icon at bounding box center [226, 201] width 114 height 130
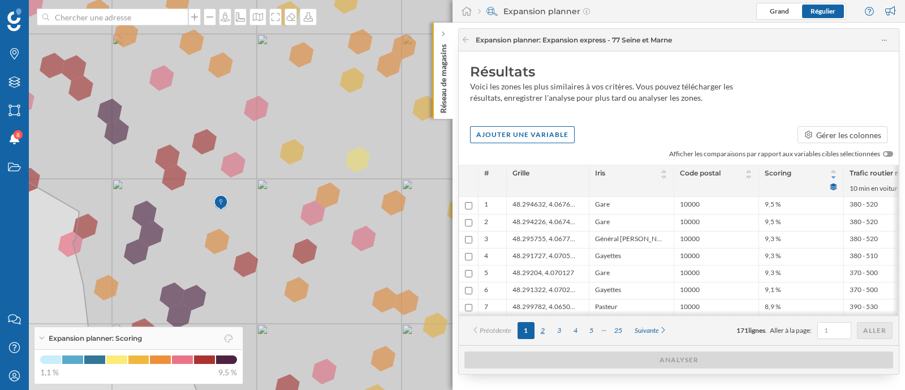
click at [545, 311] on div "2" at bounding box center [543, 330] width 16 height 17
click at [559, 311] on div "3" at bounding box center [559, 330] width 16 height 17
click at [527, 311] on div "1" at bounding box center [526, 330] width 16 height 17
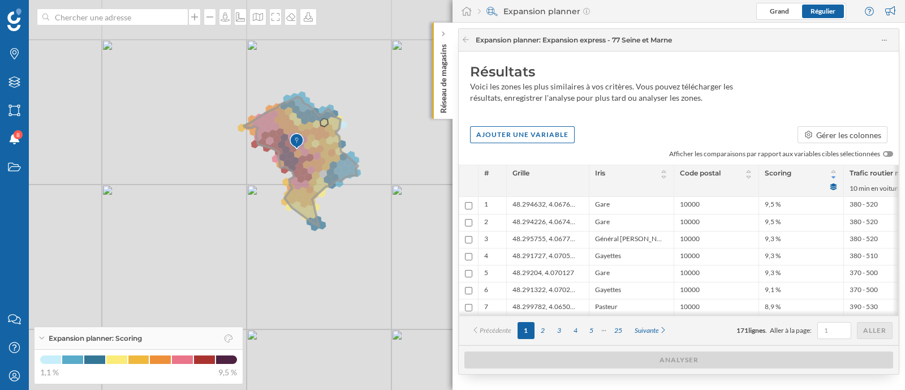
drag, startPoint x: 401, startPoint y: 74, endPoint x: 330, endPoint y: 120, distance: 85.0
click at [330, 120] on icon at bounding box center [301, 162] width 114 height 130
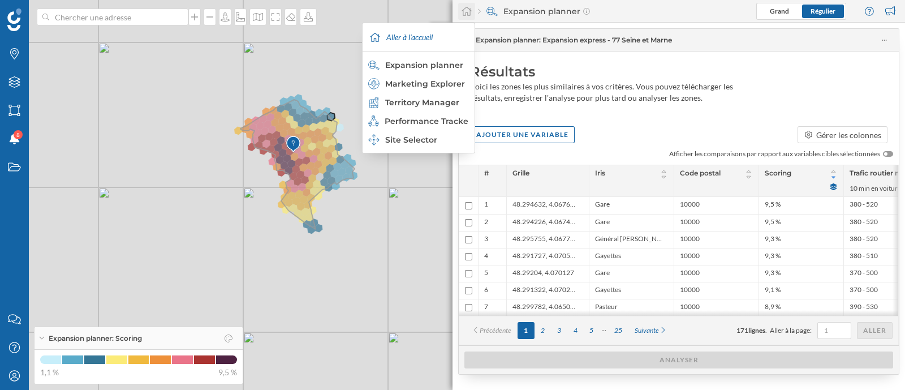
click at [468, 12] on icon at bounding box center [466, 11] width 11 height 10
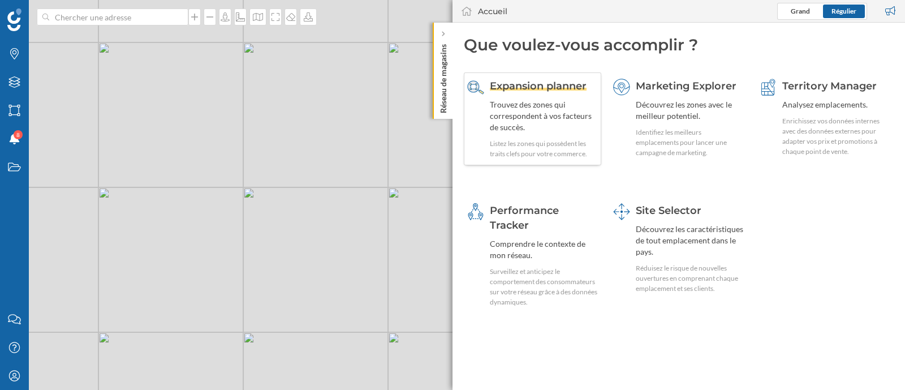
click at [522, 106] on div "Trouvez des zones qui correspondent à vos facteurs de succès." at bounding box center [544, 116] width 108 height 34
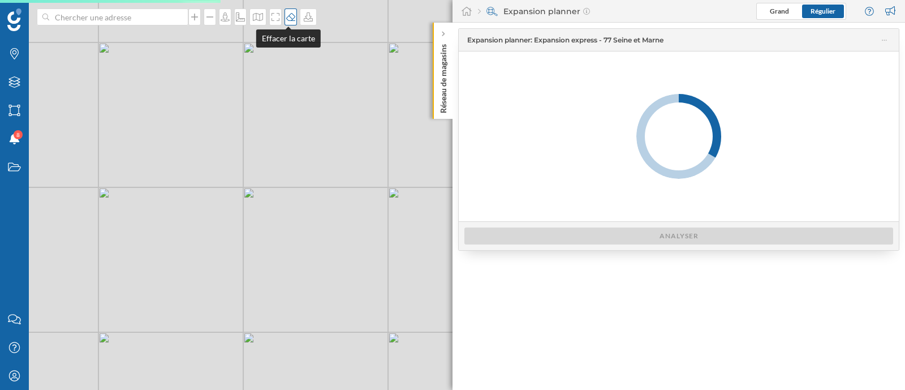
click at [286, 21] on icon at bounding box center [290, 16] width 11 height 9
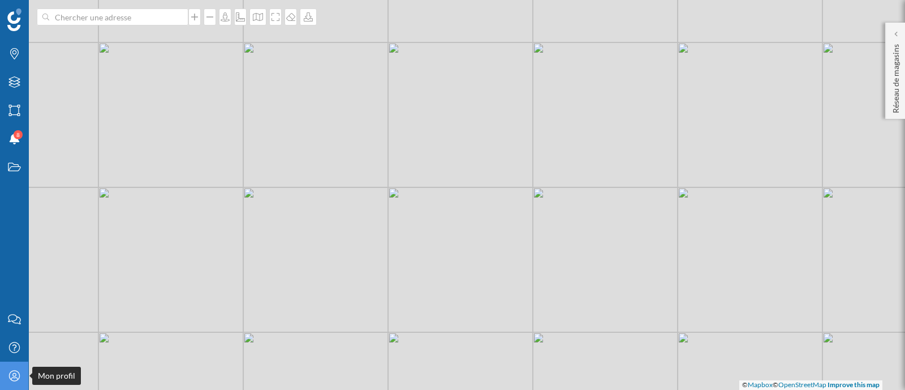
click at [18, 311] on icon "Mon profil" at bounding box center [14, 375] width 14 height 11
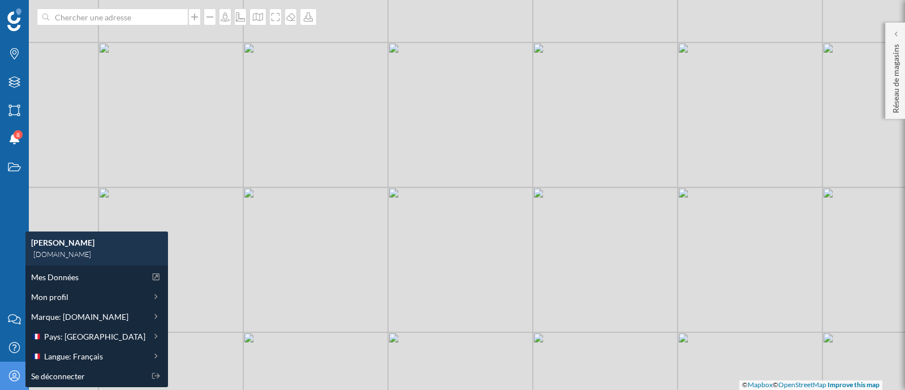
click at [93, 311] on div "Mes Données Mon profil Marque: [DOMAIN_NAME] Pays: [GEOGRAPHIC_DATA] Langue: Fr…" at bounding box center [96, 326] width 143 height 122
click at [85, 311] on div "Se déconnecter" at bounding box center [88, 376] width 114 height 12
